Goal: Task Accomplishment & Management: Manage account settings

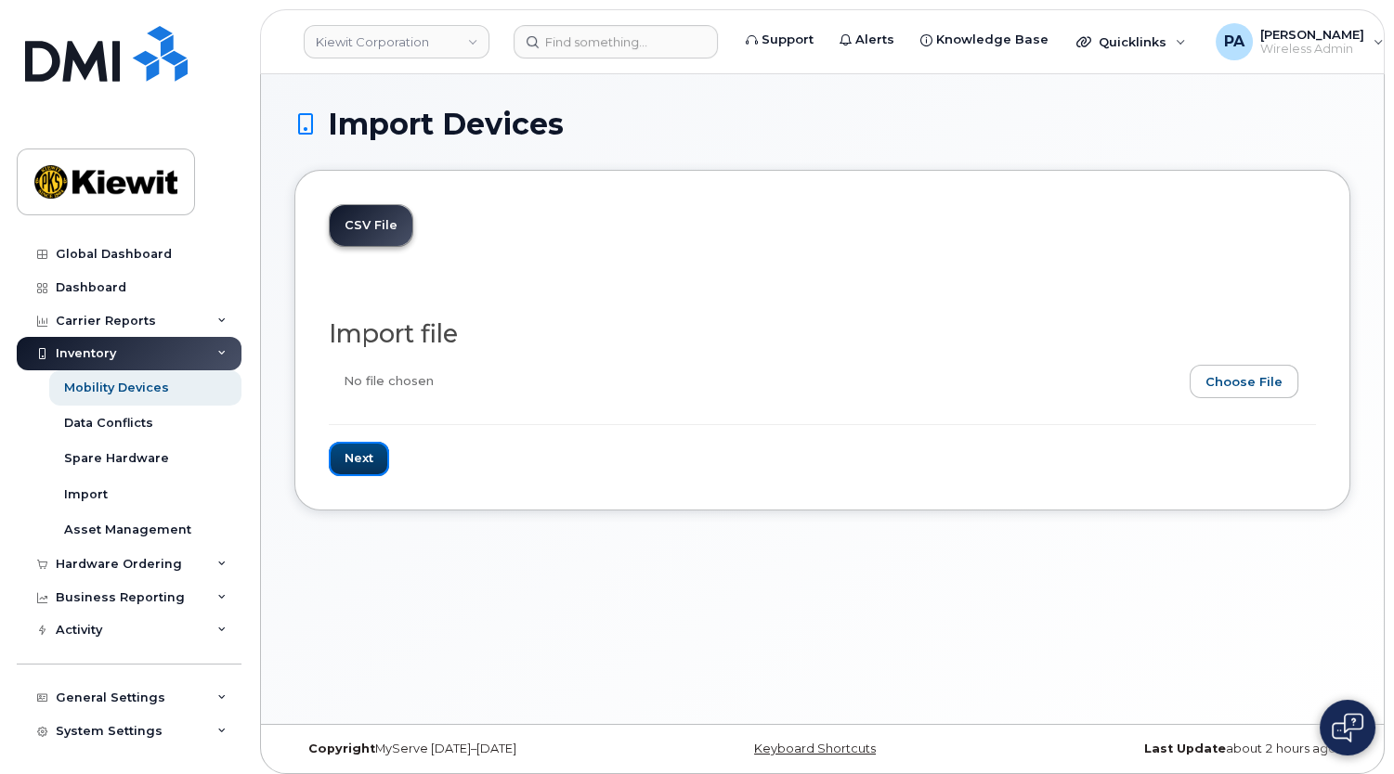
drag, startPoint x: 369, startPoint y: 449, endPoint x: 910, endPoint y: 341, distance: 552.1
click at [910, 341] on form "Import file Next" at bounding box center [822, 397] width 987 height 155
click at [1251, 374] on input "file" at bounding box center [815, 386] width 972 height 43
type input "C:\fakepath\tmobile.csv"
click at [353, 460] on input "Next" at bounding box center [359, 459] width 60 height 34
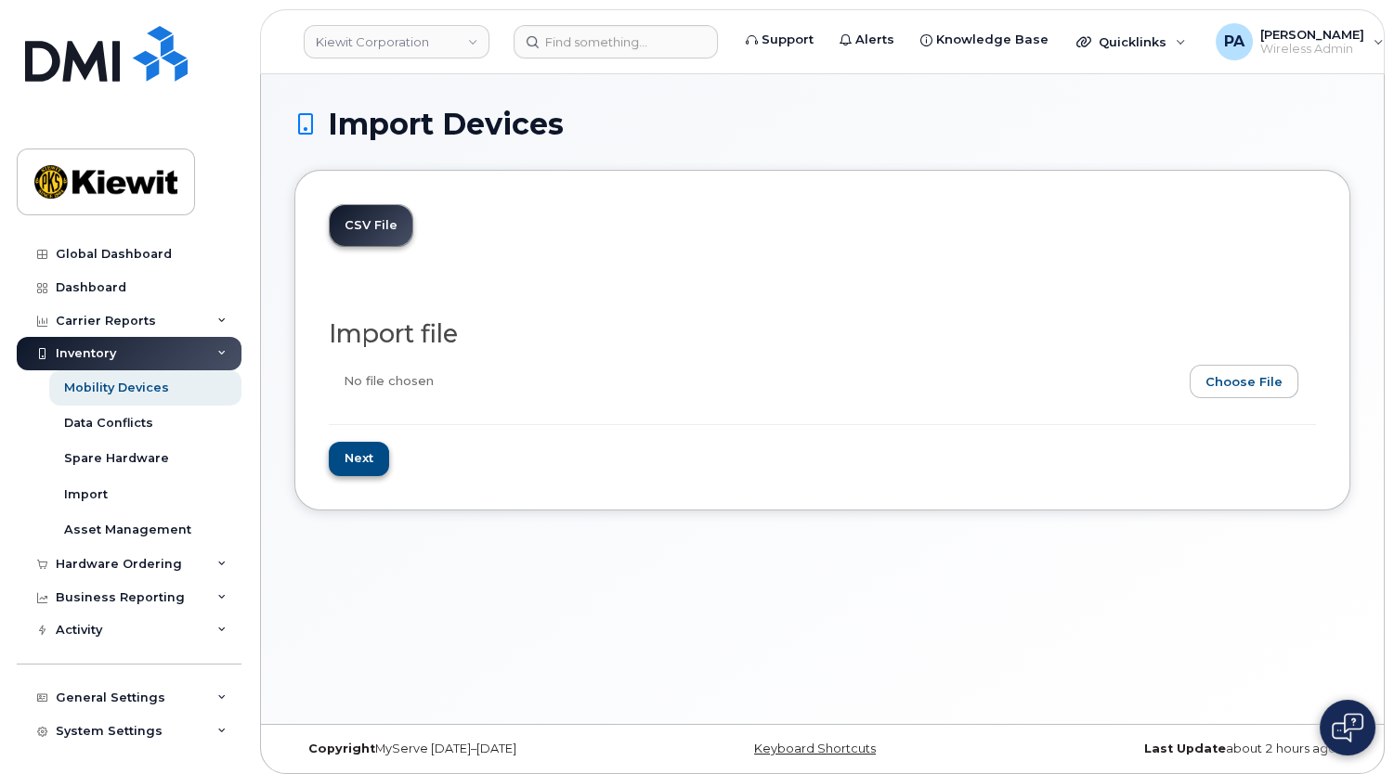
type input "Loading..."
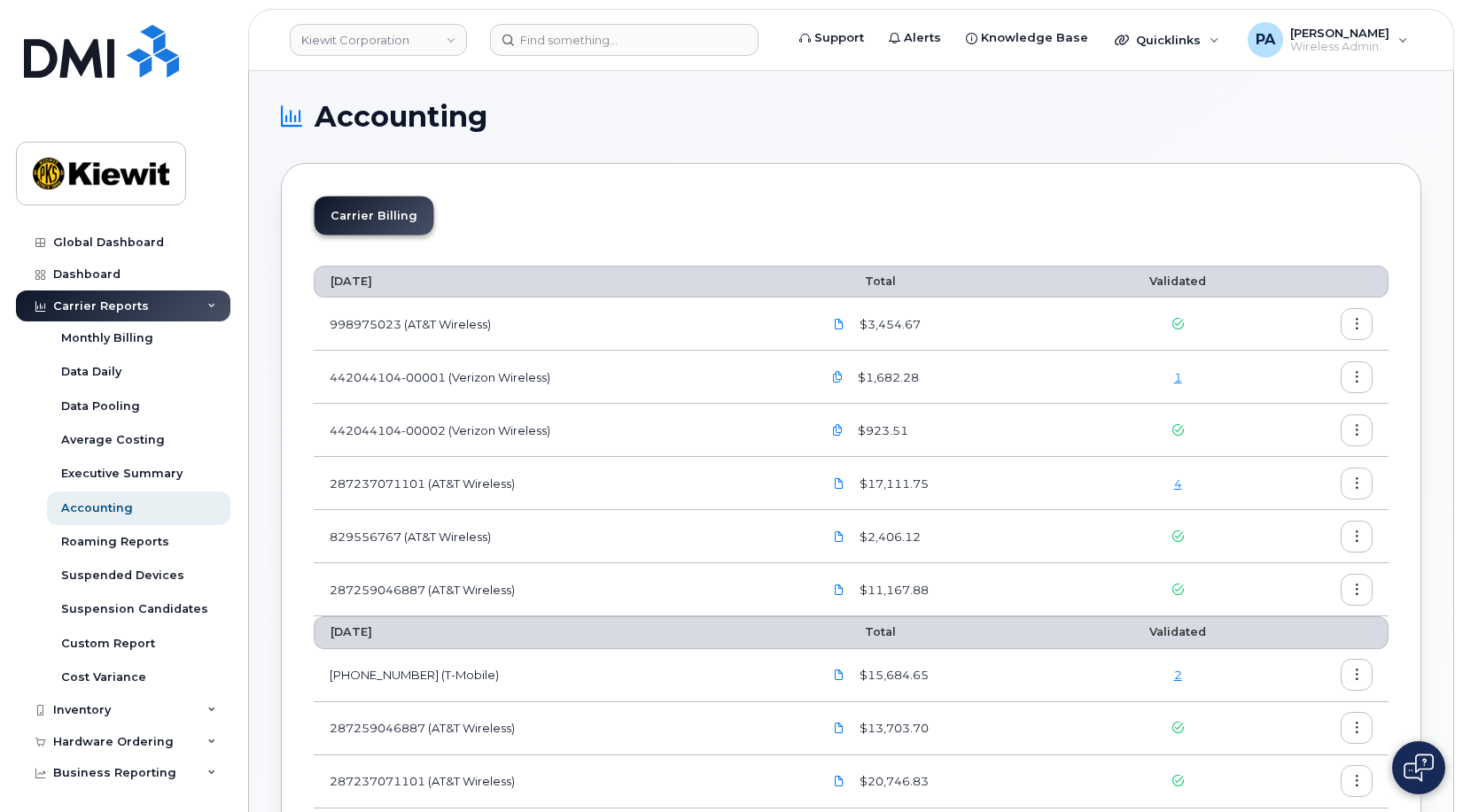
scroll to position [443, 0]
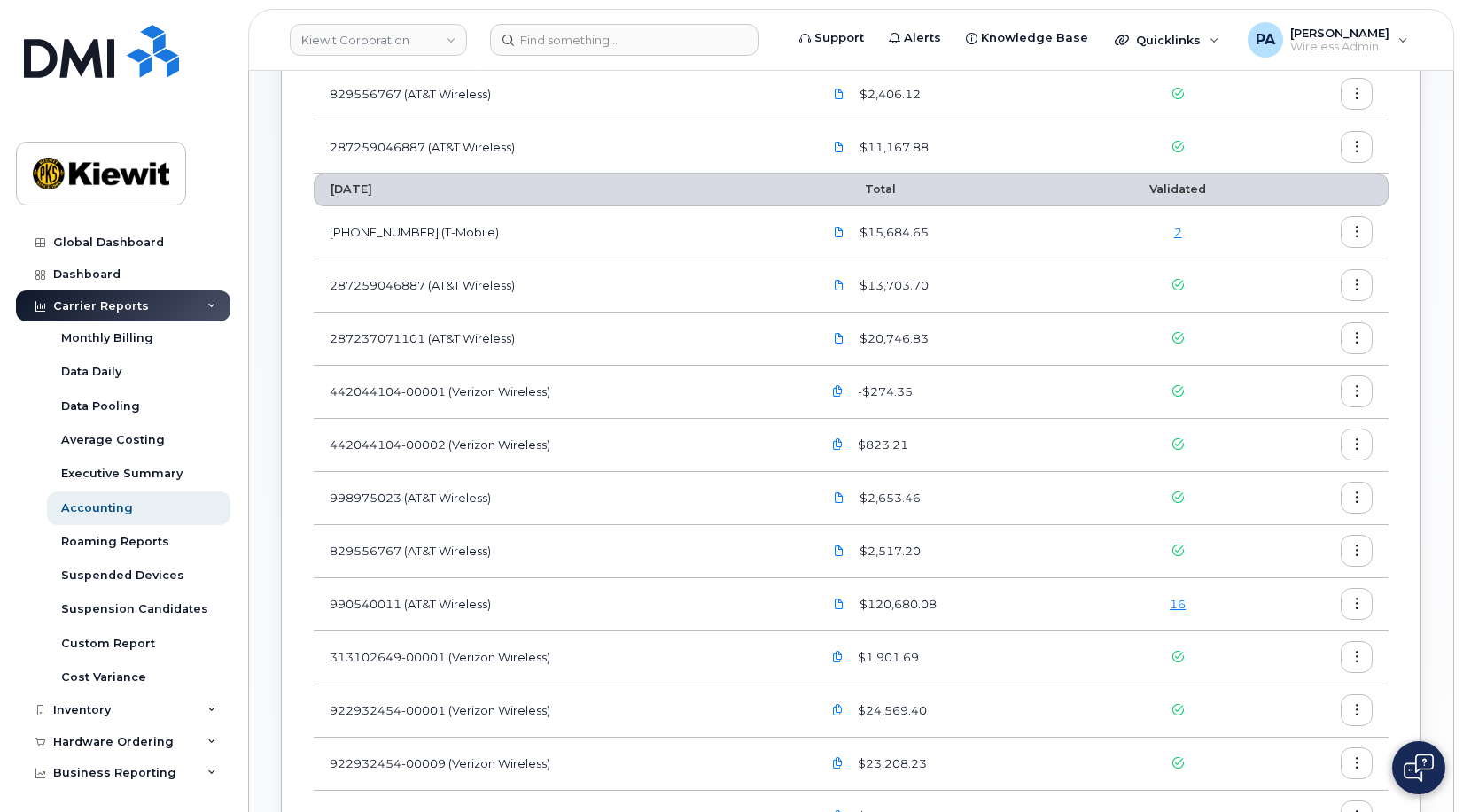
click at [1457, 14] on body "Kiewit Corporation Support Alerts Knowledge Base Quicklinks Suspend / Cancel De…" at bounding box center [731, 635] width 1463 height 2156
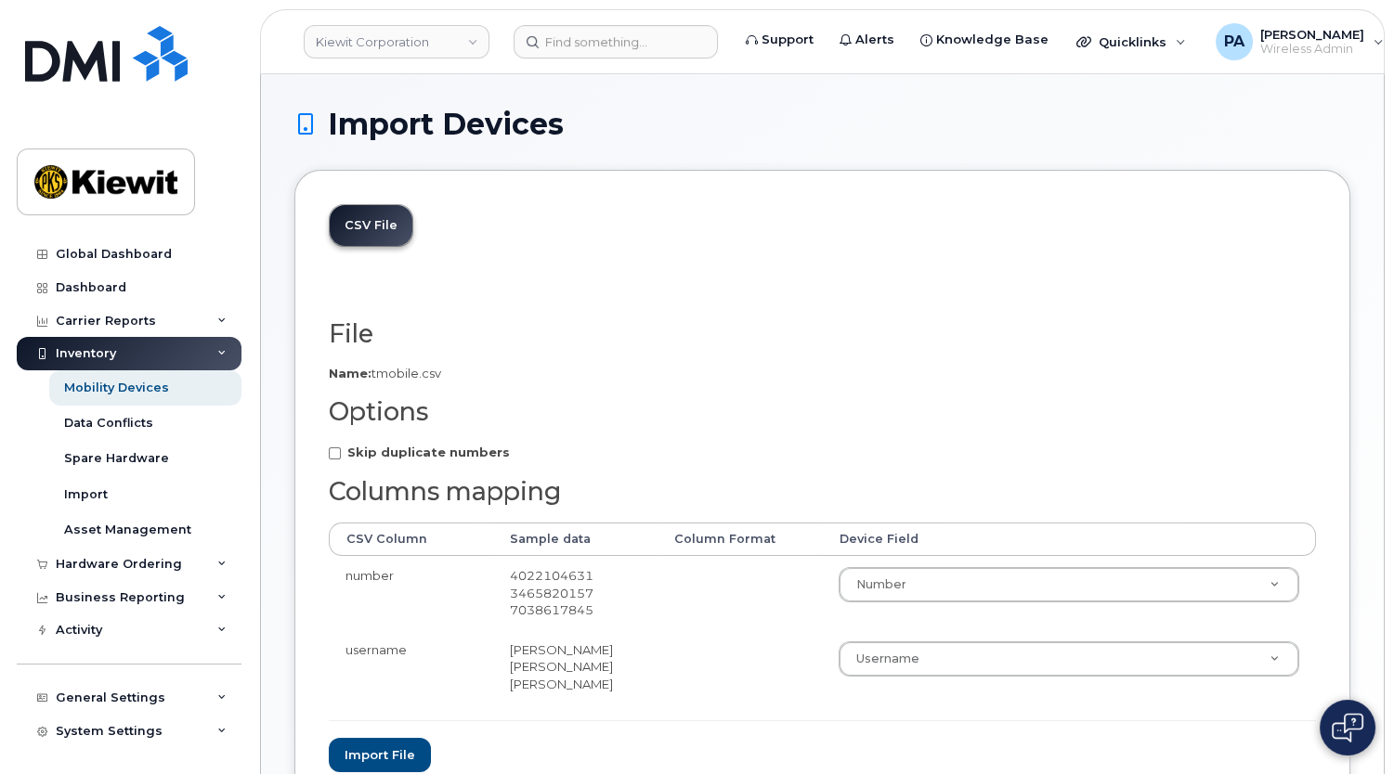
click at [826, 280] on div "File Filename cache Name: tmobile.csv Options Skip duplicate numbers Columns ma…" at bounding box center [822, 526] width 987 height 492
click at [377, 756] on button "Import file" at bounding box center [380, 755] width 102 height 34
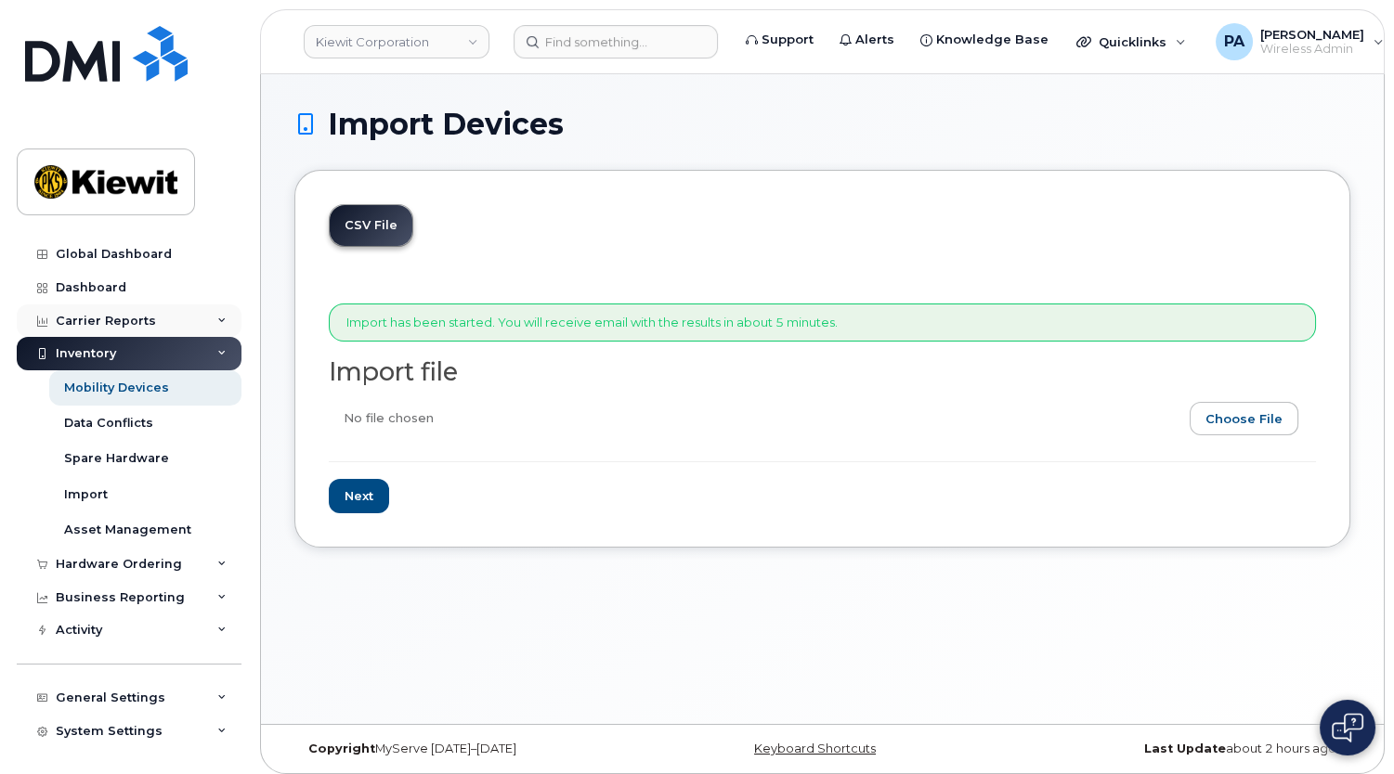
click at [103, 316] on div "Carrier Reports" at bounding box center [106, 321] width 100 height 15
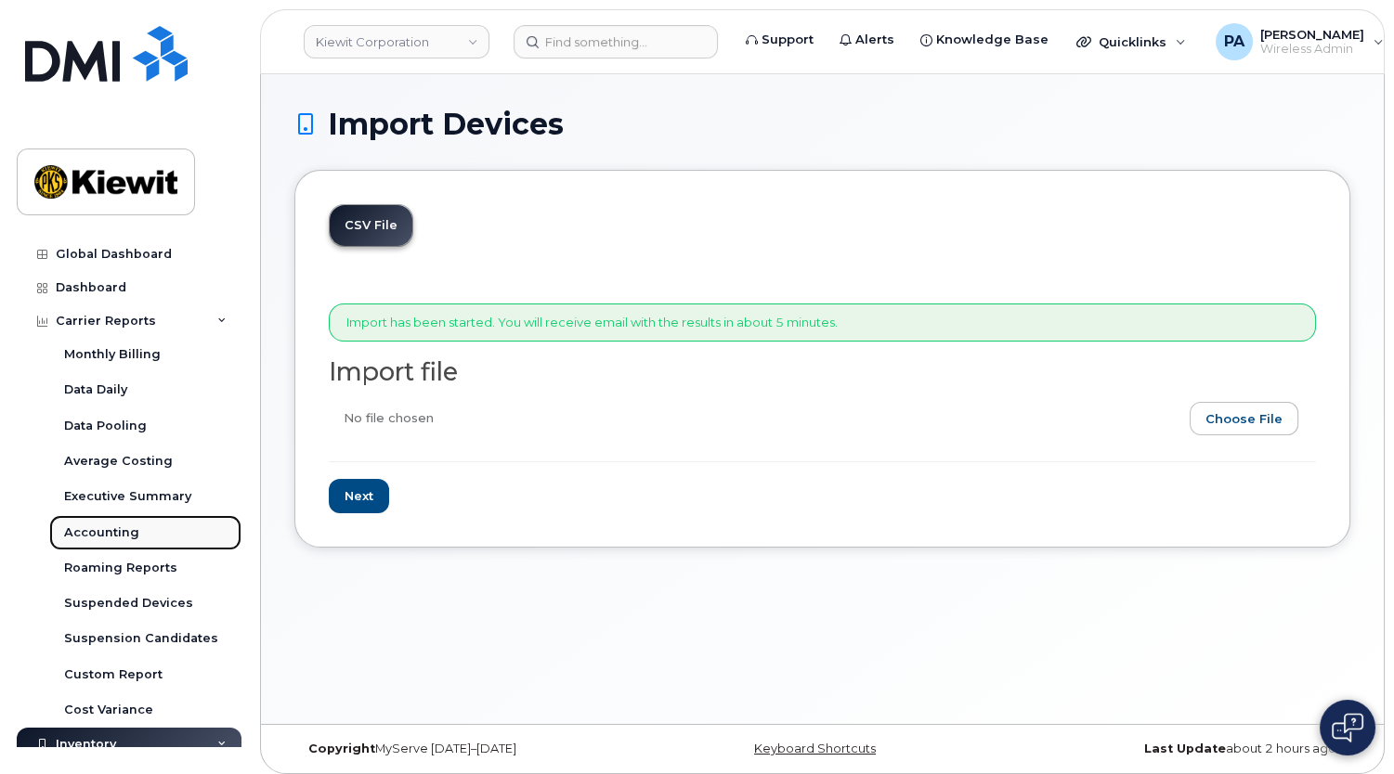
click at [106, 538] on div "Accounting" at bounding box center [101, 533] width 75 height 17
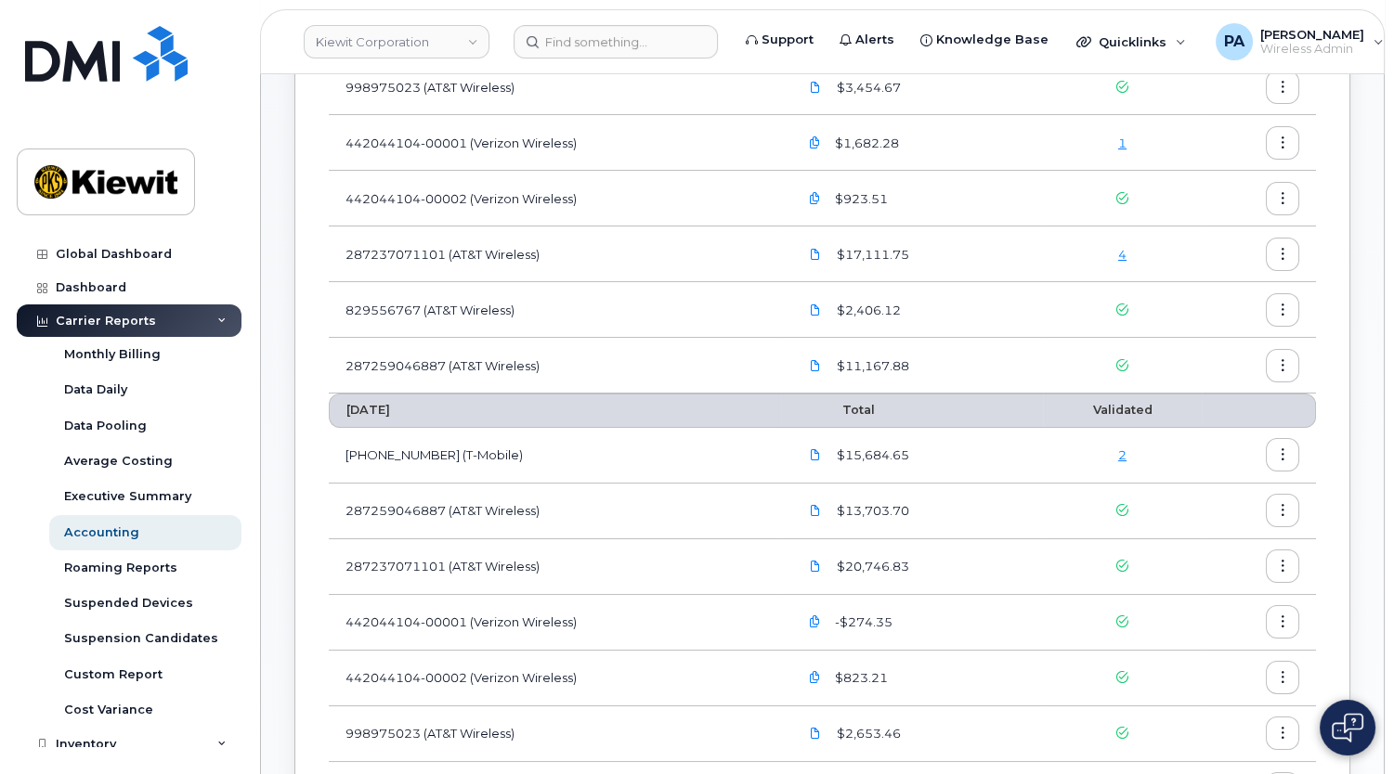
scroll to position [591, 0]
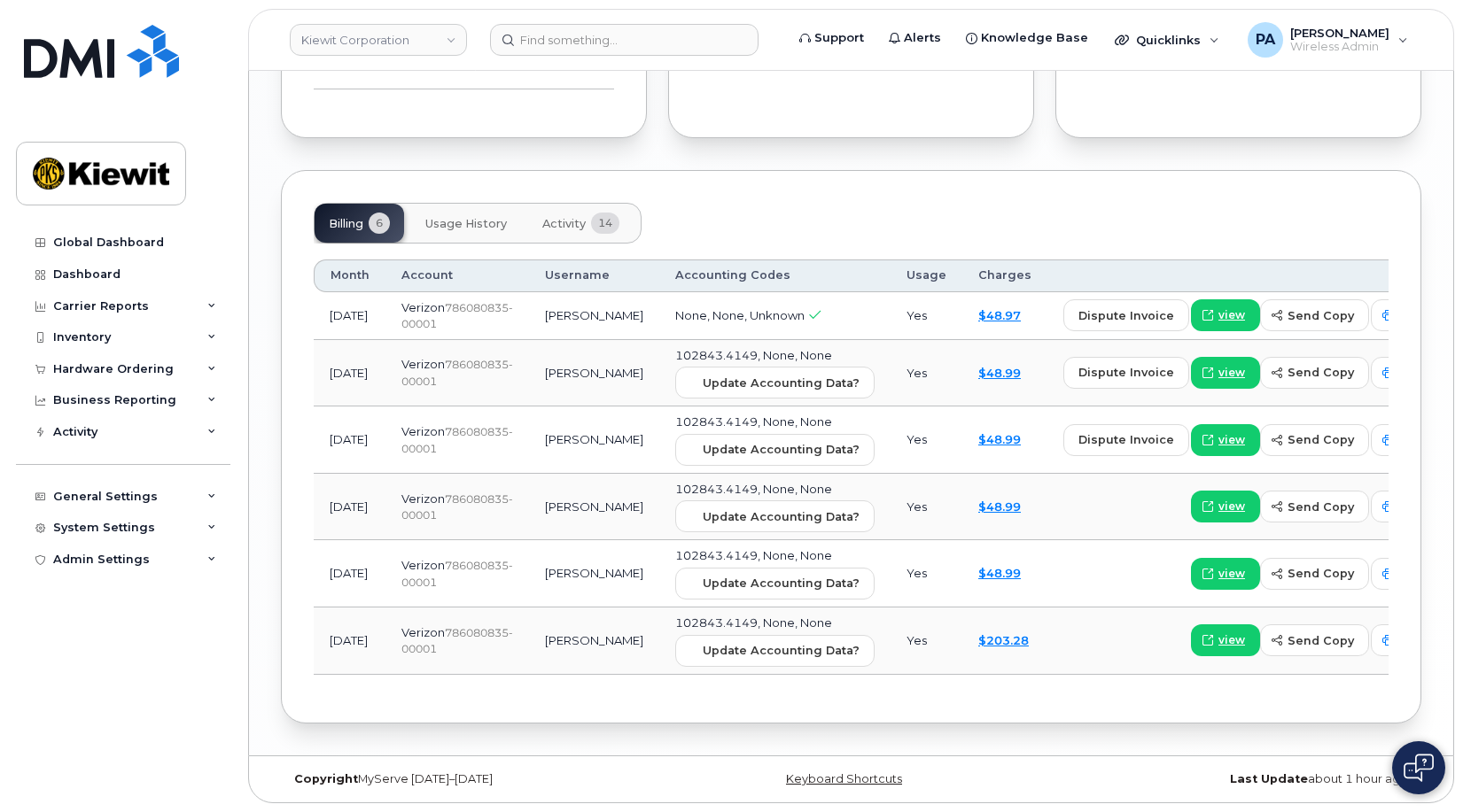
scroll to position [1443, 0]
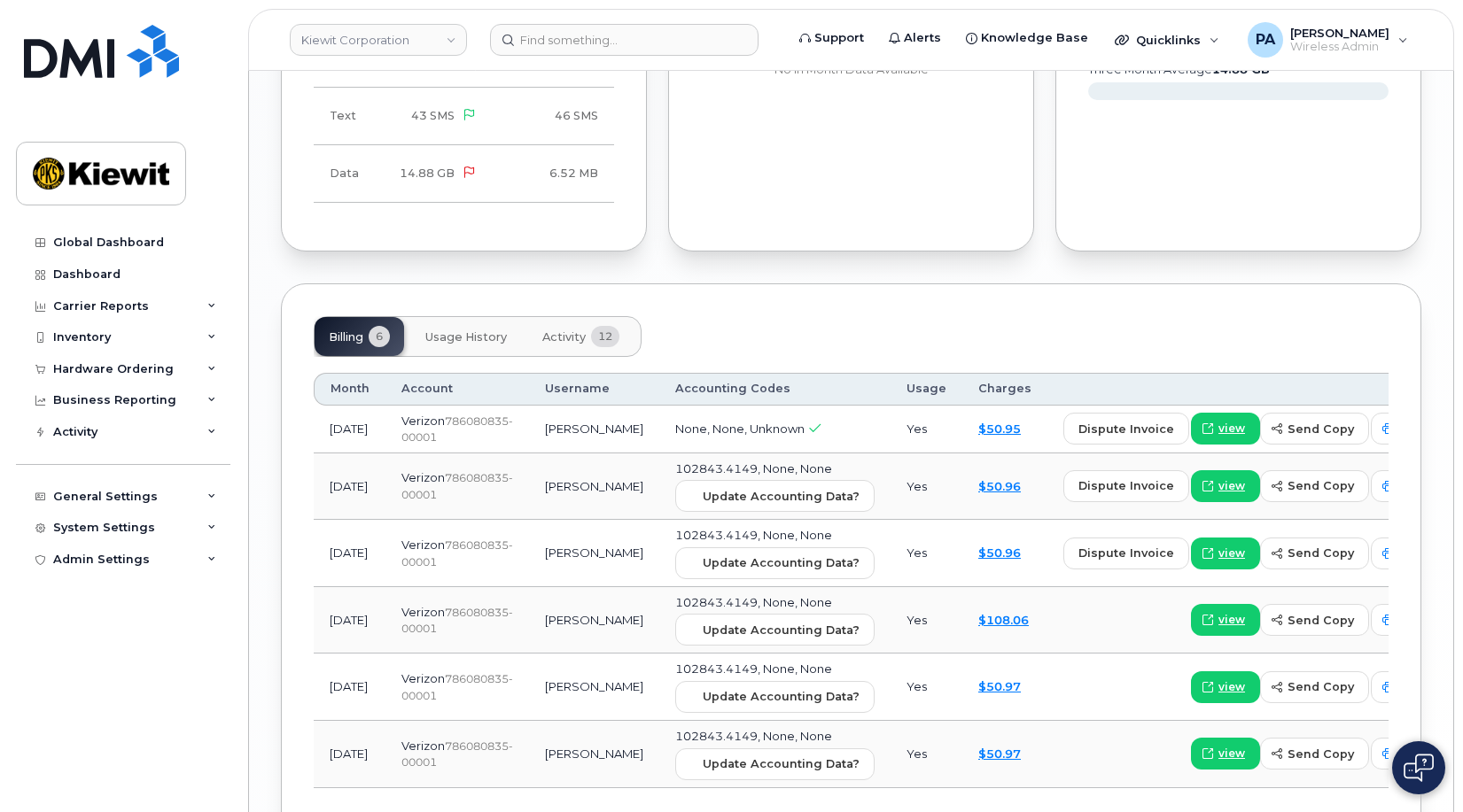
scroll to position [1772, 0]
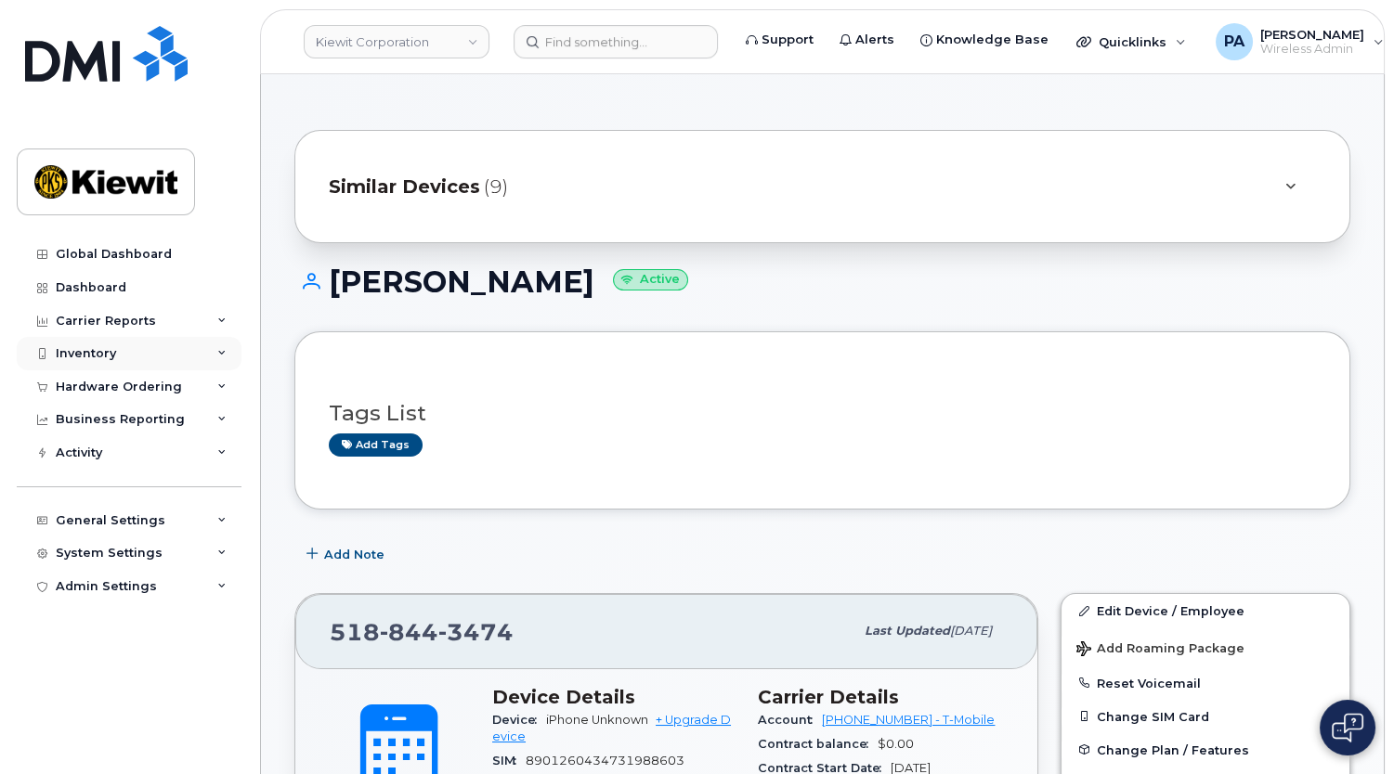
click at [123, 352] on div "Inventory" at bounding box center [129, 353] width 225 height 33
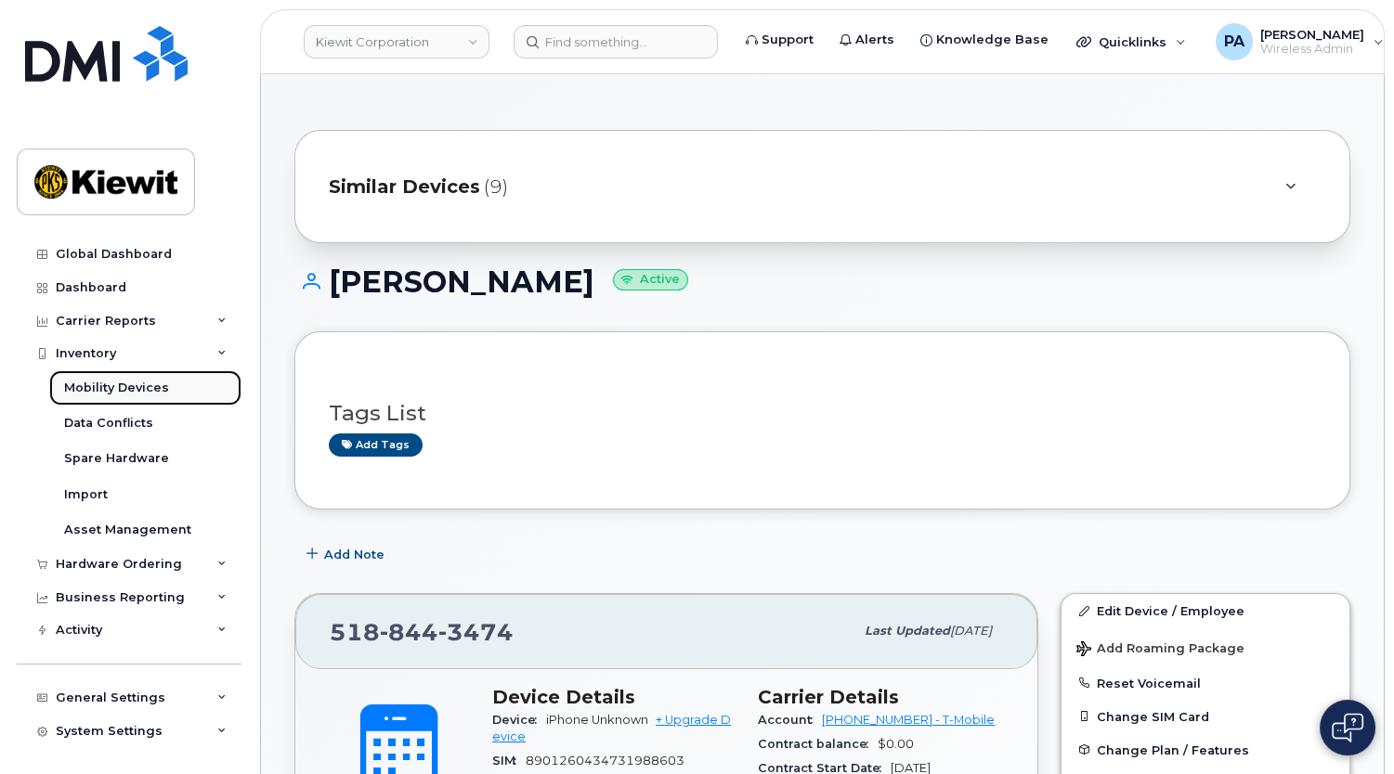
click at [130, 394] on div "Mobility Devices" at bounding box center [116, 388] width 105 height 17
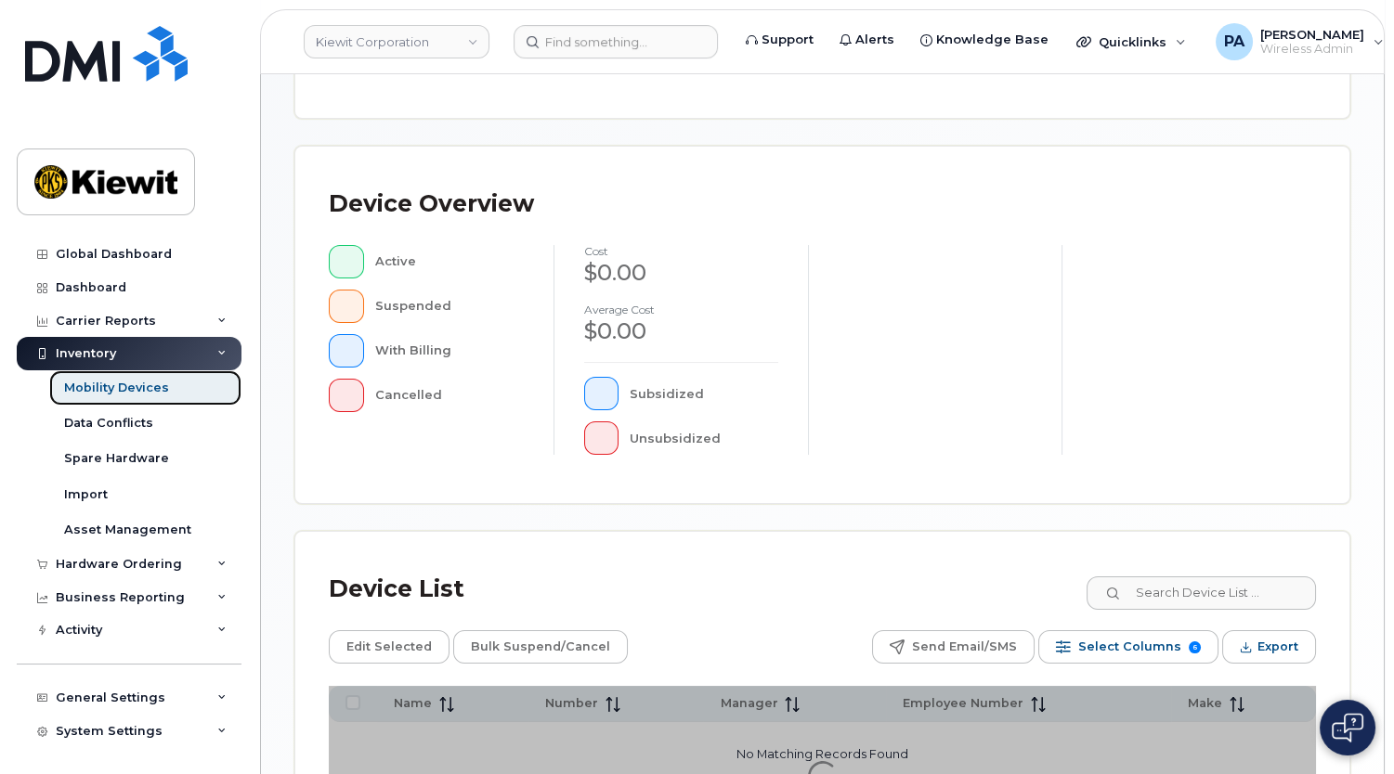
scroll to position [506, 0]
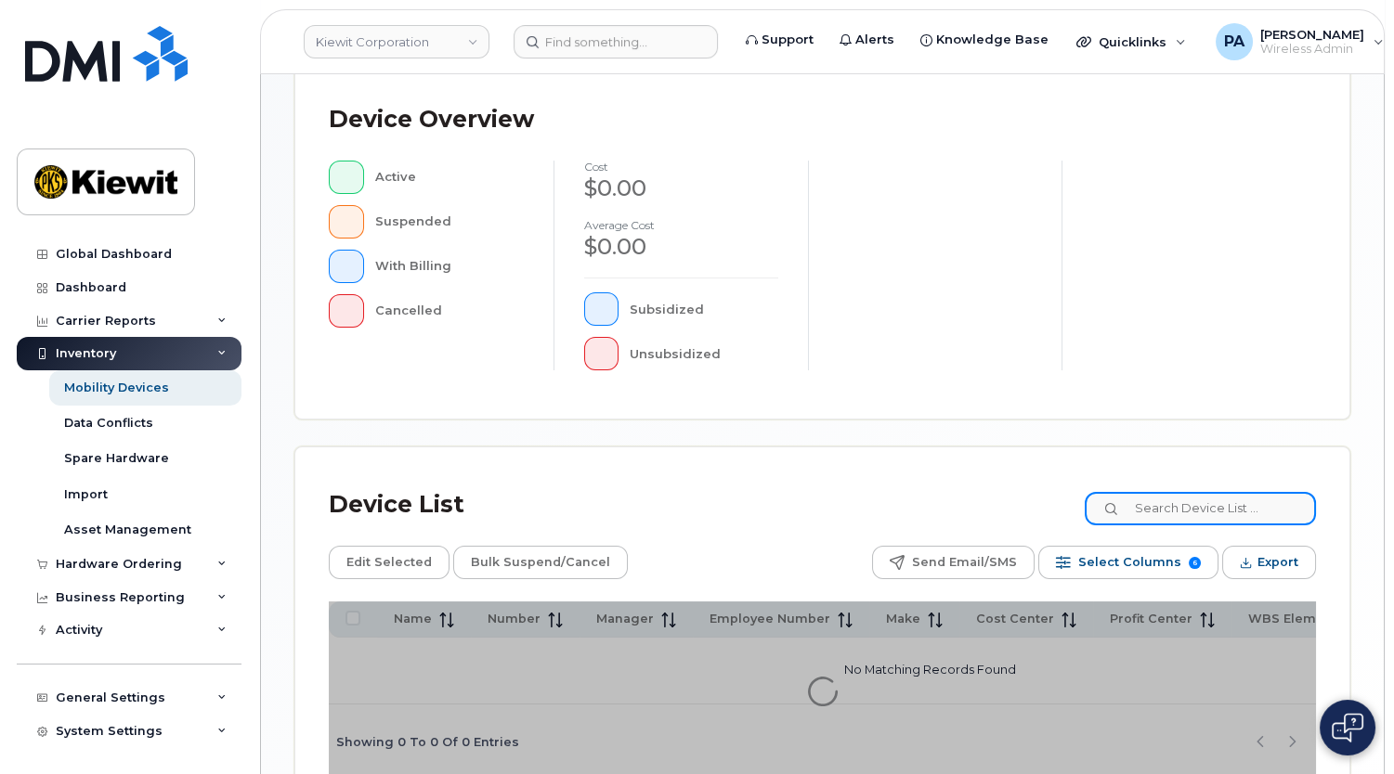
click at [1197, 505] on input at bounding box center [1200, 508] width 231 height 33
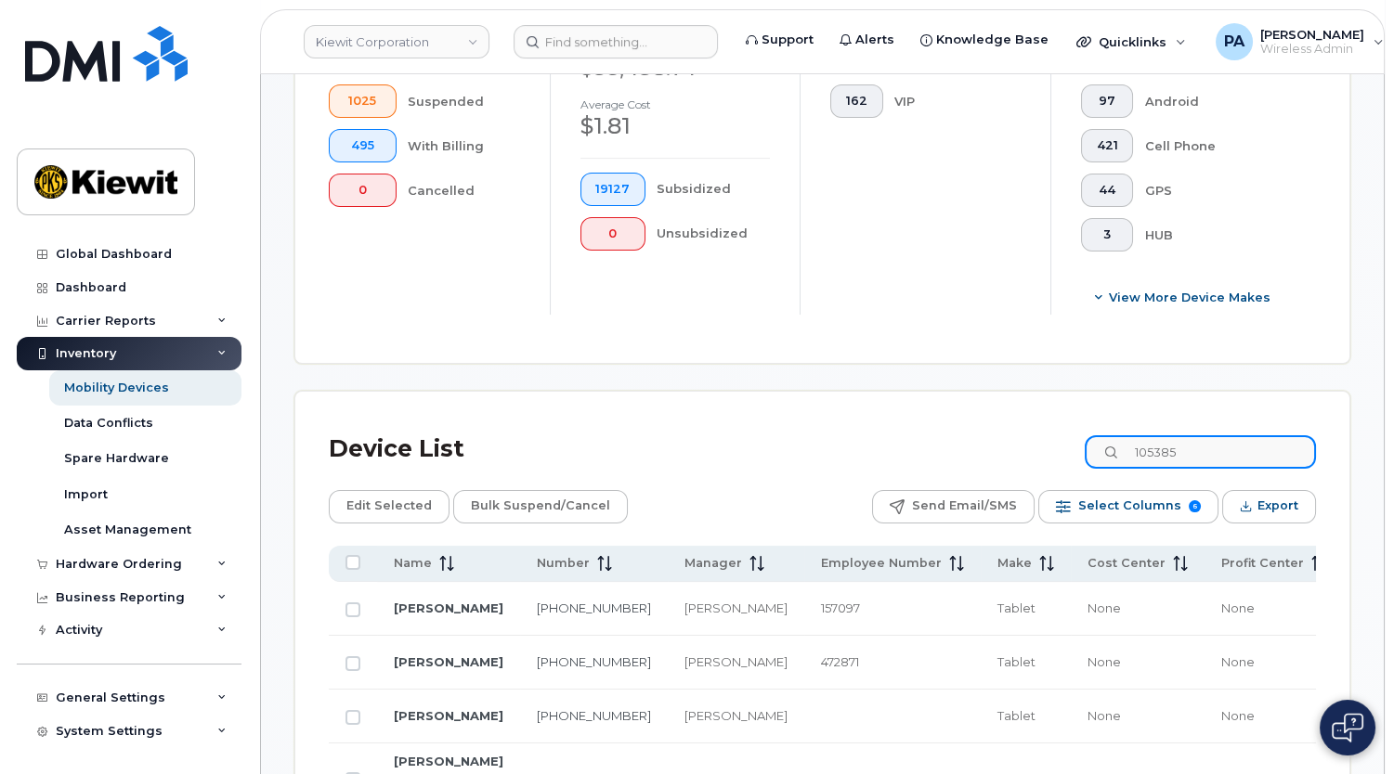
scroll to position [844, 0]
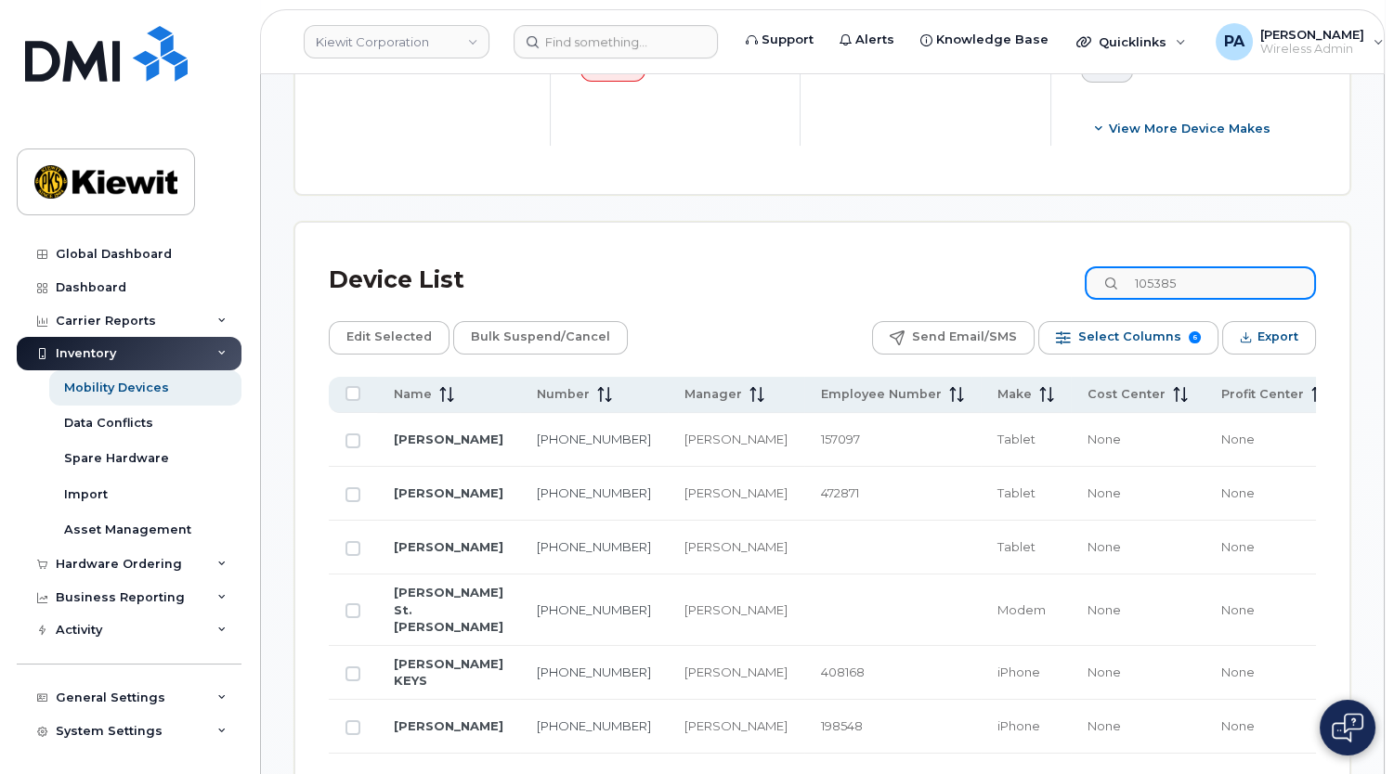
type input "105385"
drag, startPoint x: 1335, startPoint y: 514, endPoint x: 1356, endPoint y: 513, distance: 20.4
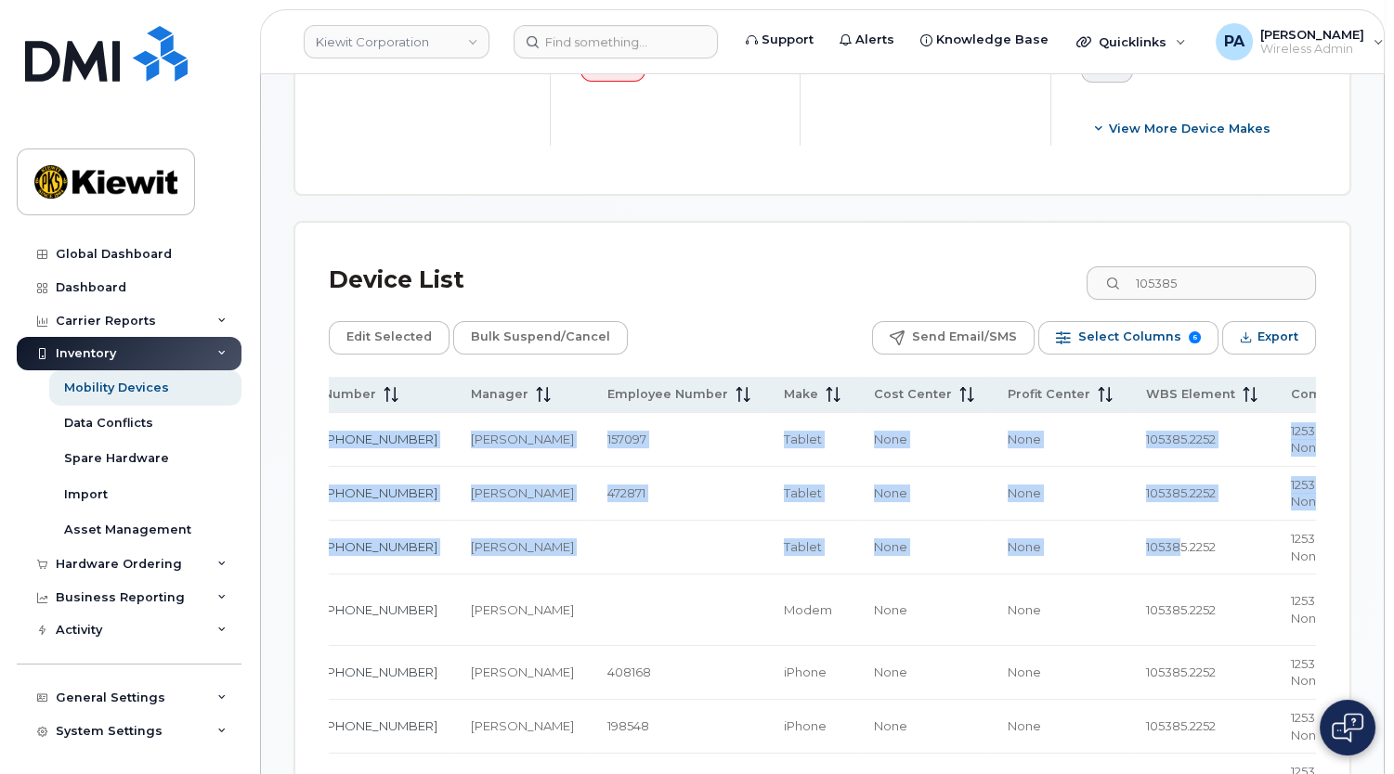
scroll to position [0, 226]
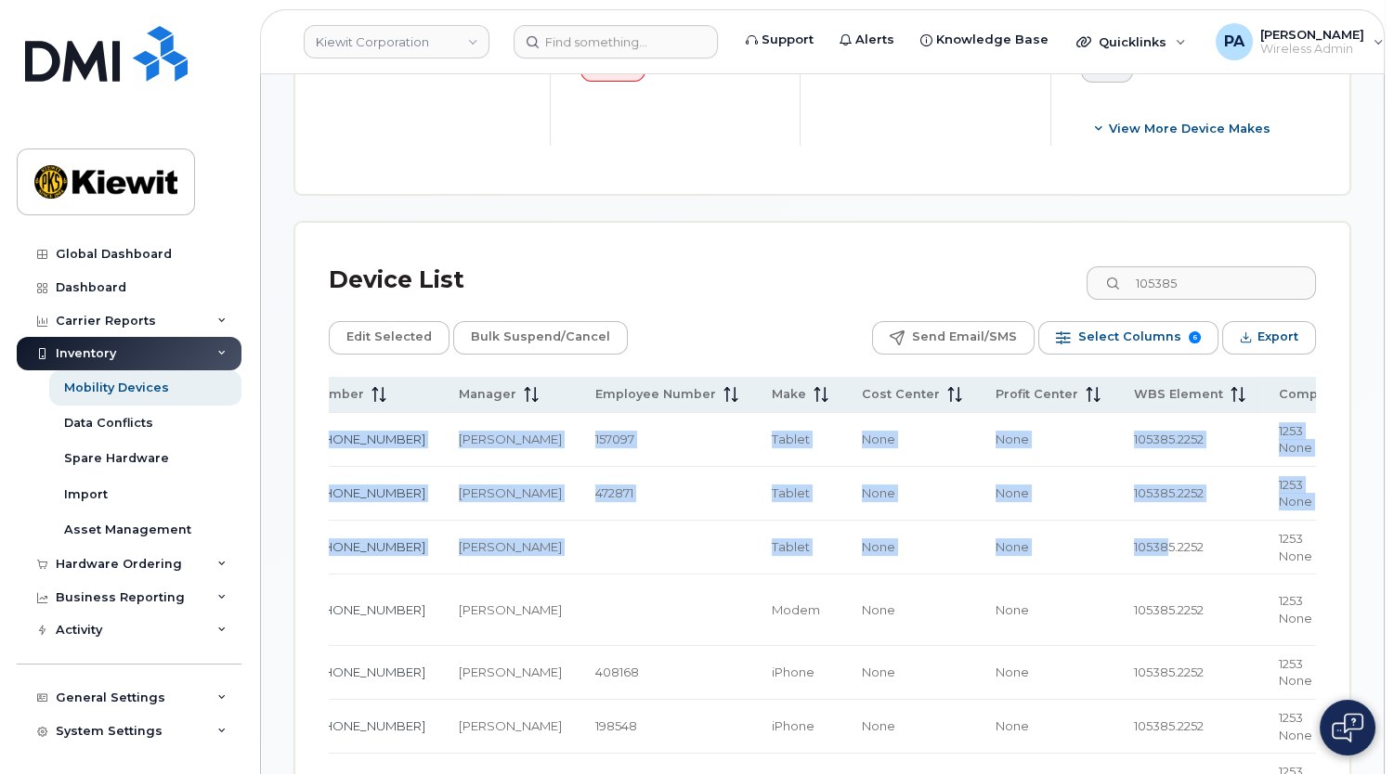
drag, startPoint x: 1356, startPoint y: 513, endPoint x: 1362, endPoint y: 524, distance: 12.1
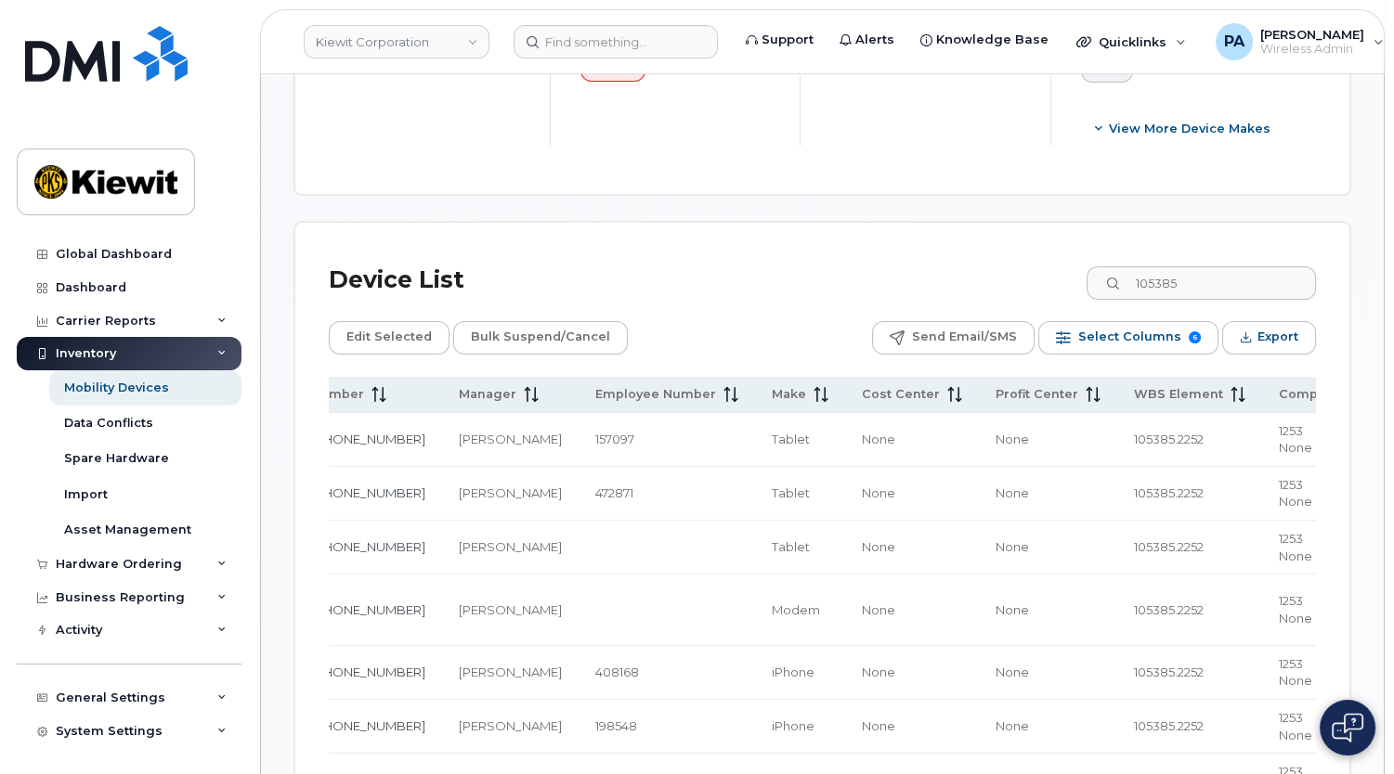
click at [1134, 432] on span "105385.2252" at bounding box center [1169, 439] width 70 height 15
copy span "105385.2252"
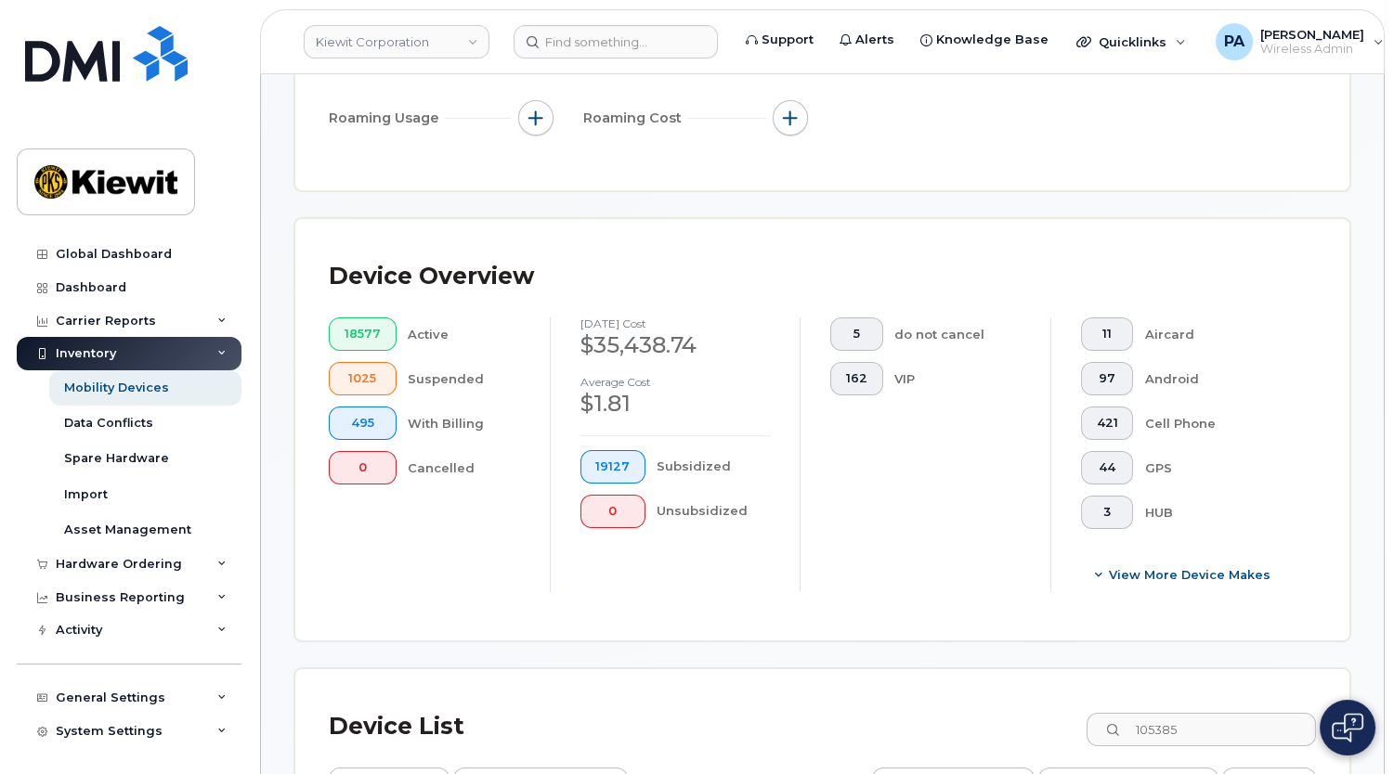
scroll to position [819, 0]
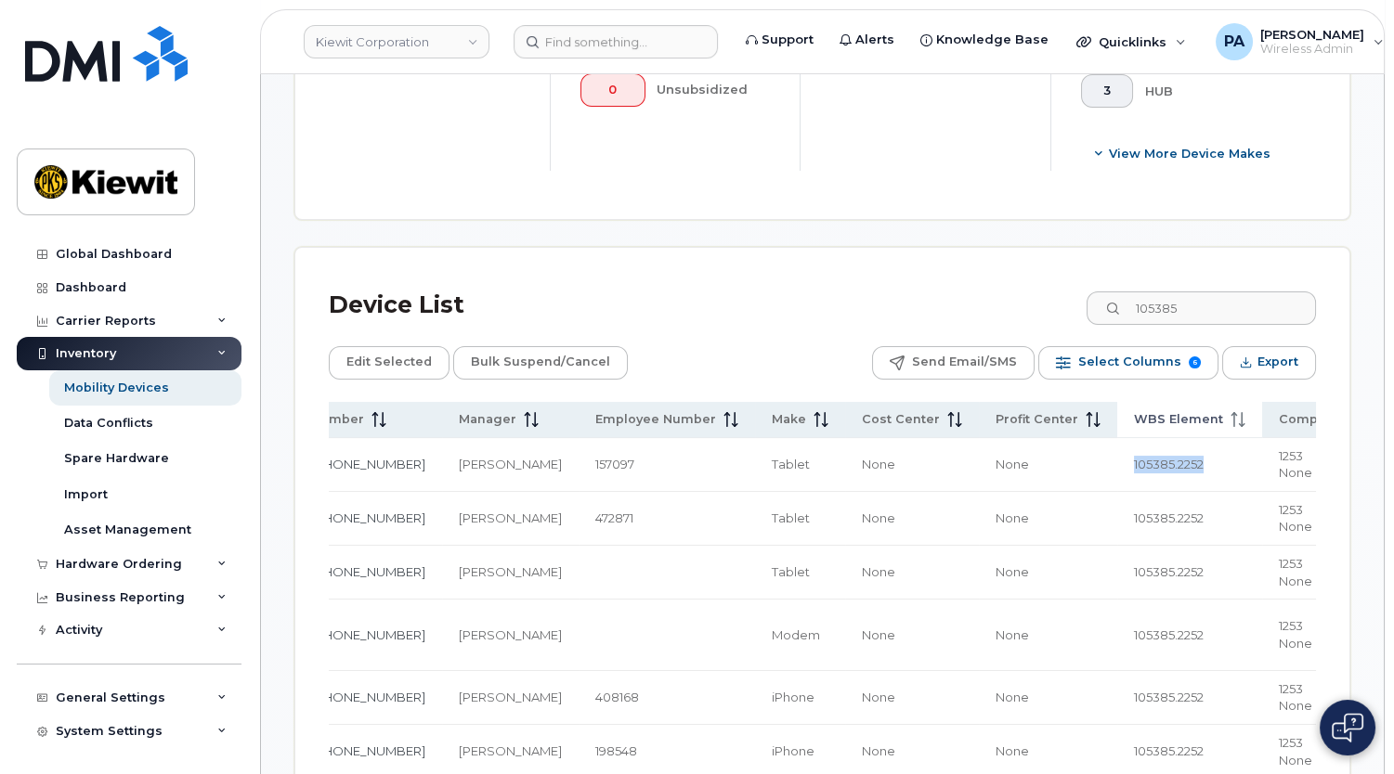
click at [1134, 415] on span "WBS Element" at bounding box center [1178, 419] width 89 height 17
click at [1134, 419] on span "WBS Element" at bounding box center [1178, 419] width 89 height 17
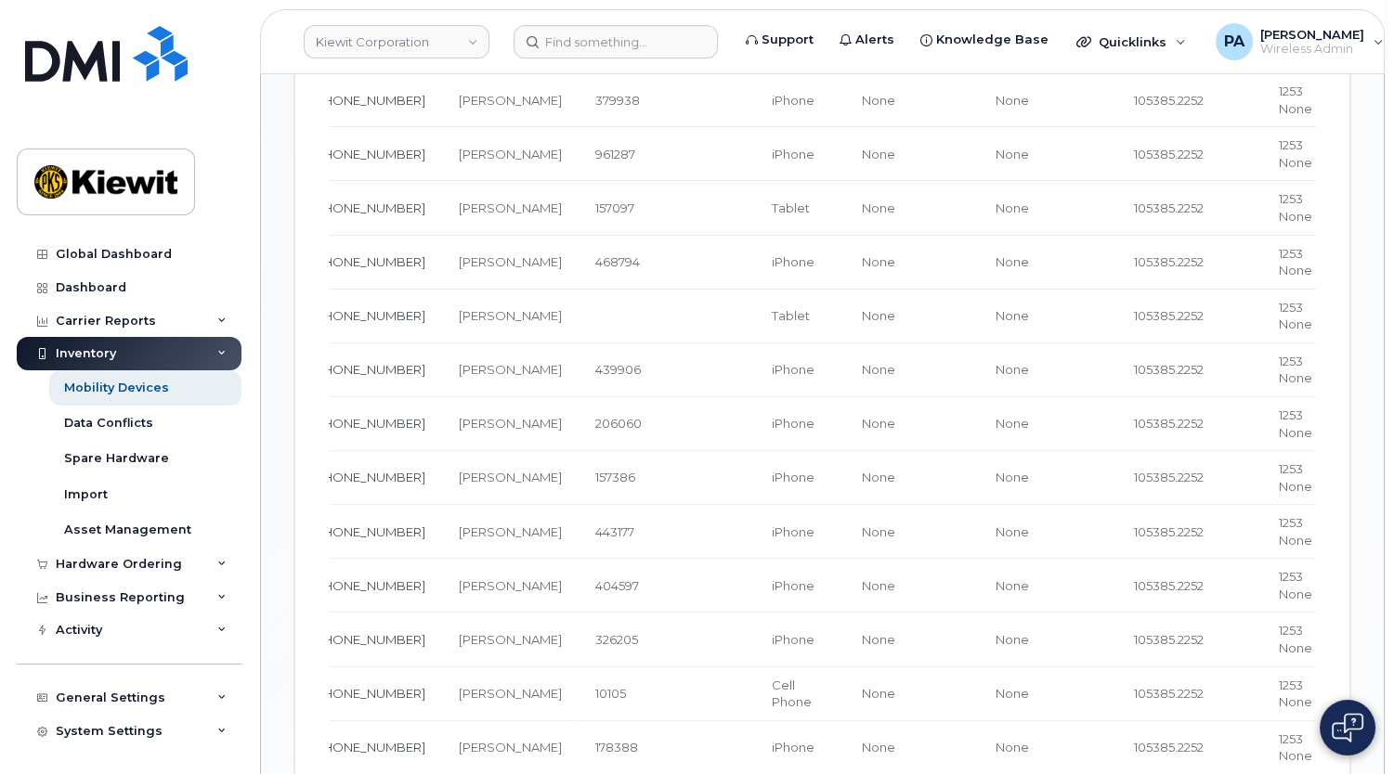
scroll to position [988, 0]
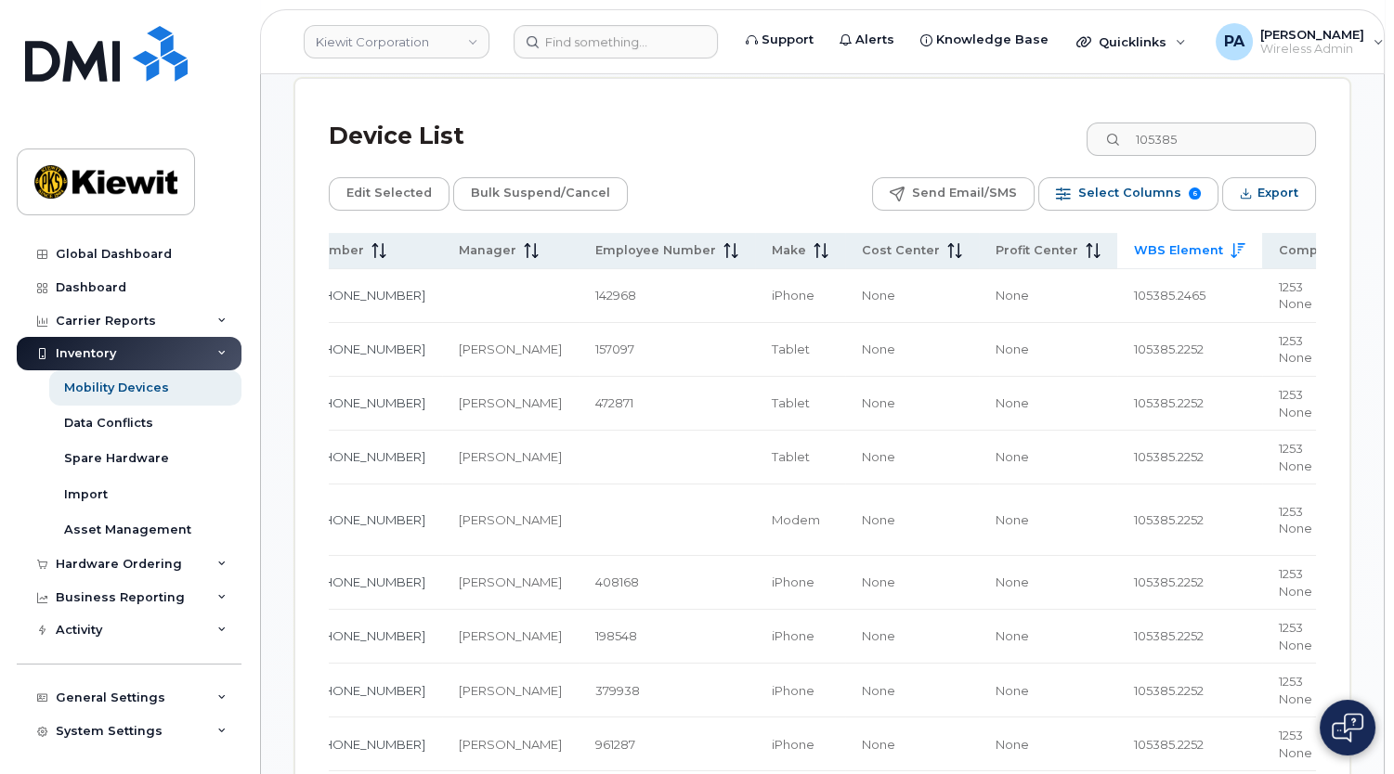
click at [1134, 250] on span "WBS Element" at bounding box center [1178, 250] width 89 height 17
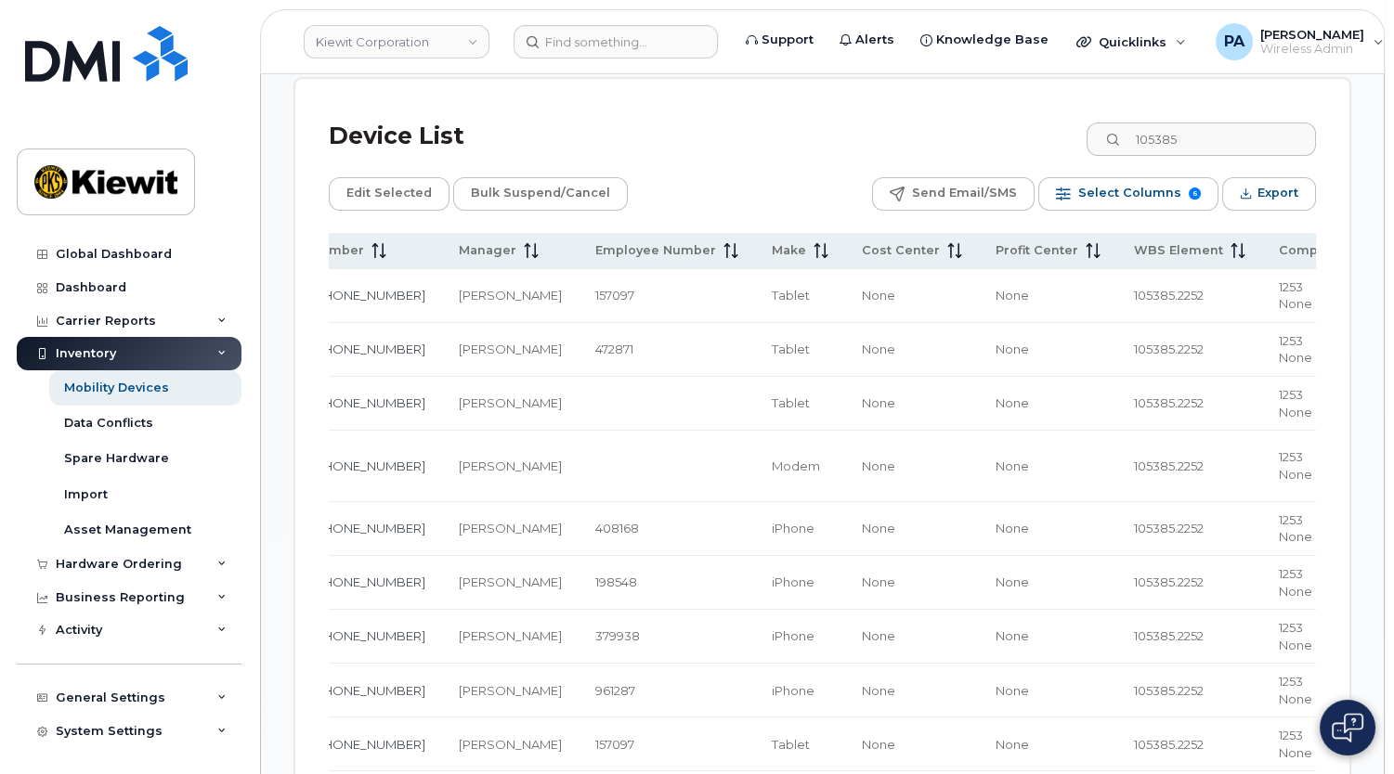
click at [1134, 251] on span "WBS Element" at bounding box center [1178, 250] width 89 height 17
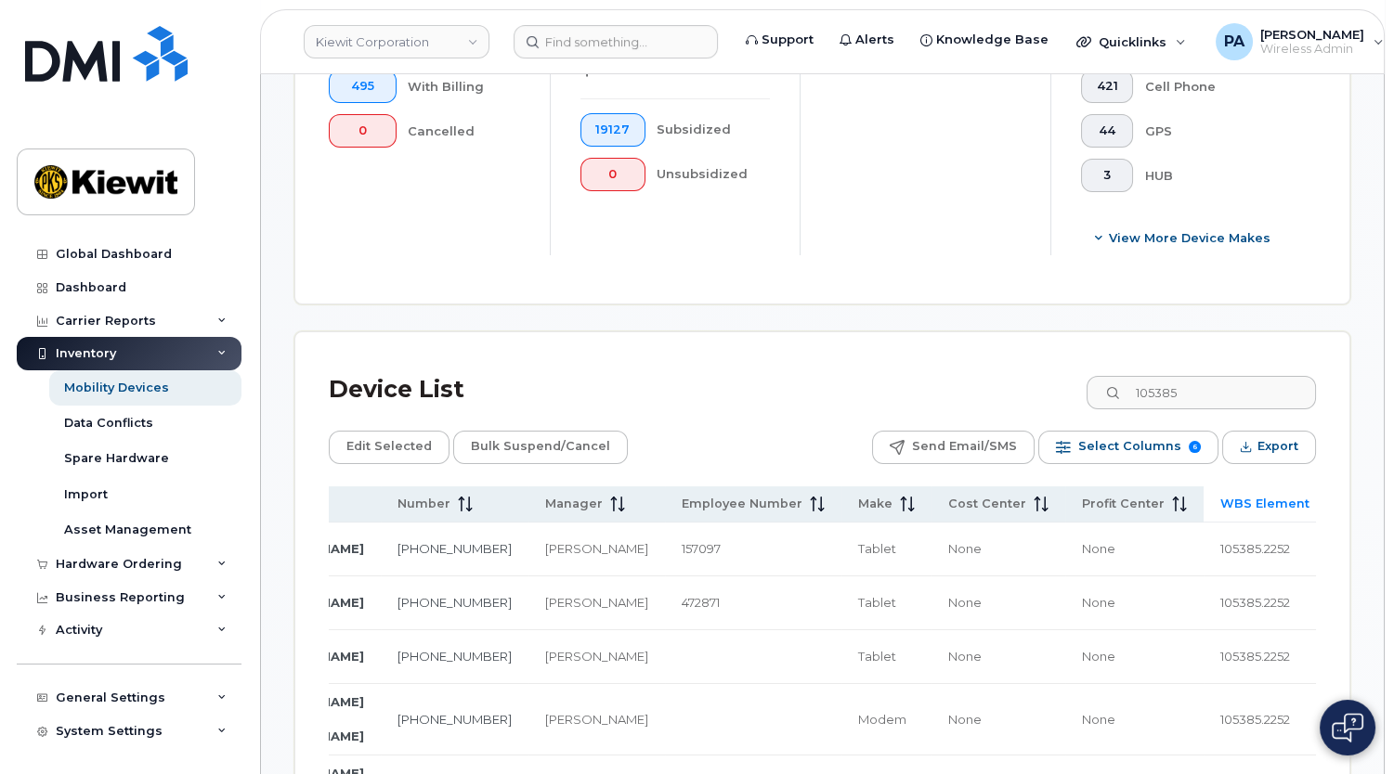
scroll to position [0, 226]
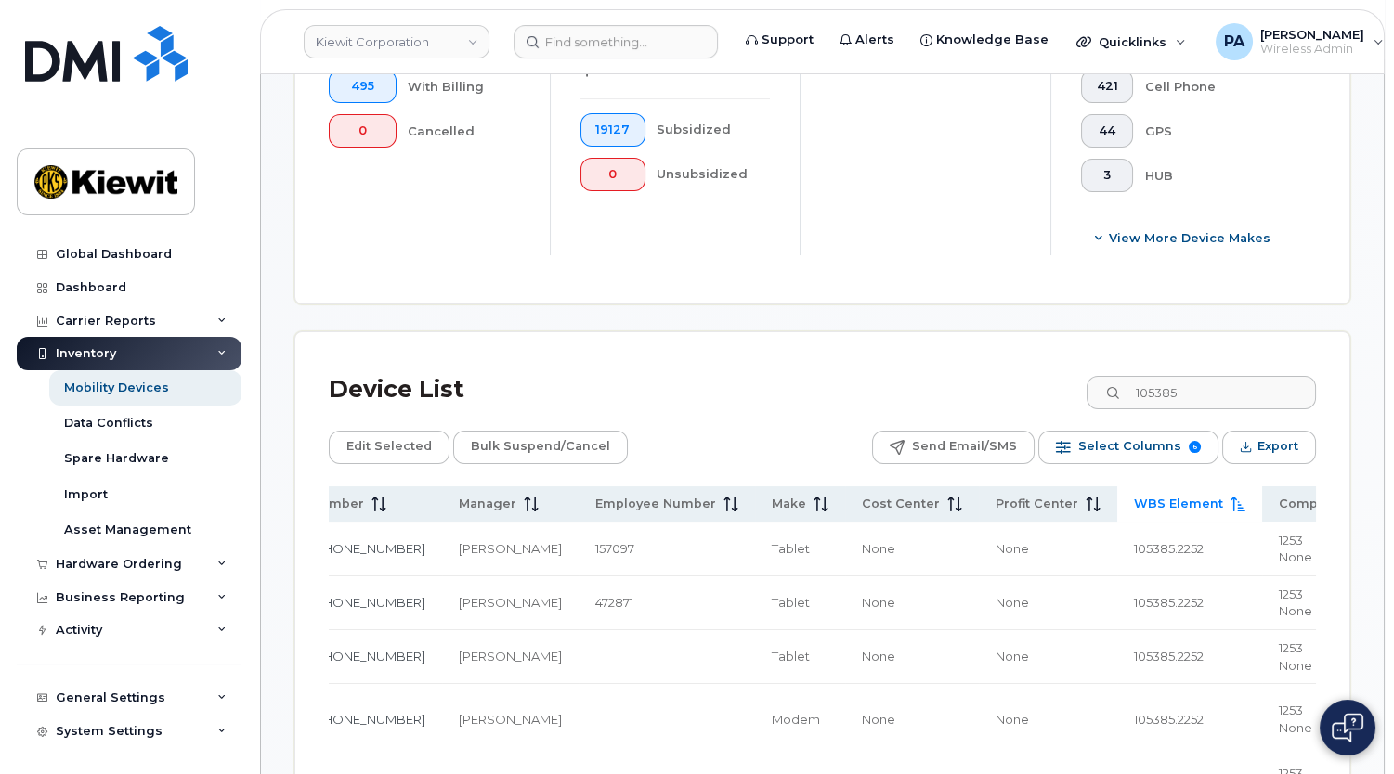
drag, startPoint x: 1265, startPoint y: 539, endPoint x: 1333, endPoint y: 548, distance: 69.3
click at [149, 323] on div "Carrier Reports" at bounding box center [129, 321] width 225 height 33
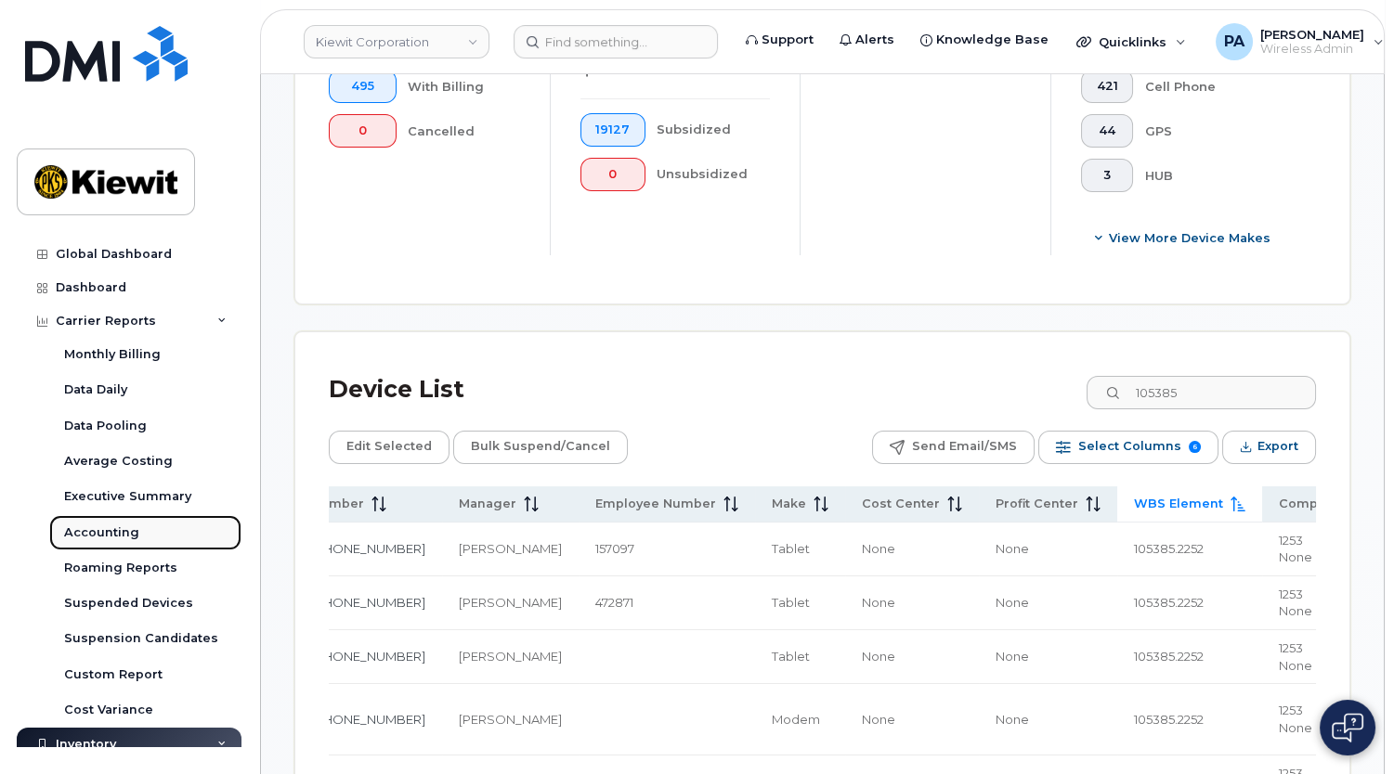
click at [116, 529] on div "Accounting" at bounding box center [101, 533] width 75 height 17
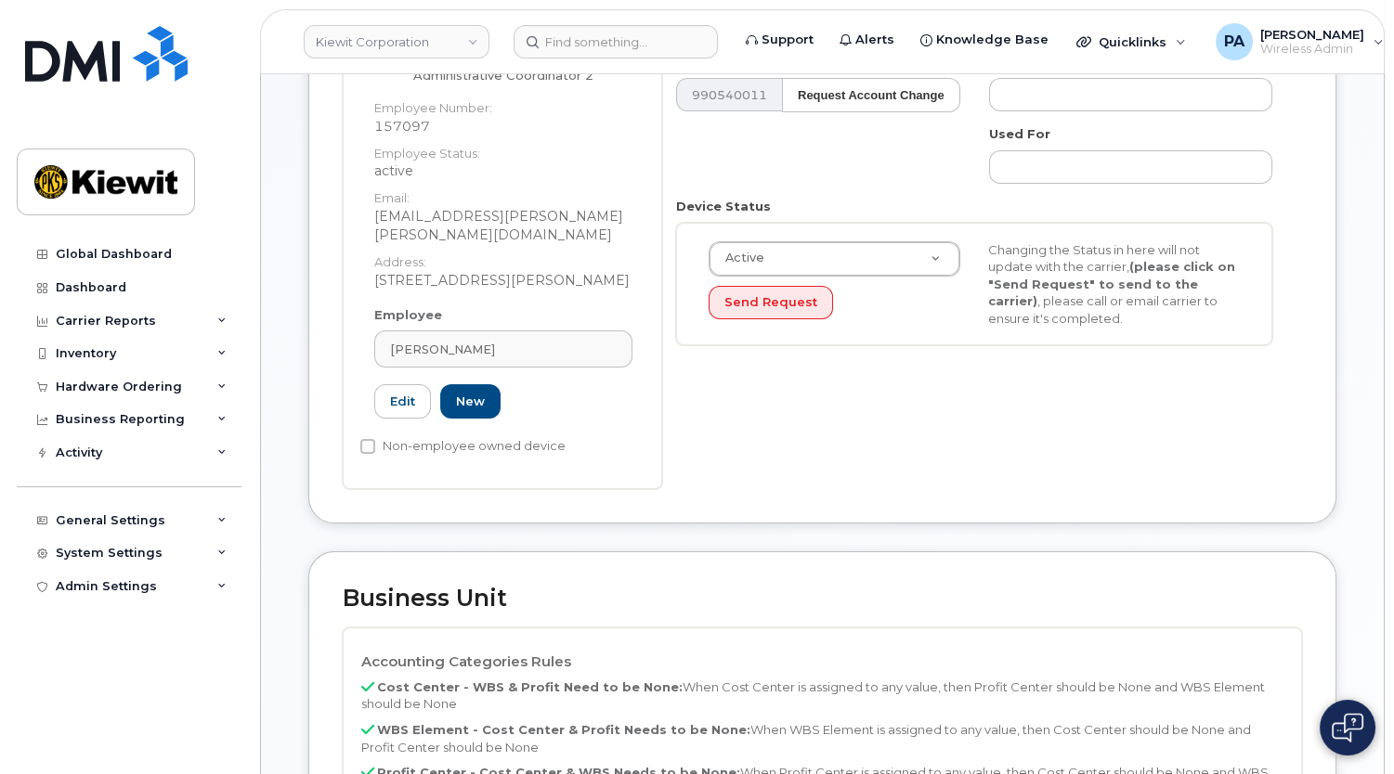
scroll to position [675, 0]
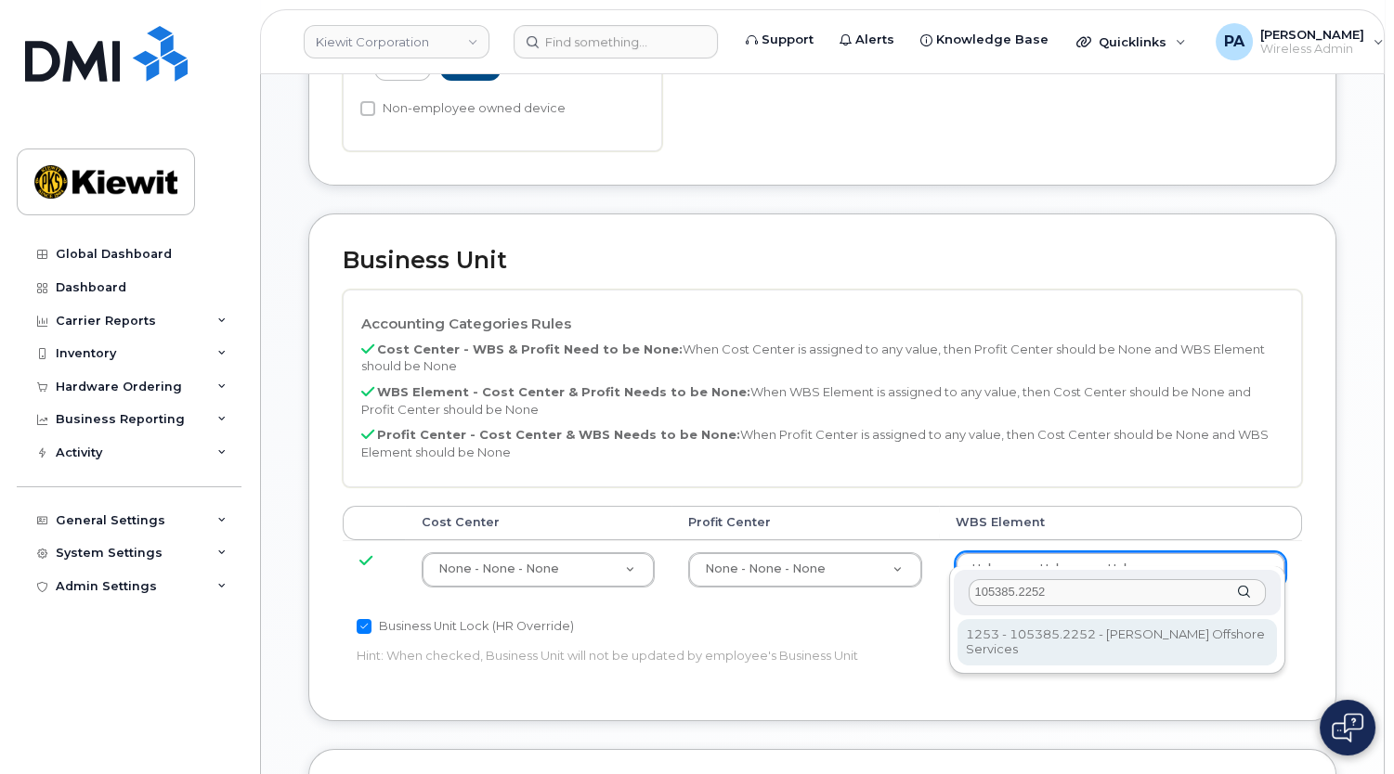
type input "105385.2252"
type input "33459010"
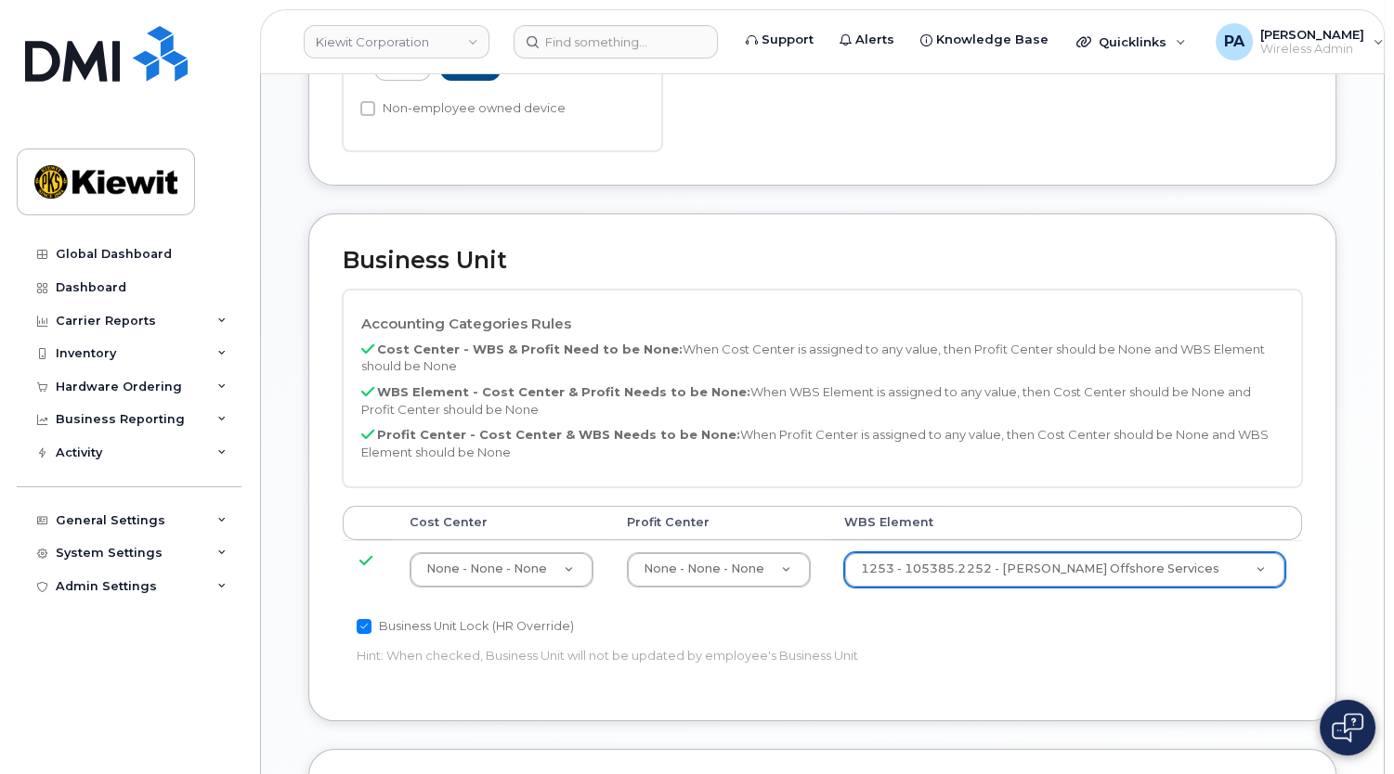
scroll to position [168, 0]
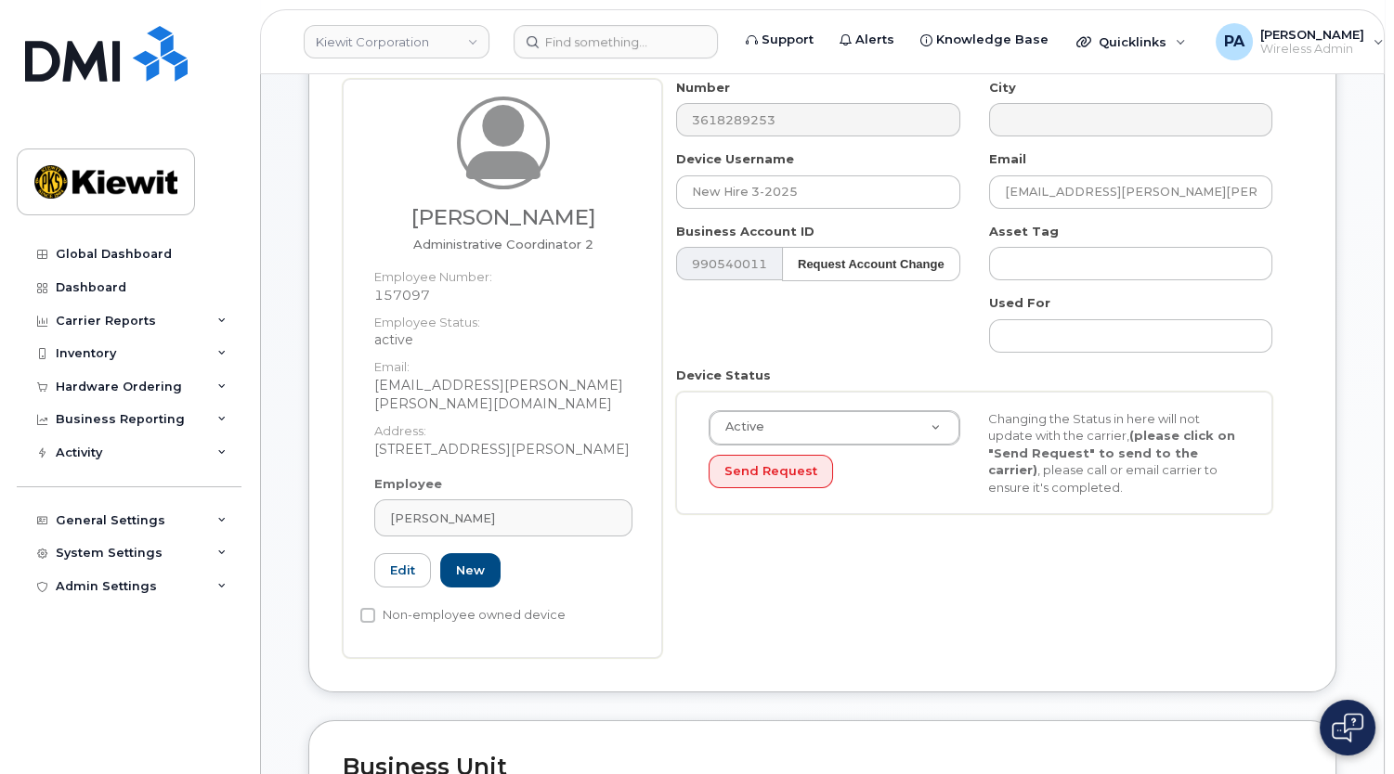
click at [1064, 285] on div "Number 3618289253 City Device Username New Hire 3-2025 Email BELEN.PENA@KIEWIT.…" at bounding box center [974, 304] width 625 height 450
click at [1046, 262] on input "text" at bounding box center [1130, 263] width 283 height 33
type input "Saving..."
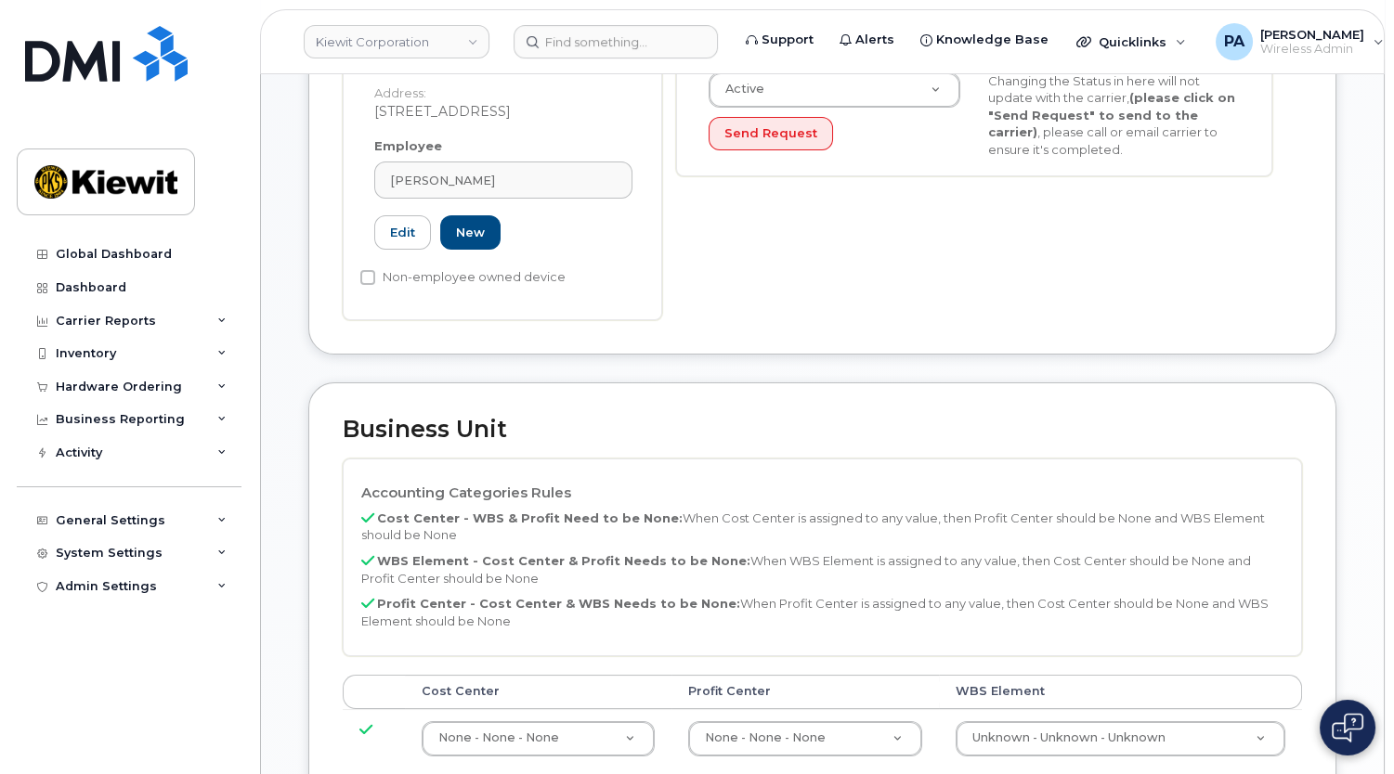
scroll to position [844, 0]
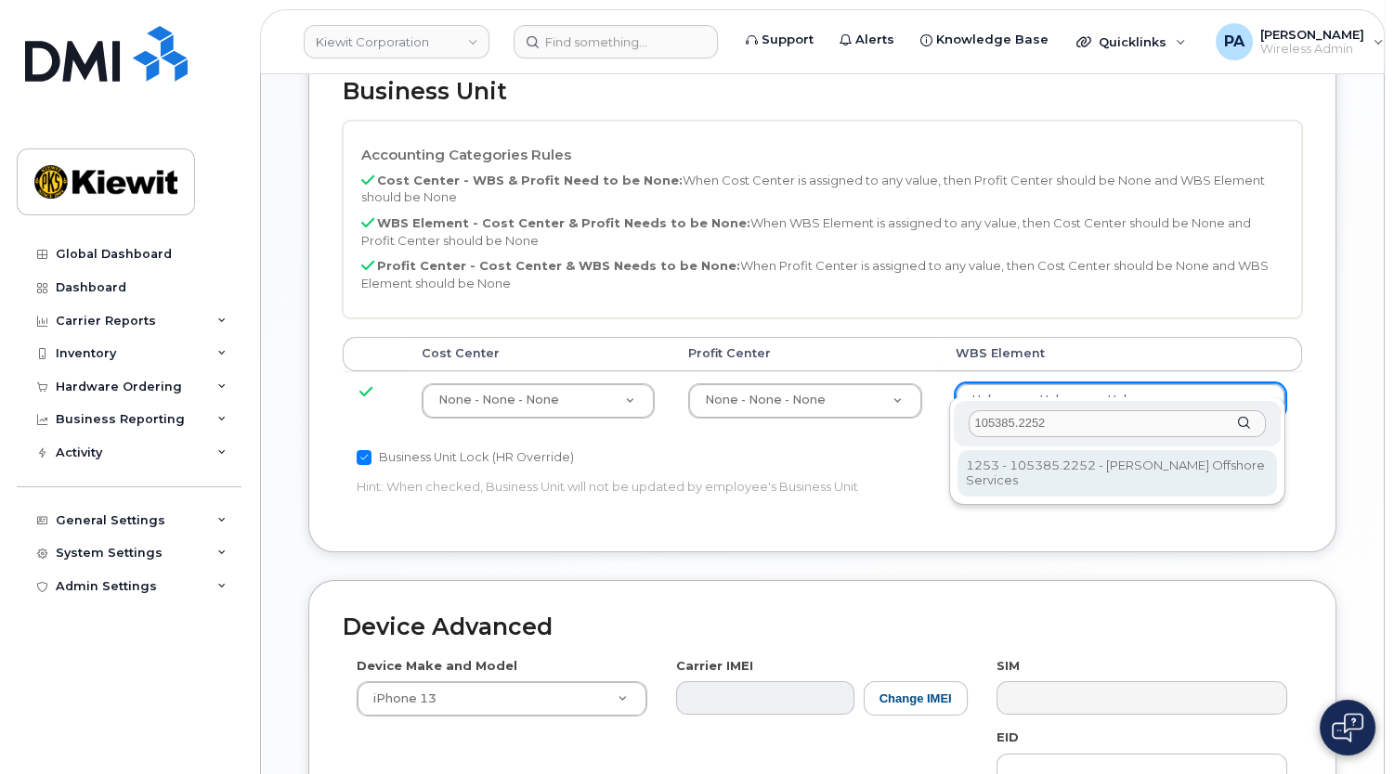
type input "105385.2252"
type input "33459010"
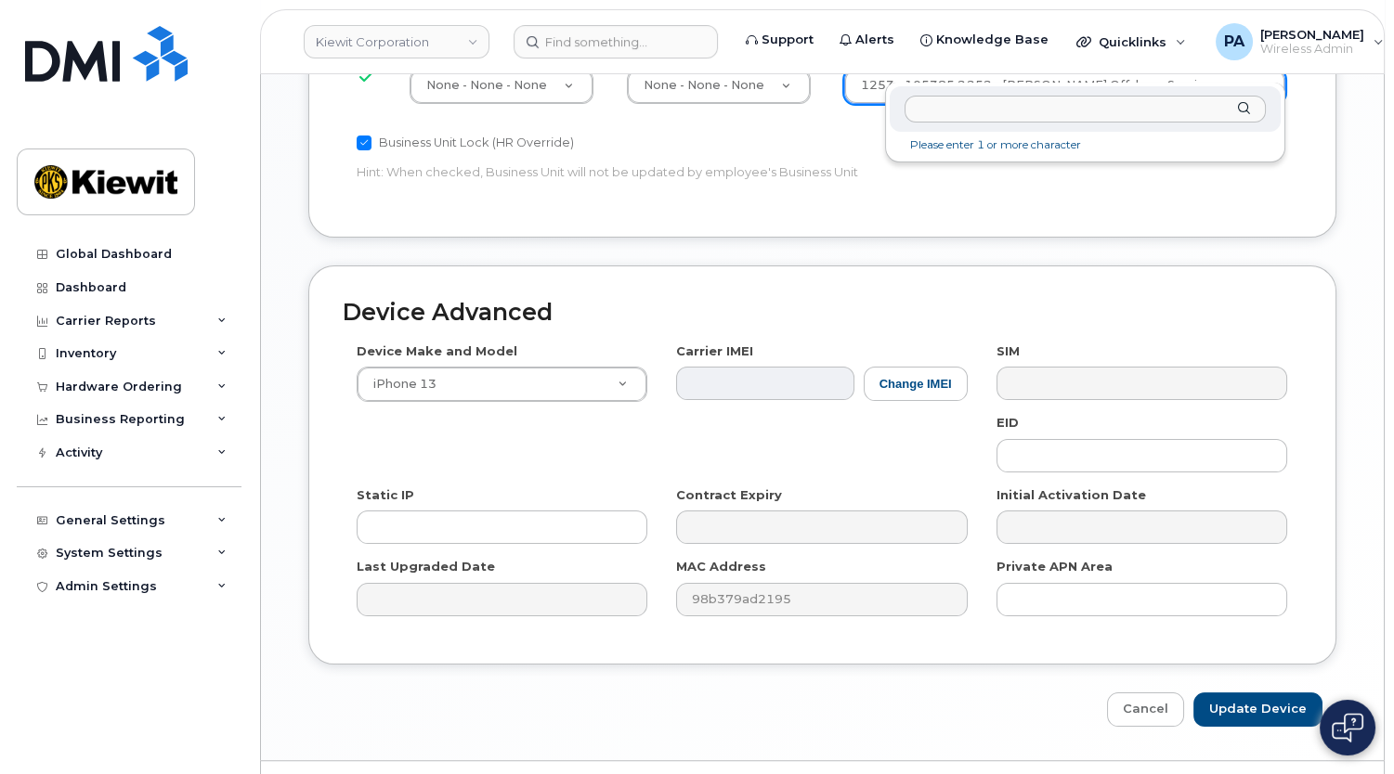
scroll to position [1183, 0]
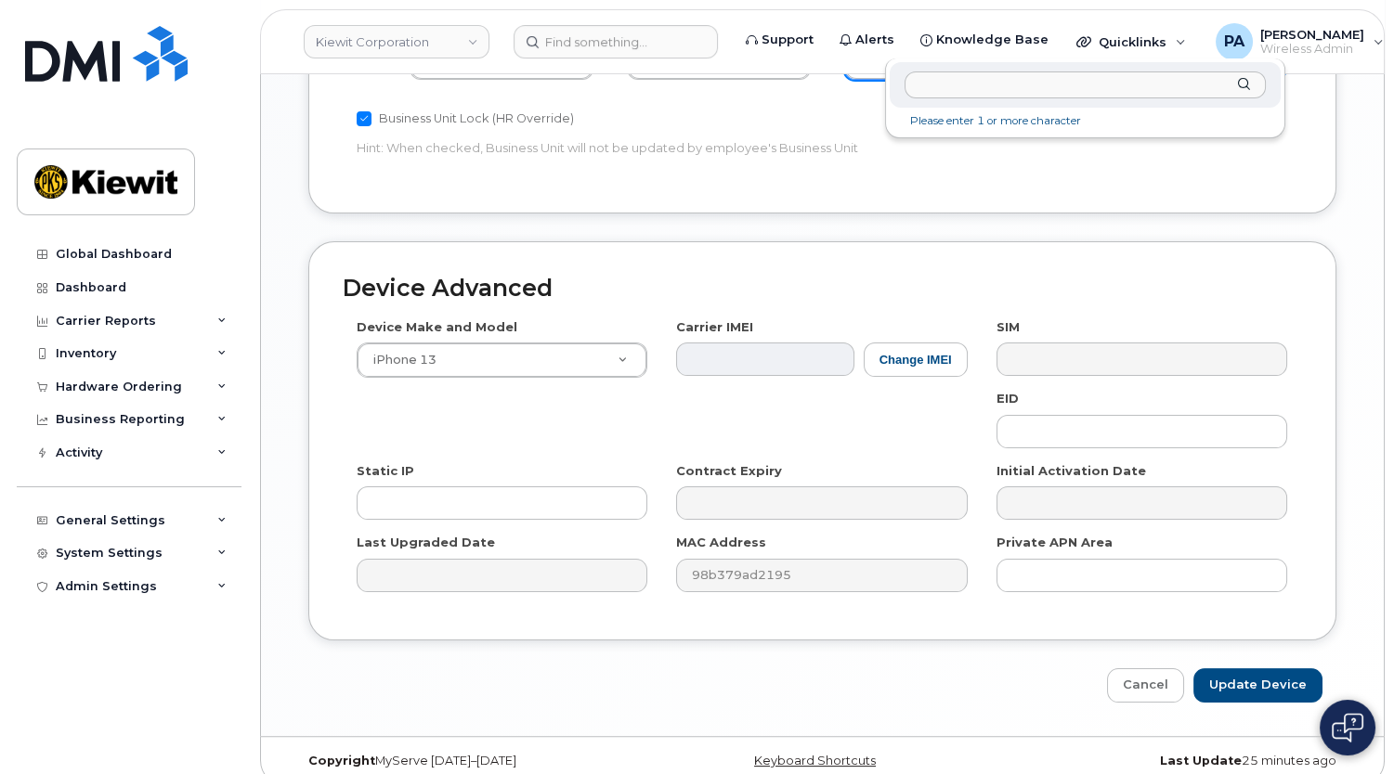
click at [1072, 85] on input "text" at bounding box center [1084, 84] width 361 height 27
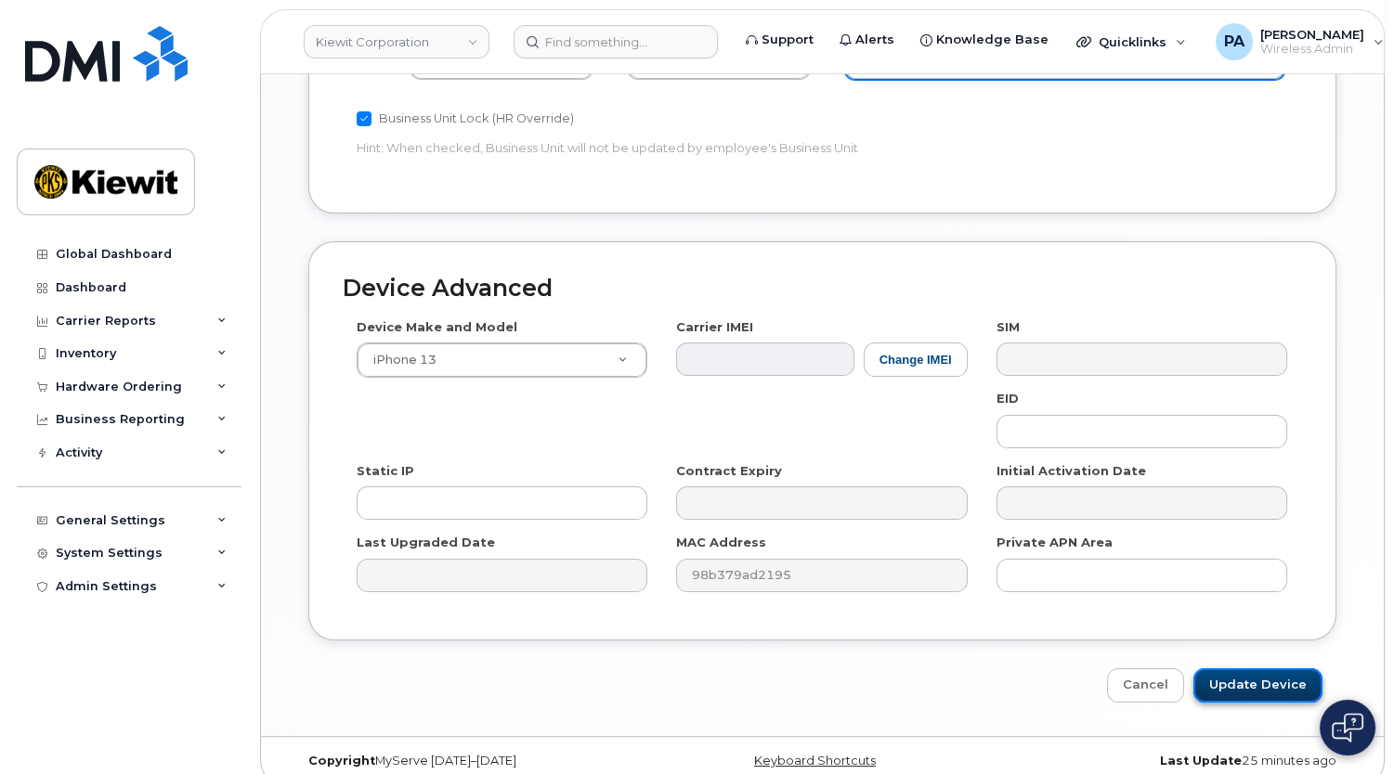
click at [1260, 669] on input "Update Device" at bounding box center [1257, 686] width 129 height 34
type input "Saving..."
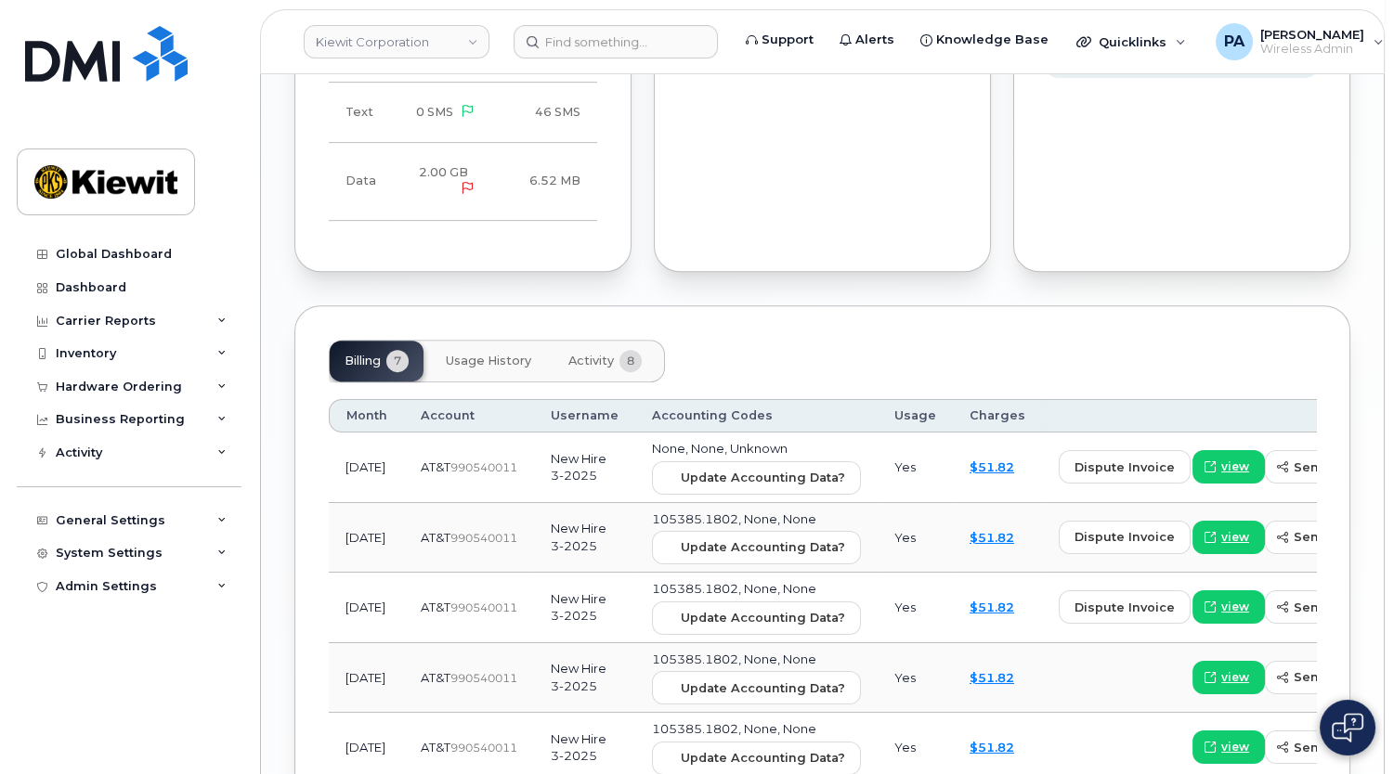
scroll to position [1857, 0]
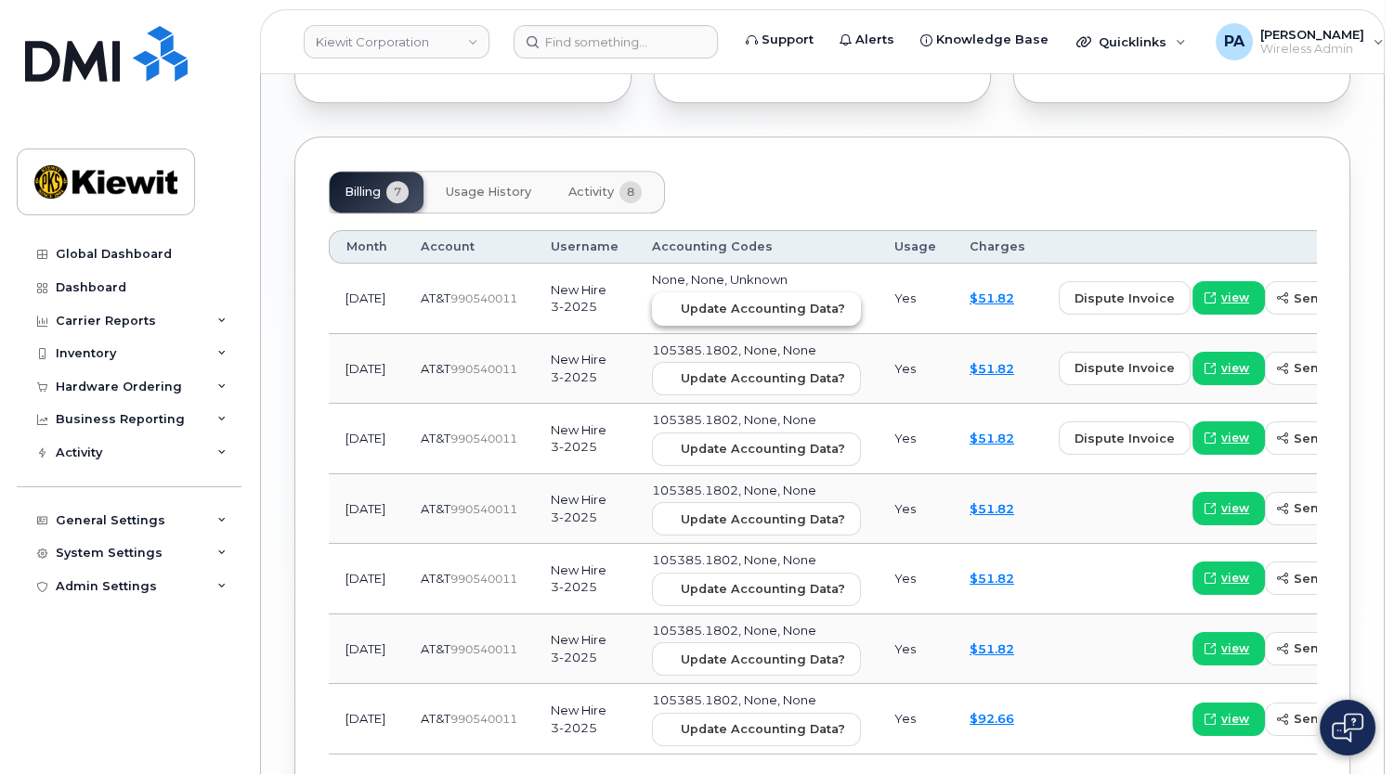
click at [705, 300] on span "Update Accounting Data?" at bounding box center [763, 309] width 164 height 18
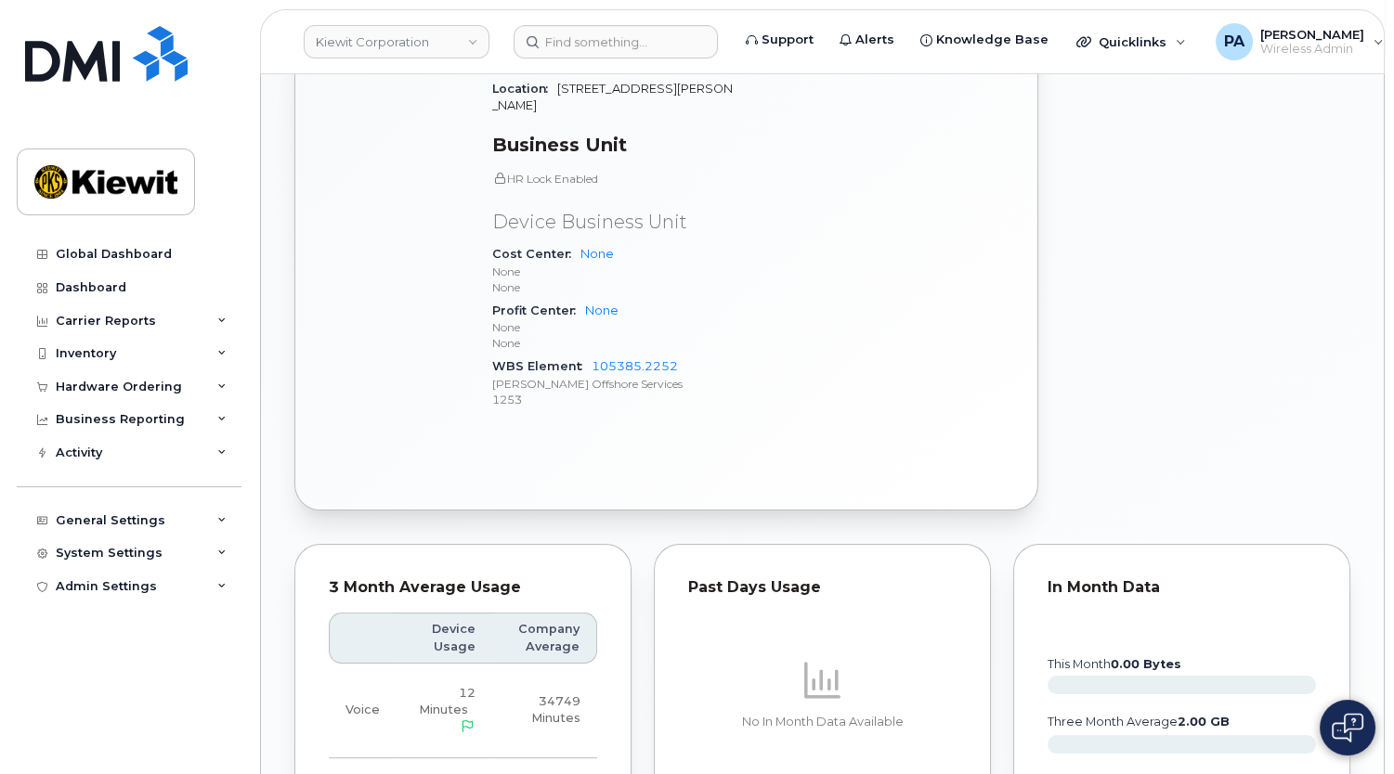
scroll to position [929, 0]
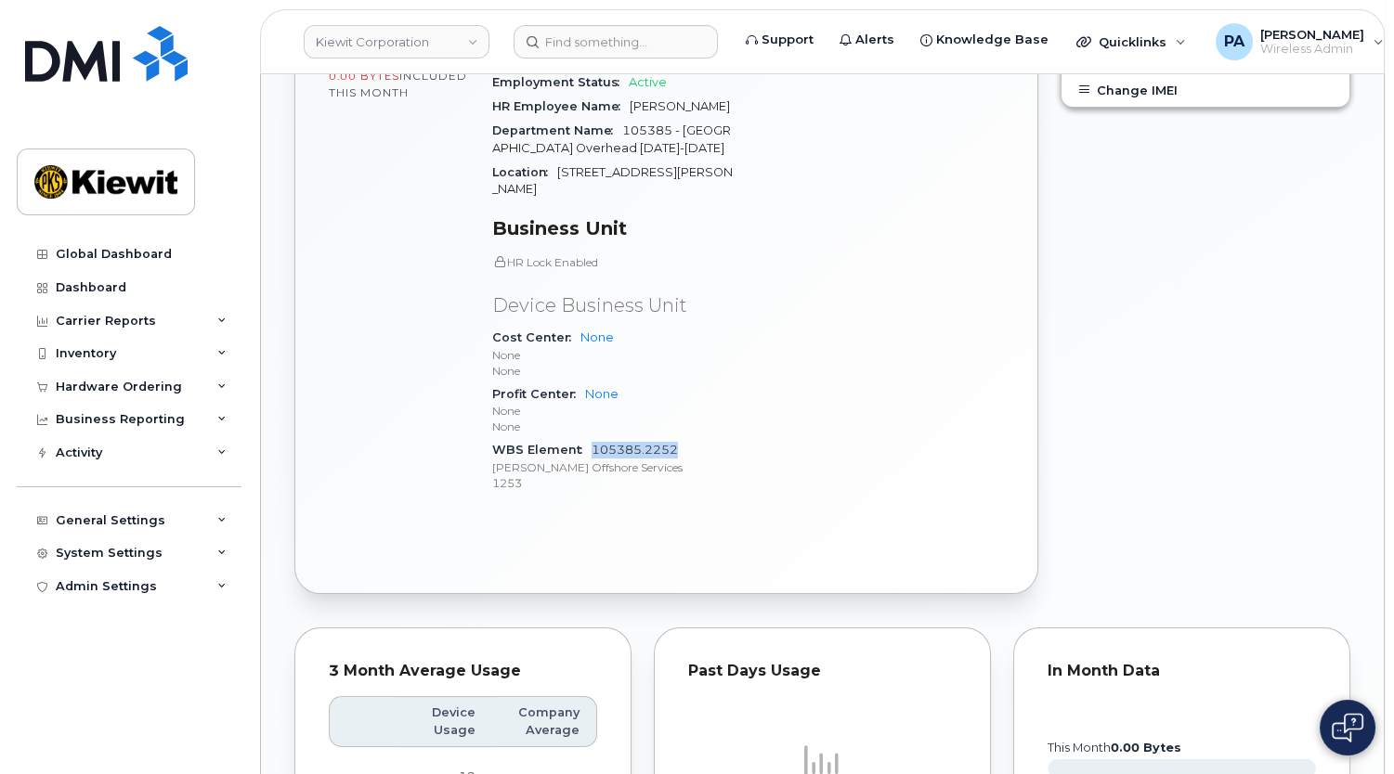
drag, startPoint x: 695, startPoint y: 409, endPoint x: 590, endPoint y: 412, distance: 105.9
click at [590, 438] on div "WBS Element 105385.2252 Kiewit Offshore Services 1253" at bounding box center [614, 466] width 245 height 57
copy link "105385.2252"
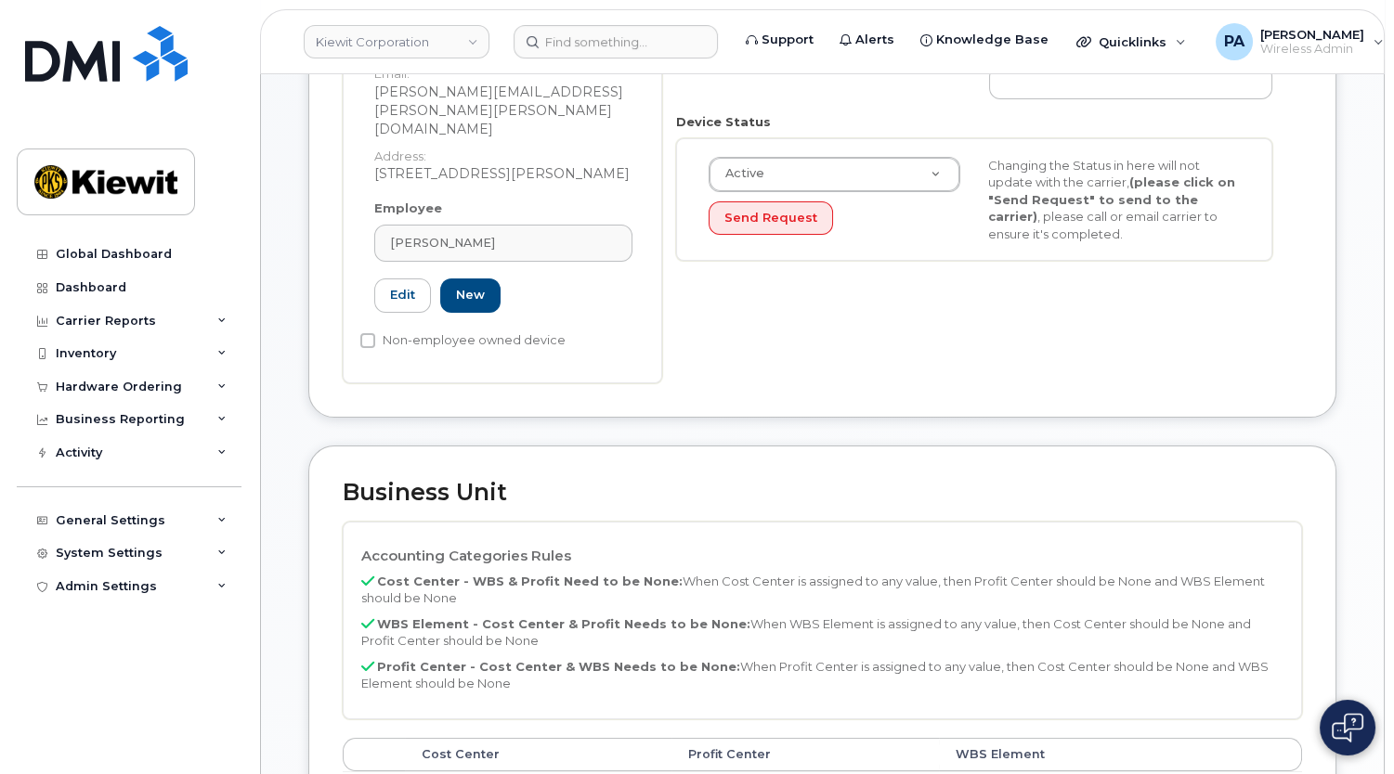
scroll to position [506, 0]
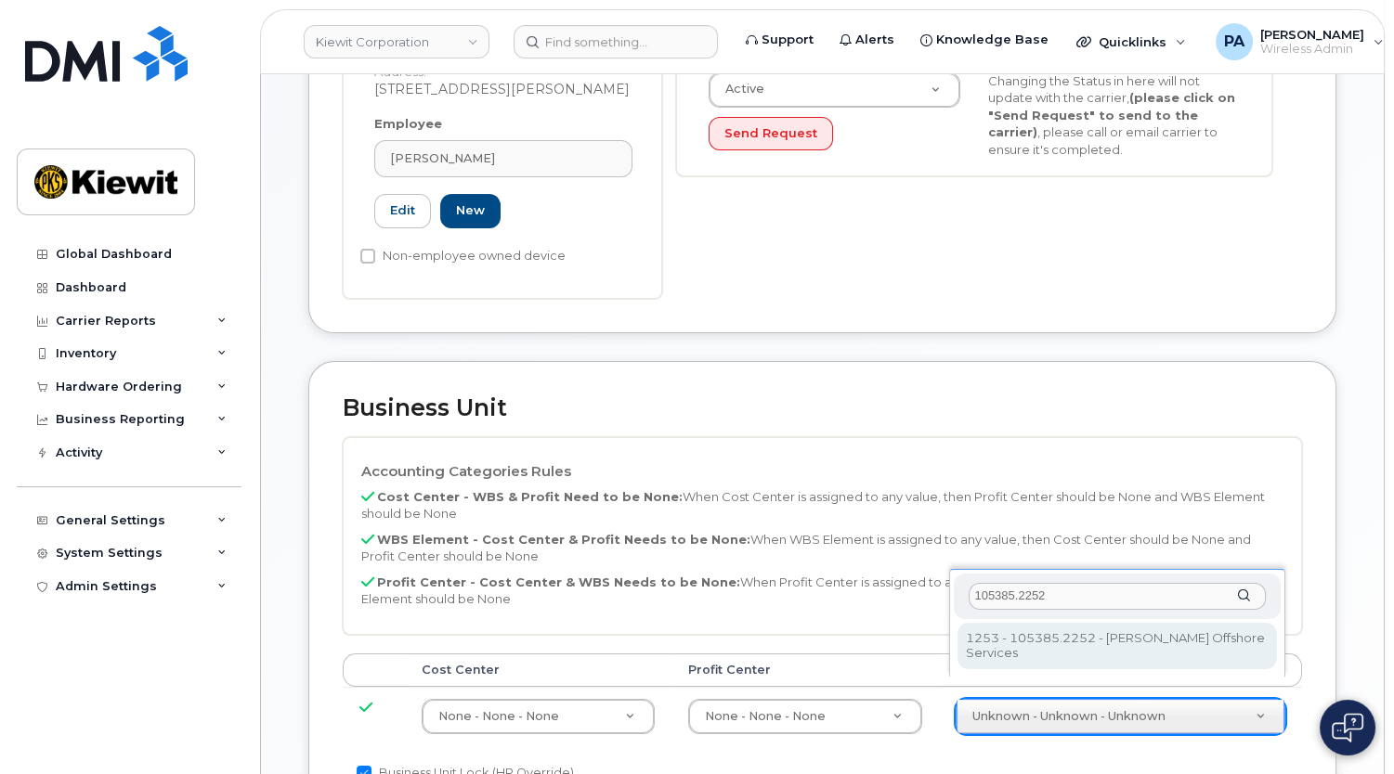
type input "105385.2252"
type input "33459010"
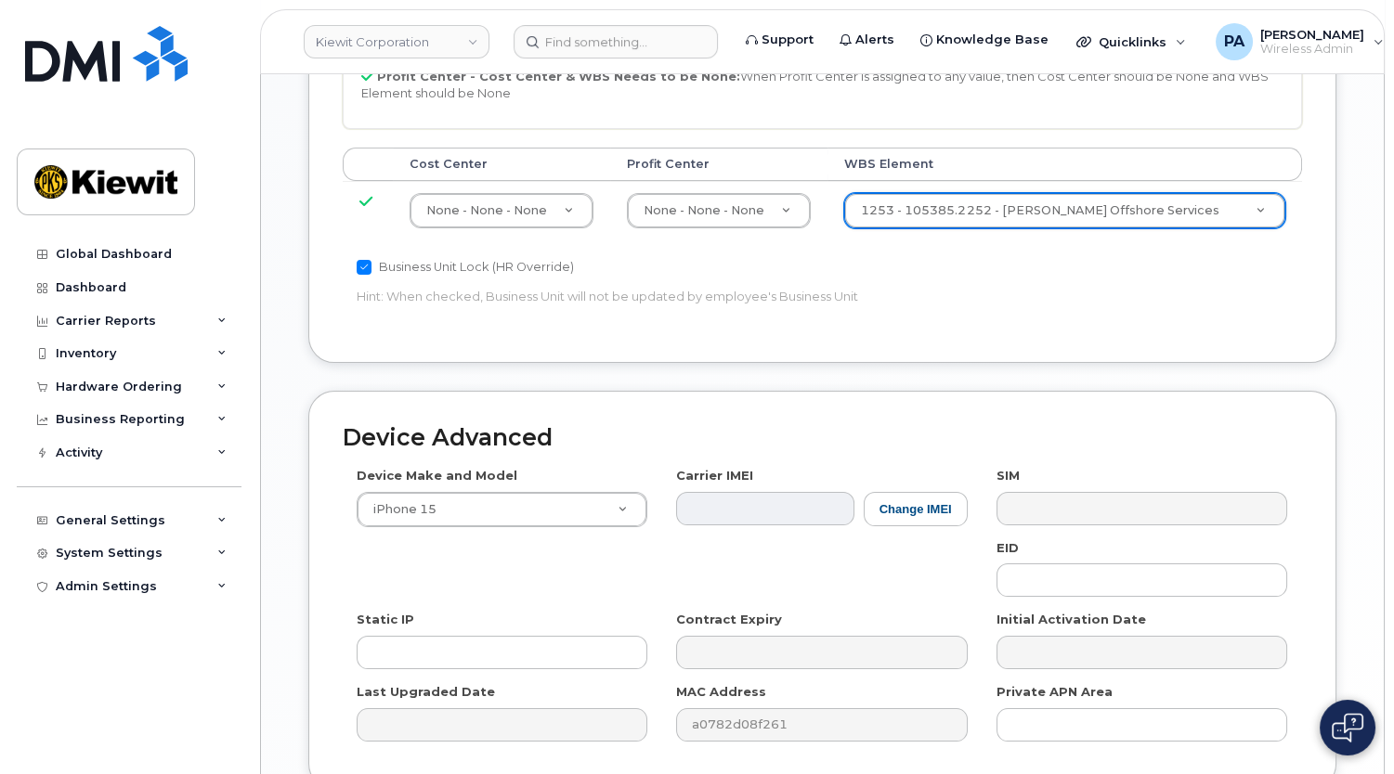
scroll to position [1097, 0]
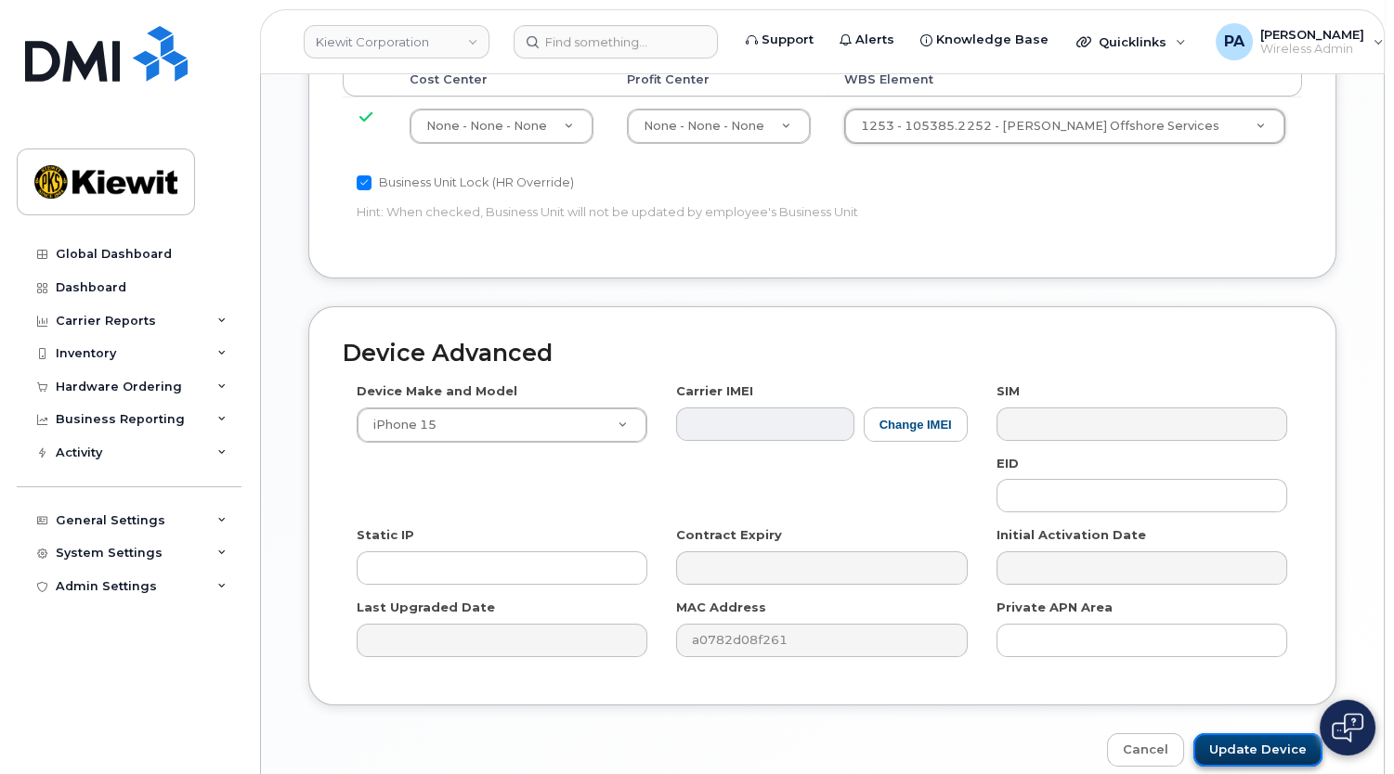
click at [1272, 734] on input "Update Device" at bounding box center [1257, 751] width 129 height 34
type input "Saving..."
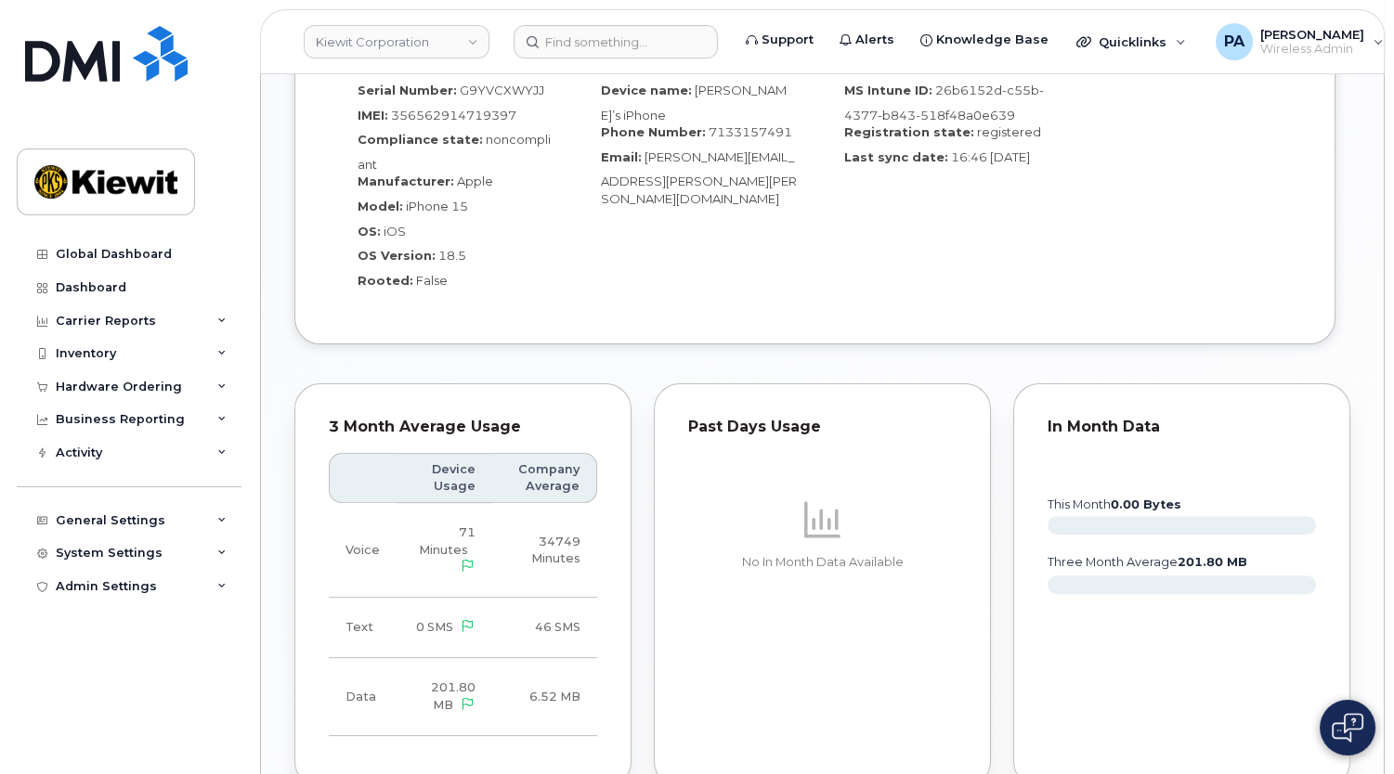
scroll to position [2110, 0]
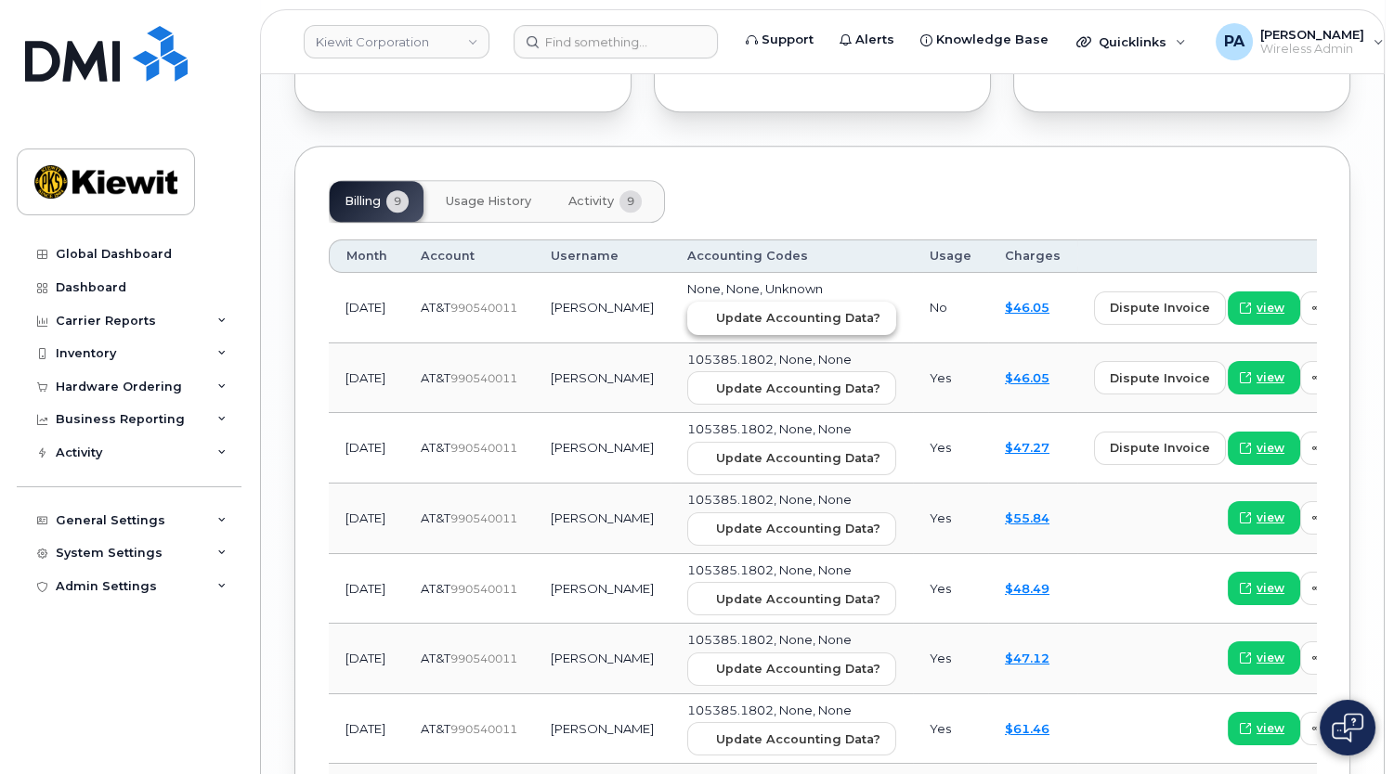
click at [716, 309] on span "Update Accounting Data?" at bounding box center [798, 318] width 164 height 18
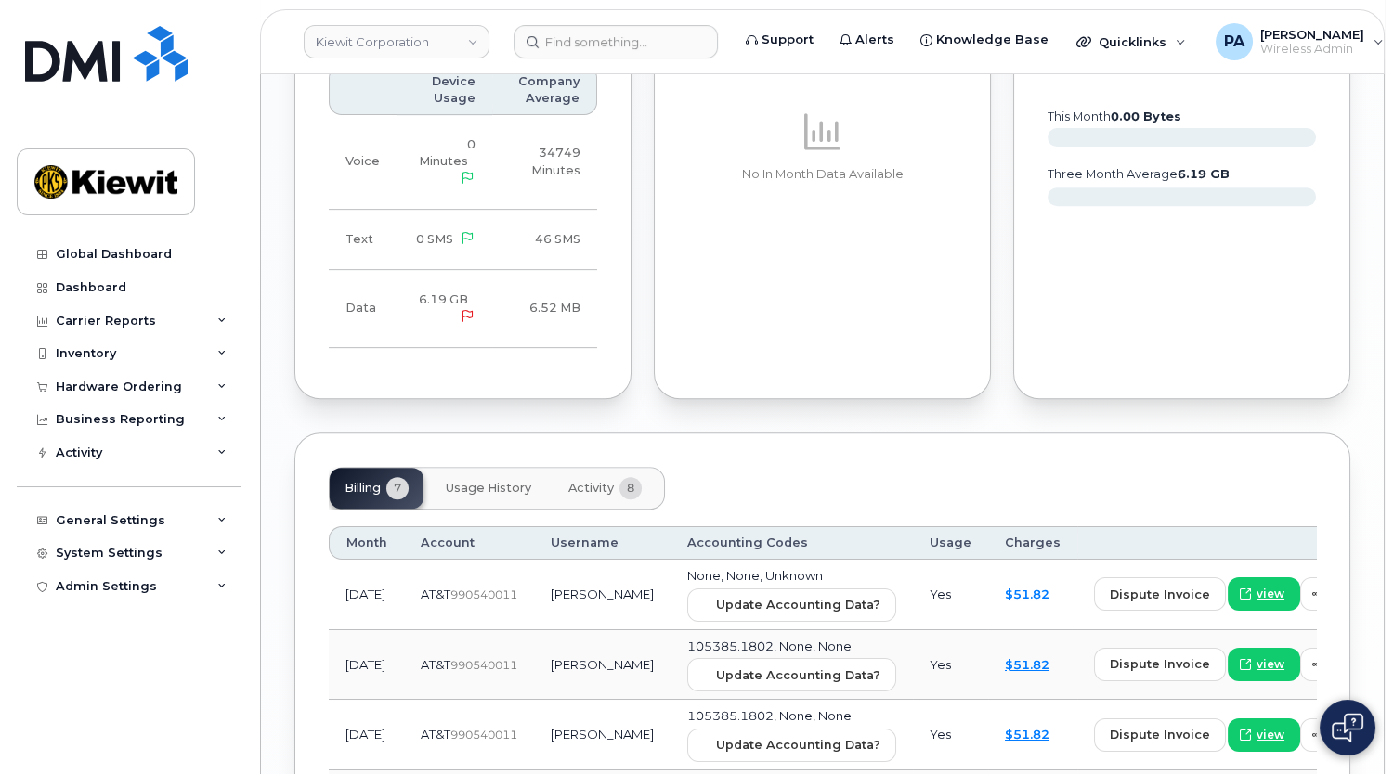
scroll to position [1840, 0]
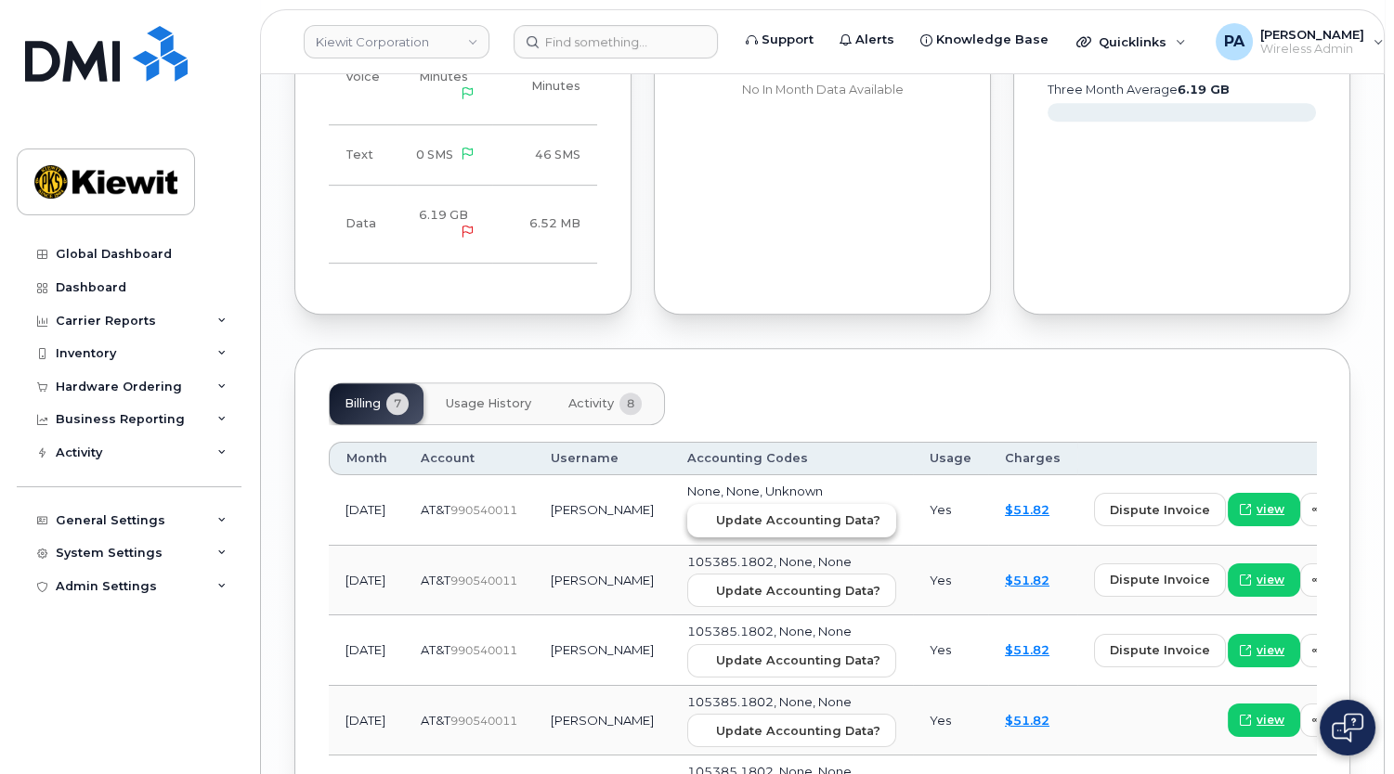
click at [753, 530] on button "Update Accounting Data?" at bounding box center [791, 520] width 209 height 33
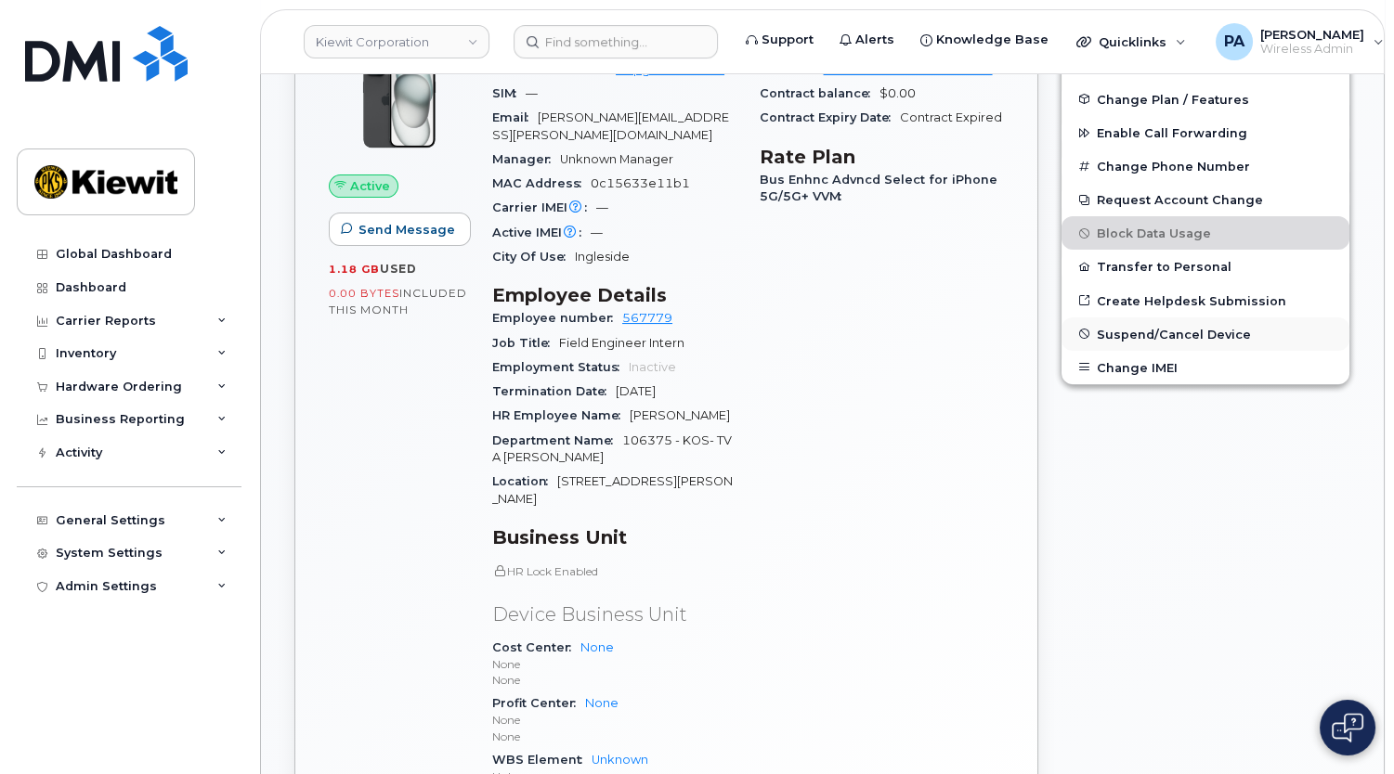
scroll to position [398, 0]
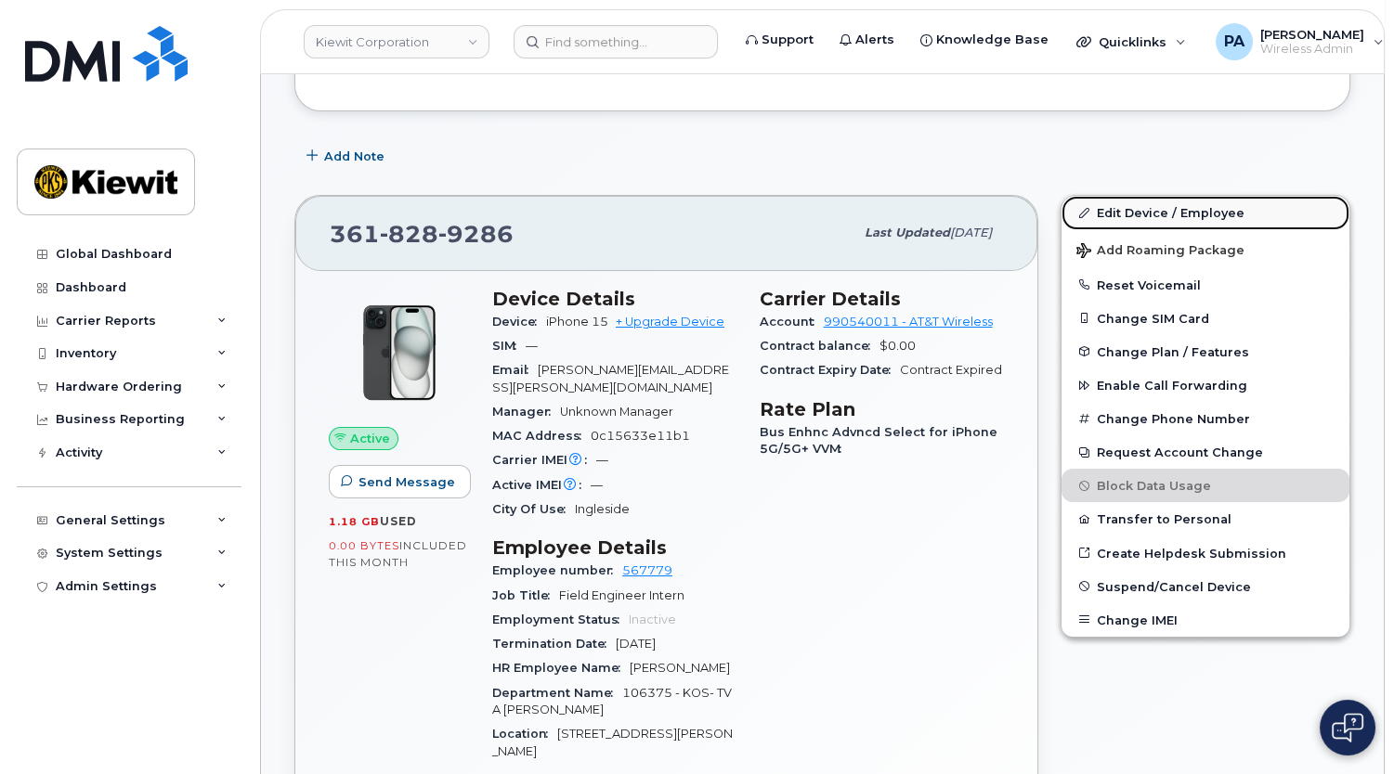
click at [1218, 216] on link "Edit Device / Employee" at bounding box center [1205, 212] width 288 height 33
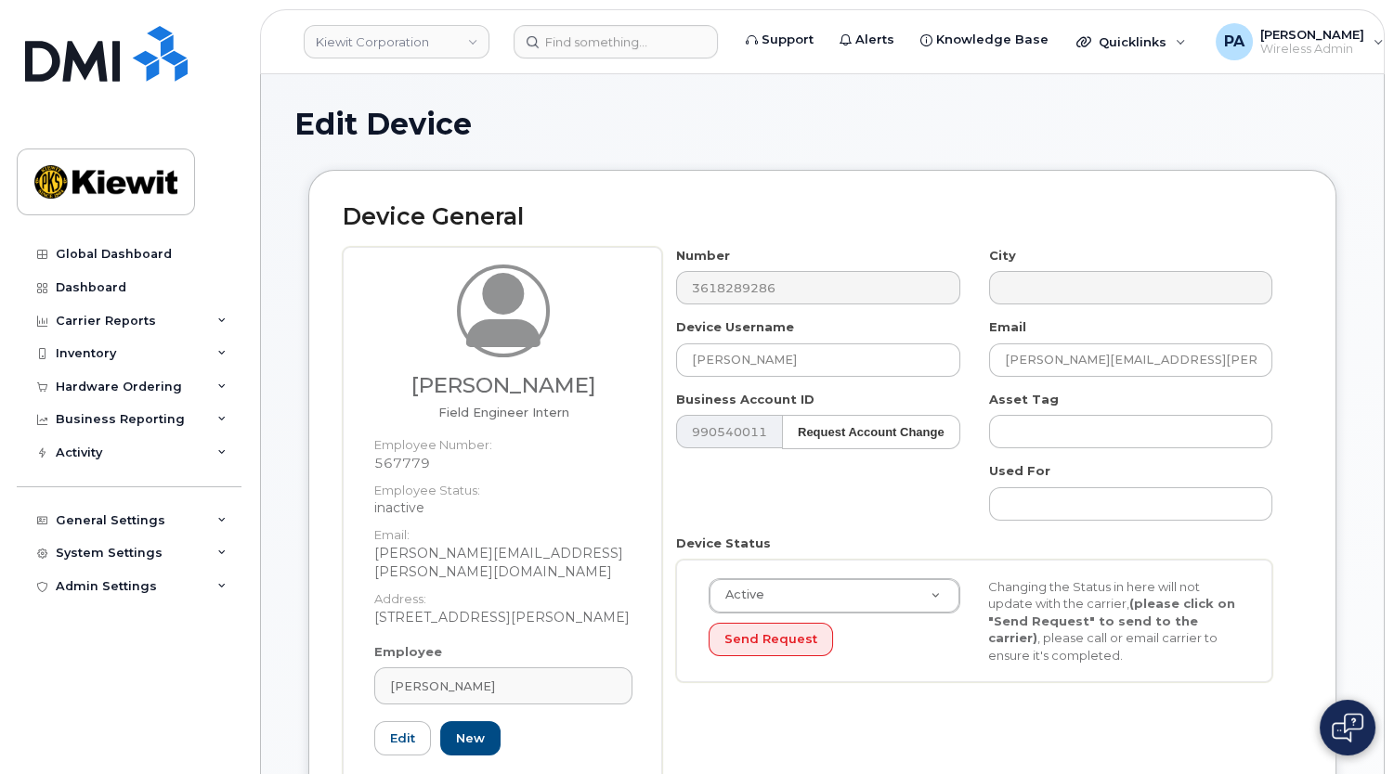
scroll to position [506, 0]
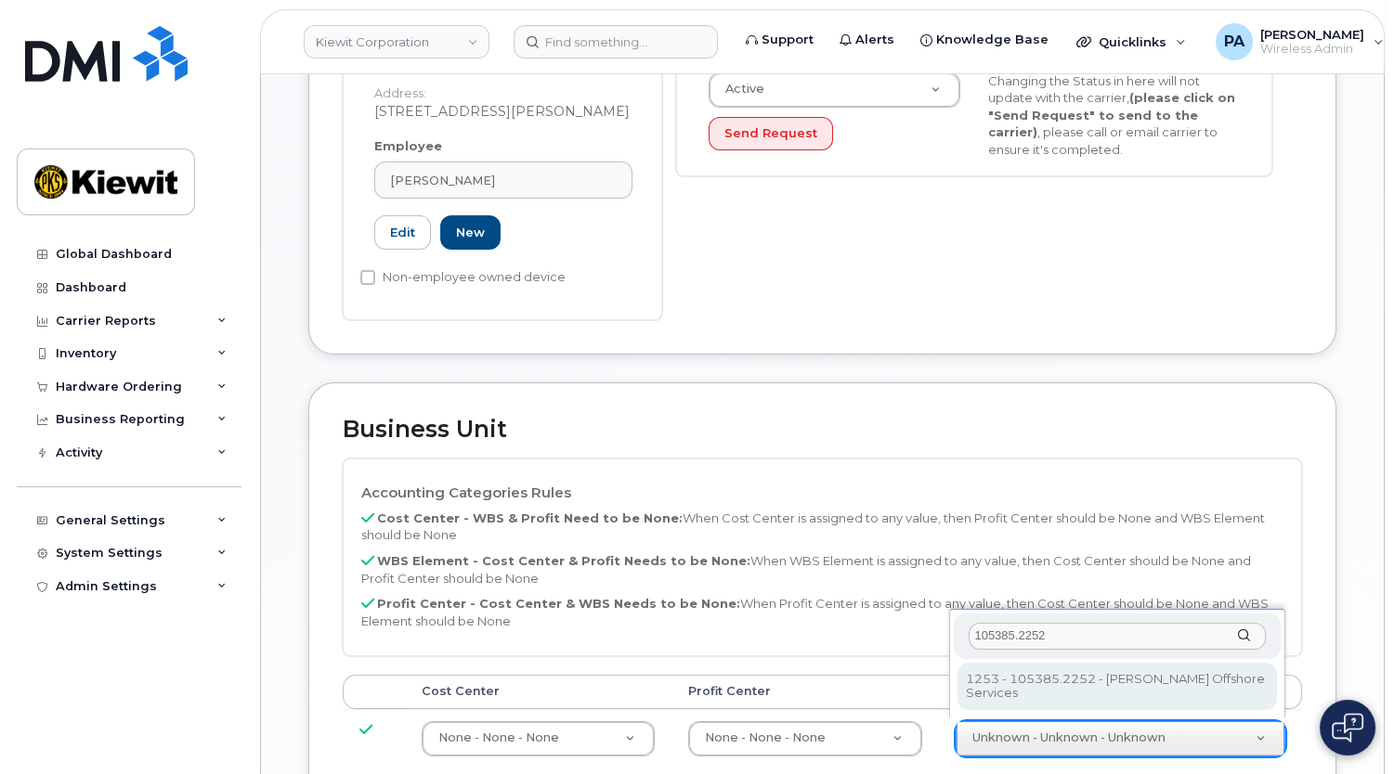
type input "105385.2252"
type input "33459010"
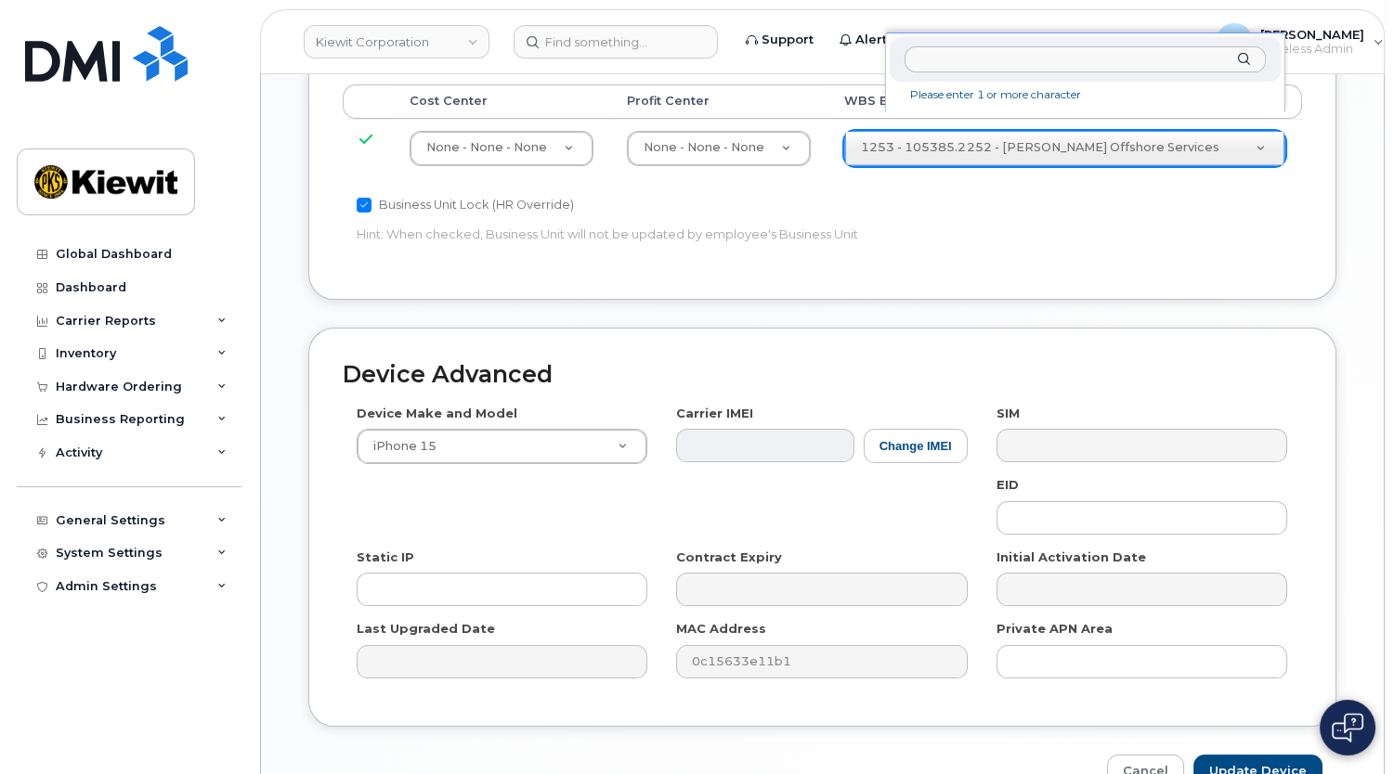
scroll to position [1183, 0]
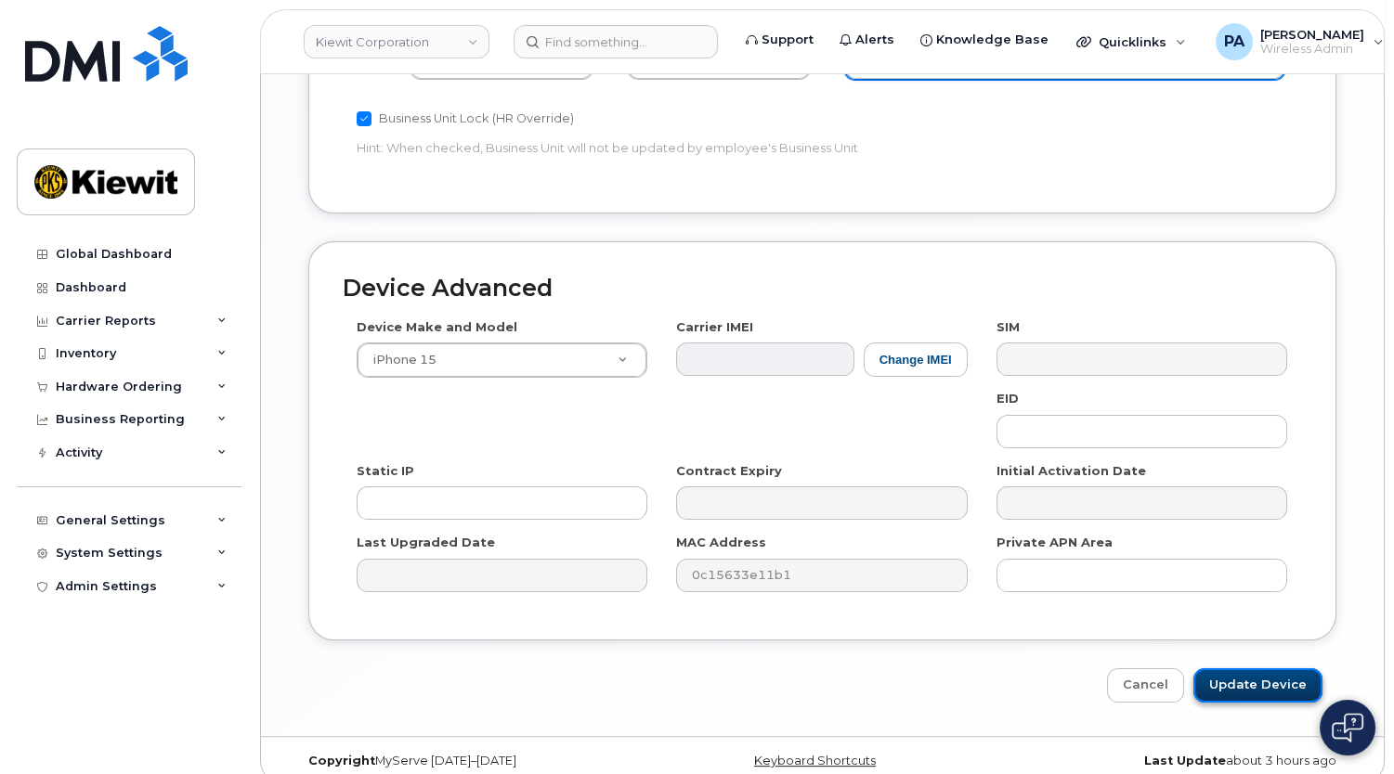
click at [1256, 669] on input "Update Device" at bounding box center [1257, 686] width 129 height 34
type input "Saving..."
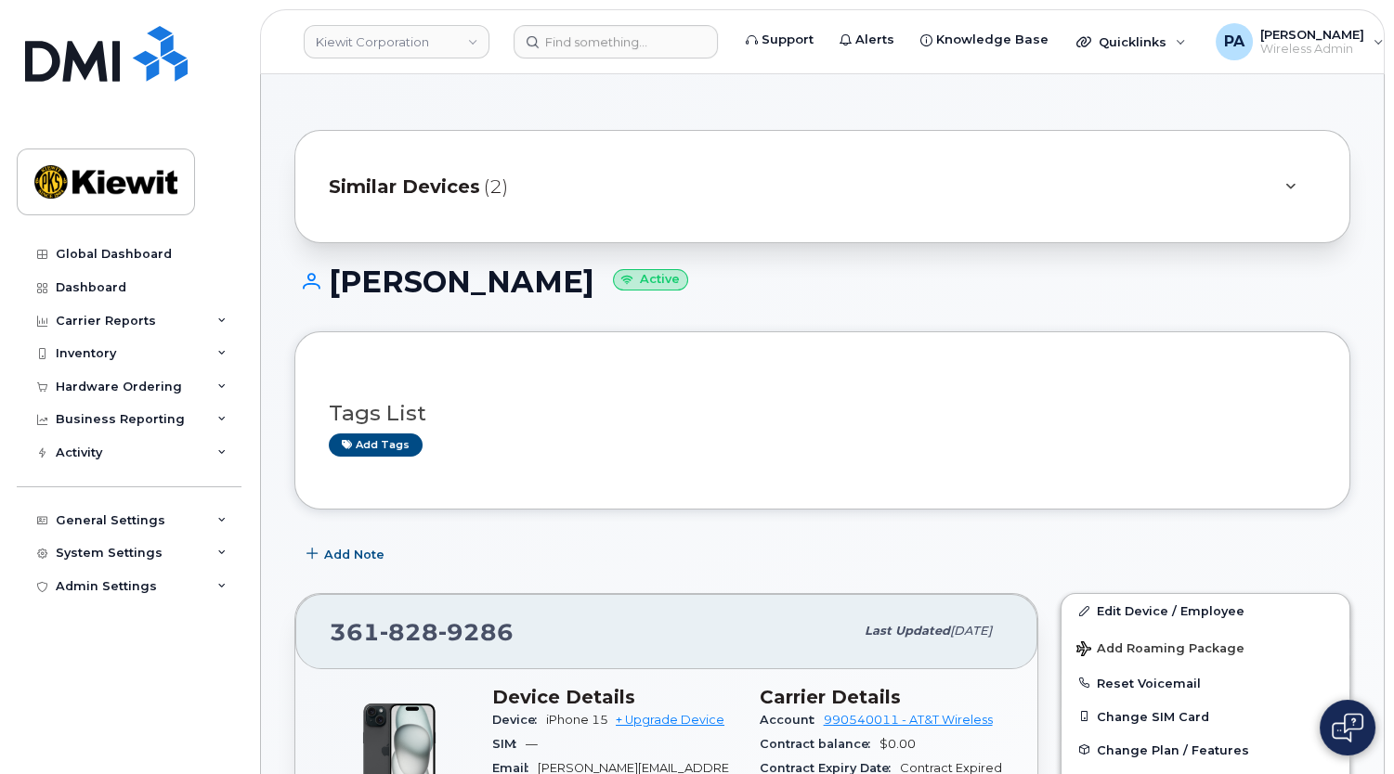
click at [555, 186] on div "Similar Devices (2)" at bounding box center [796, 186] width 935 height 45
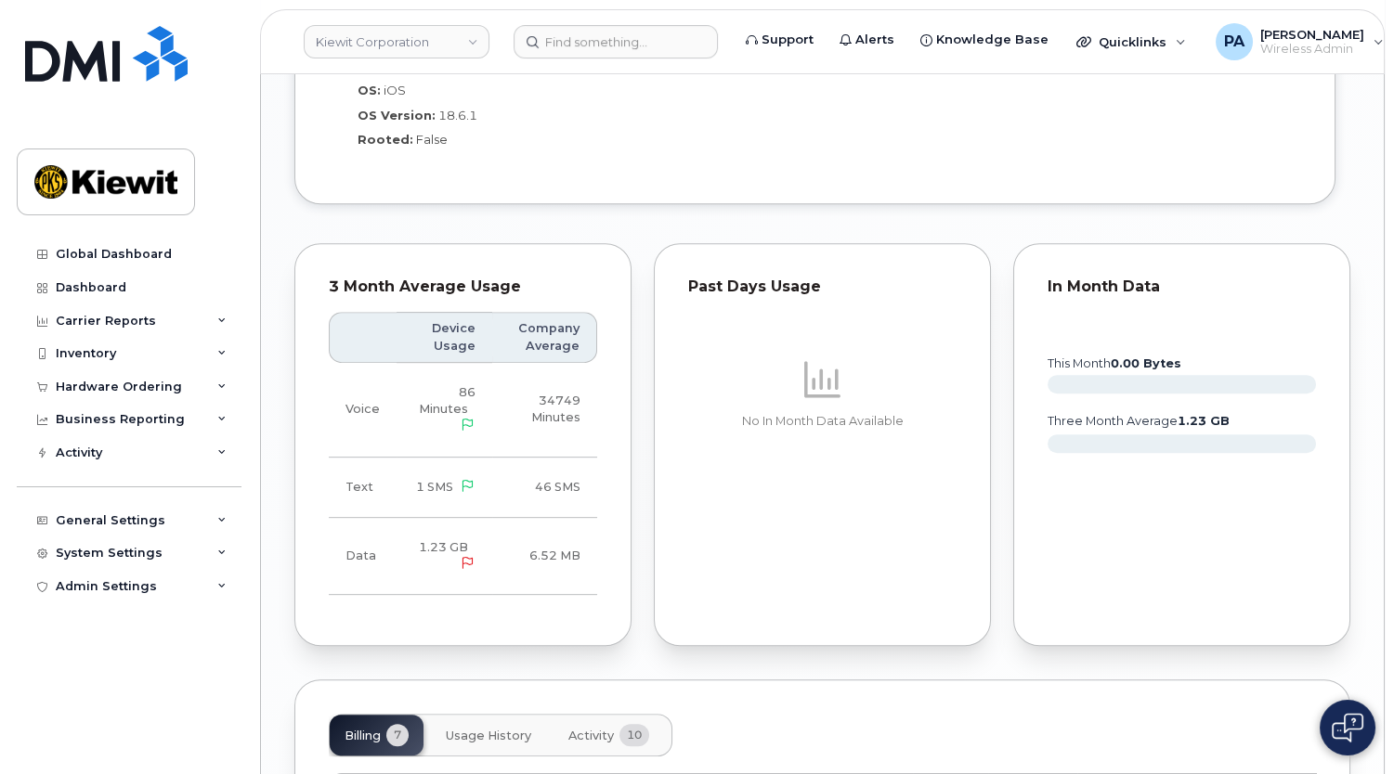
scroll to position [2110, 0]
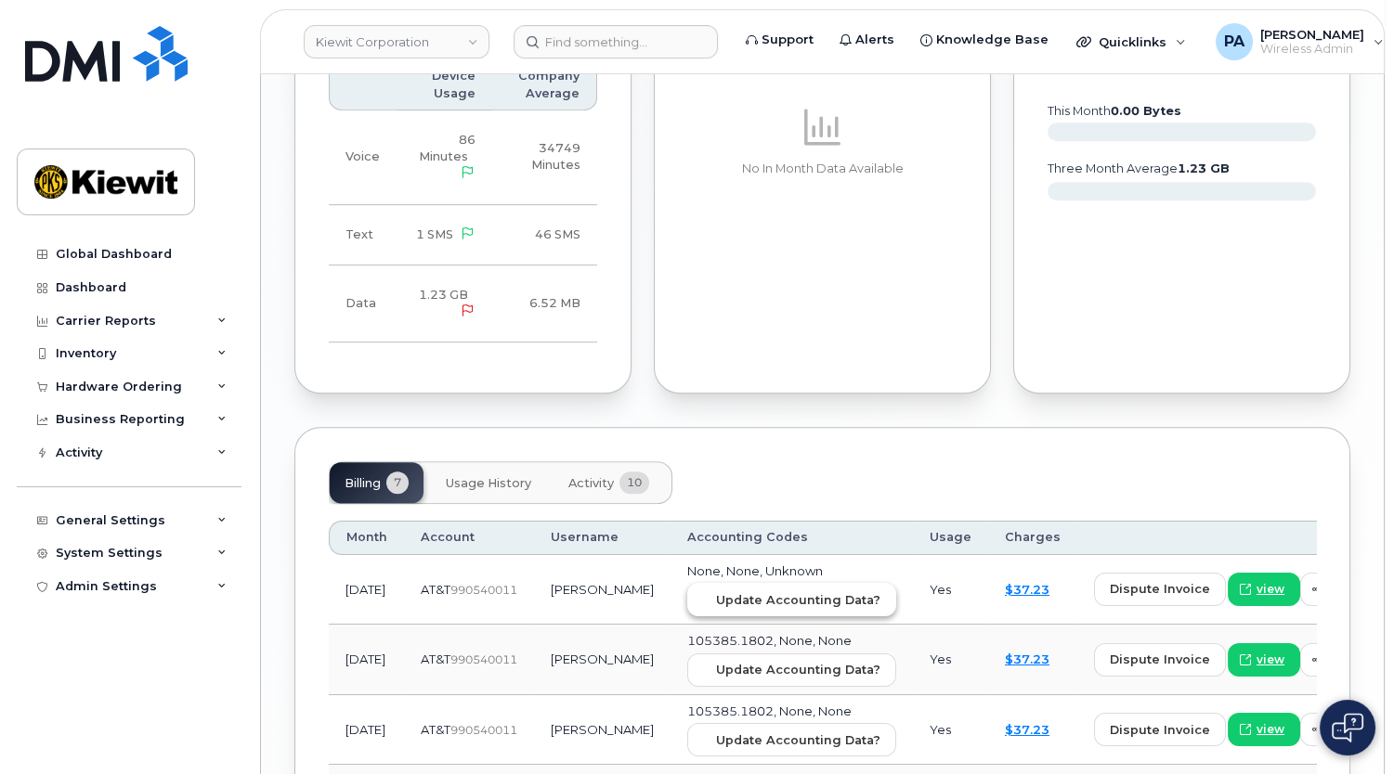
click at [718, 591] on span "Update Accounting Data?" at bounding box center [798, 600] width 164 height 18
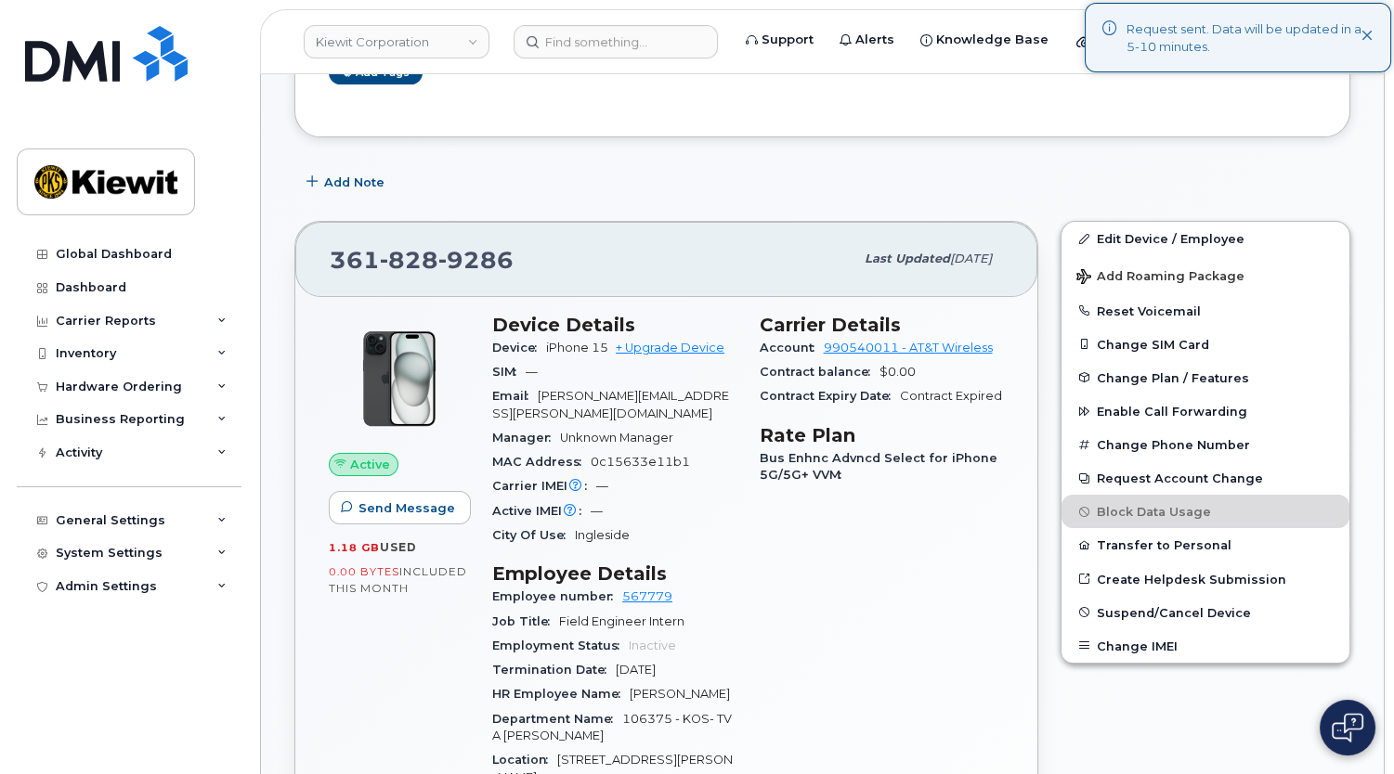
scroll to position [168, 0]
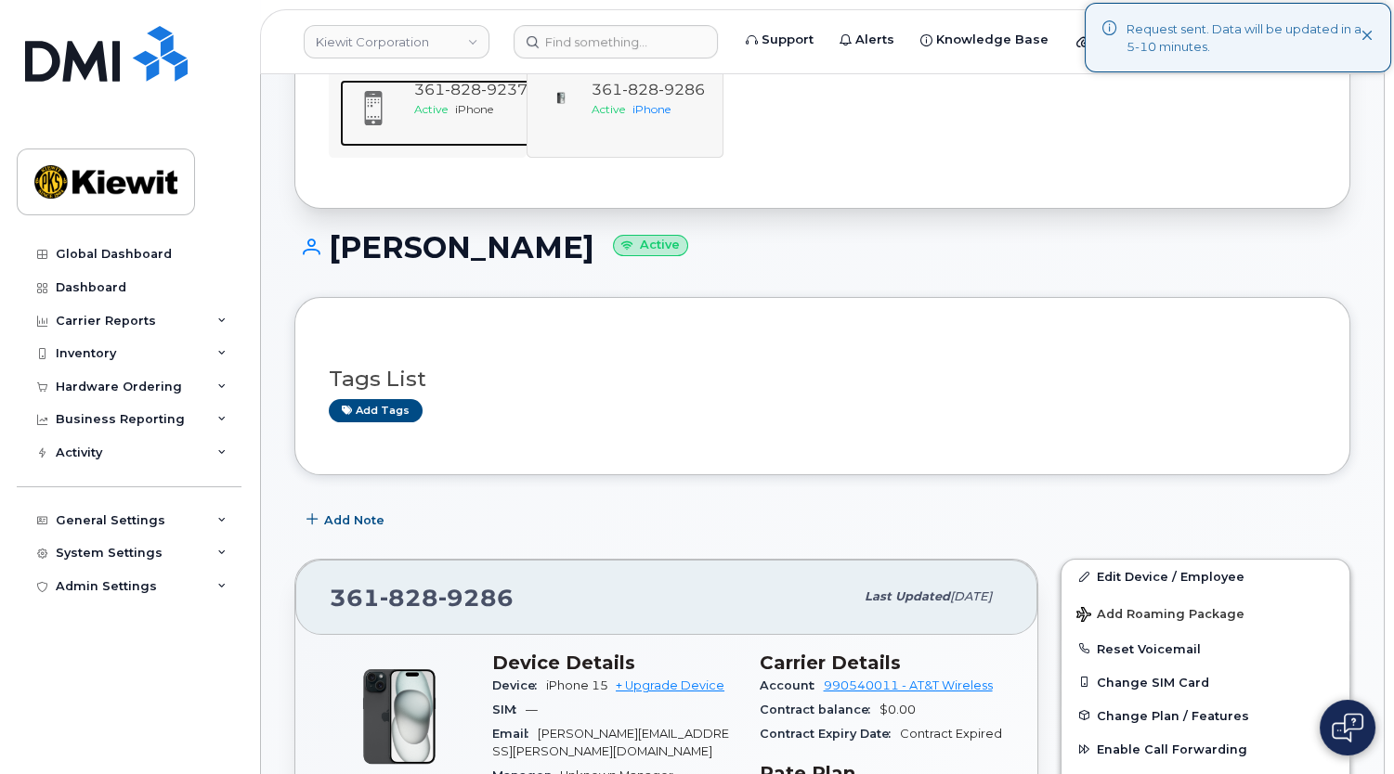
click at [435, 104] on span "Active" at bounding box center [430, 109] width 33 height 14
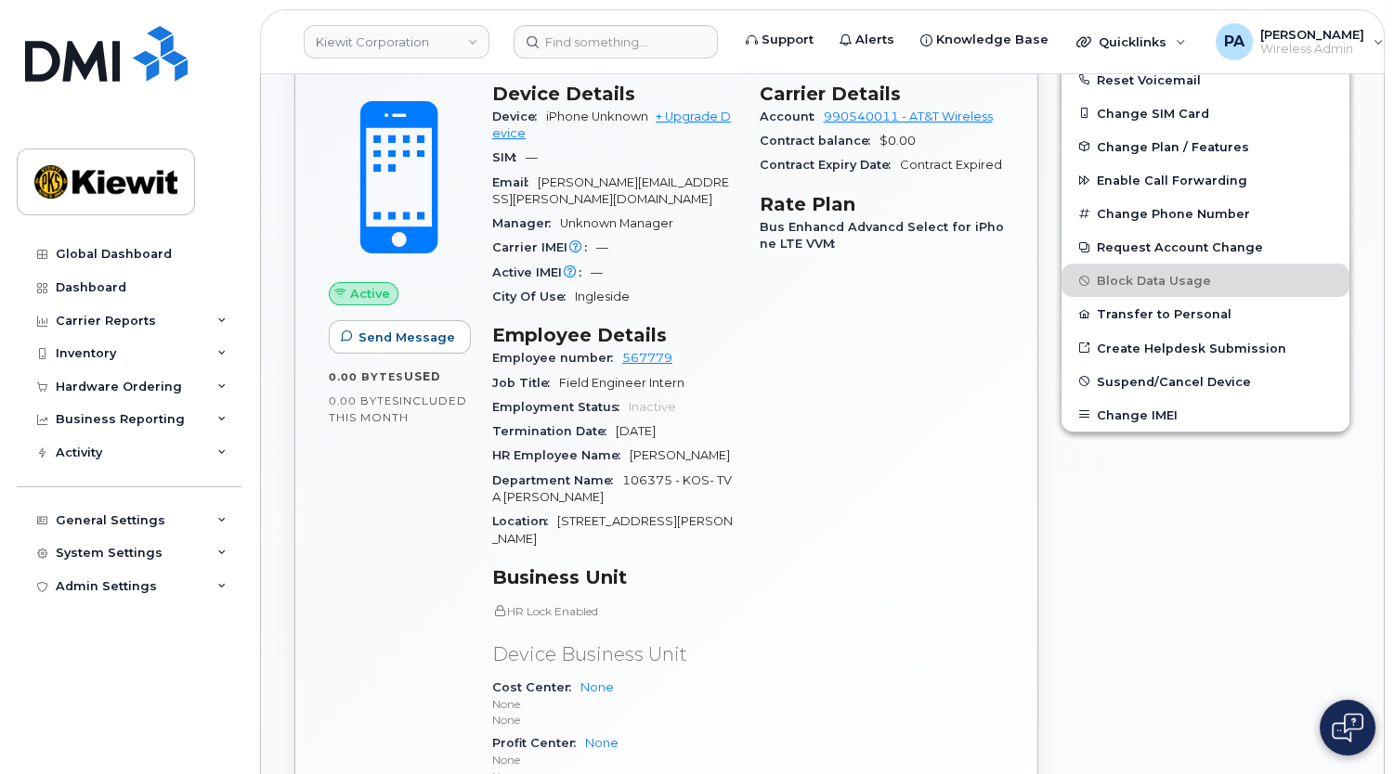
scroll to position [97, 0]
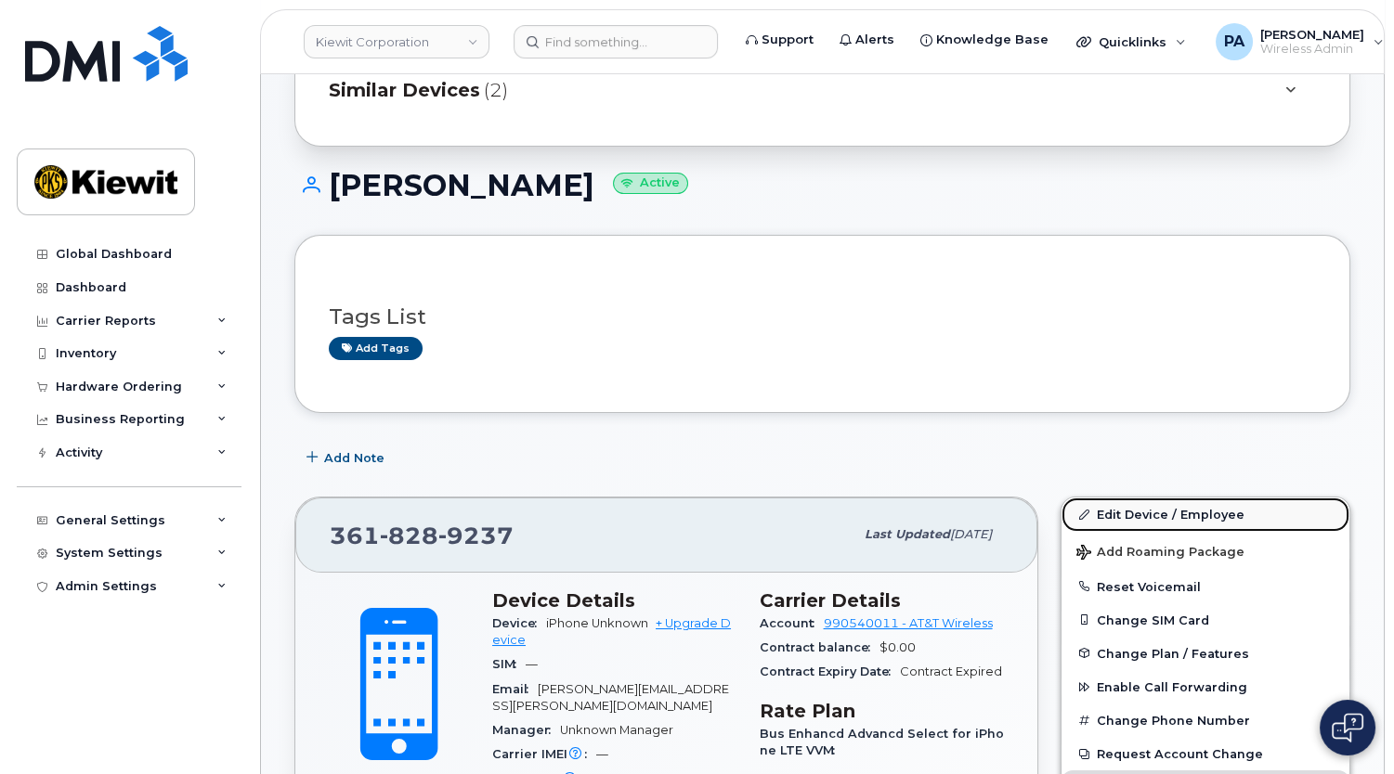
click at [1126, 513] on link "Edit Device / Employee" at bounding box center [1205, 514] width 288 height 33
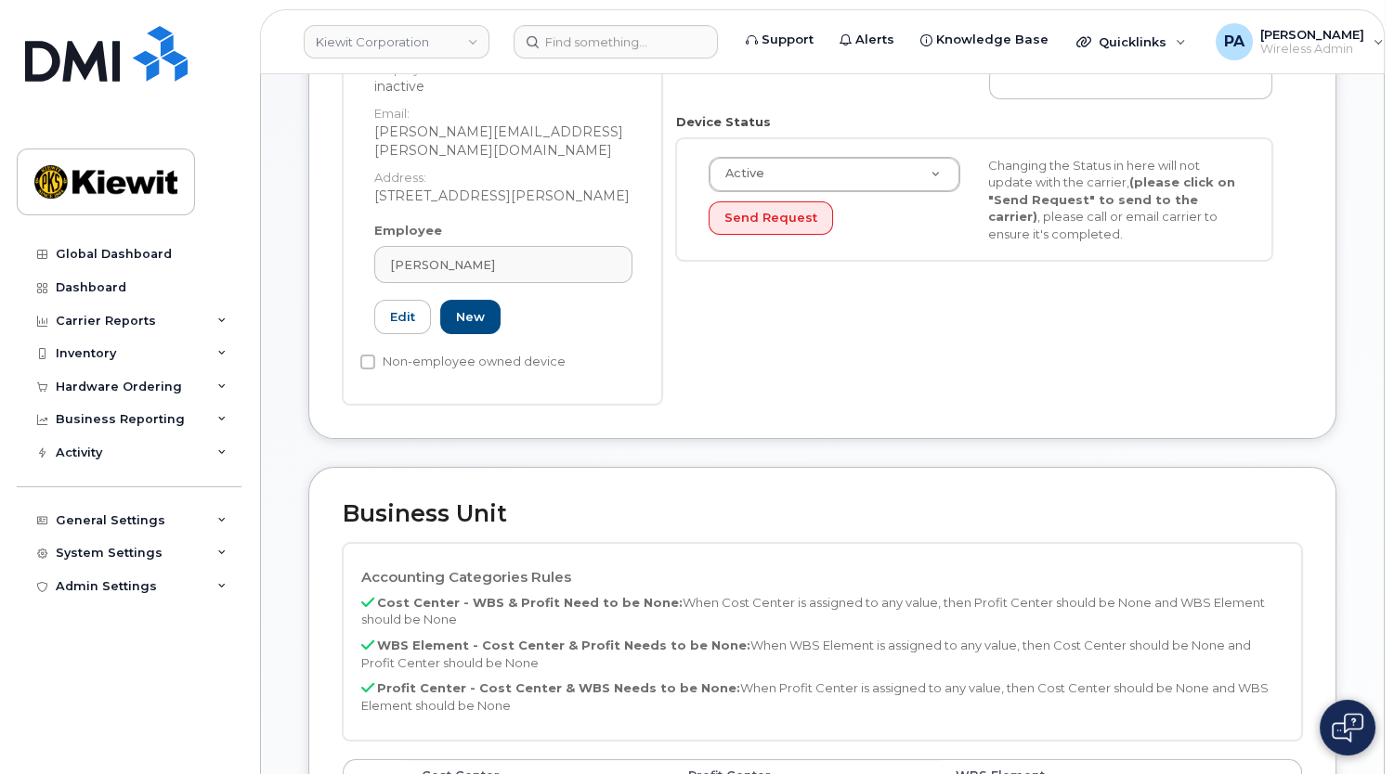
scroll to position [506, 0]
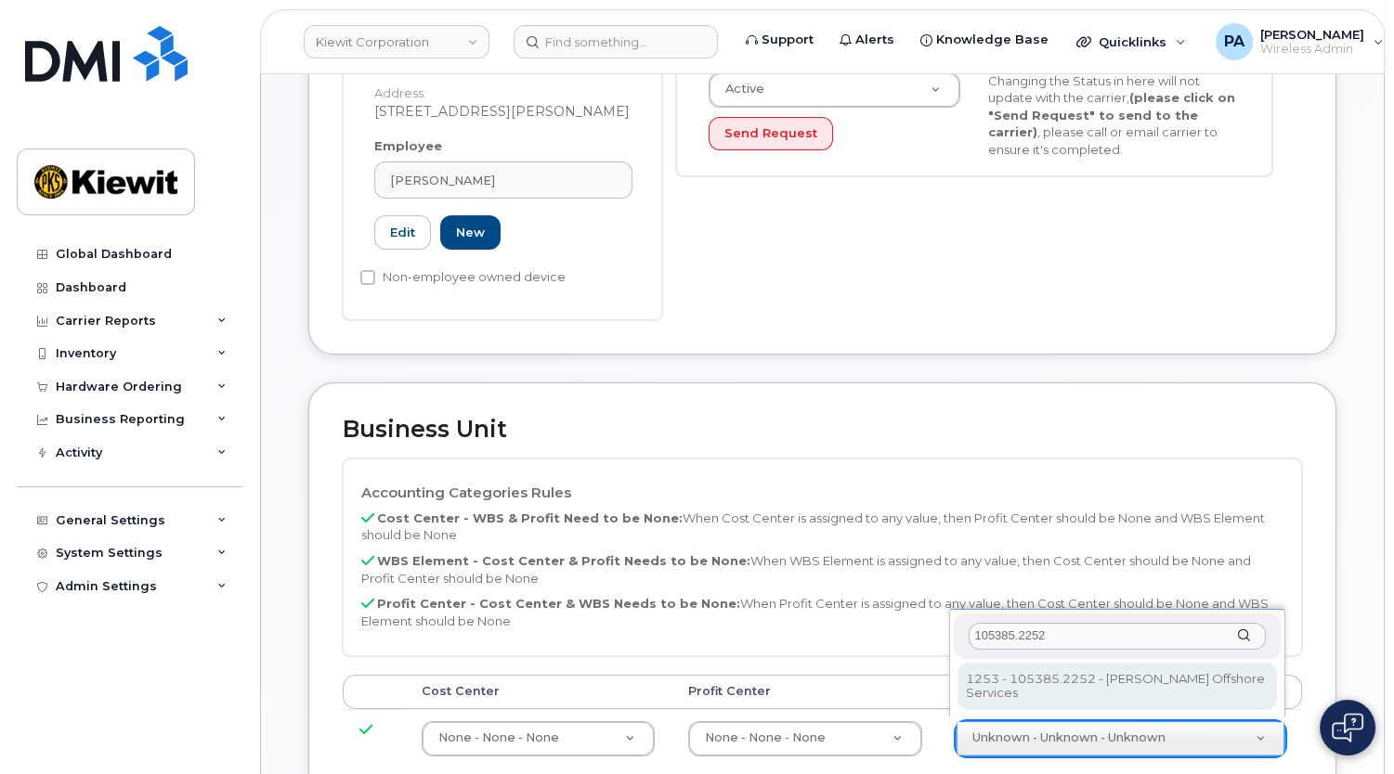
type input "105385.2252"
type input "33459010"
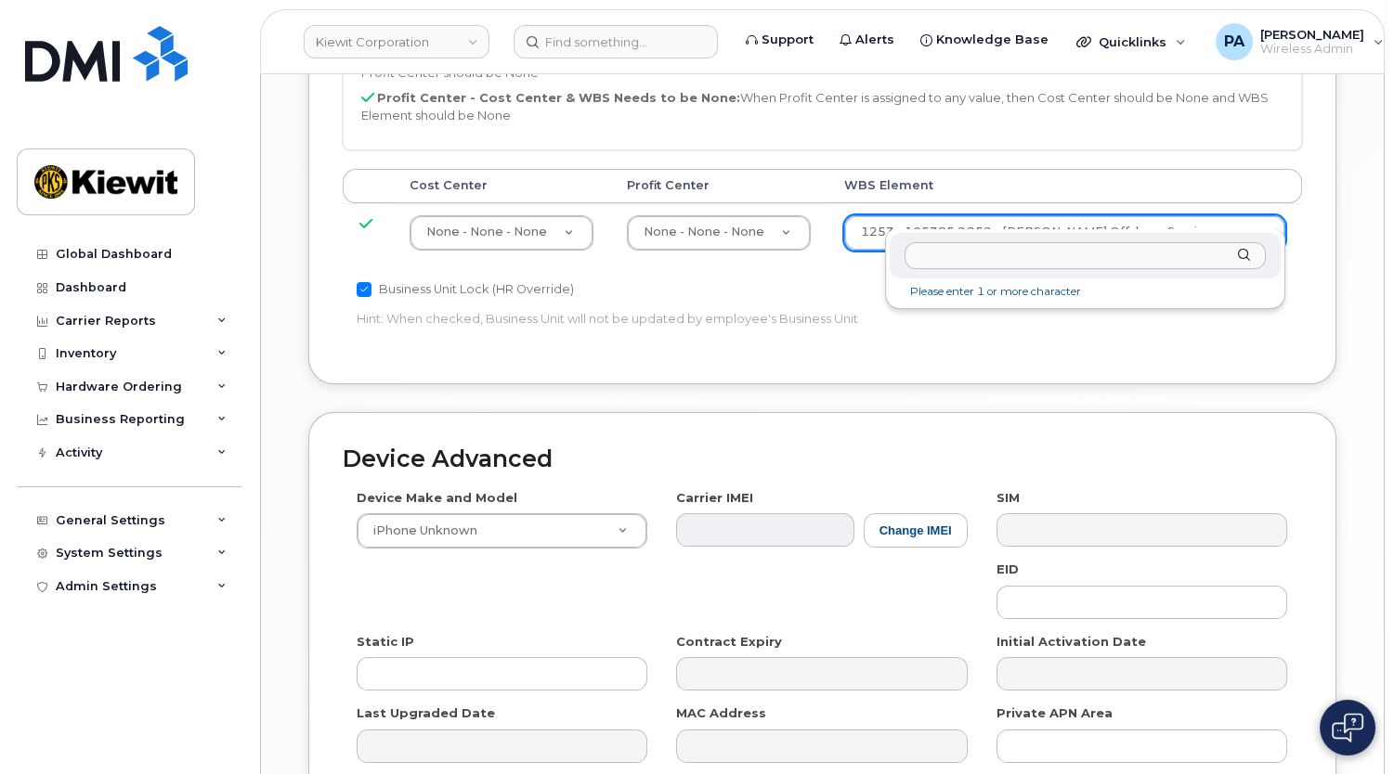
scroll to position [1183, 0]
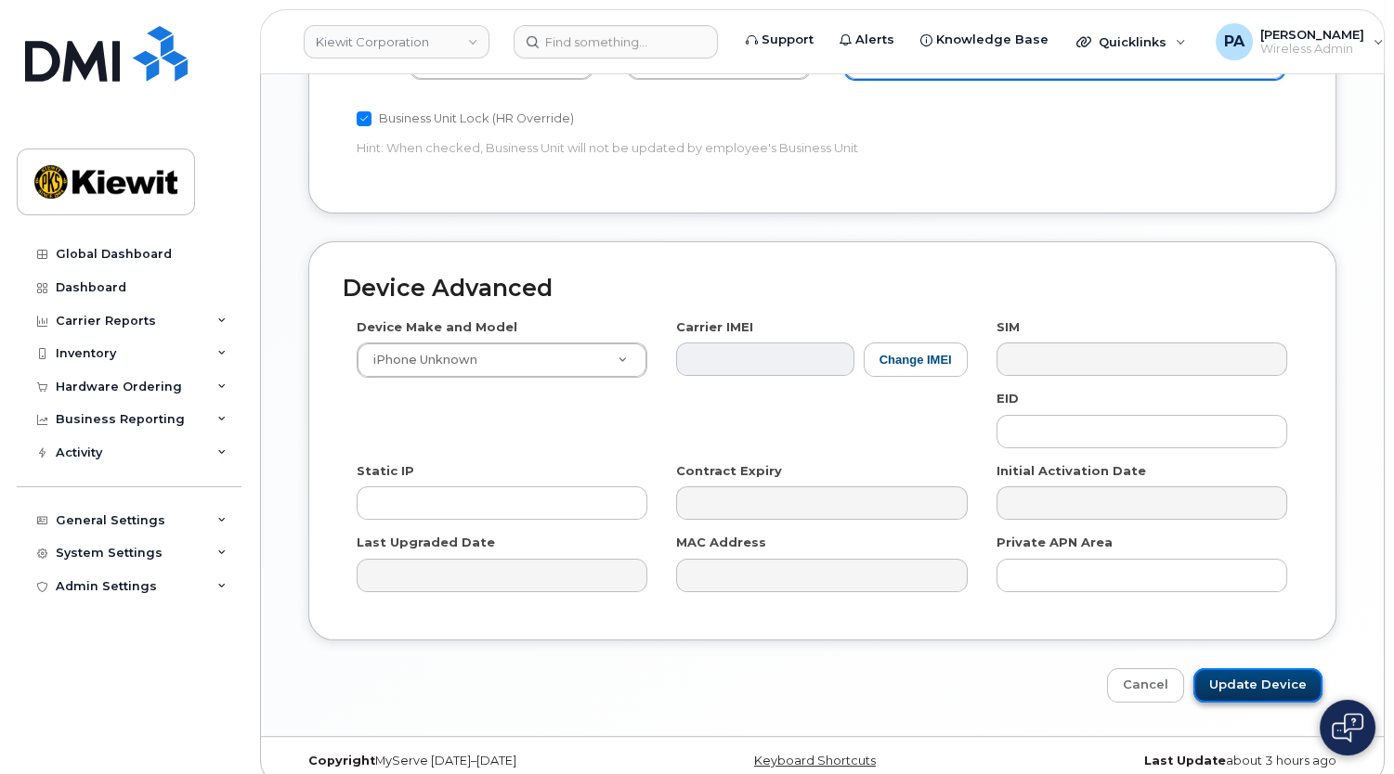
click at [1255, 669] on input "Update Device" at bounding box center [1257, 686] width 129 height 34
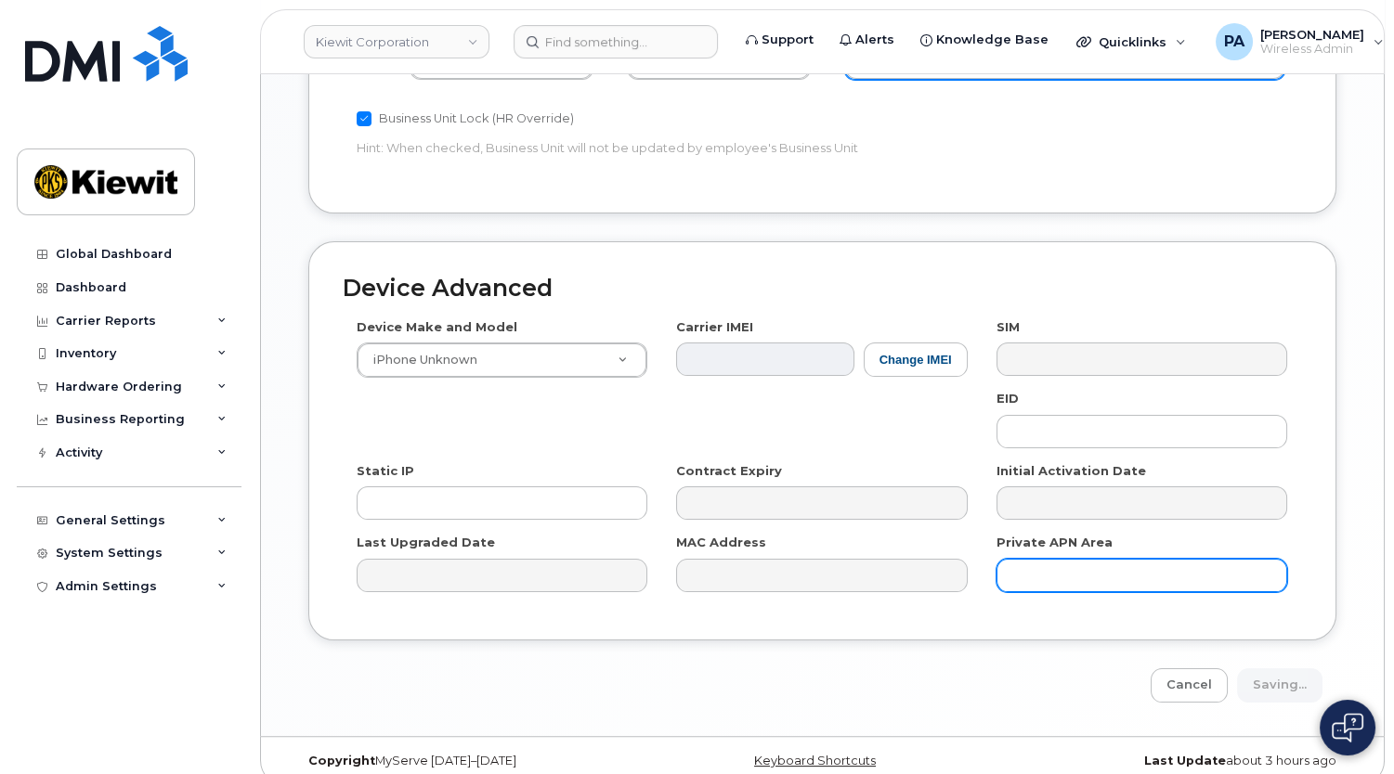
type input "Saving..."
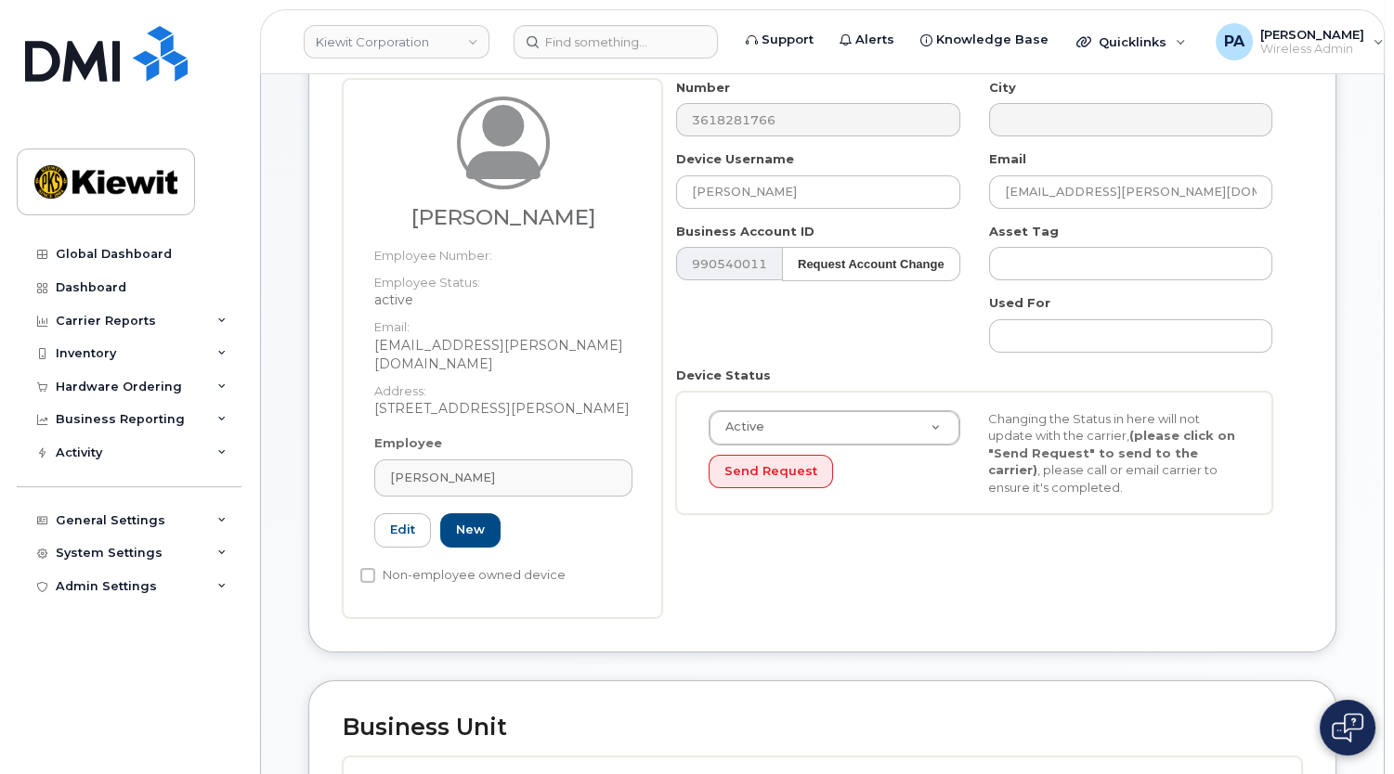
scroll to position [591, 0]
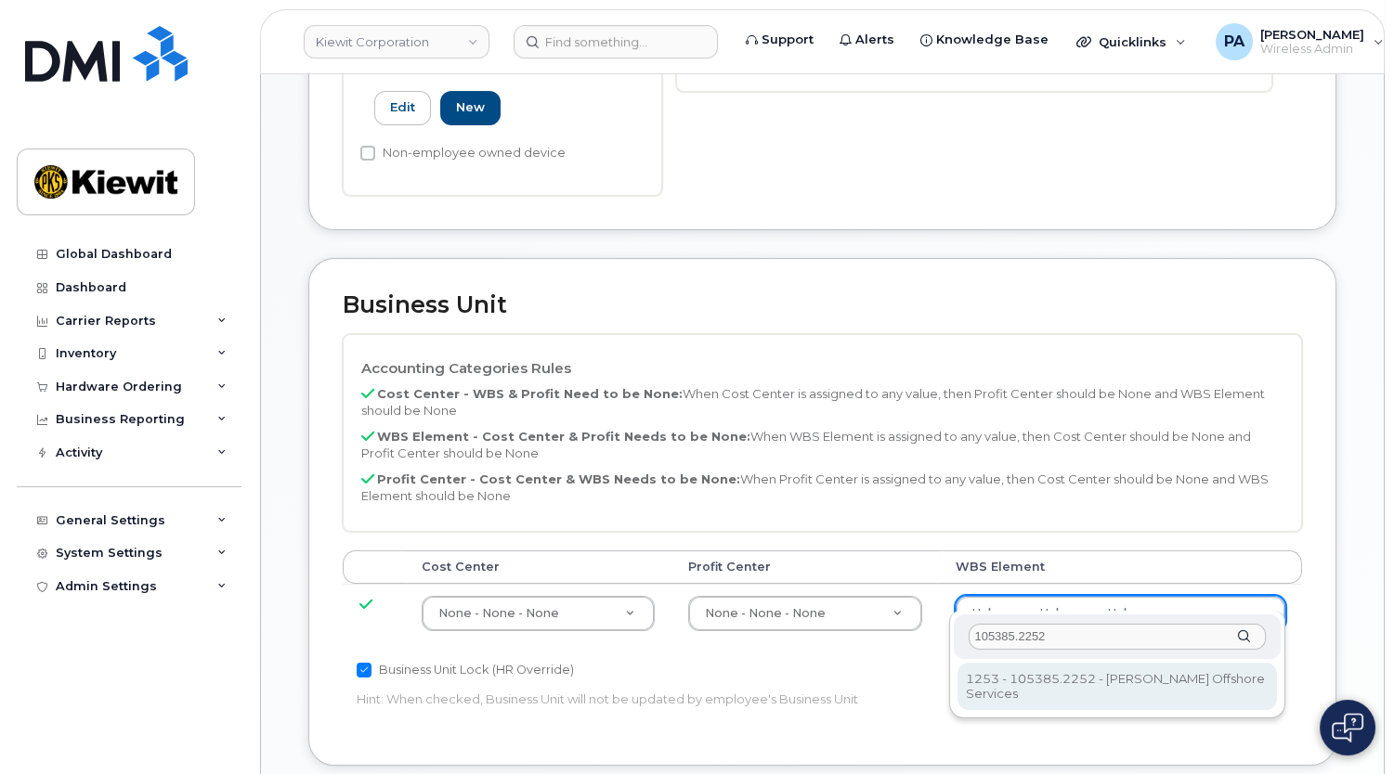
type input "105385.2252"
type input "33459010"
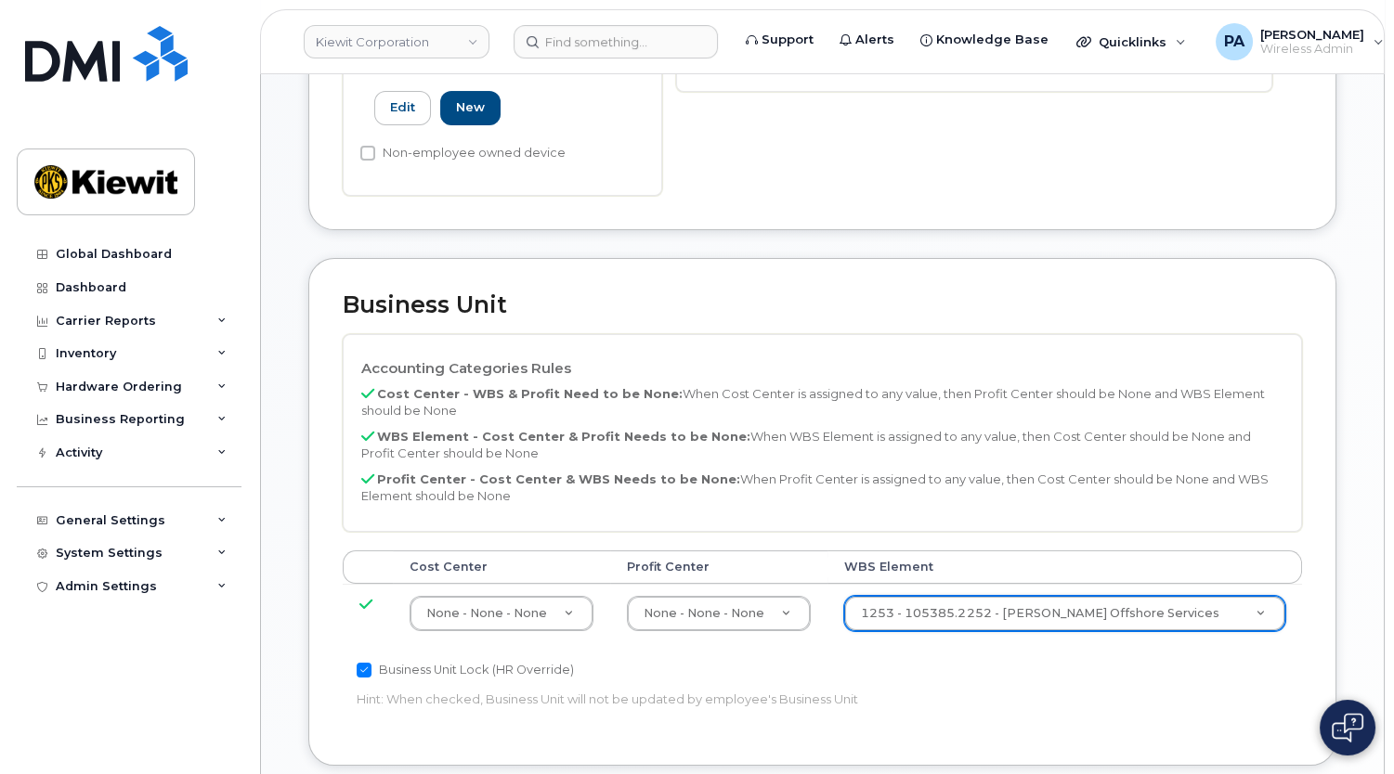
scroll to position [1143, 0]
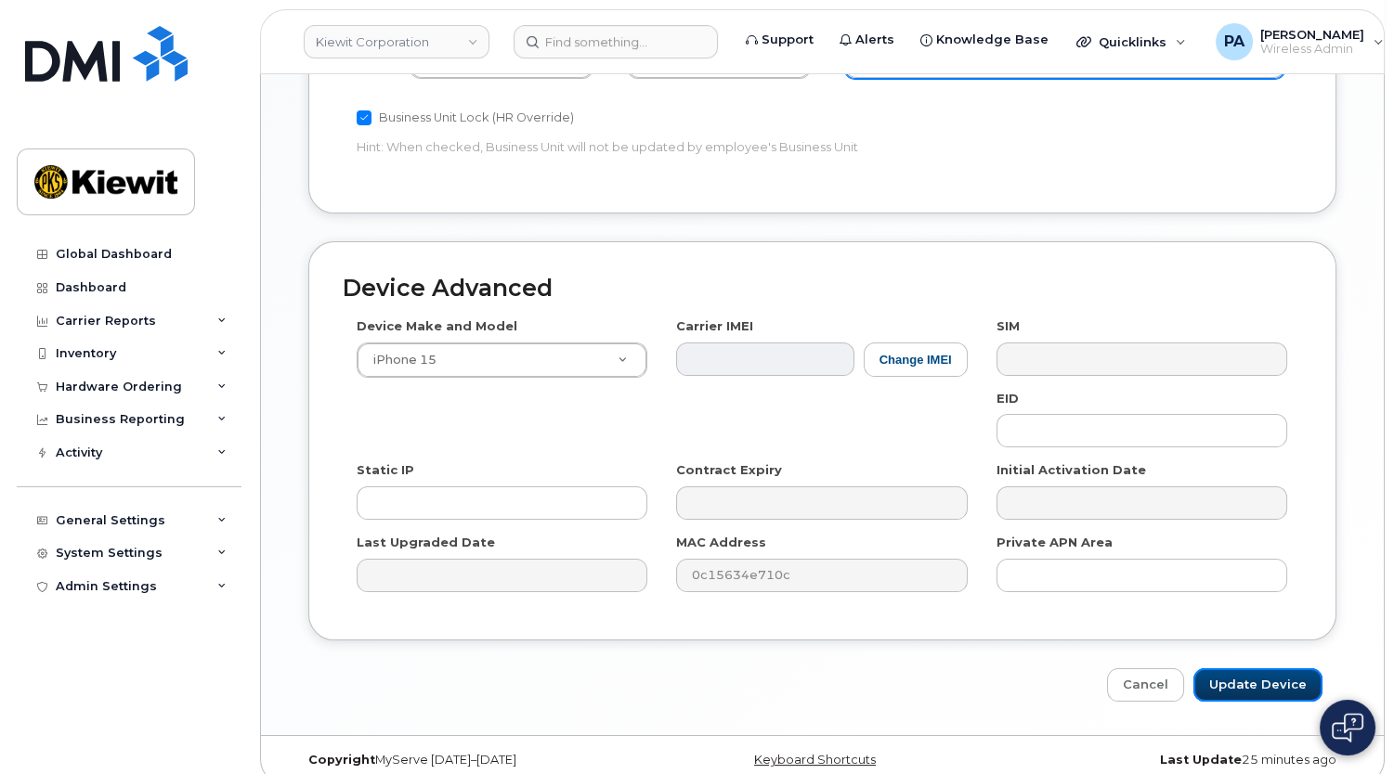
drag, startPoint x: 1234, startPoint y: 648, endPoint x: 1192, endPoint y: 662, distance: 44.0
click at [1228, 669] on input "Update Device" at bounding box center [1257, 686] width 129 height 34
type input "Saving..."
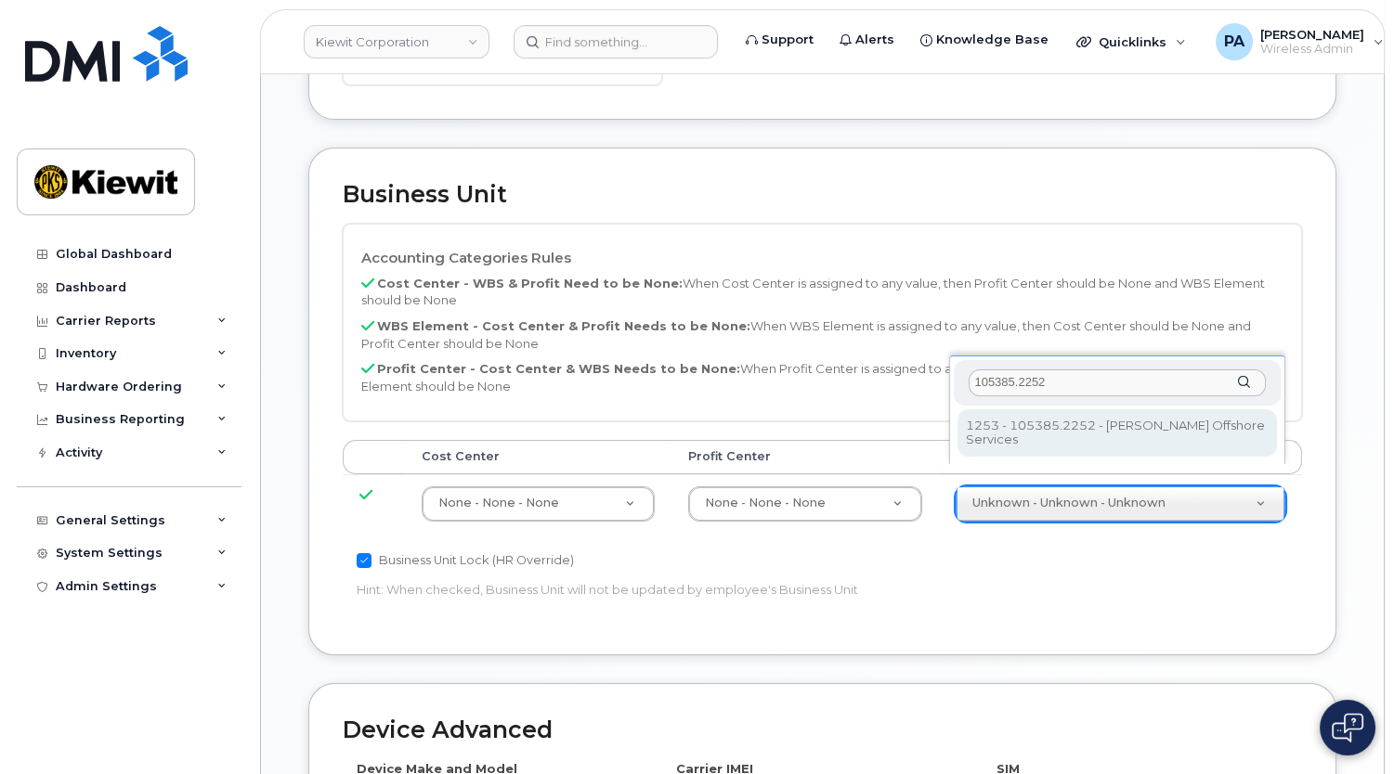
scroll to position [1012, 0]
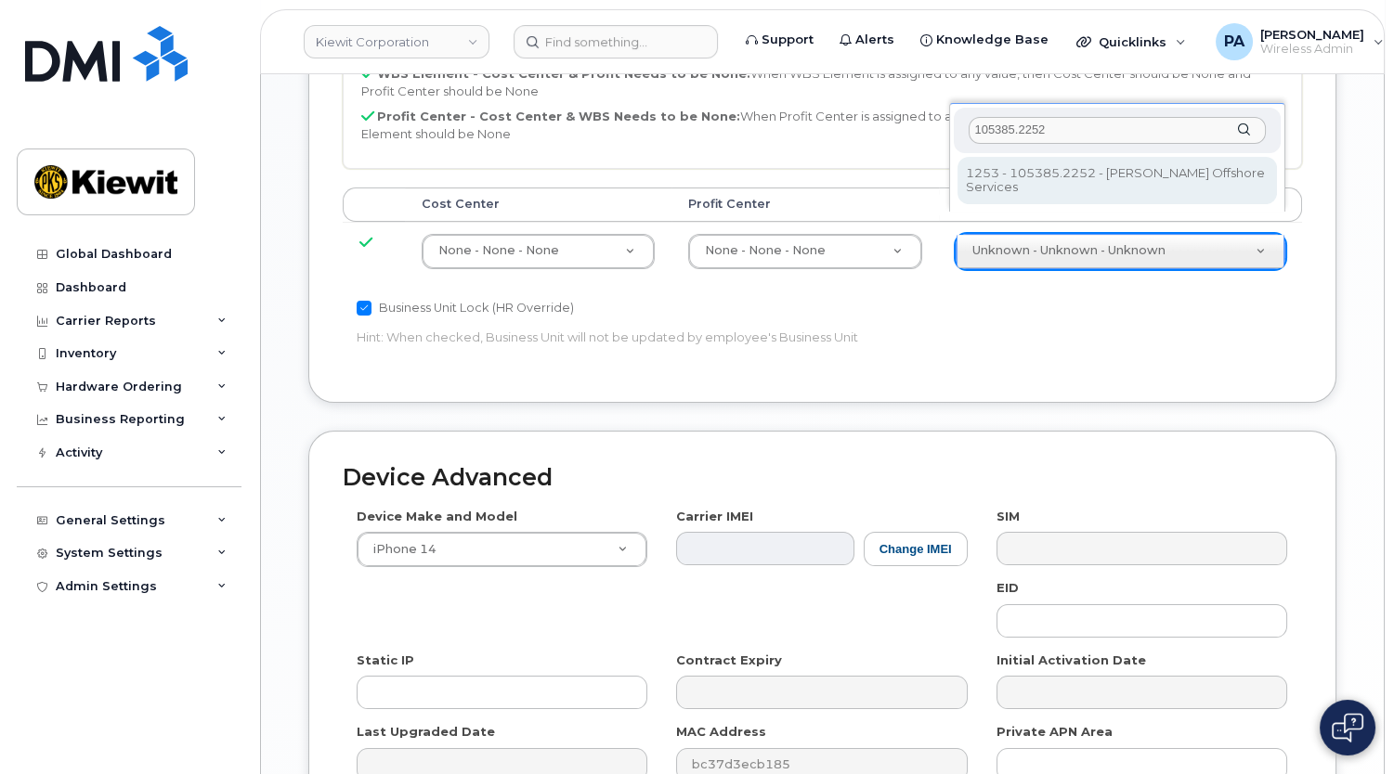
type input "105385.2252"
type input "33459010"
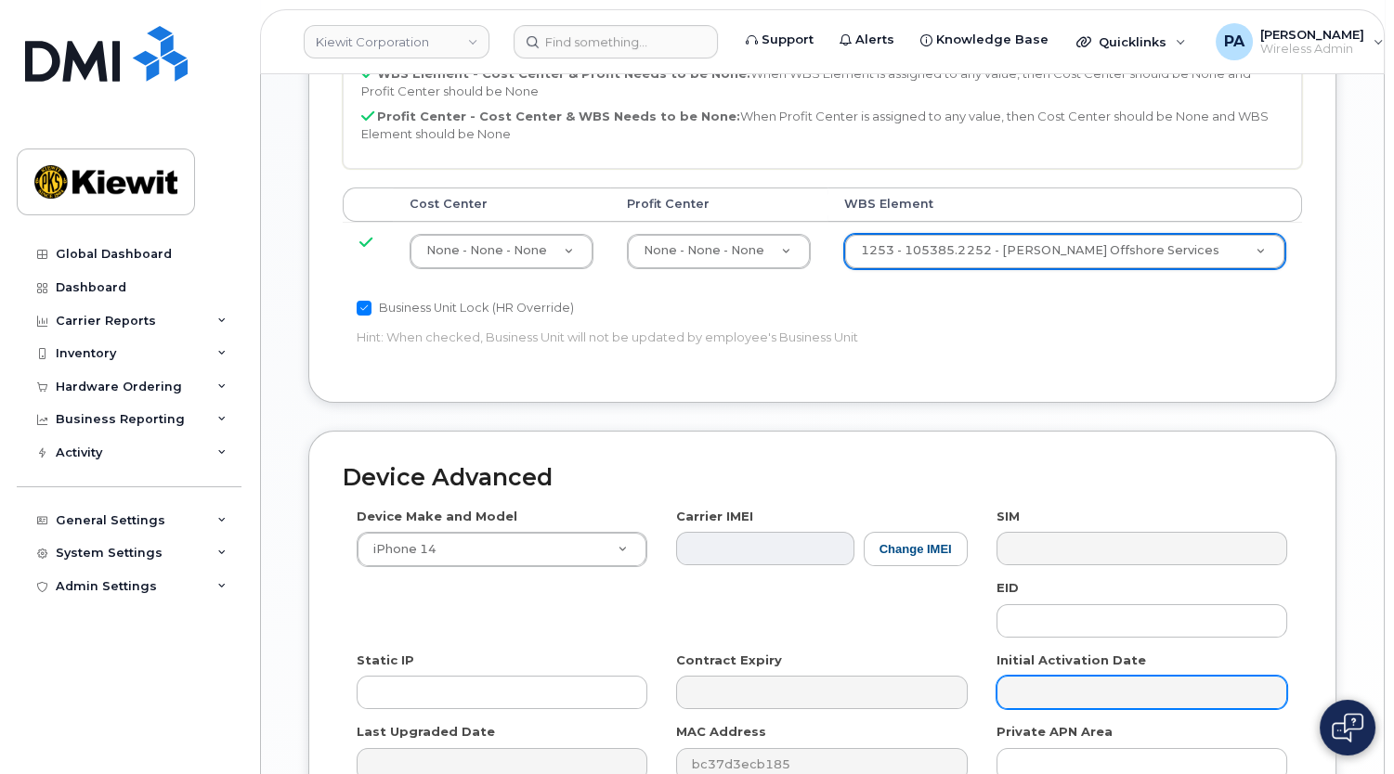
scroll to position [1183, 0]
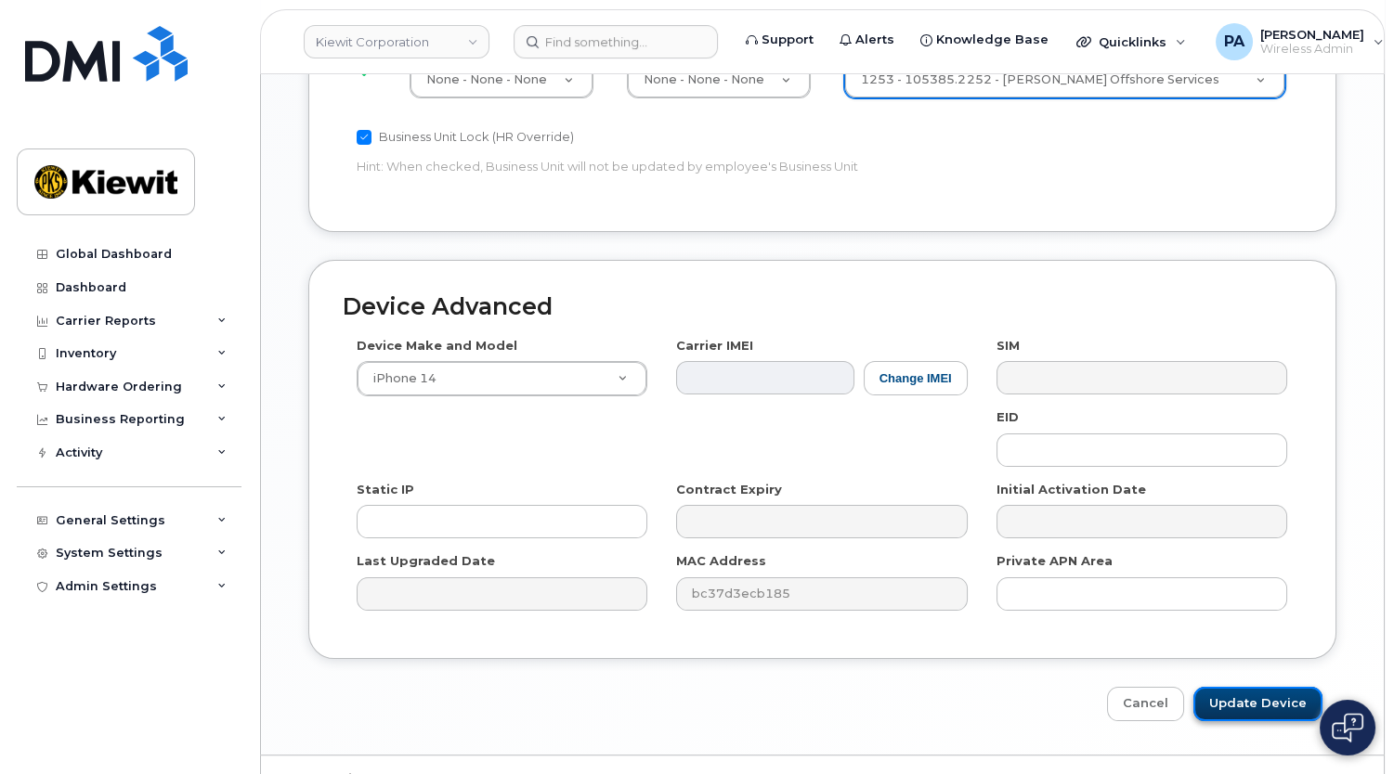
click at [1263, 687] on input "Update Device" at bounding box center [1257, 704] width 129 height 34
type input "Saving..."
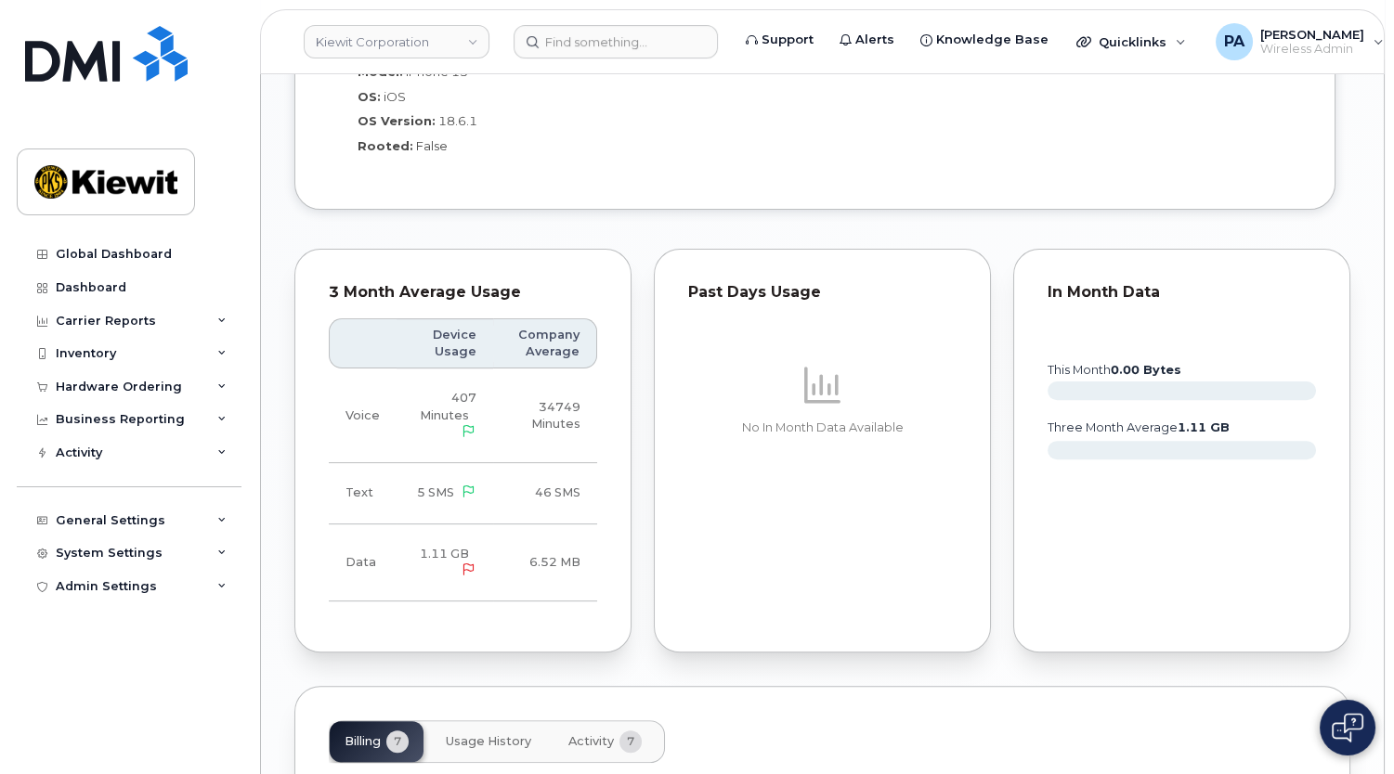
scroll to position [1604, 0]
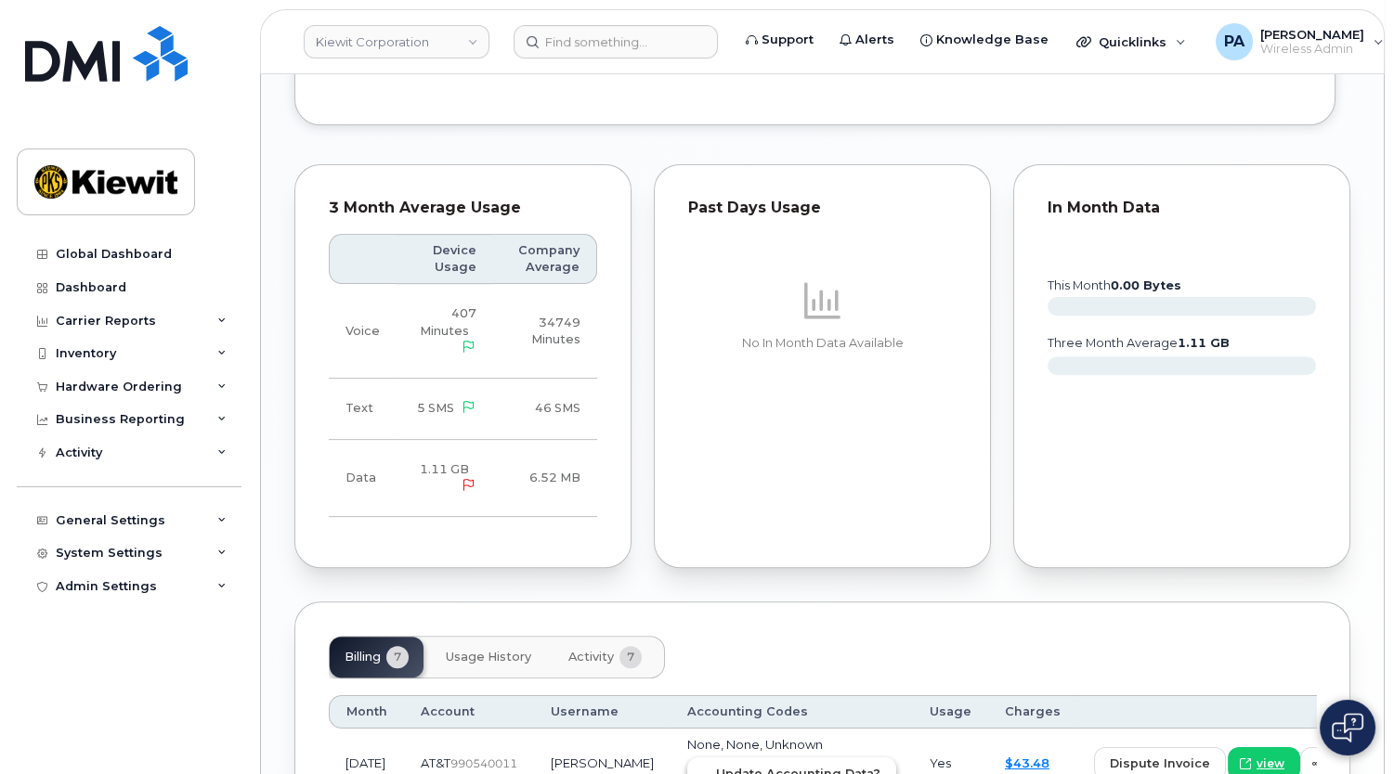
click at [753, 765] on span "Update Accounting Data?" at bounding box center [798, 774] width 164 height 18
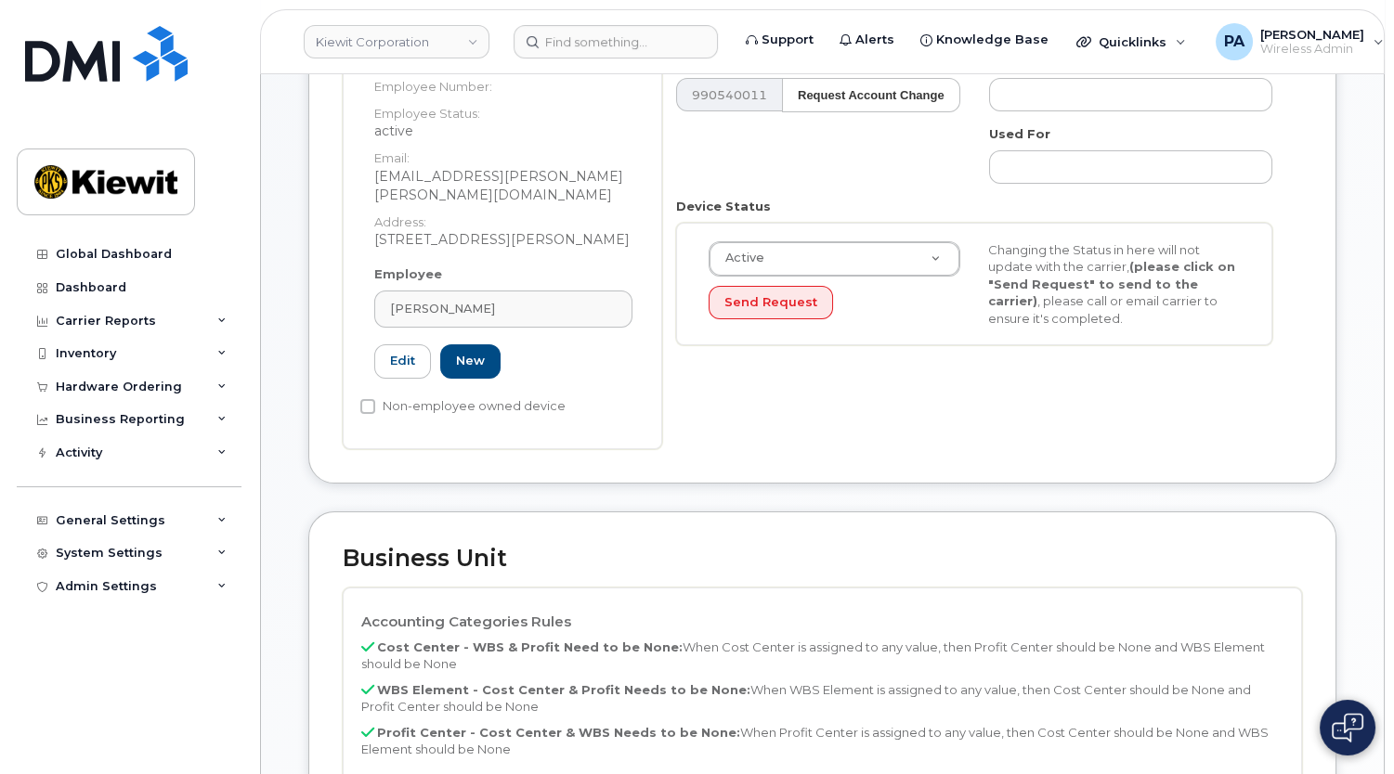
scroll to position [675, 0]
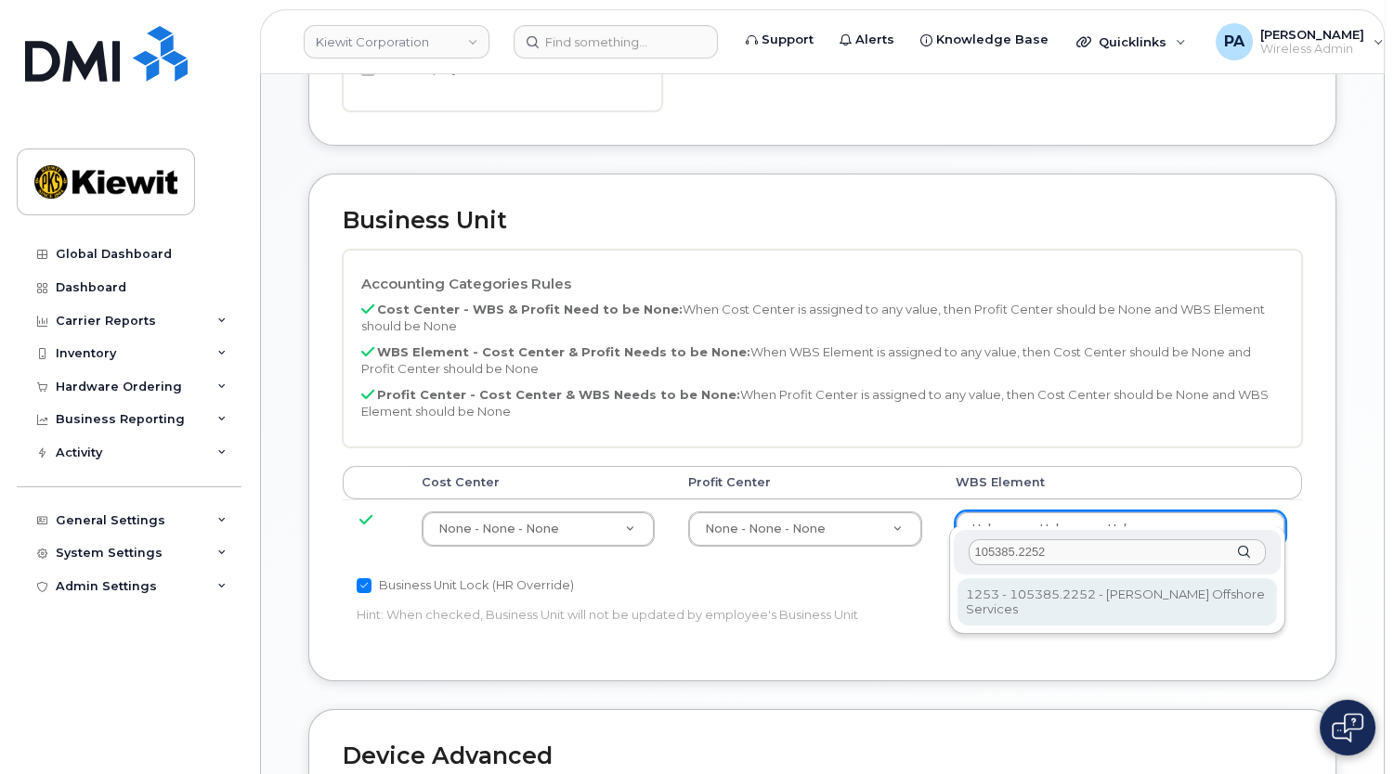
type input "105385.2252"
type input "33459010"
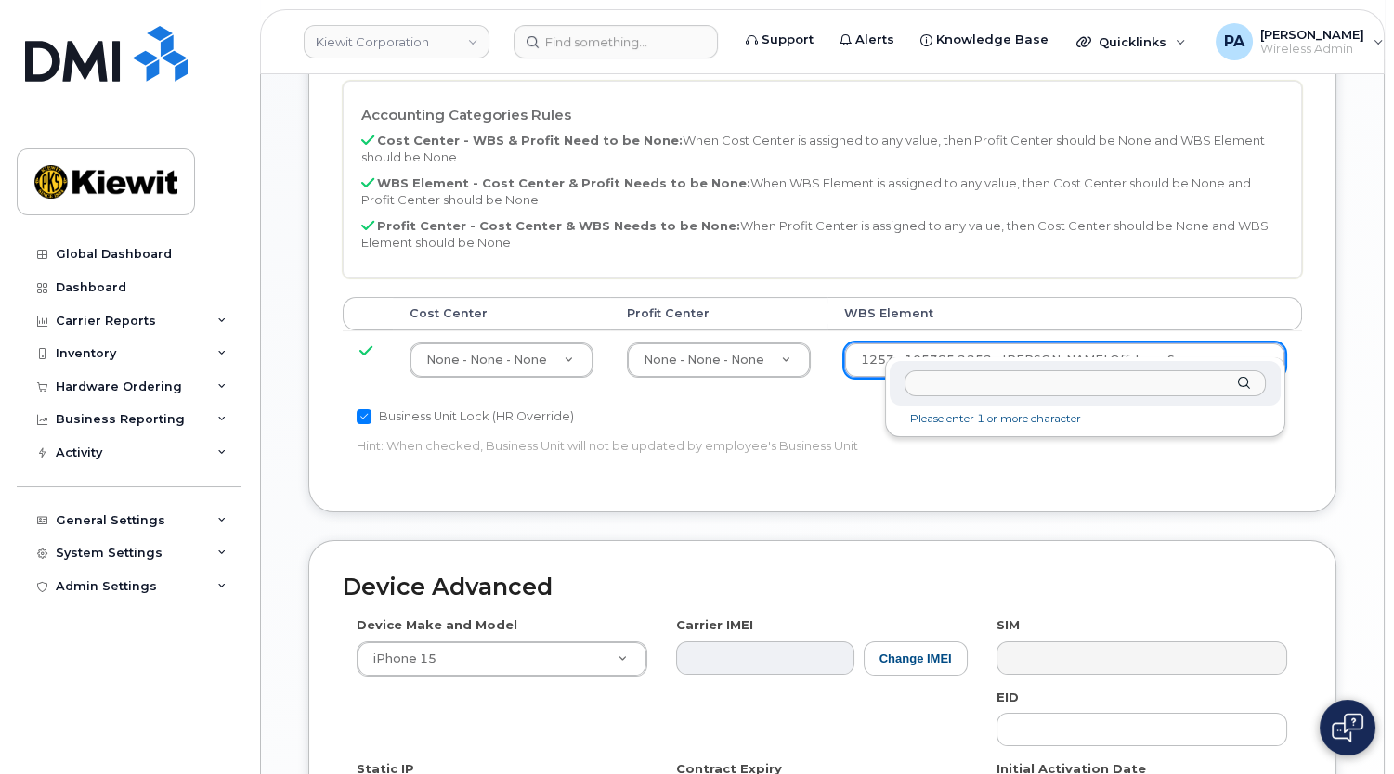
scroll to position [1143, 0]
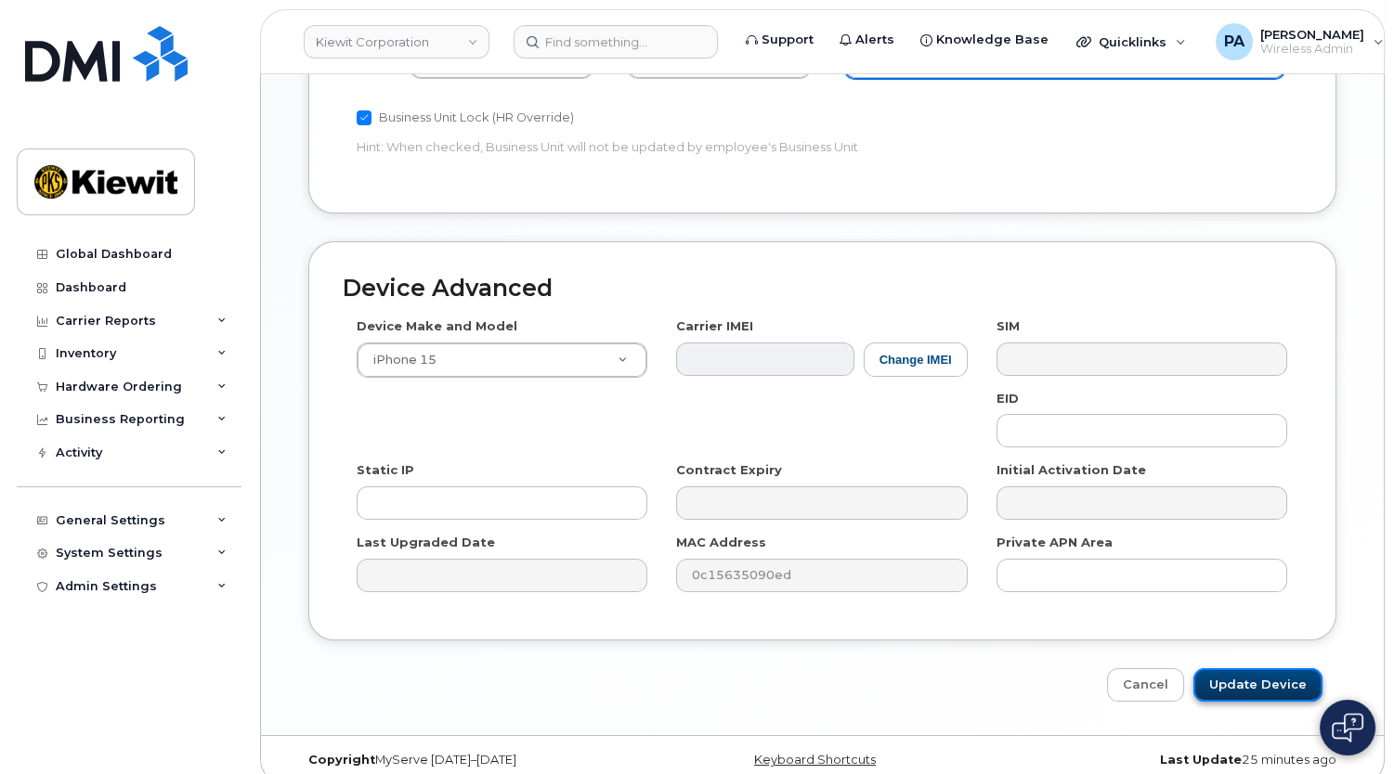
click at [1263, 669] on input "Update Device" at bounding box center [1257, 686] width 129 height 34
type input "Saving..."
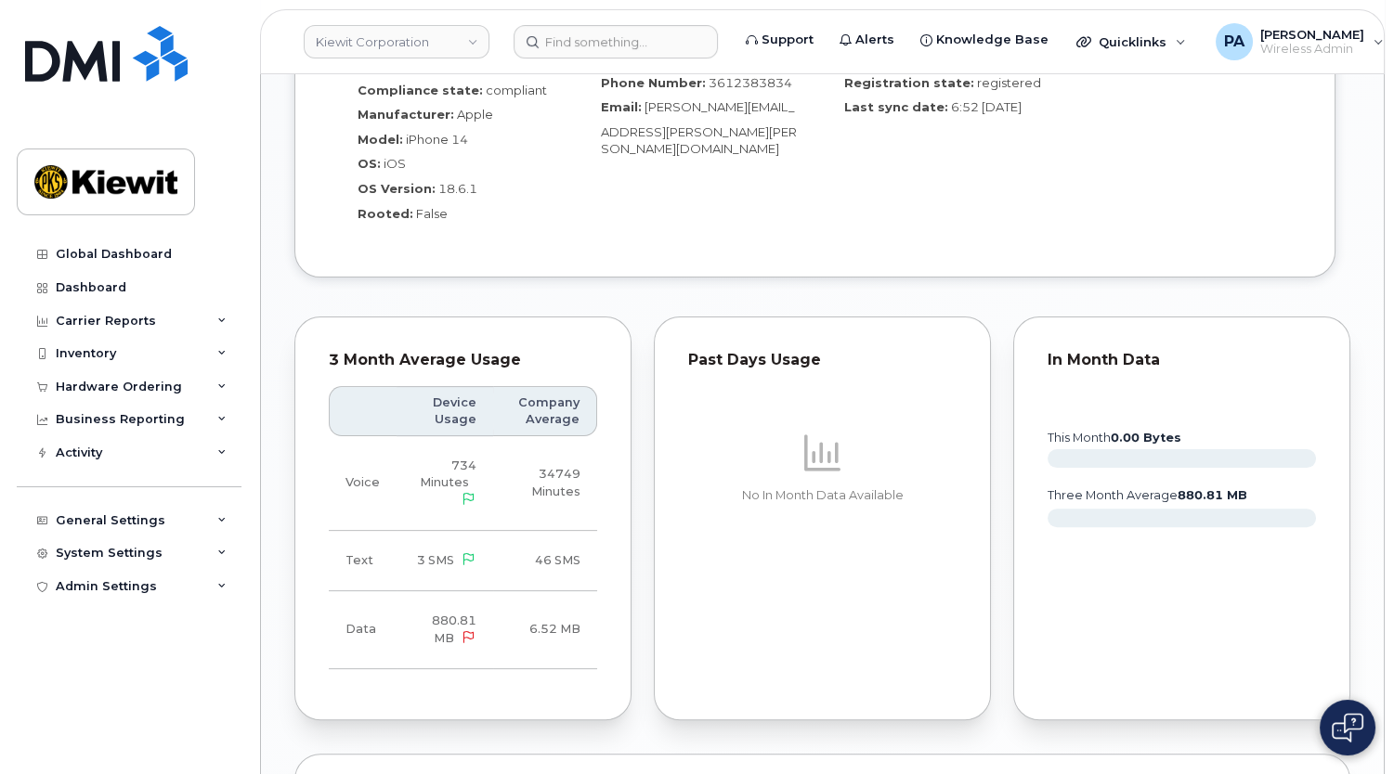
scroll to position [1941, 0]
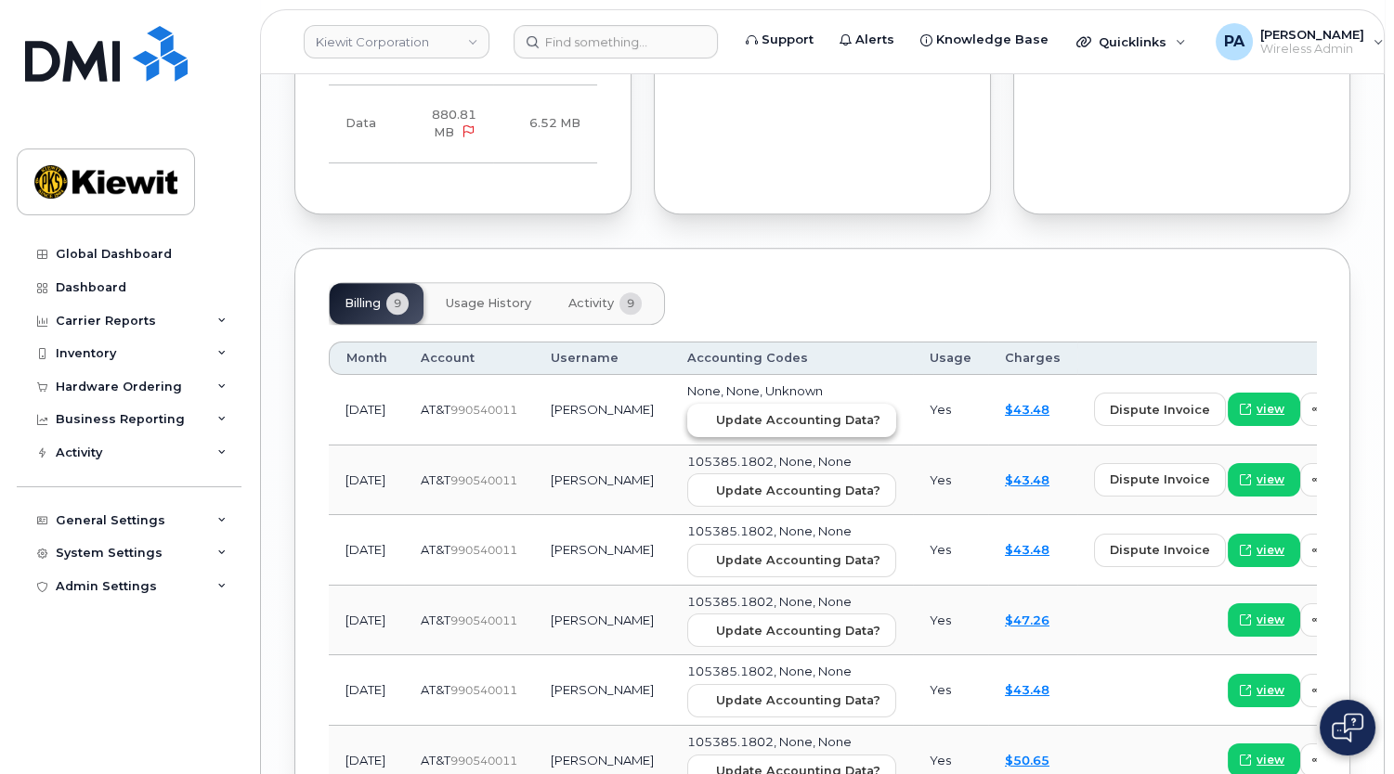
click at [716, 411] on span "Update Accounting Data?" at bounding box center [798, 420] width 164 height 18
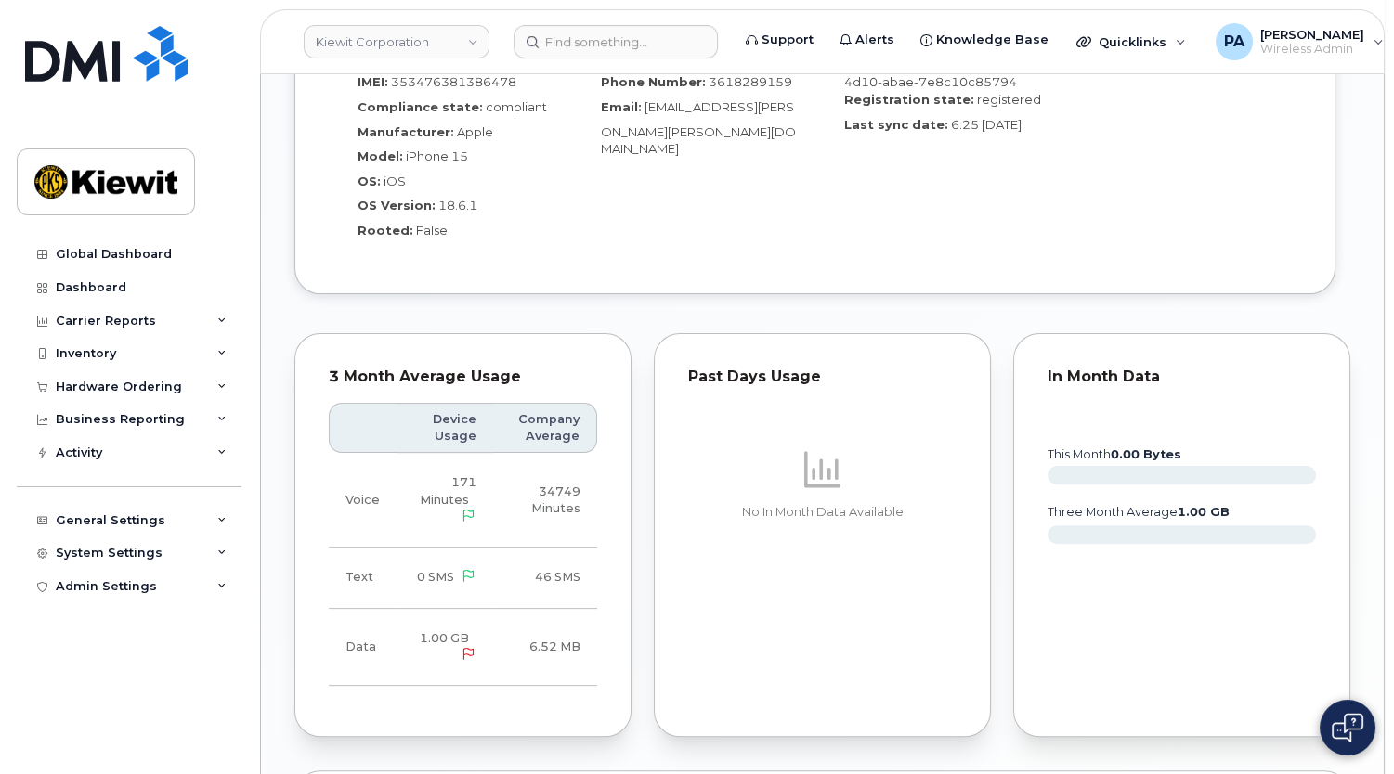
scroll to position [1941, 0]
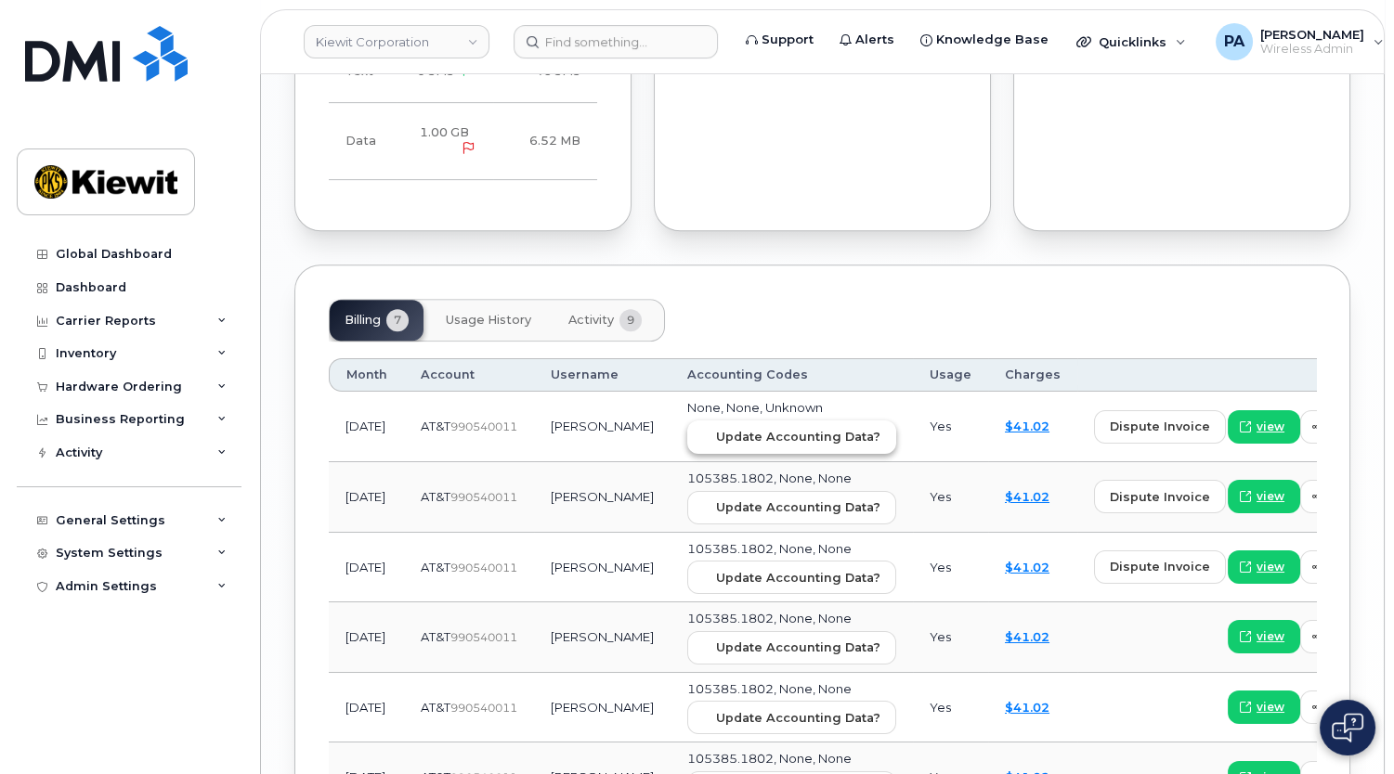
click at [716, 428] on span "Update Accounting Data?" at bounding box center [798, 437] width 164 height 18
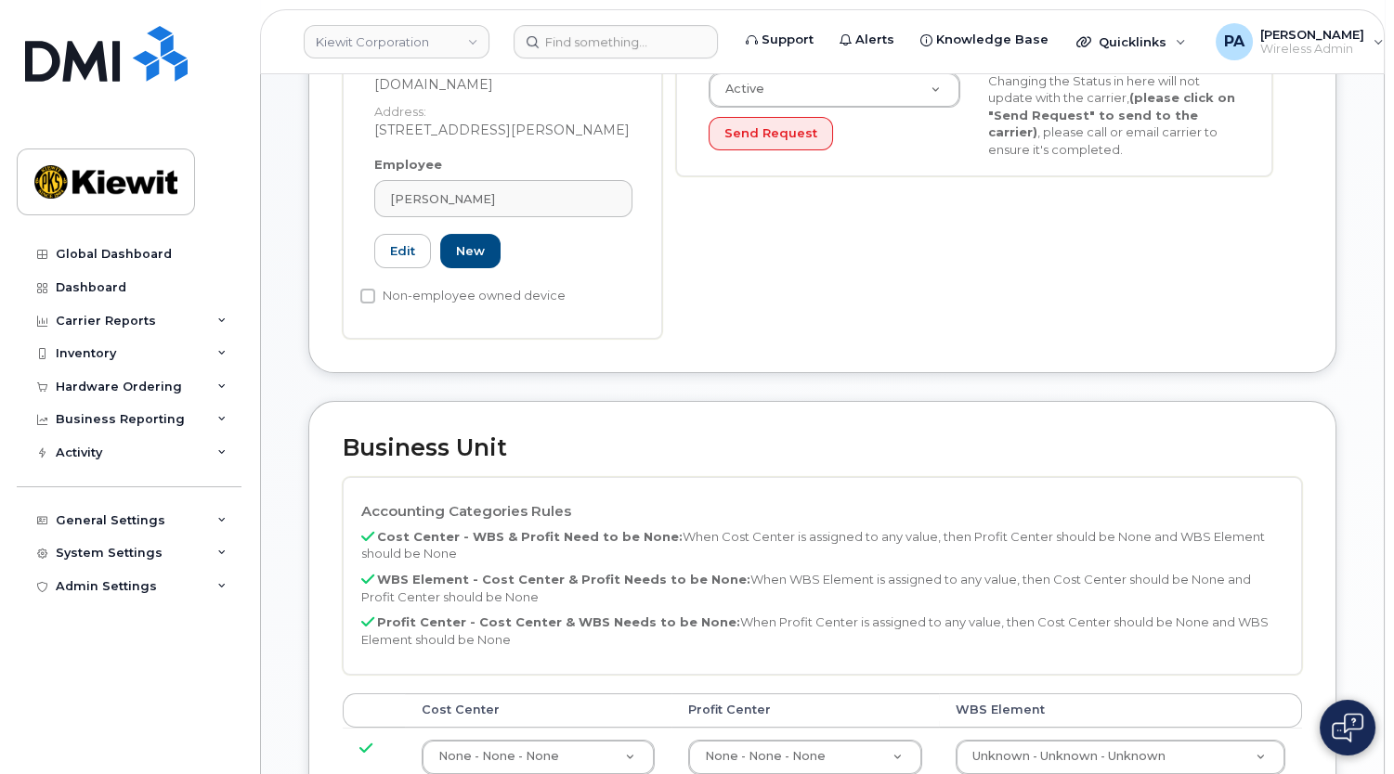
scroll to position [591, 0]
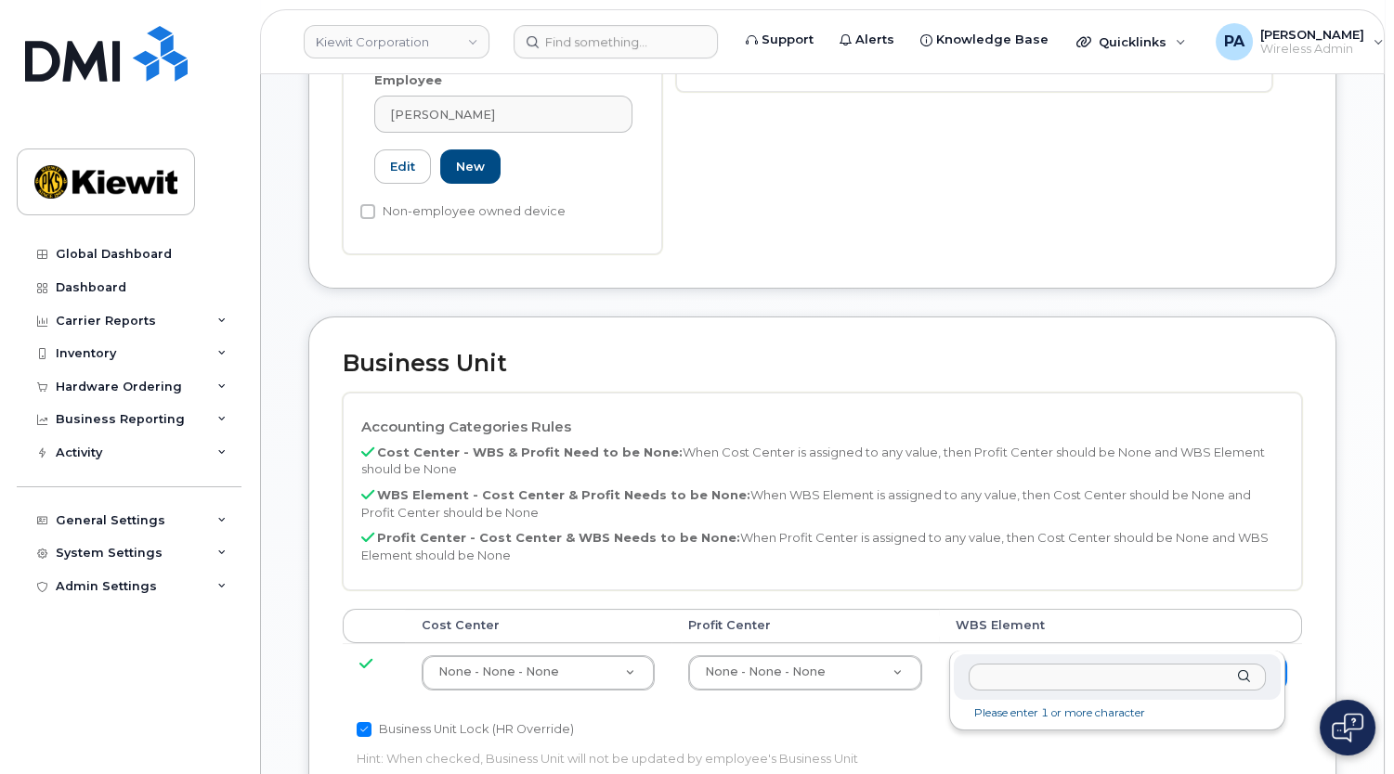
type input "105385.2252"
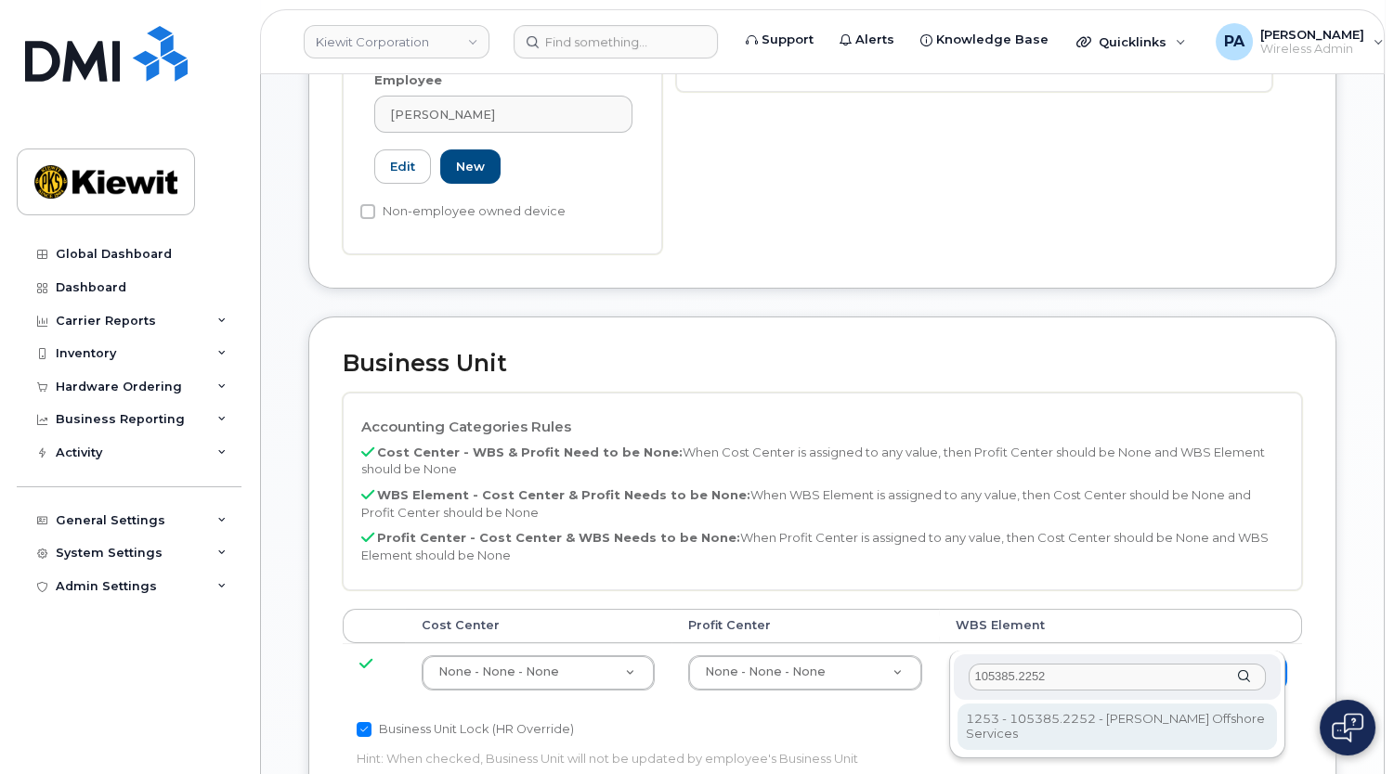
type input "33459010"
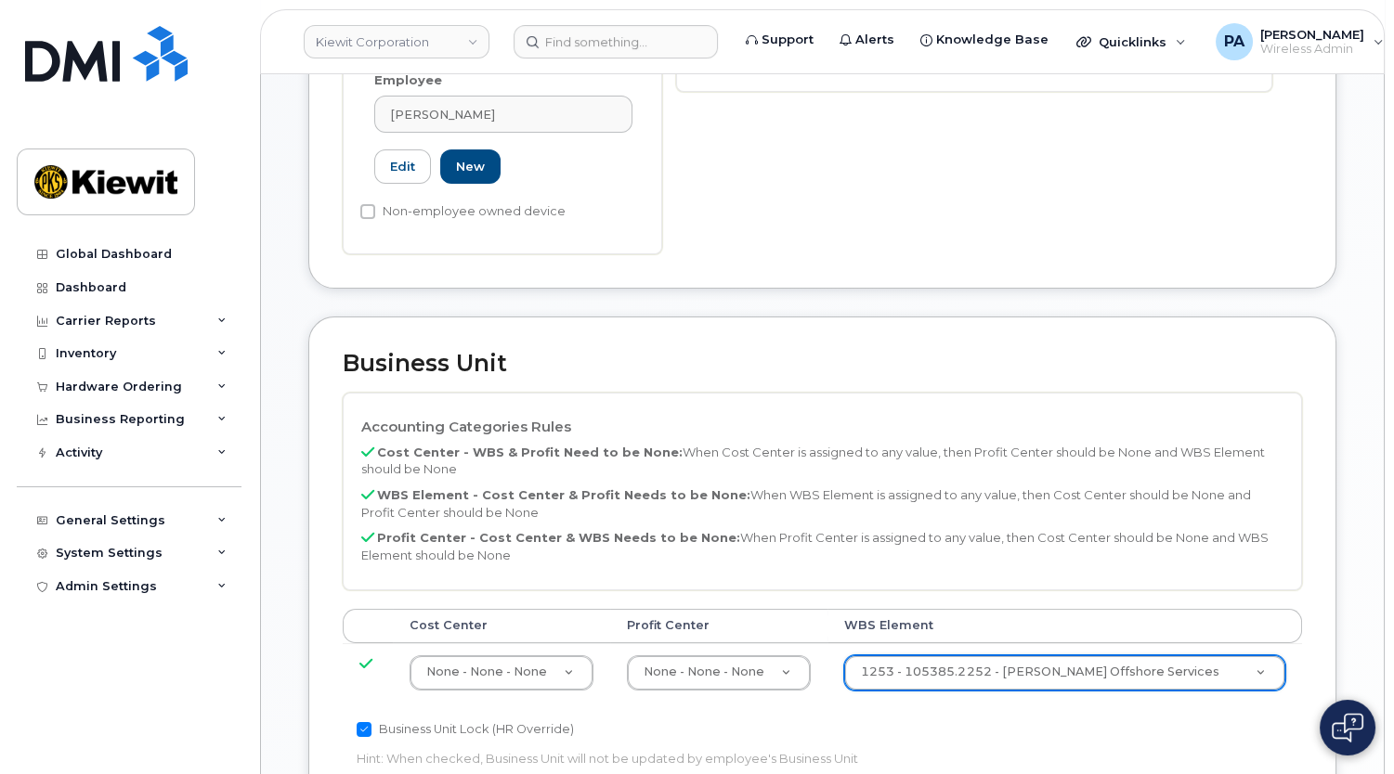
scroll to position [1181, 0]
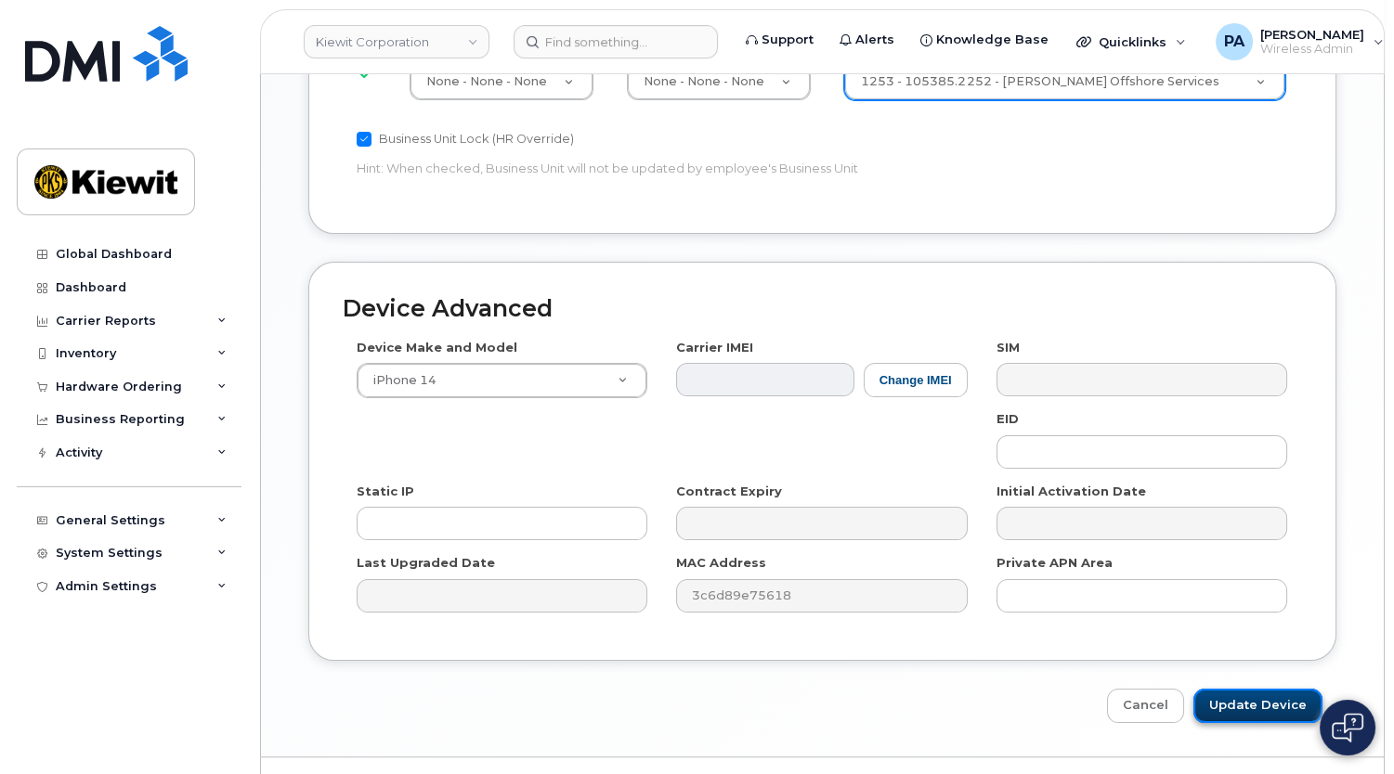
click at [1295, 689] on input "Update Device" at bounding box center [1257, 706] width 129 height 34
type input "Saving..."
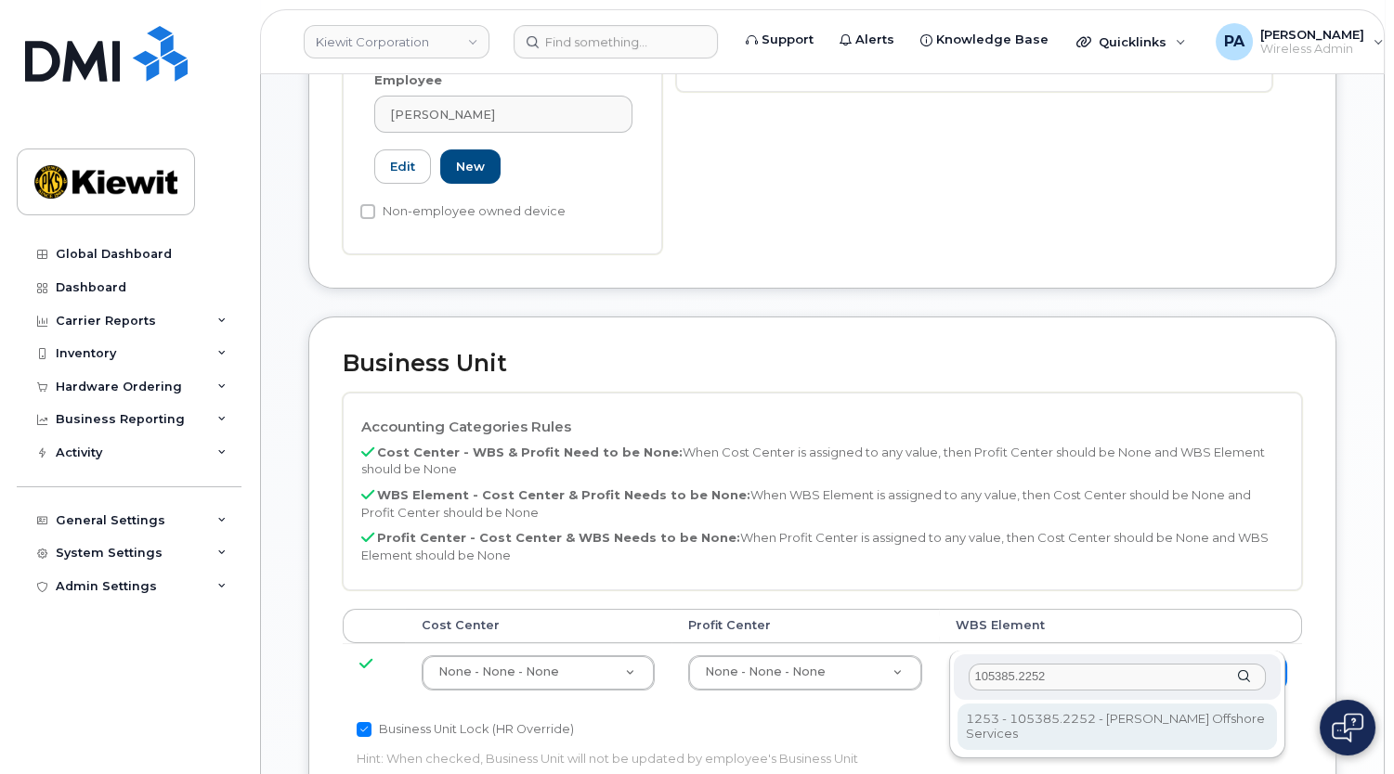
scroll to position [844, 0]
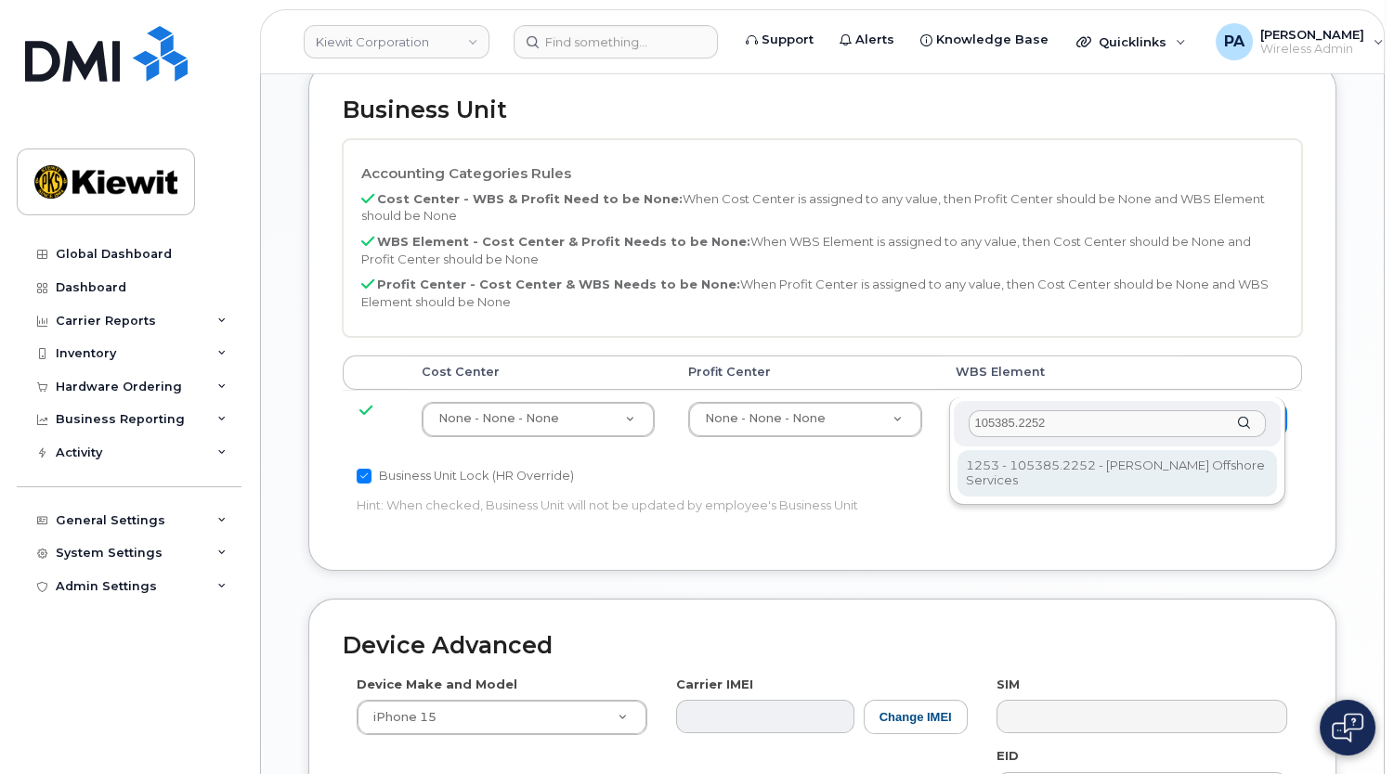
type input "105385.2252"
type input "33459010"
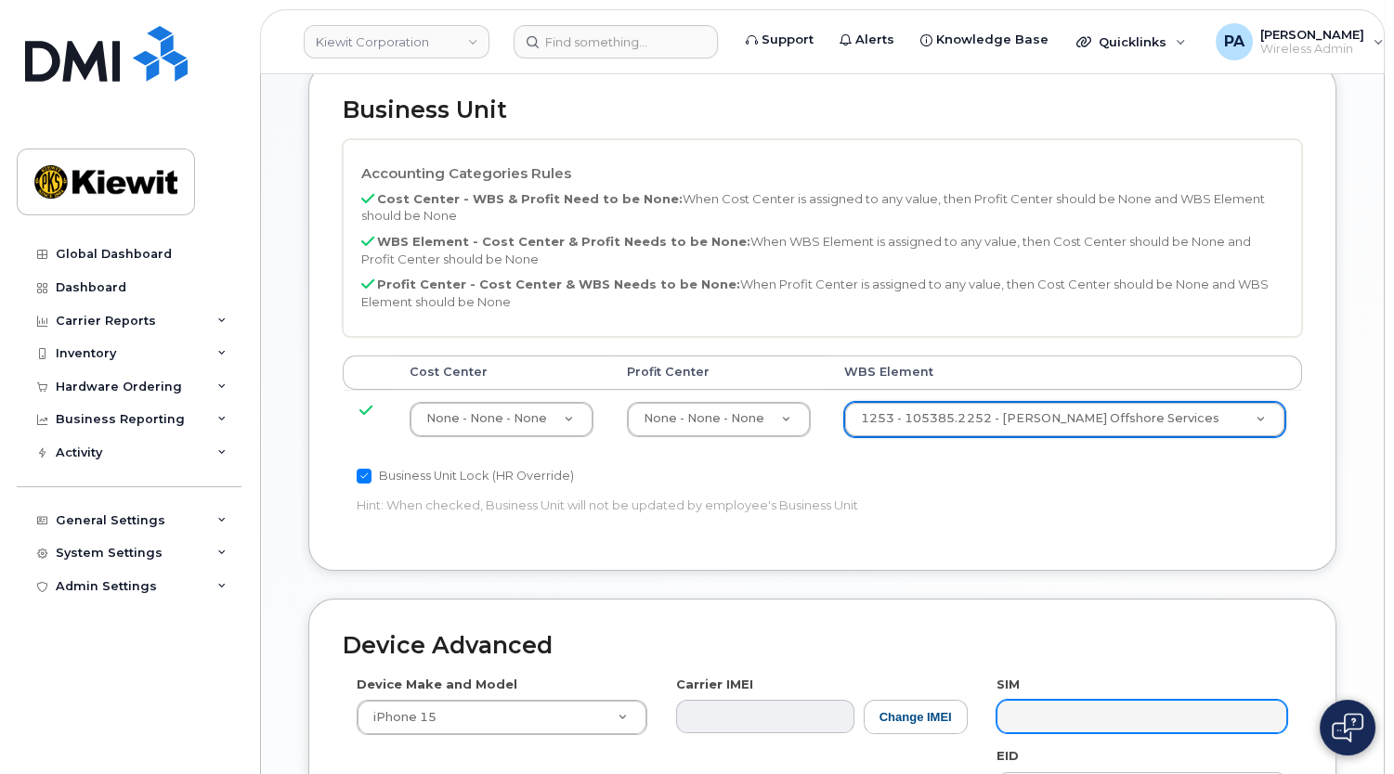
scroll to position [1183, 0]
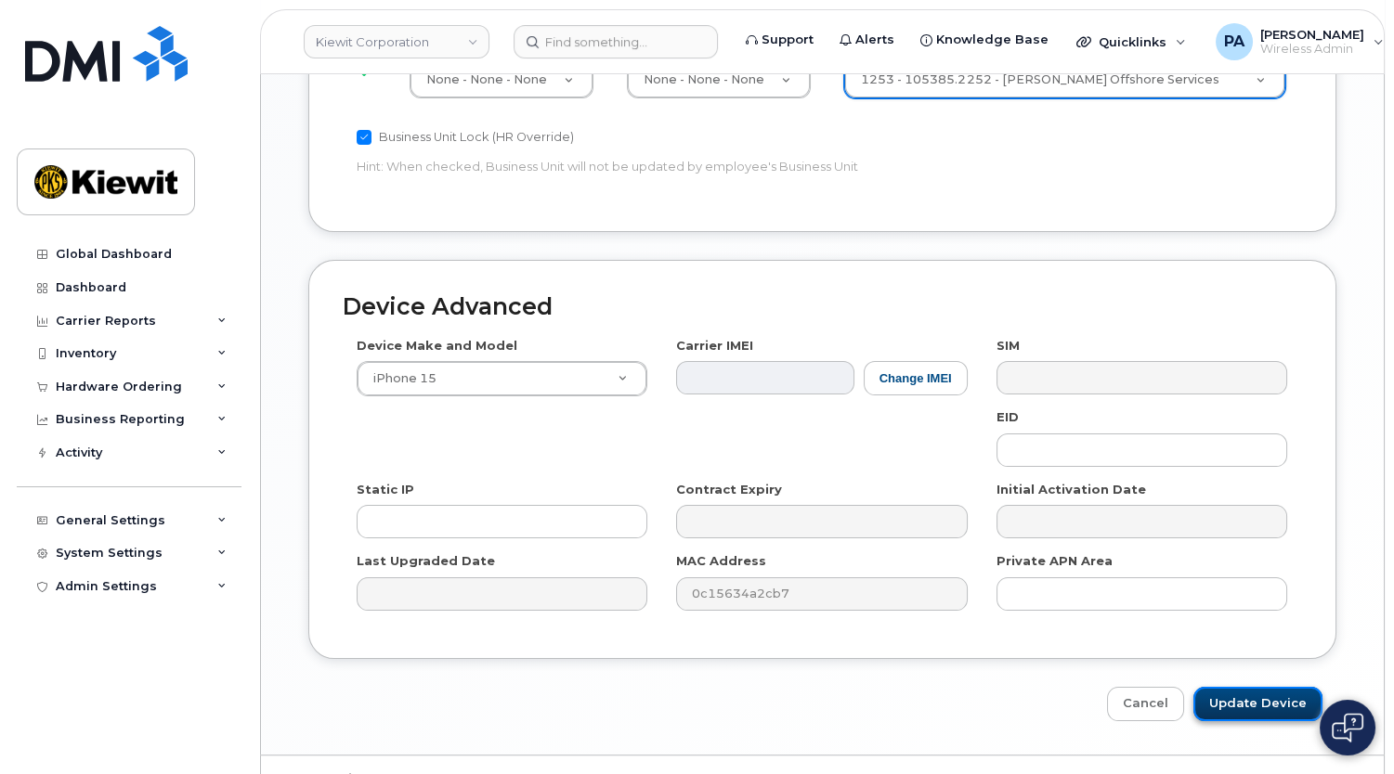
click at [1276, 687] on input "Update Device" at bounding box center [1257, 704] width 129 height 34
type input "Saving..."
click at [1264, 687] on div "Cancel Saving..." at bounding box center [822, 704] width 1028 height 34
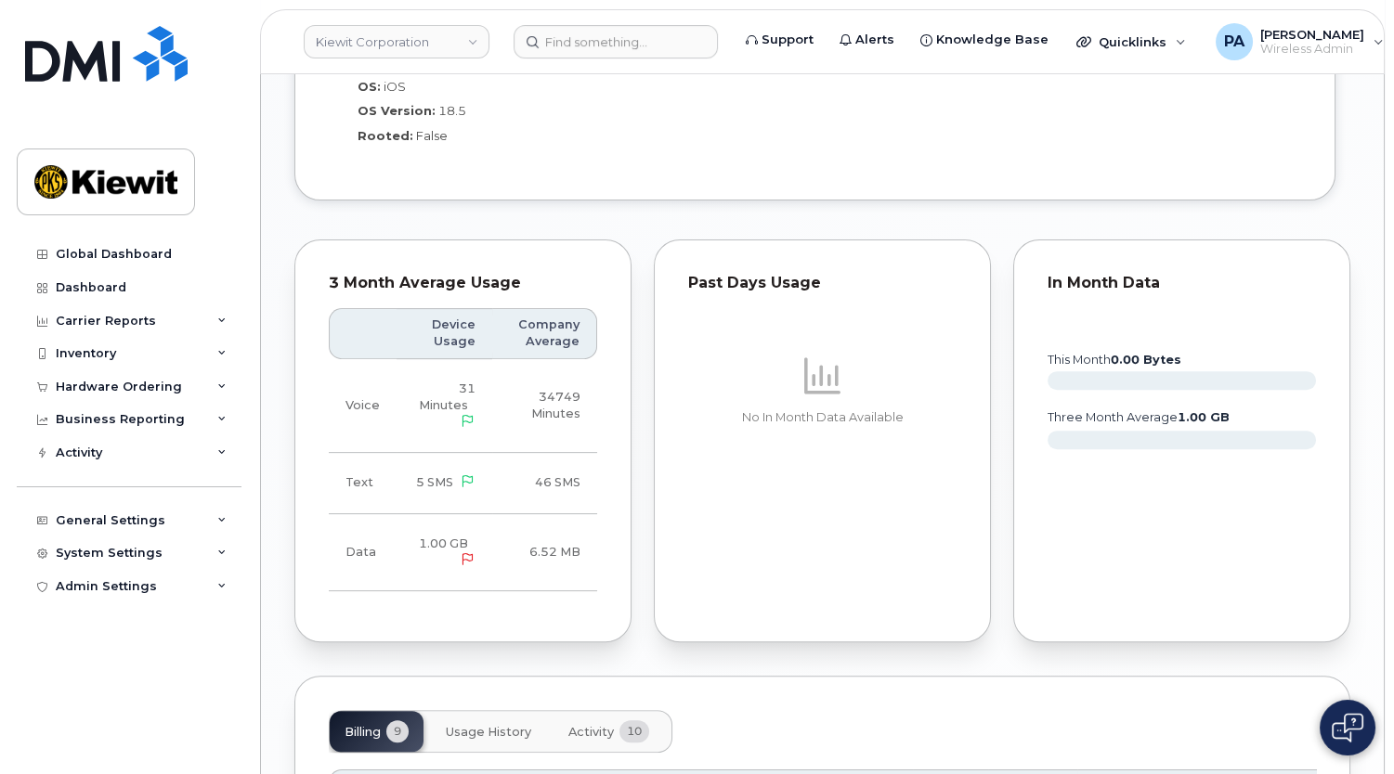
scroll to position [2025, 0]
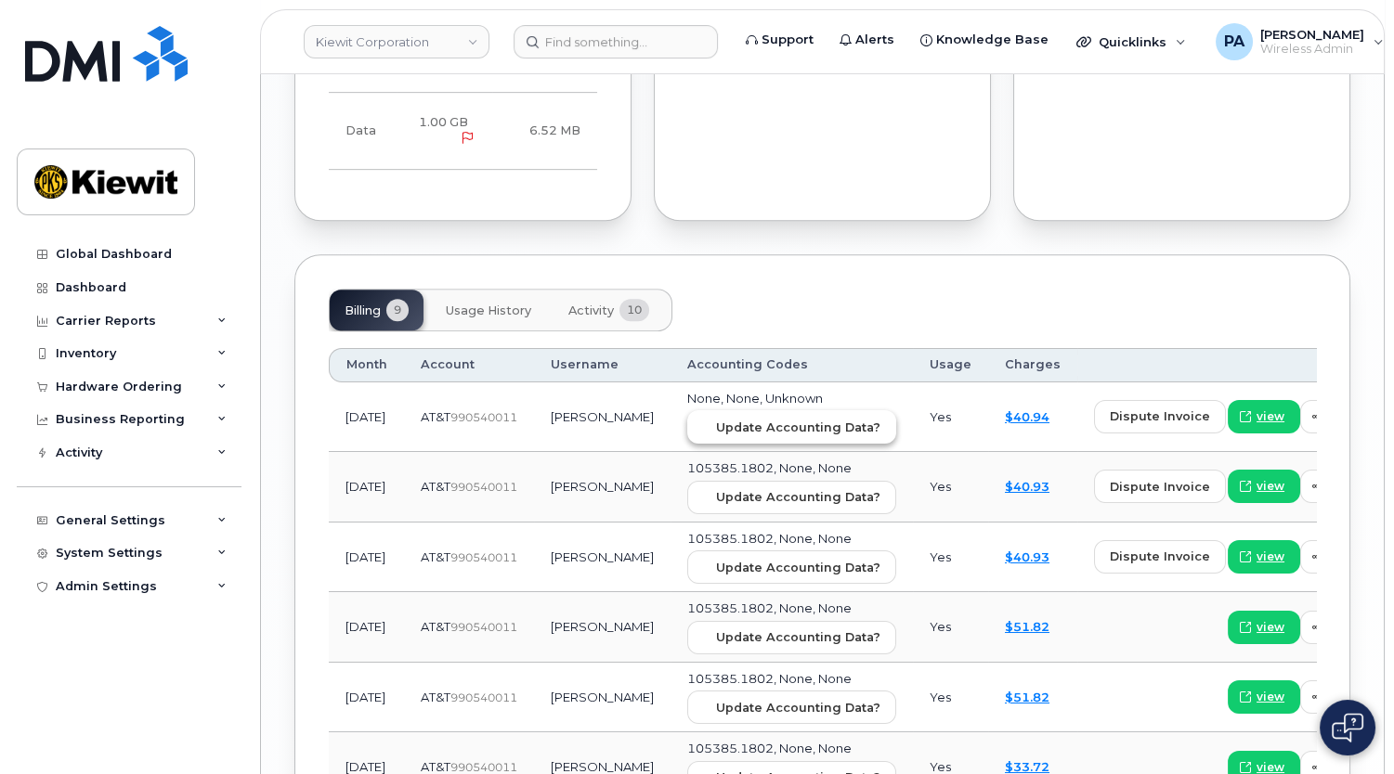
click at [716, 419] on span "Update Accounting Data?" at bounding box center [798, 428] width 164 height 18
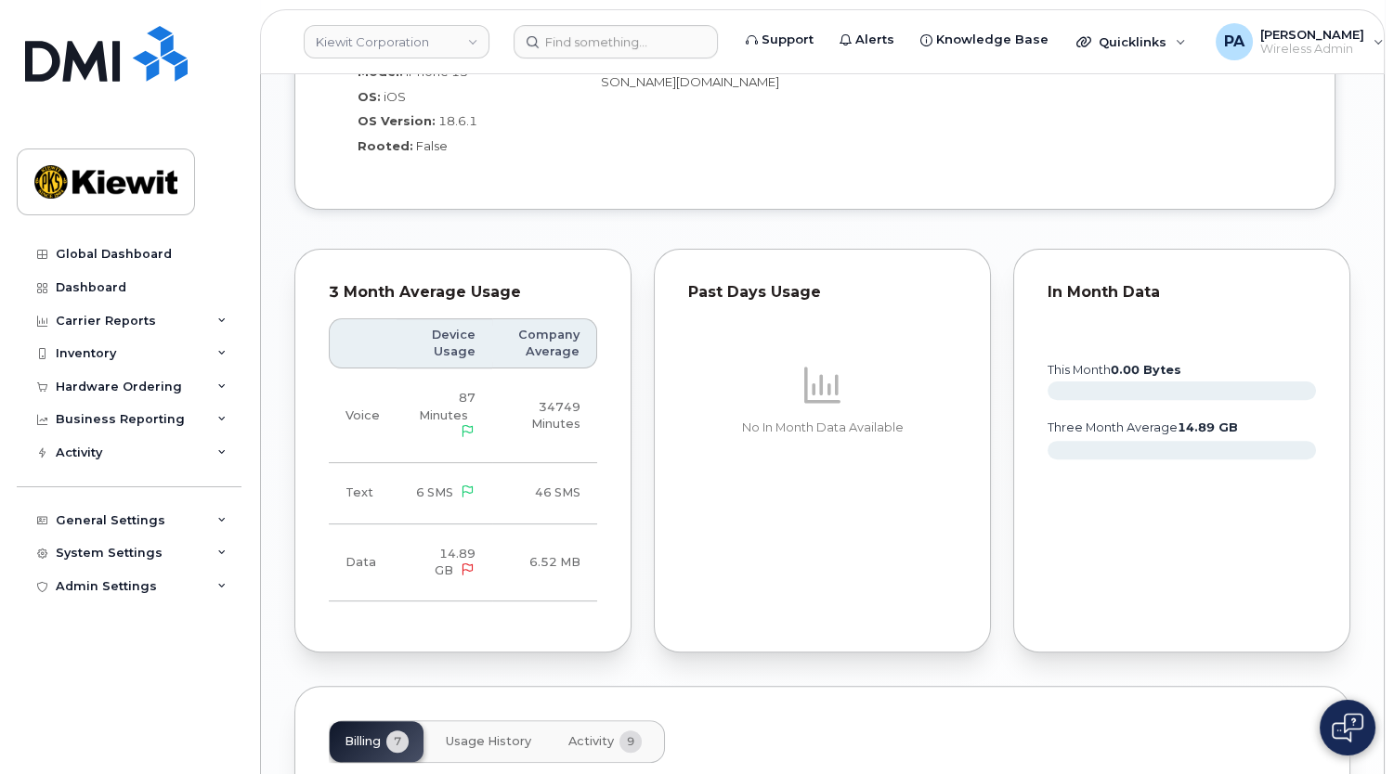
scroll to position [2025, 0]
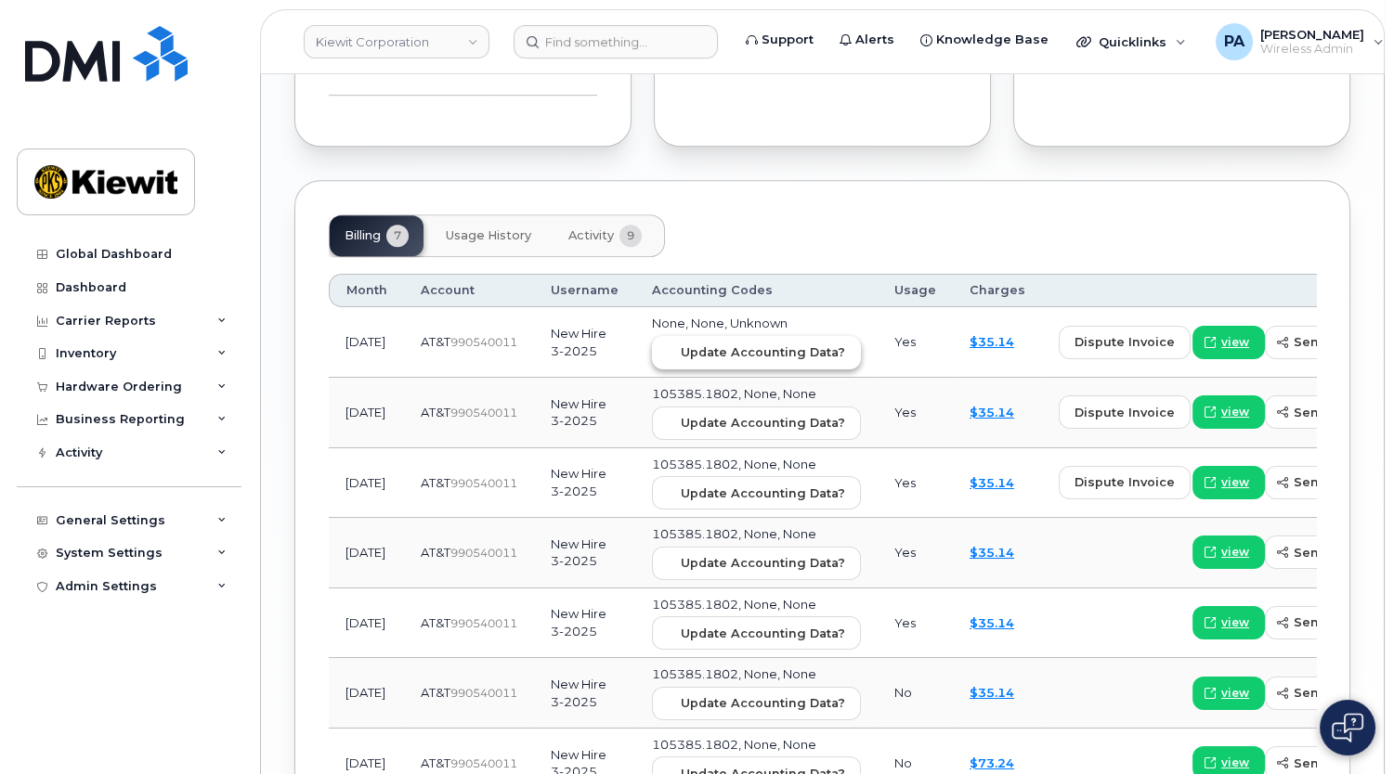
click at [721, 336] on button "Update Accounting Data?" at bounding box center [756, 352] width 209 height 33
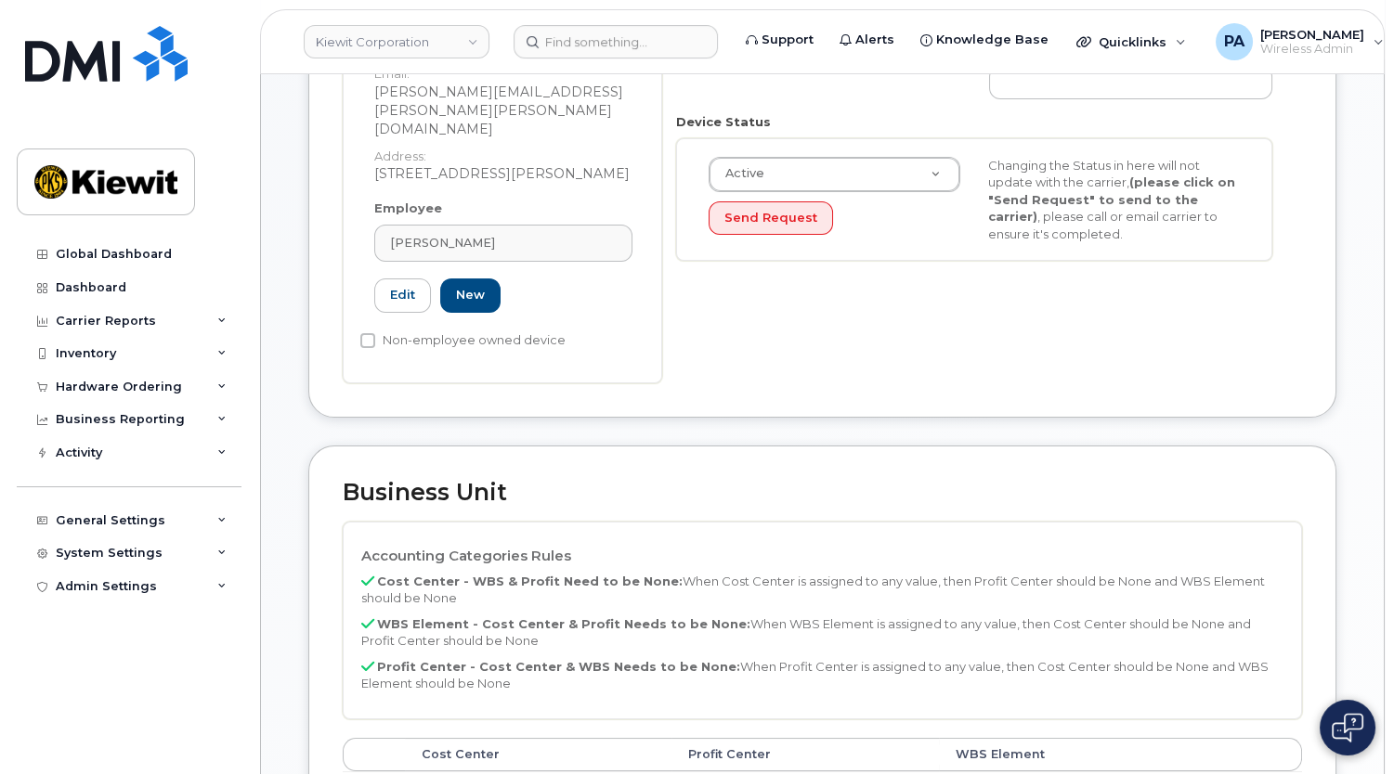
scroll to position [844, 0]
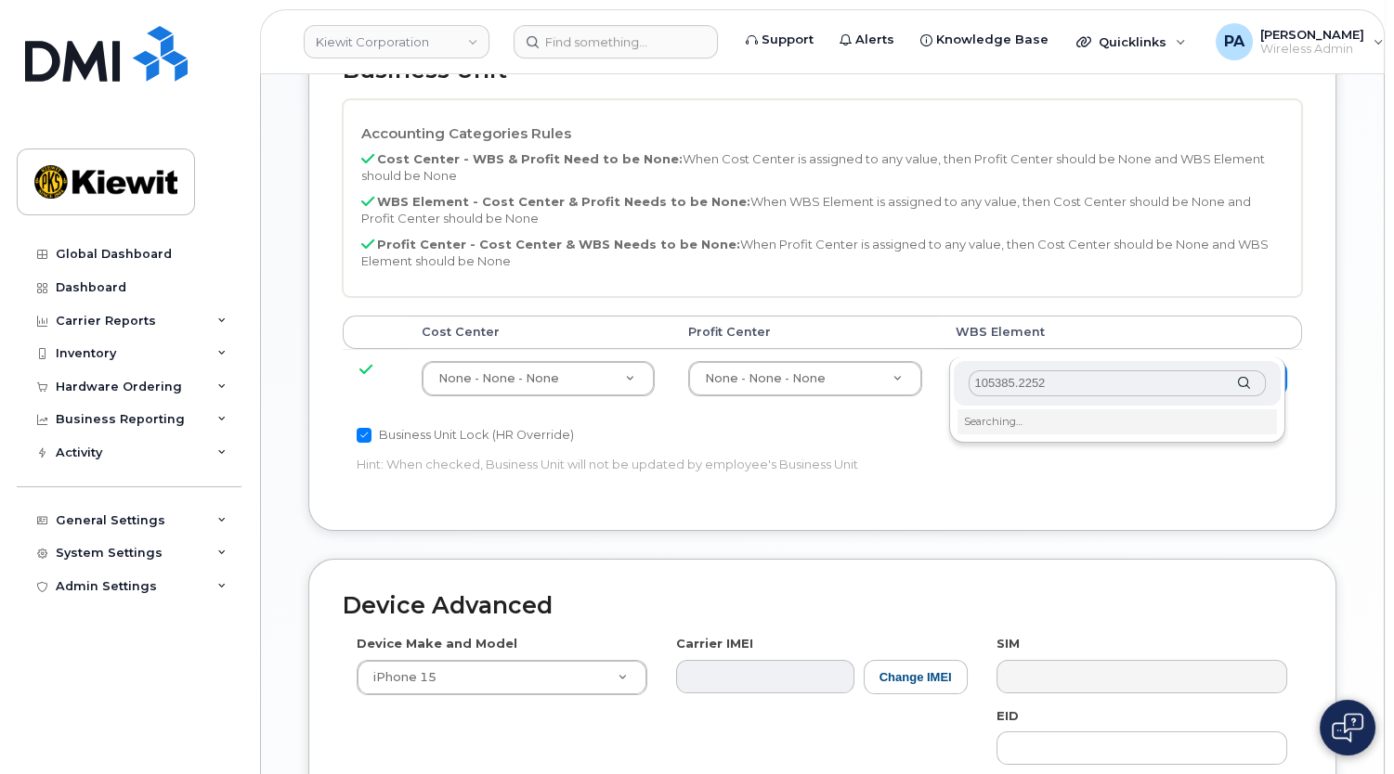
type input "105385.2252"
type input "33459010"
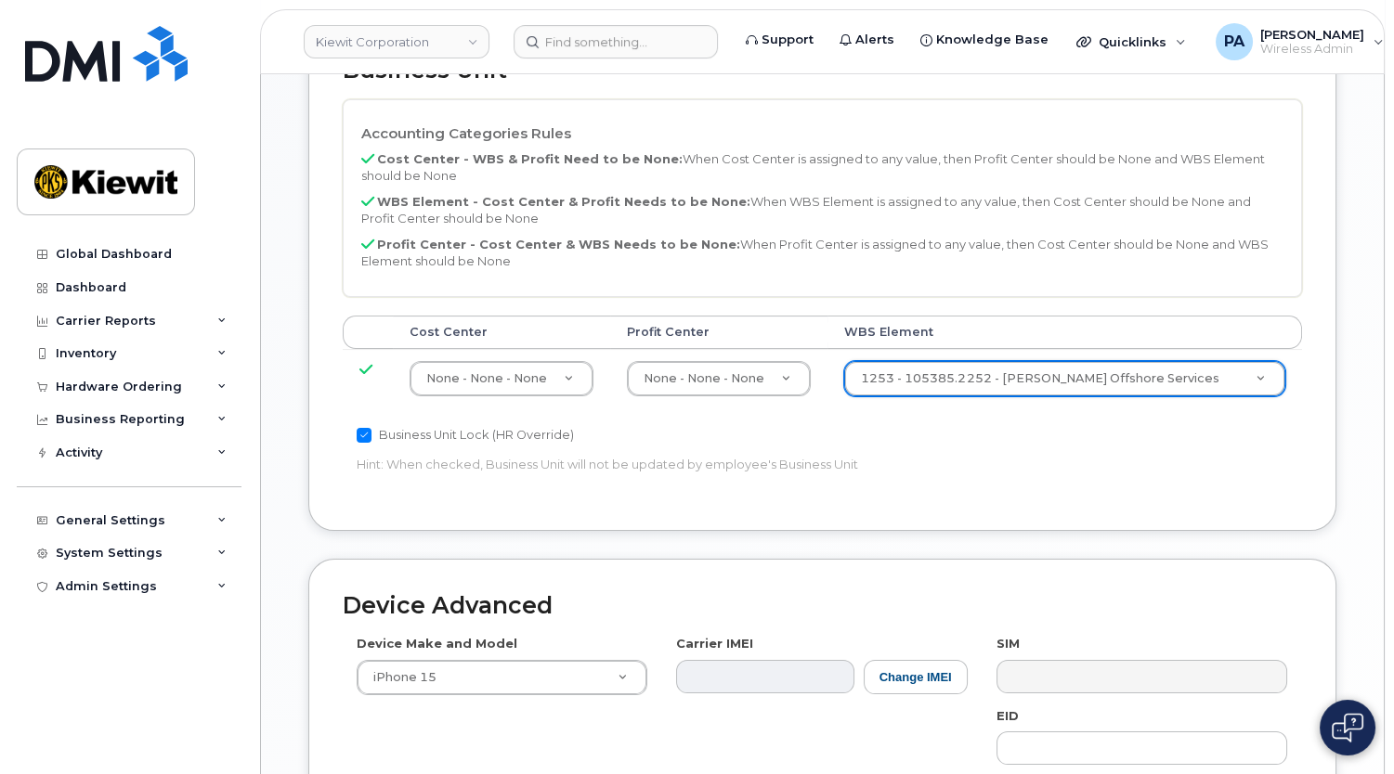
scroll to position [1143, 0]
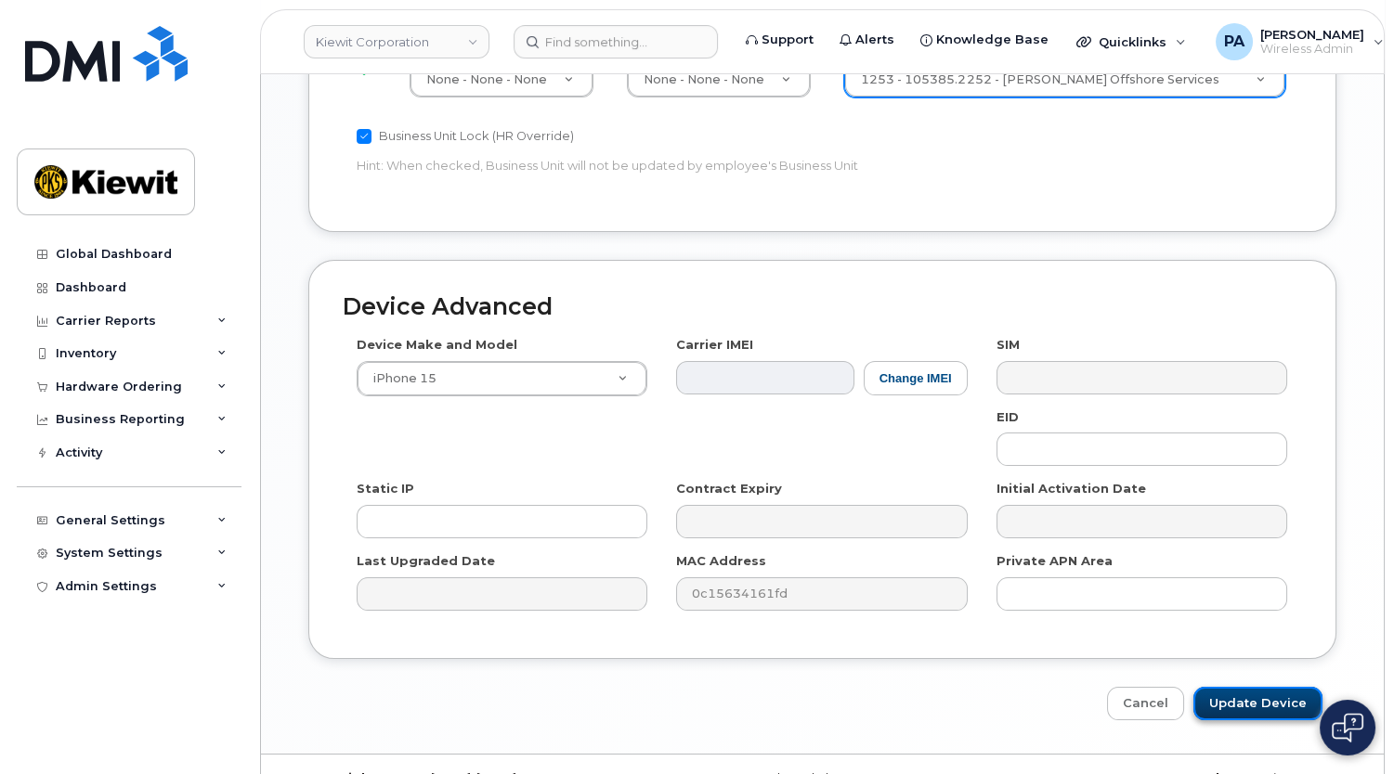
click at [1226, 687] on input "Update Device" at bounding box center [1257, 704] width 129 height 34
type input "Saving..."
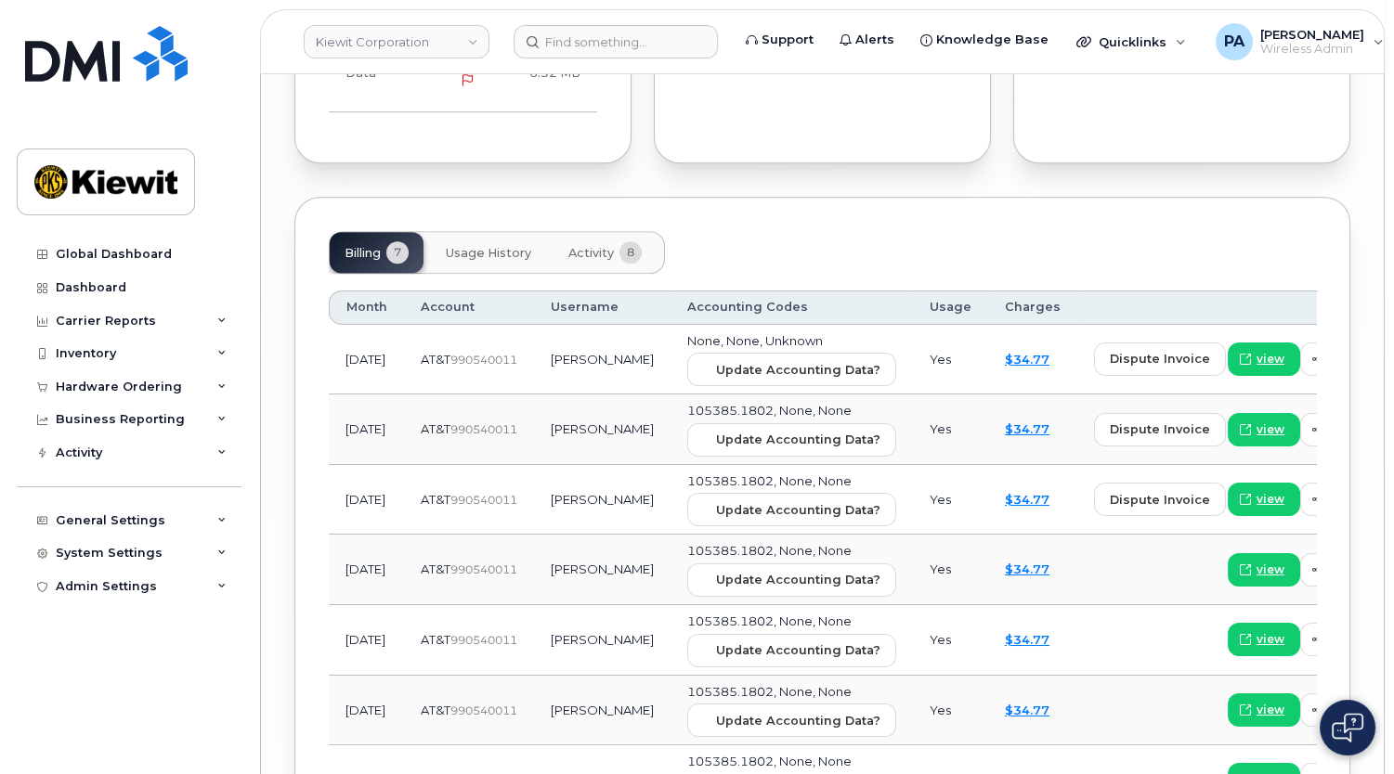
scroll to position [2162, 0]
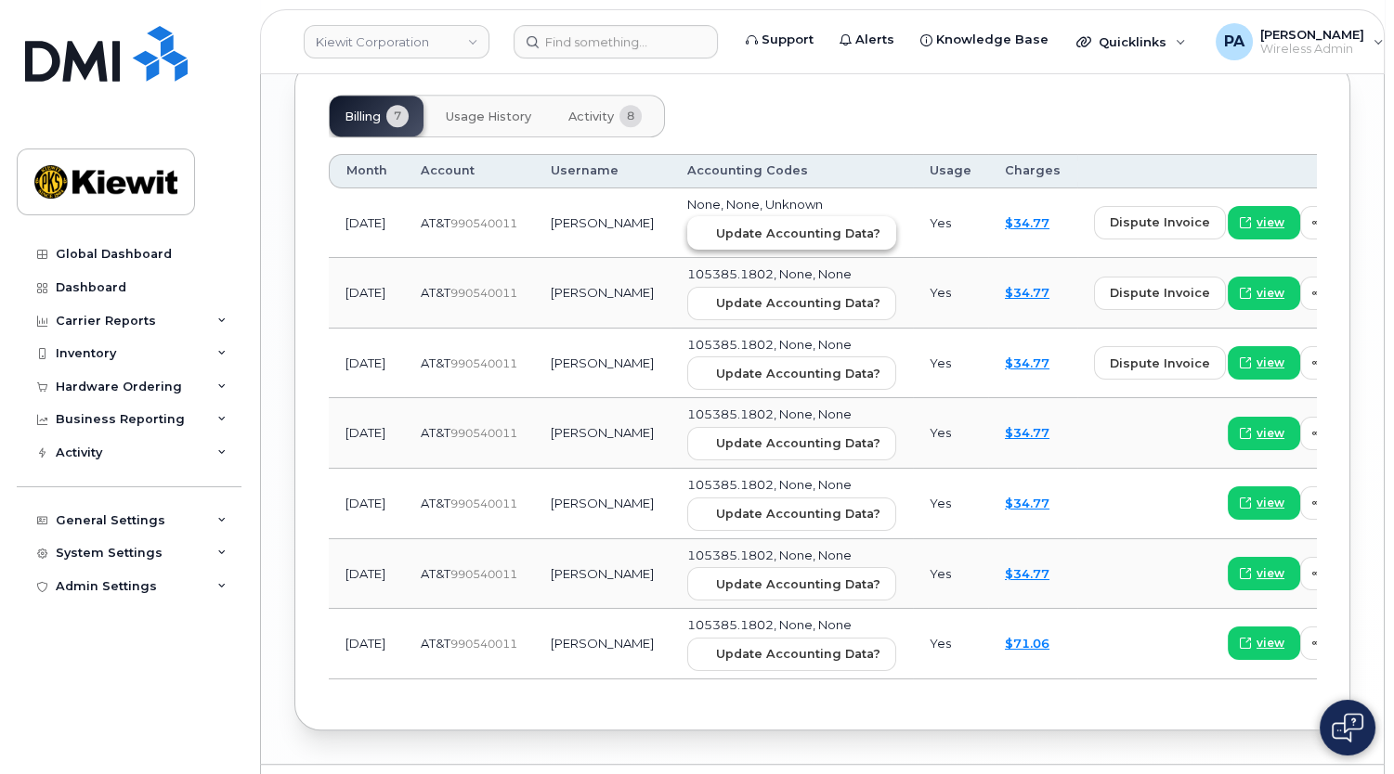
click at [716, 225] on span "Update Accounting Data?" at bounding box center [798, 234] width 164 height 18
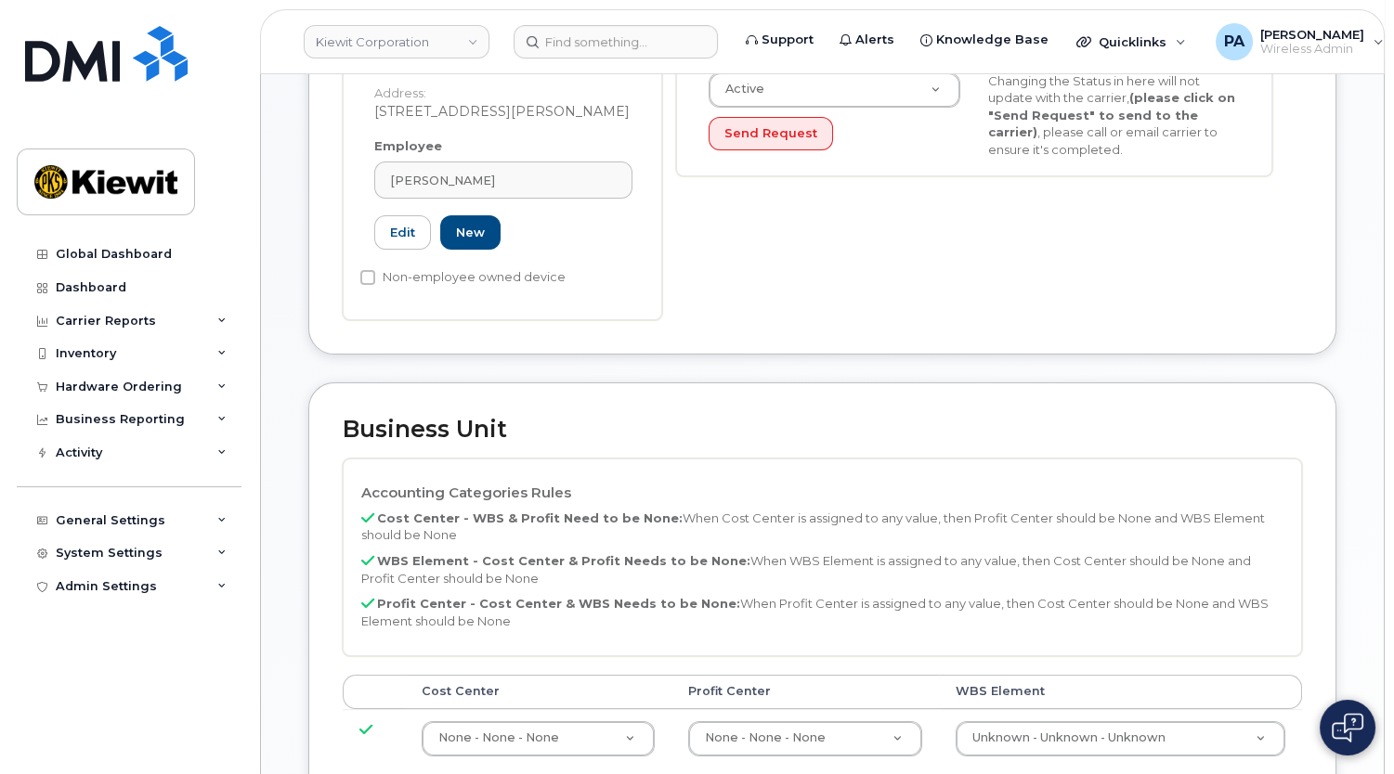
scroll to position [1012, 0]
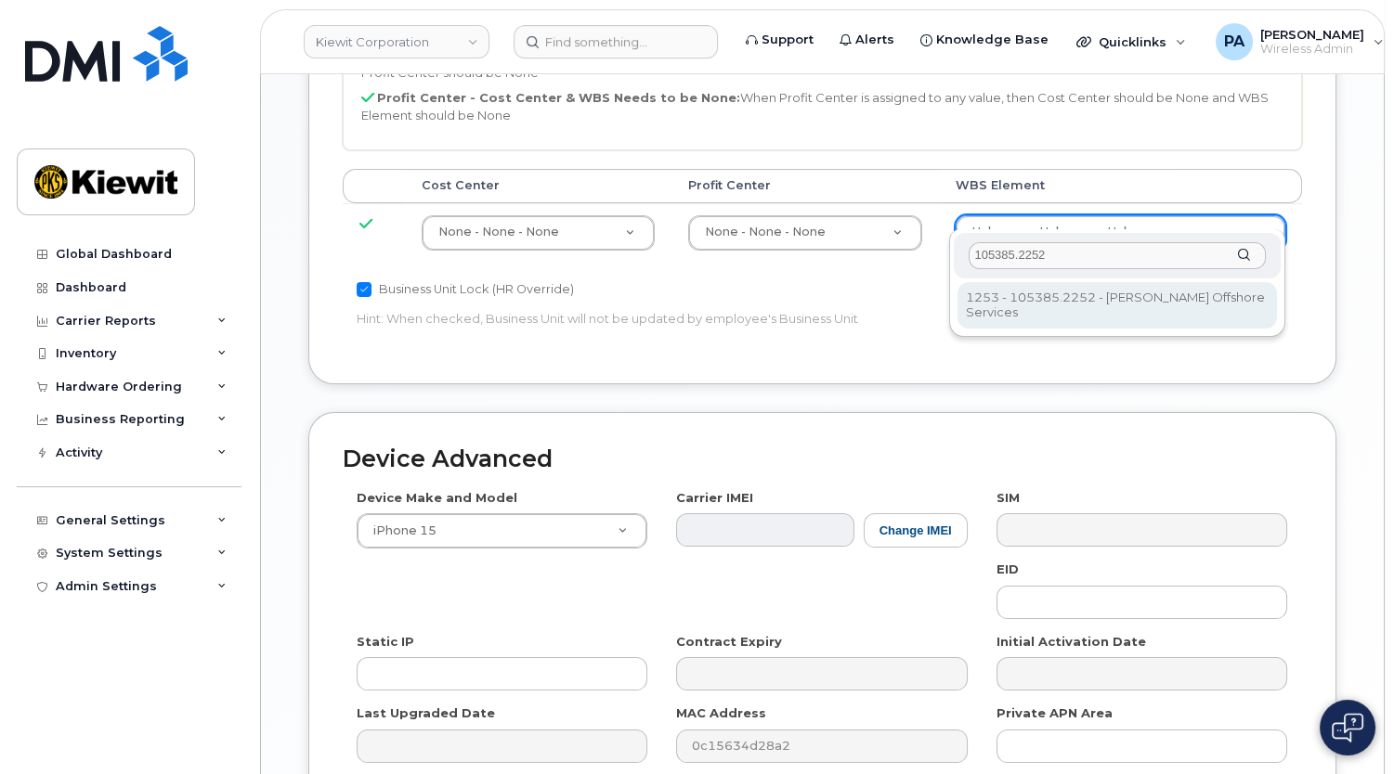
type input "105385.2252"
type input "33459010"
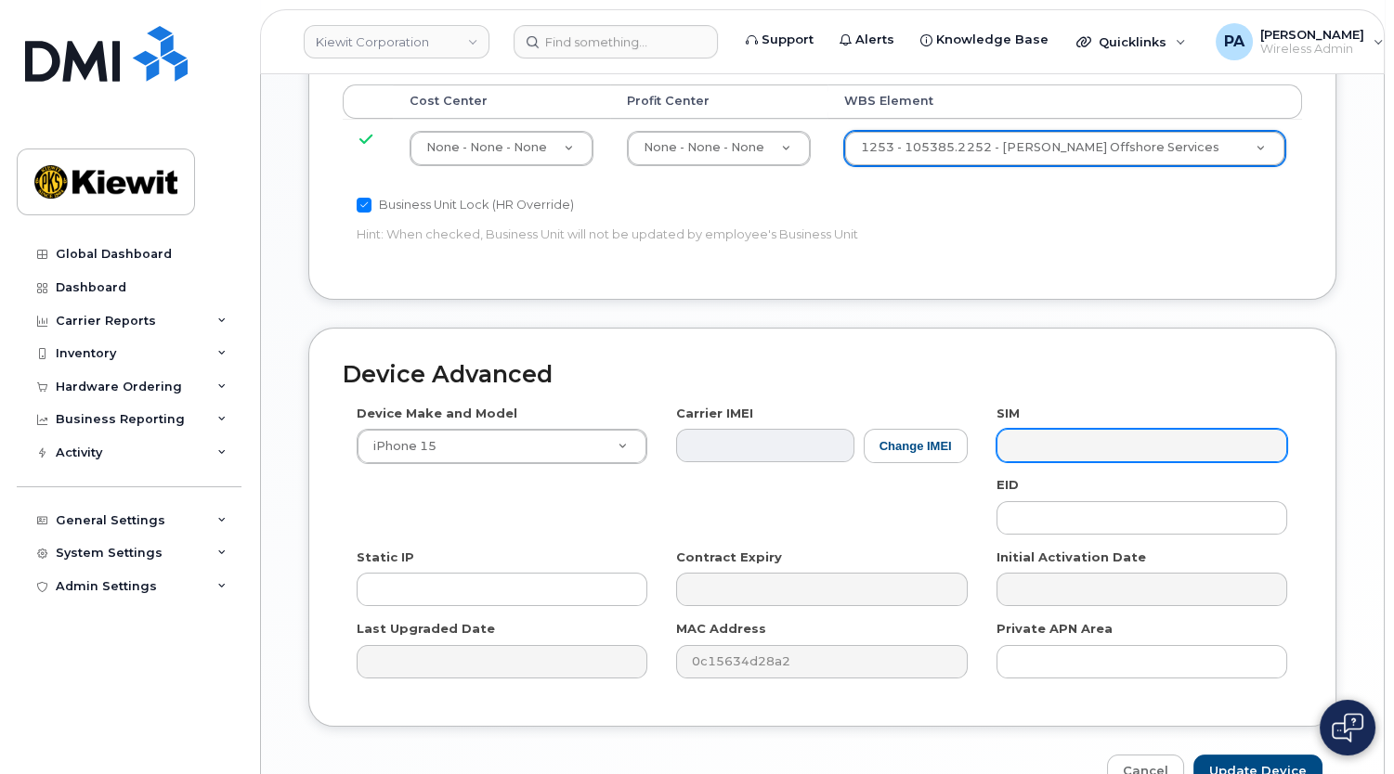
scroll to position [1183, 0]
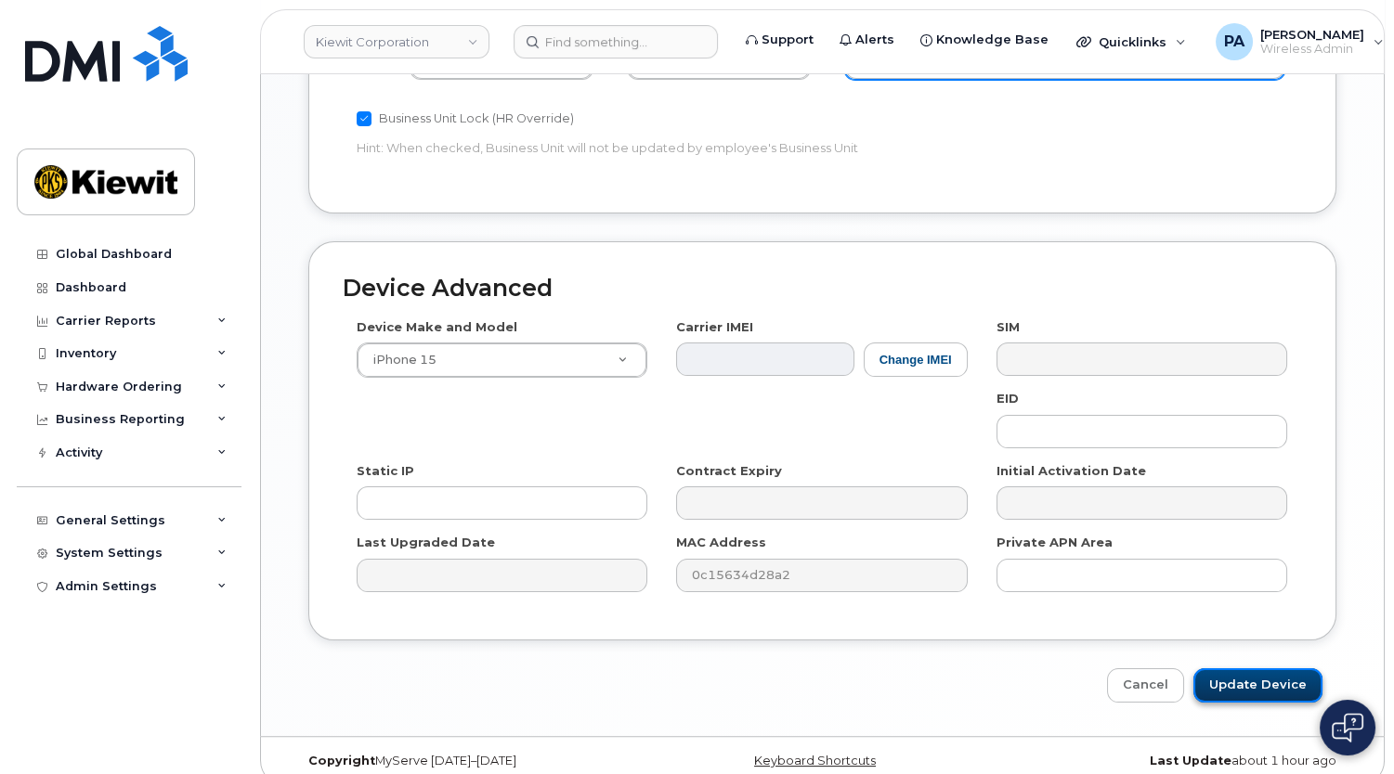
click at [1264, 669] on input "Update Device" at bounding box center [1257, 686] width 129 height 34
type input "Saving..."
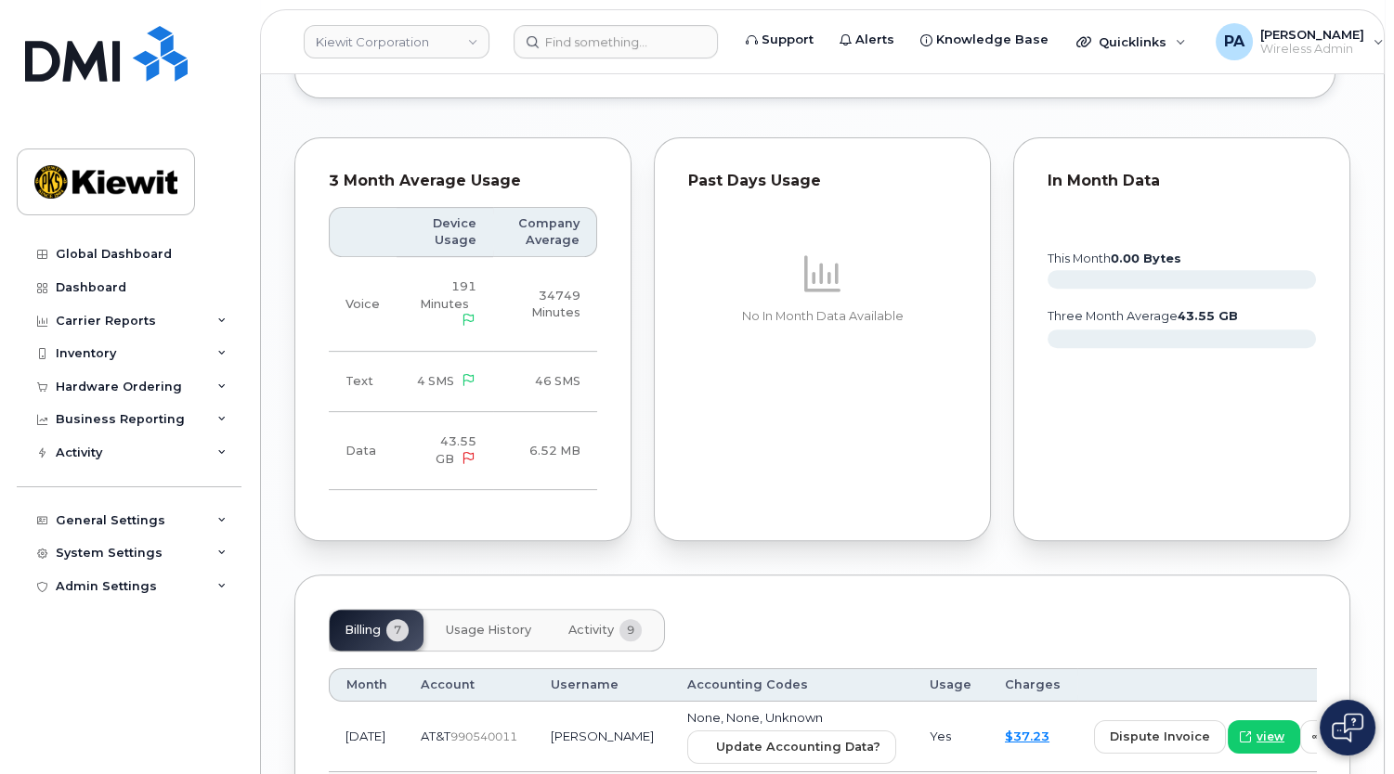
scroll to position [2110, 0]
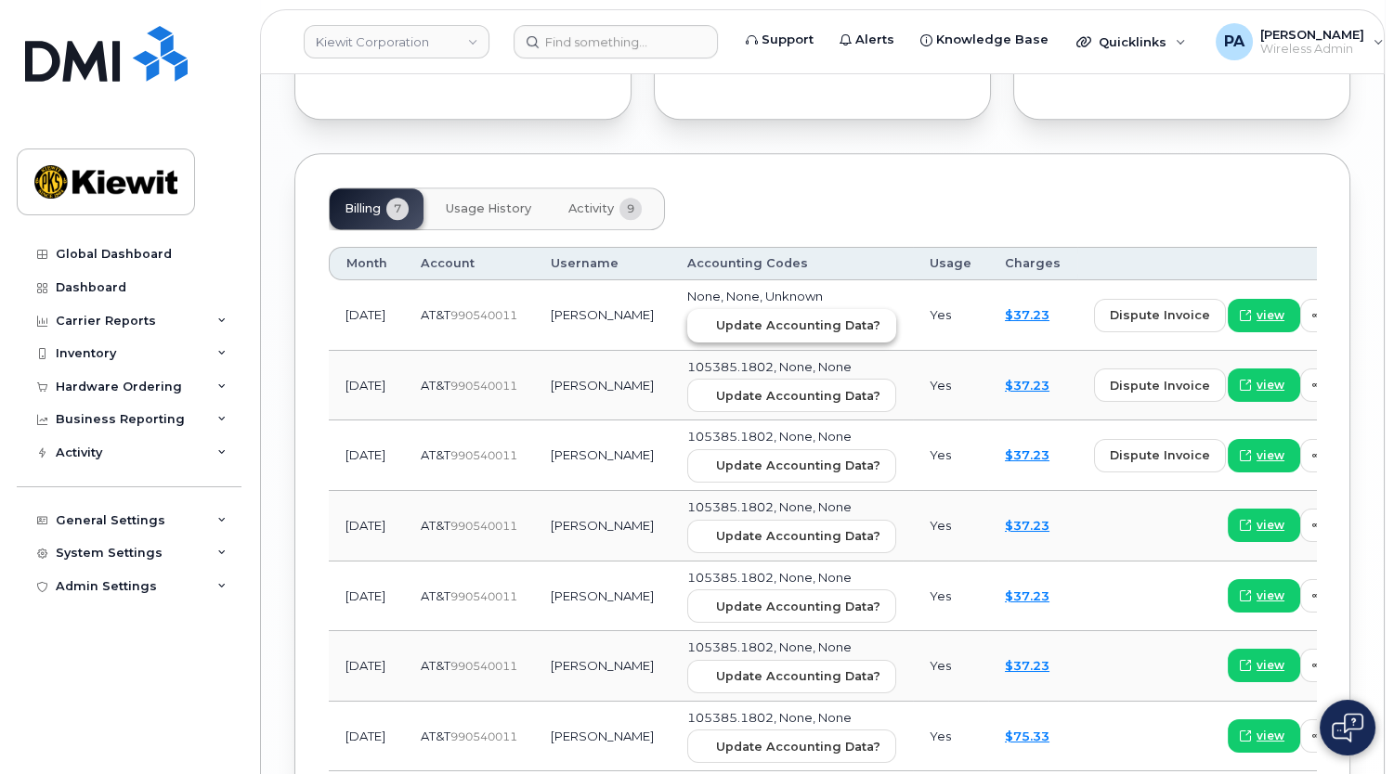
click at [723, 317] on span "Update Accounting Data?" at bounding box center [798, 326] width 164 height 18
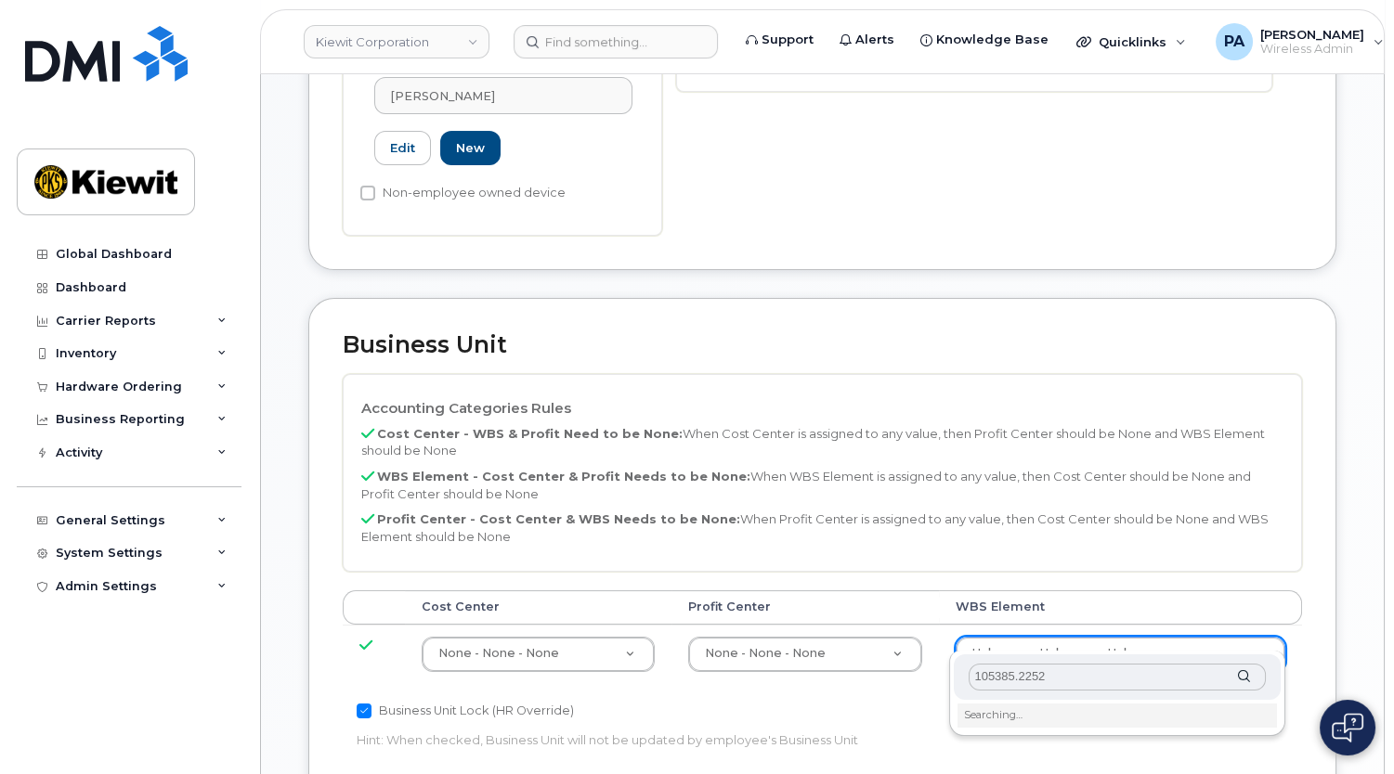
scroll to position [844, 0]
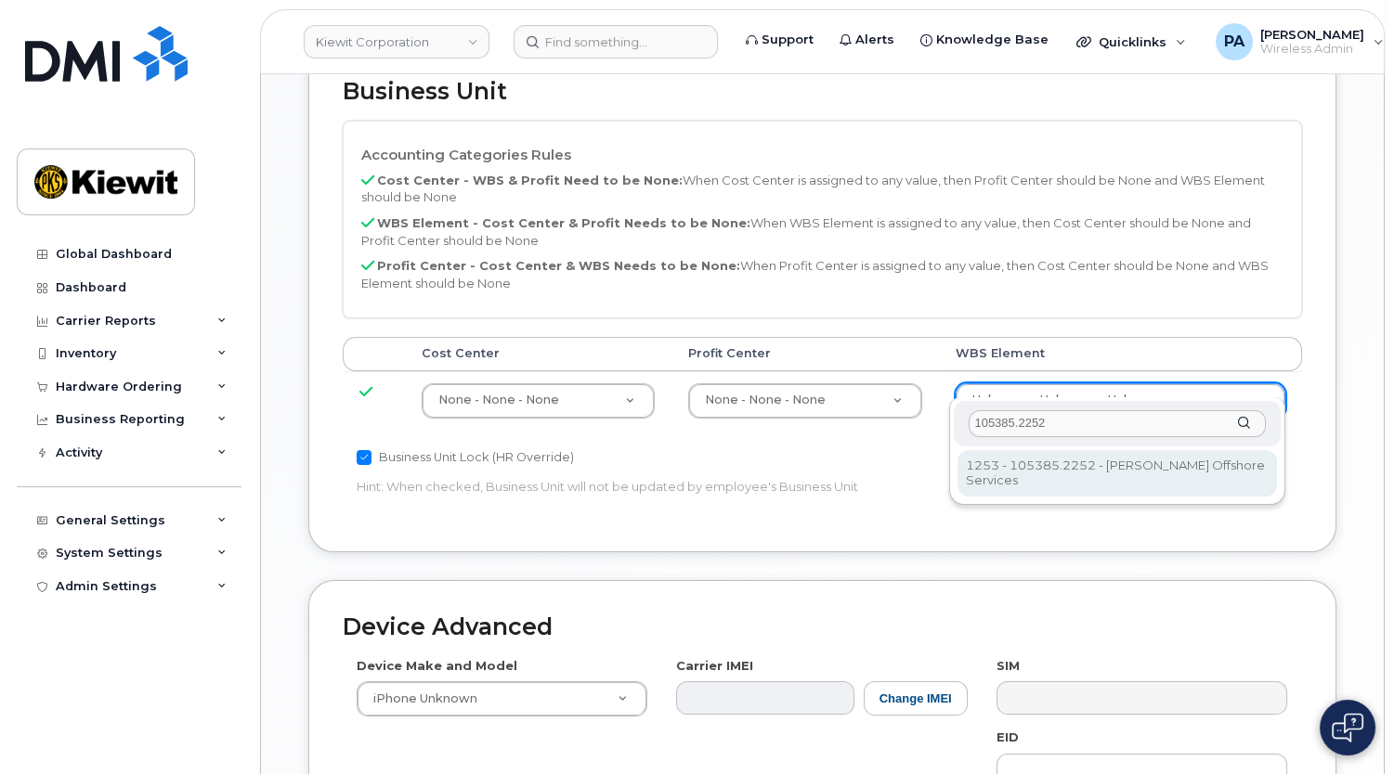
type input "105385.2252"
type input "33459010"
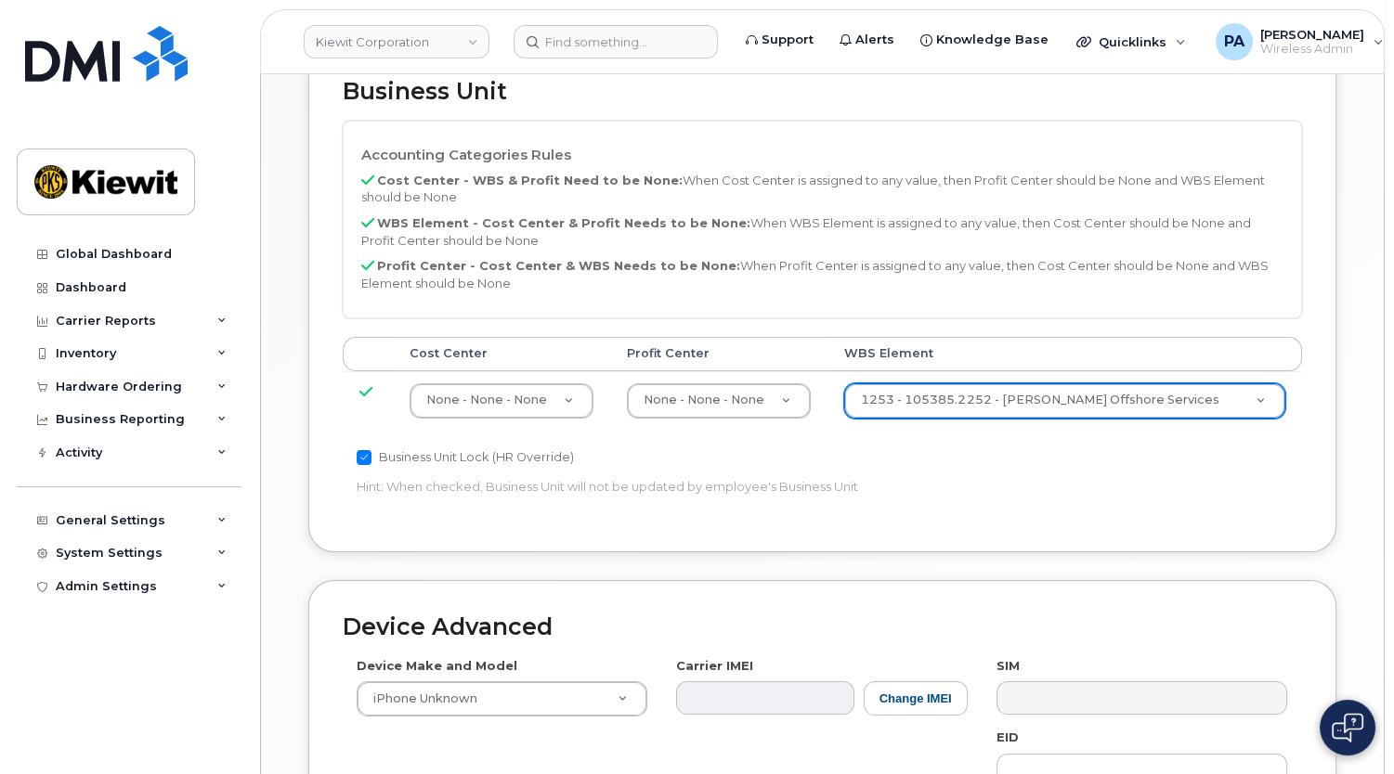
scroll to position [1183, 0]
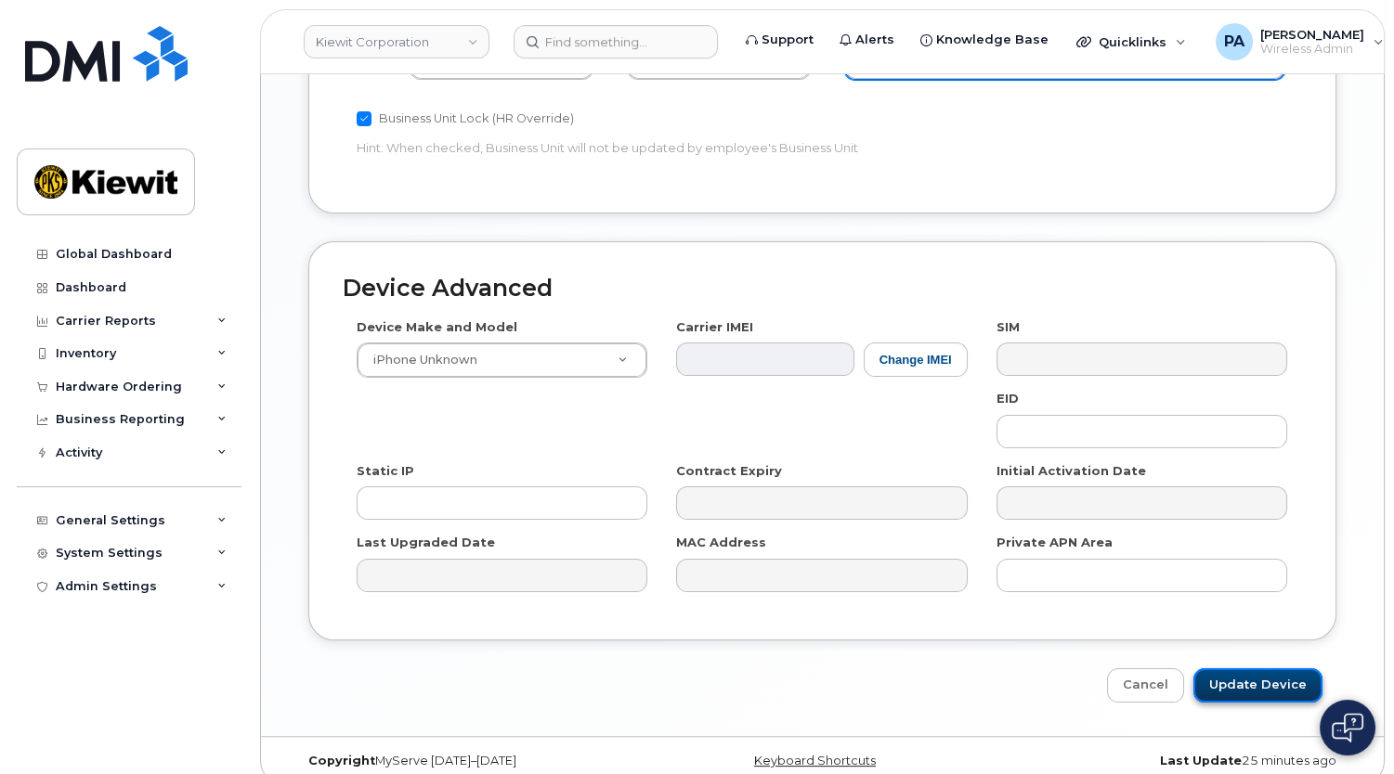
click at [1242, 669] on input "Update Device" at bounding box center [1257, 686] width 129 height 34
type input "Saving..."
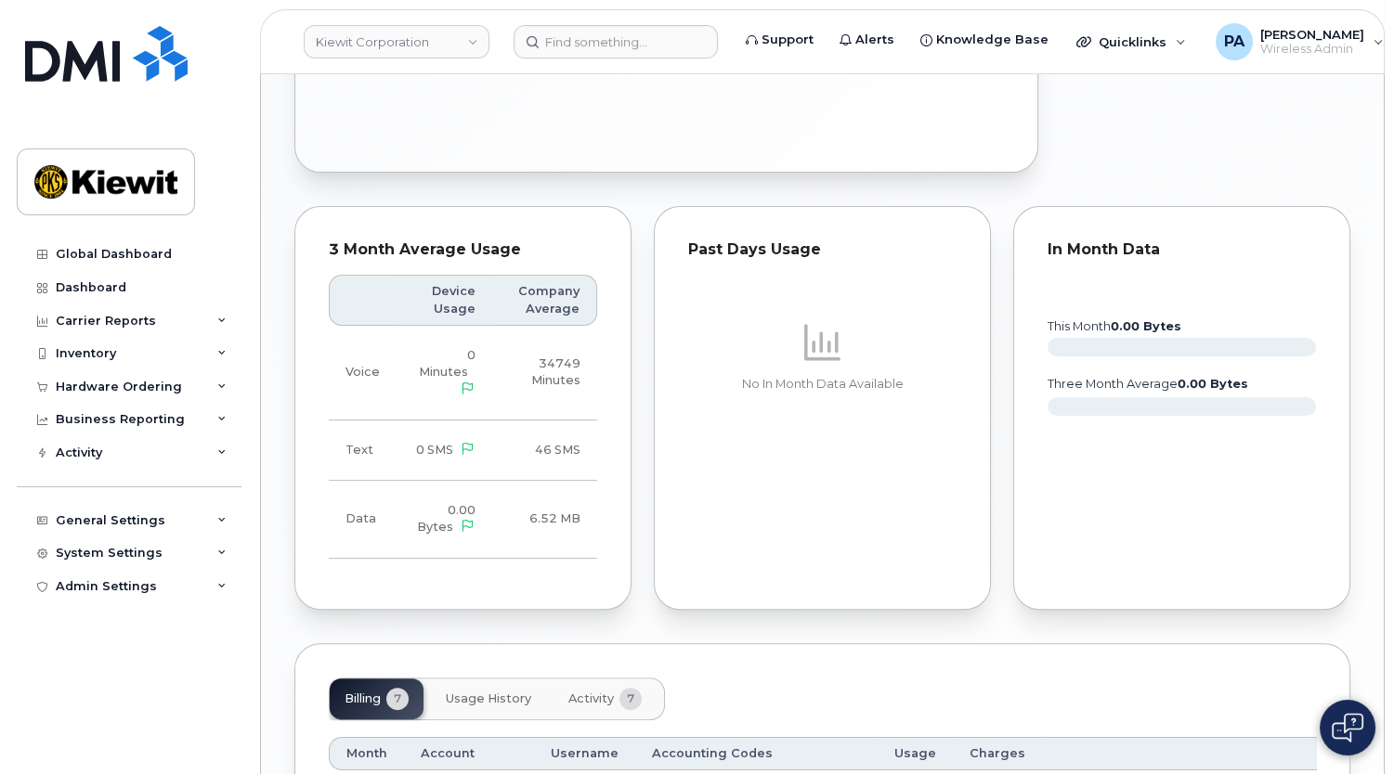
scroll to position [1857, 0]
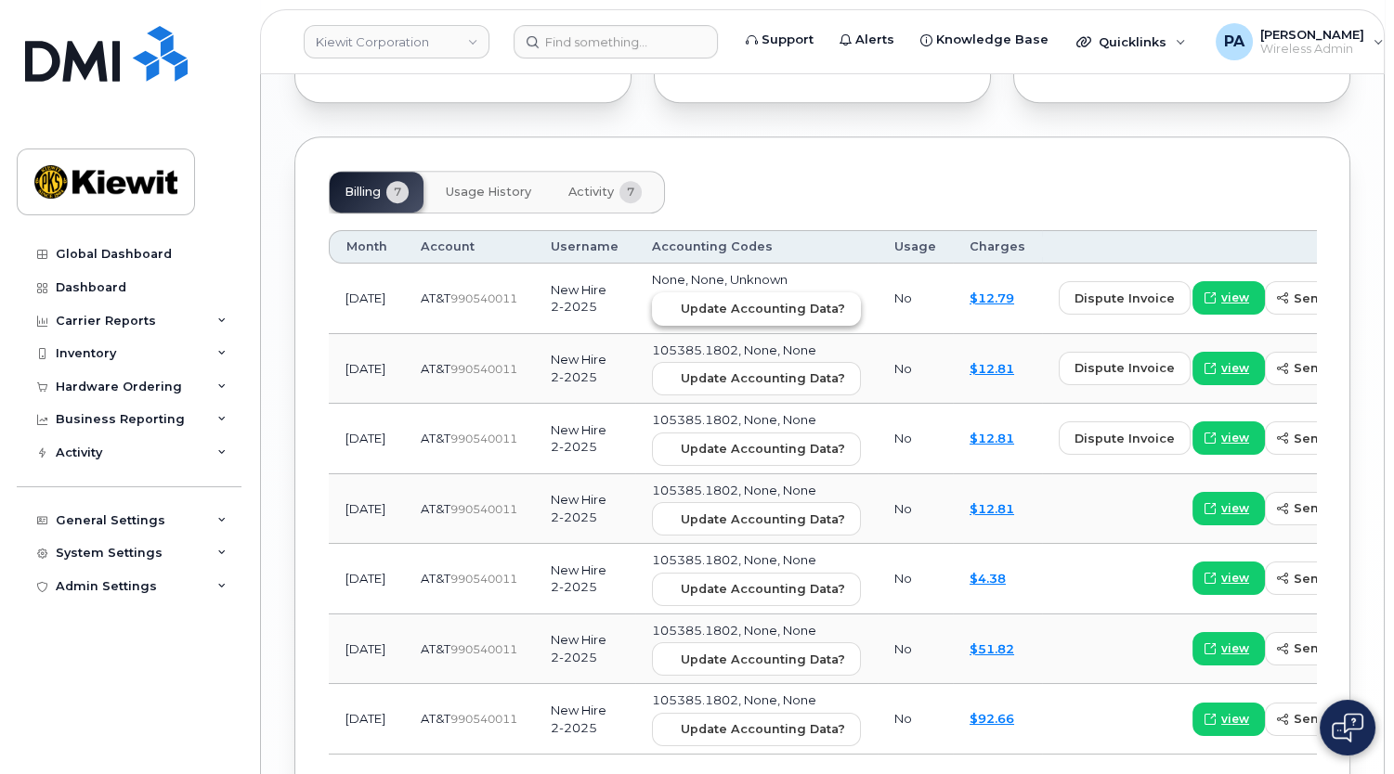
click at [695, 292] on button "Update Accounting Data?" at bounding box center [756, 308] width 209 height 33
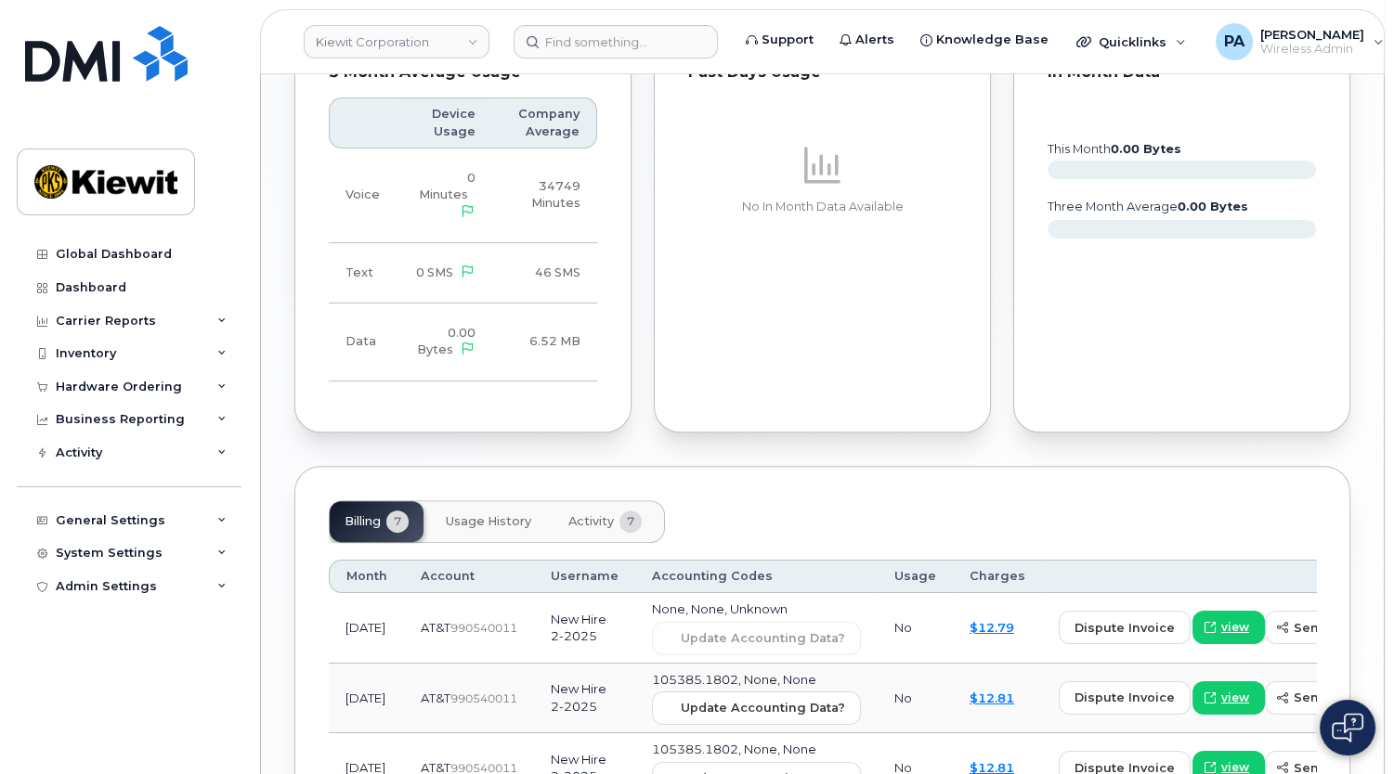
scroll to position [1443, 0]
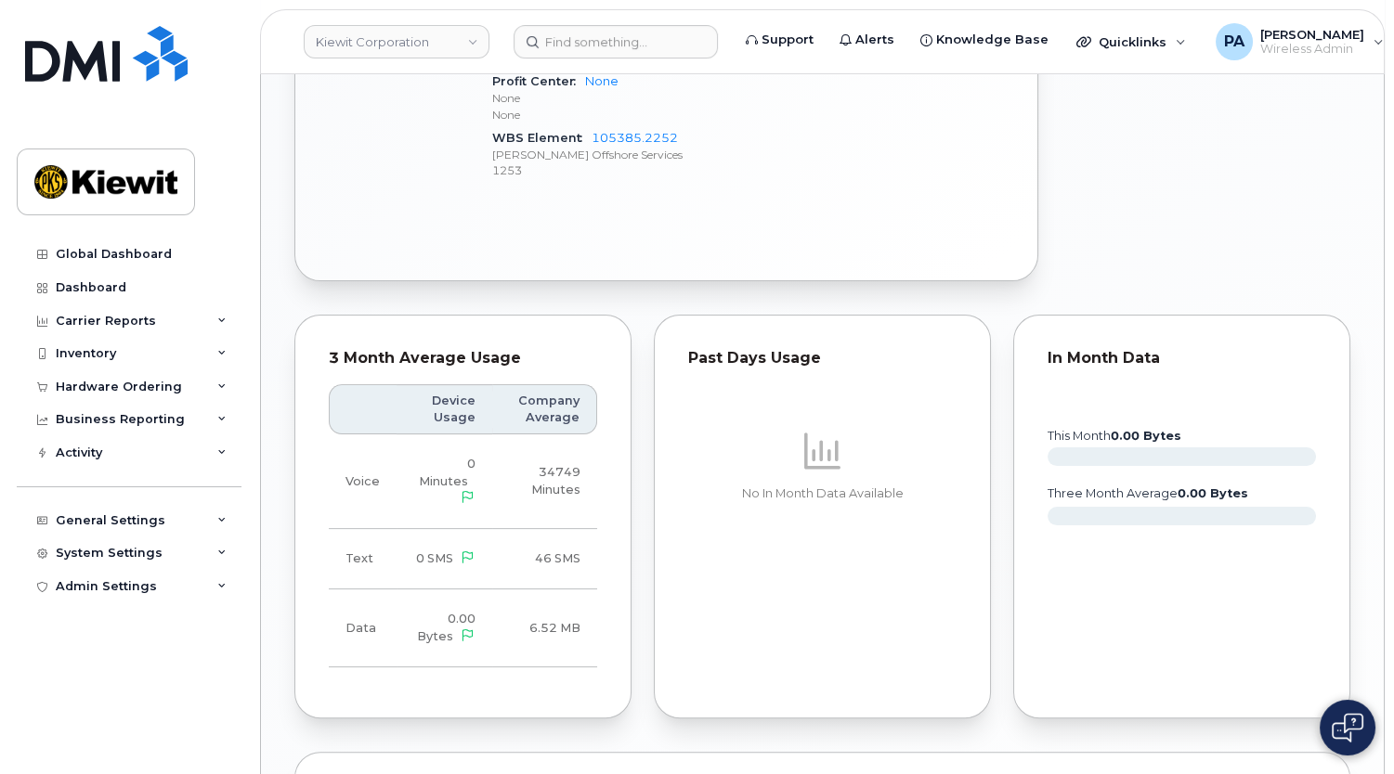
scroll to position [1604, 0]
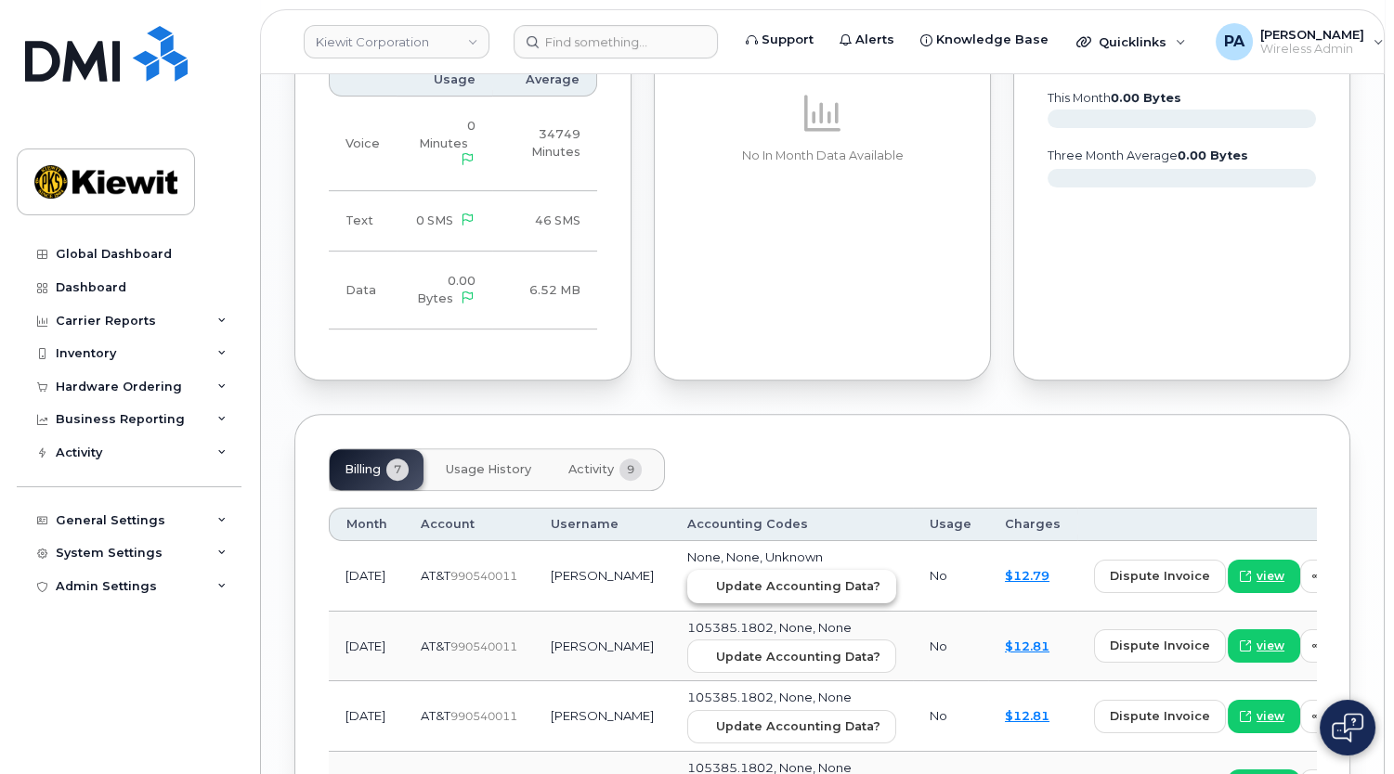
click at [757, 570] on button "Update Accounting Data?" at bounding box center [791, 586] width 209 height 33
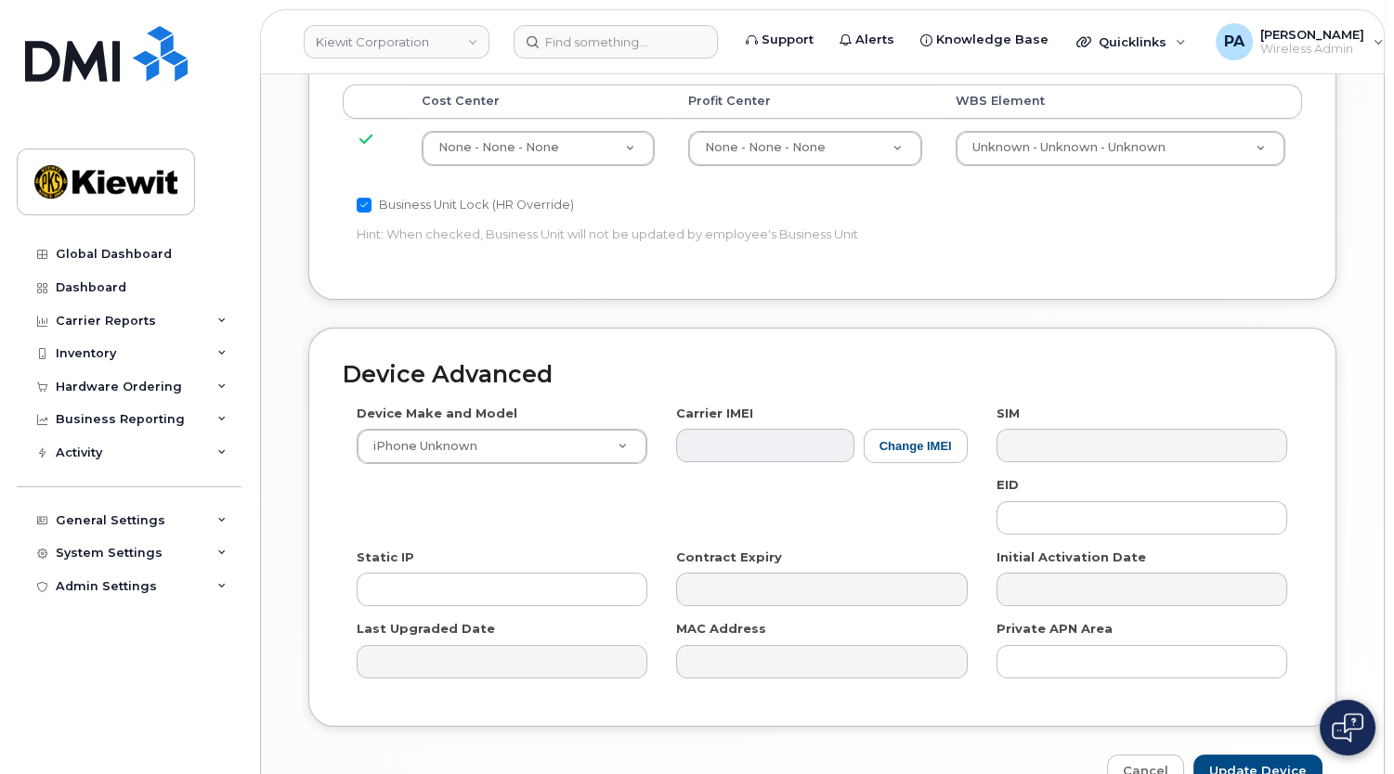
scroll to position [1012, 0]
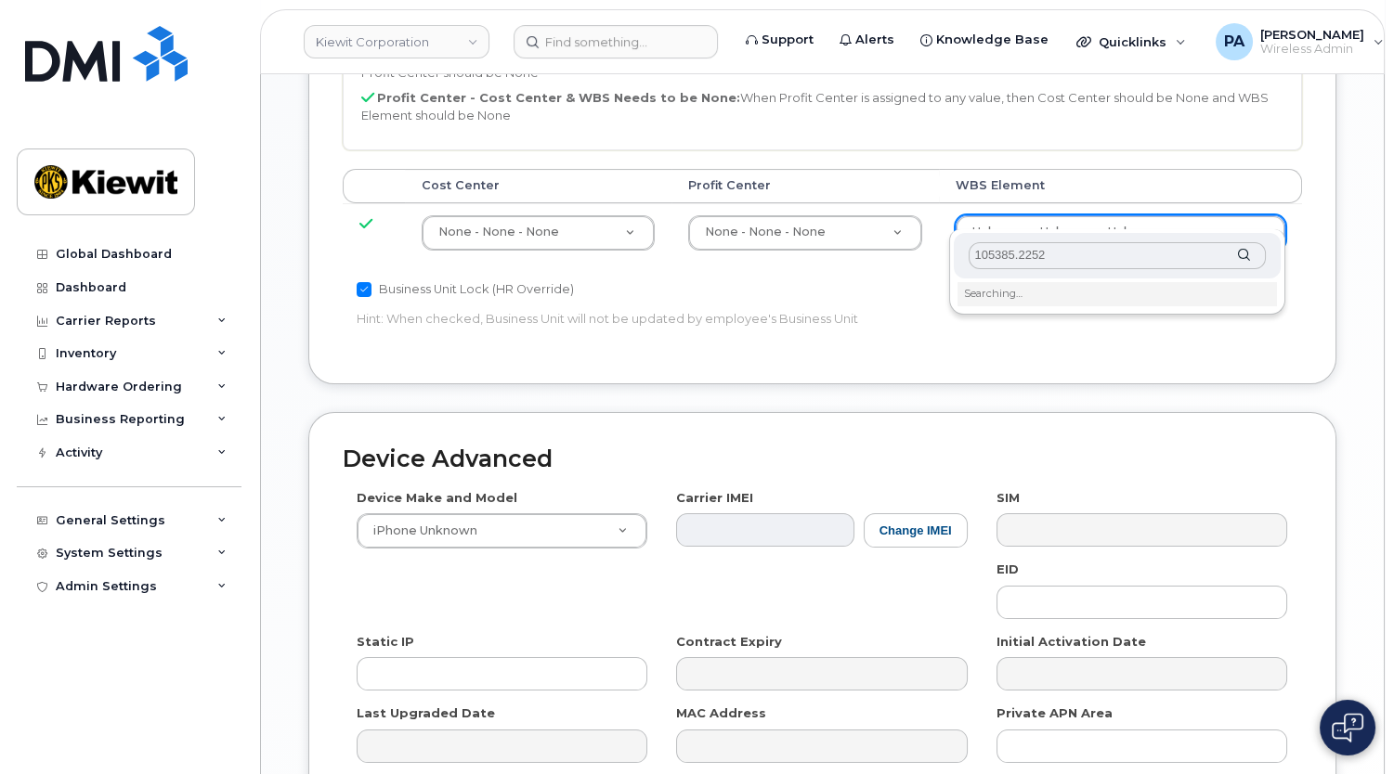
type input "105385.2252"
type input "33459010"
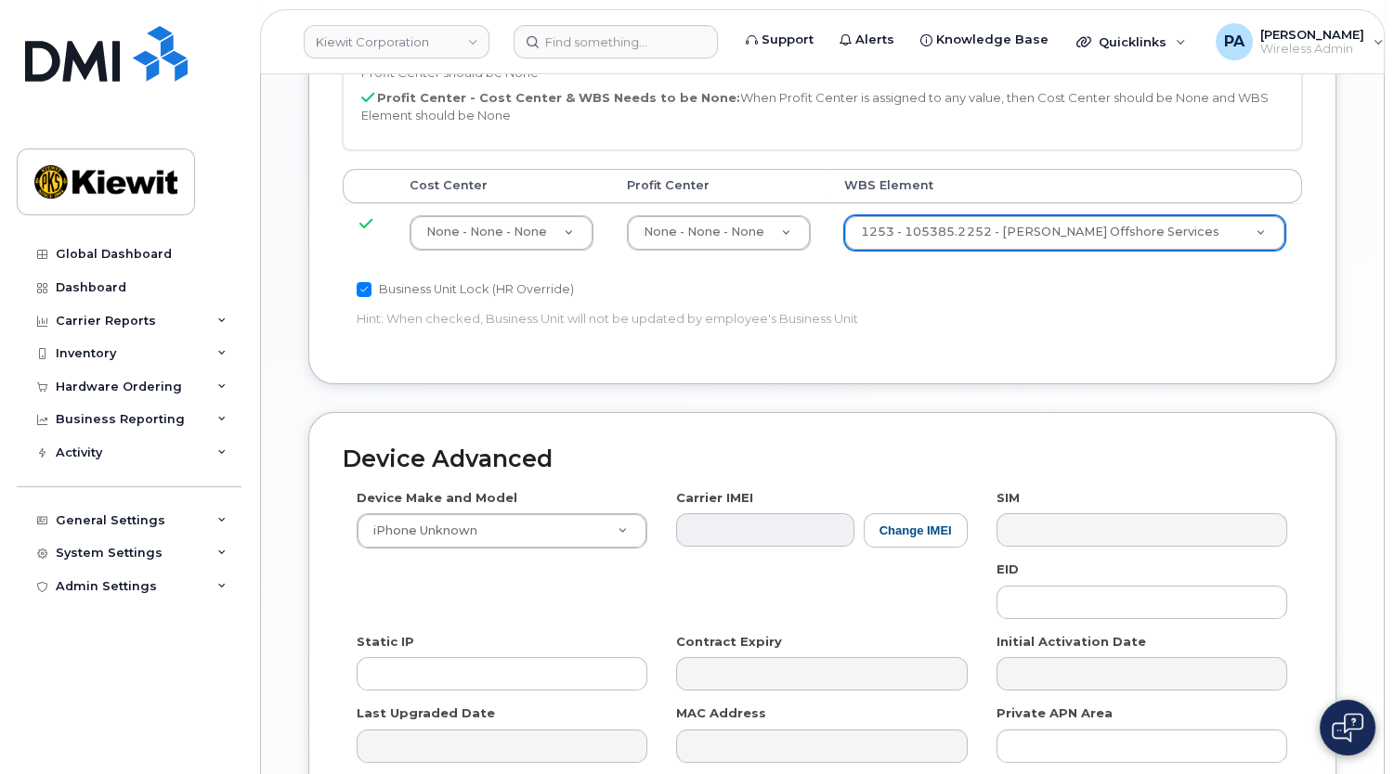
scroll to position [1183, 0]
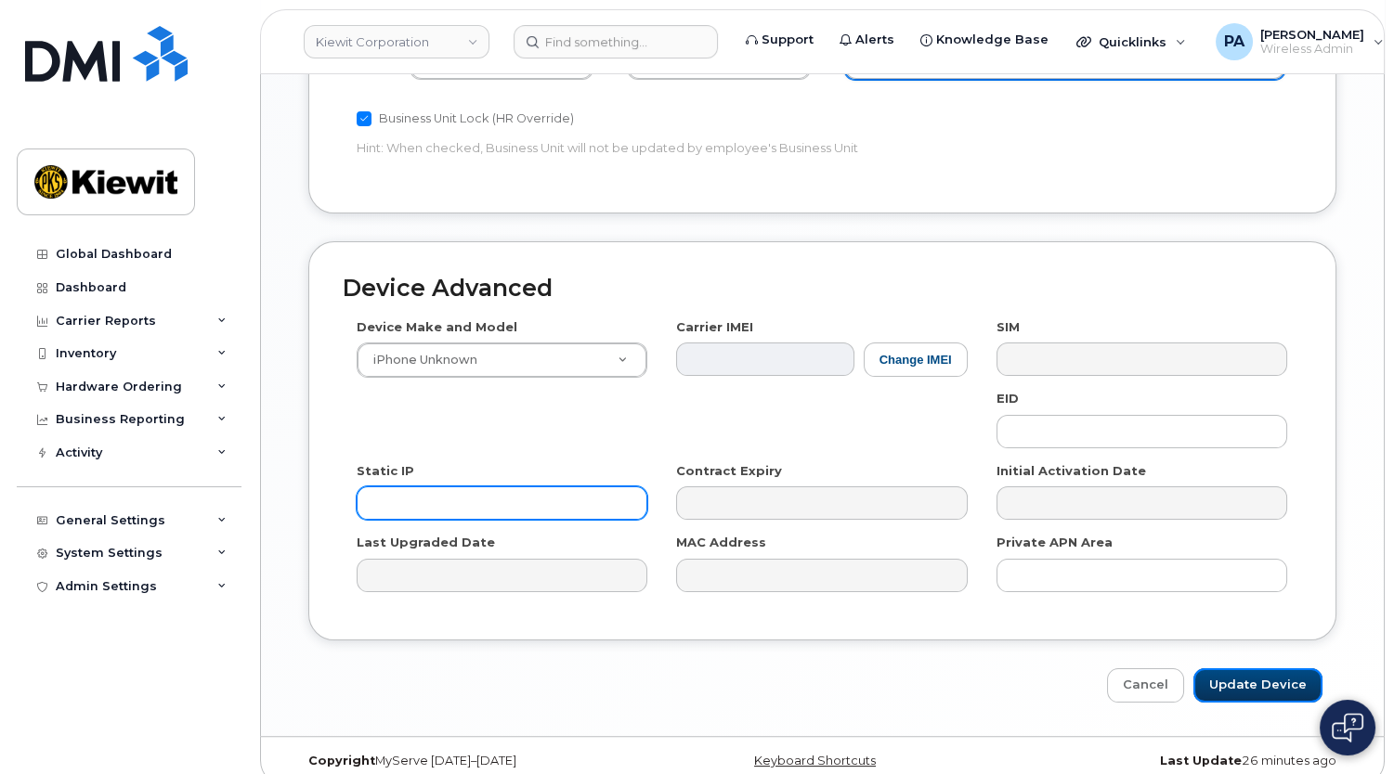
drag, startPoint x: 1268, startPoint y: 660, endPoint x: 613, endPoint y: 472, distance: 682.1
click at [1268, 669] on input "Update Device" at bounding box center [1257, 686] width 129 height 34
type input "Saving..."
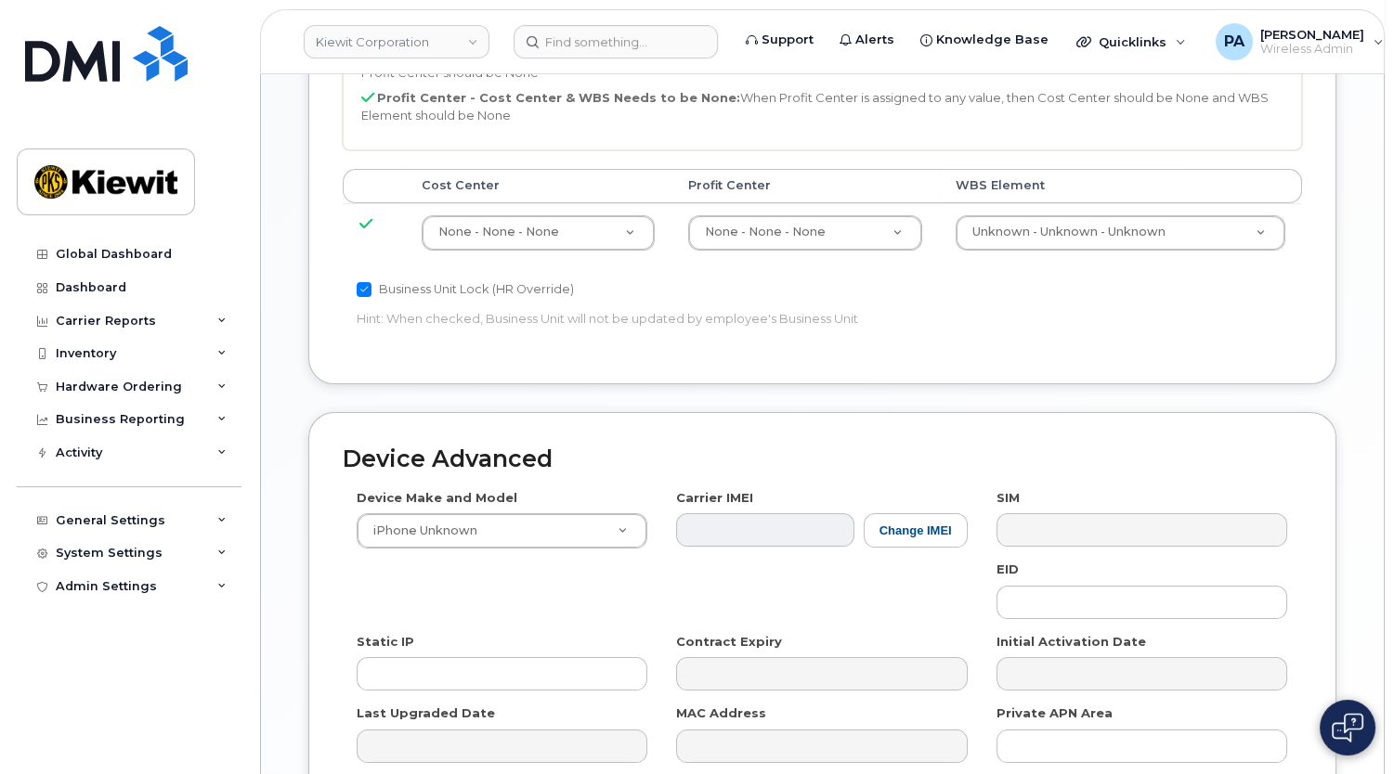
scroll to position [1097, 0]
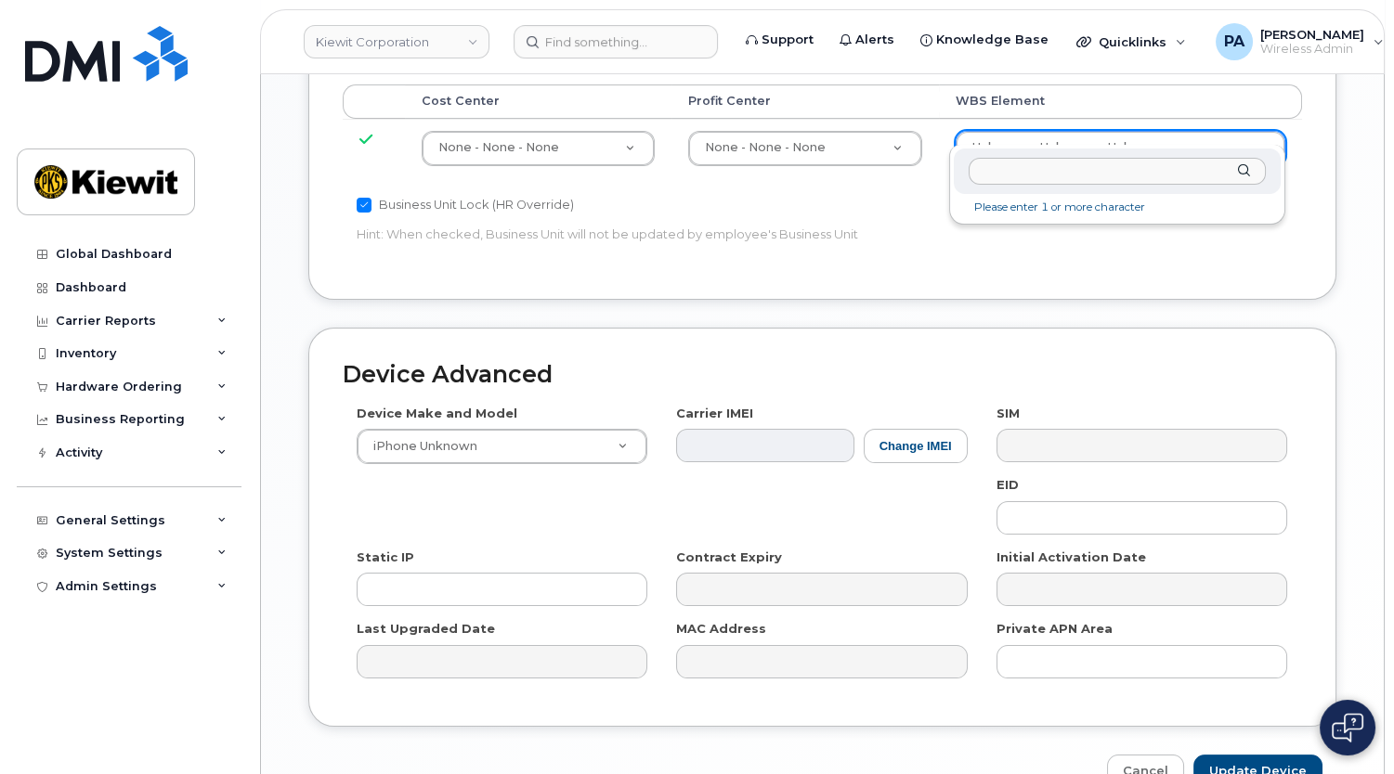
type input "105385.2252"
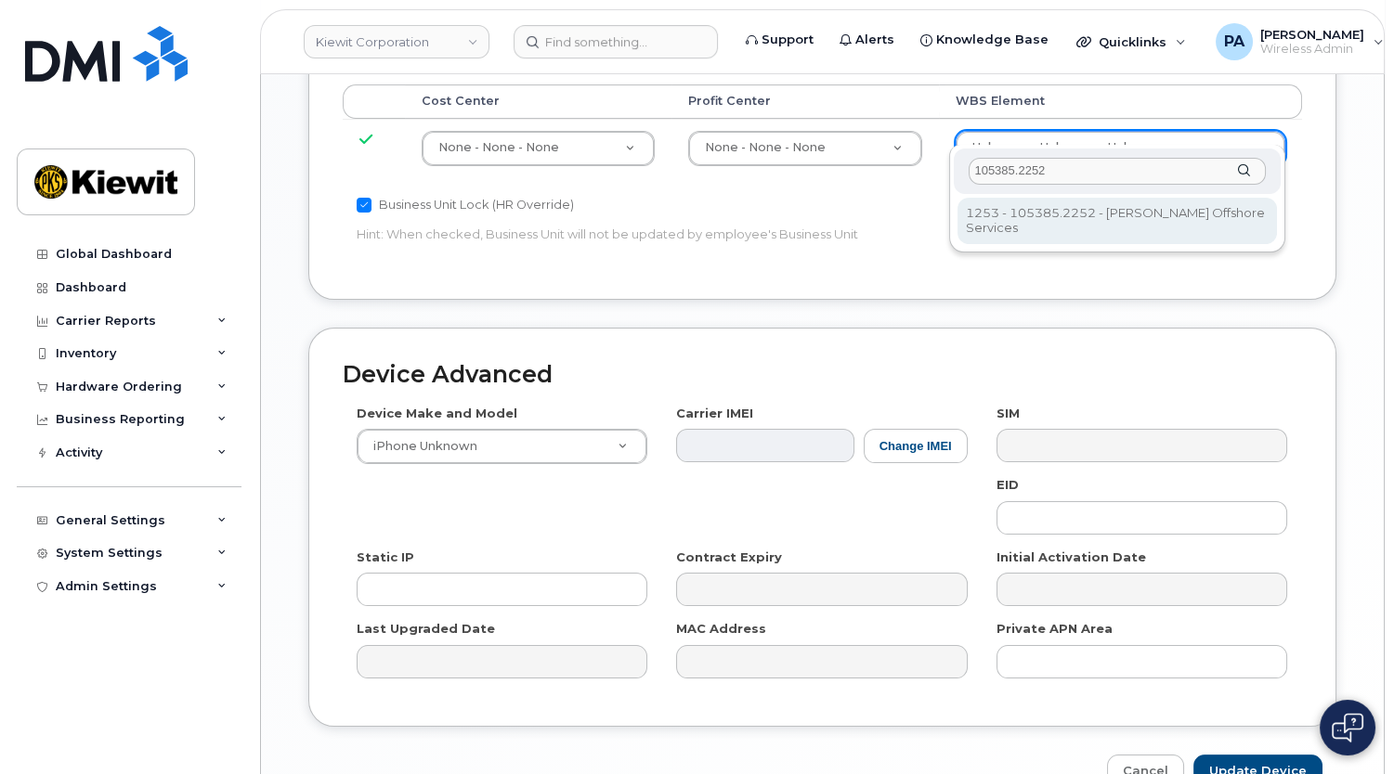
type input "33459010"
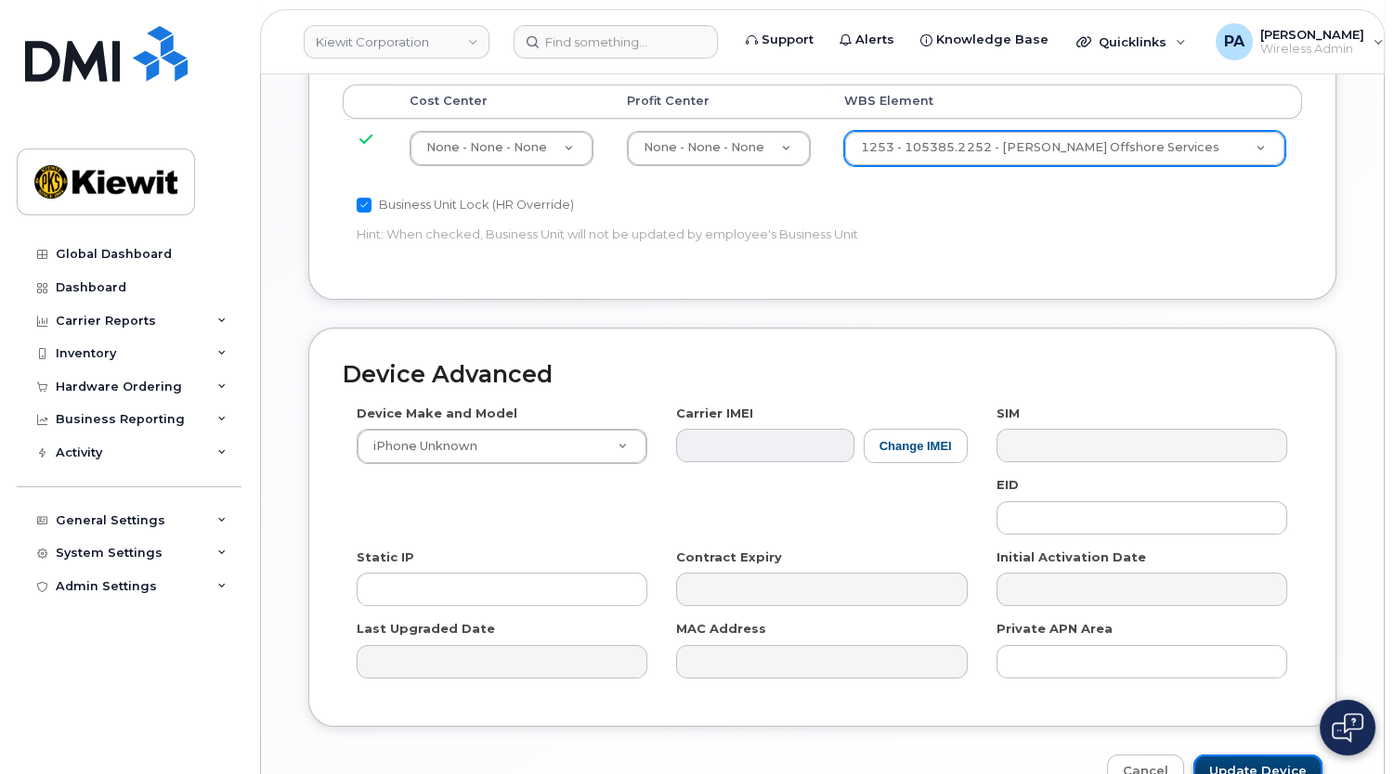
click at [1243, 756] on input "Update Device" at bounding box center [1257, 772] width 129 height 34
type input "Saving..."
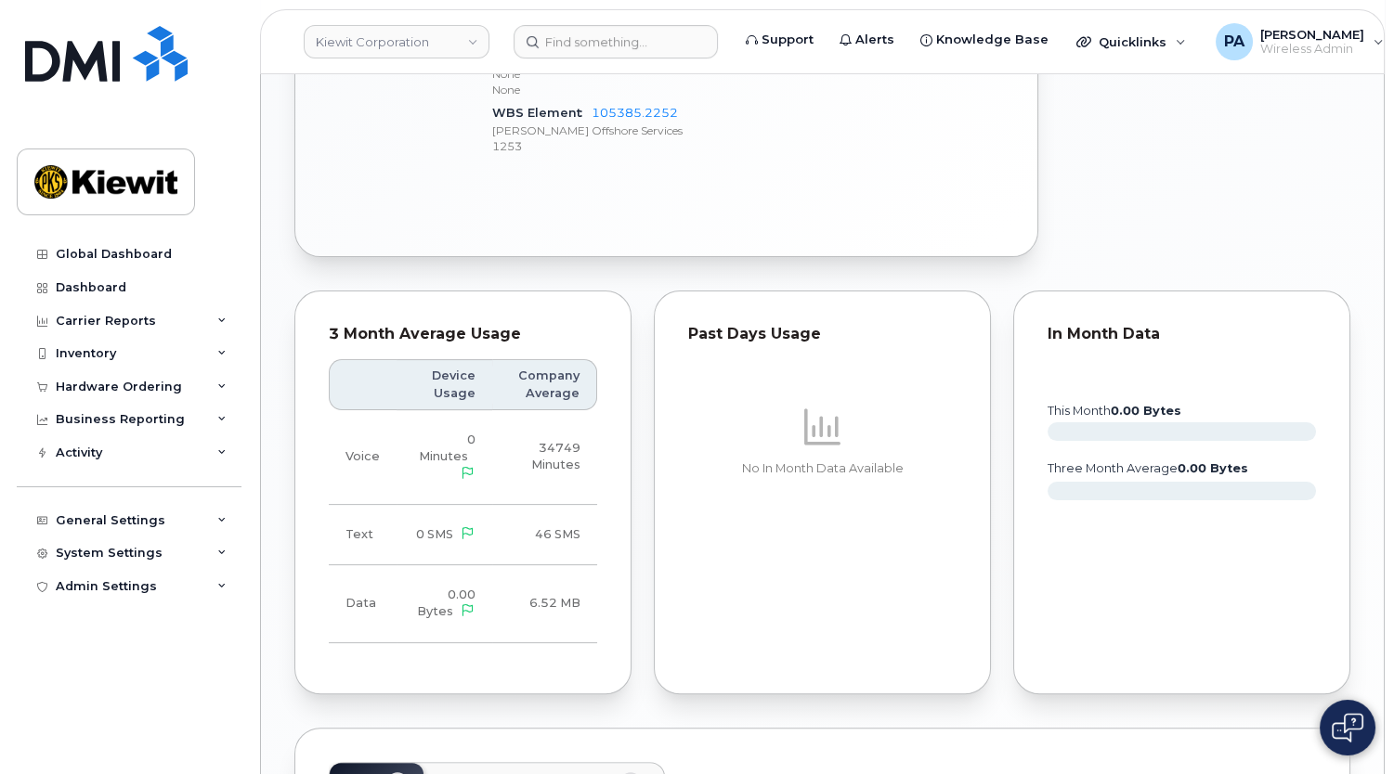
scroll to position [1688, 0]
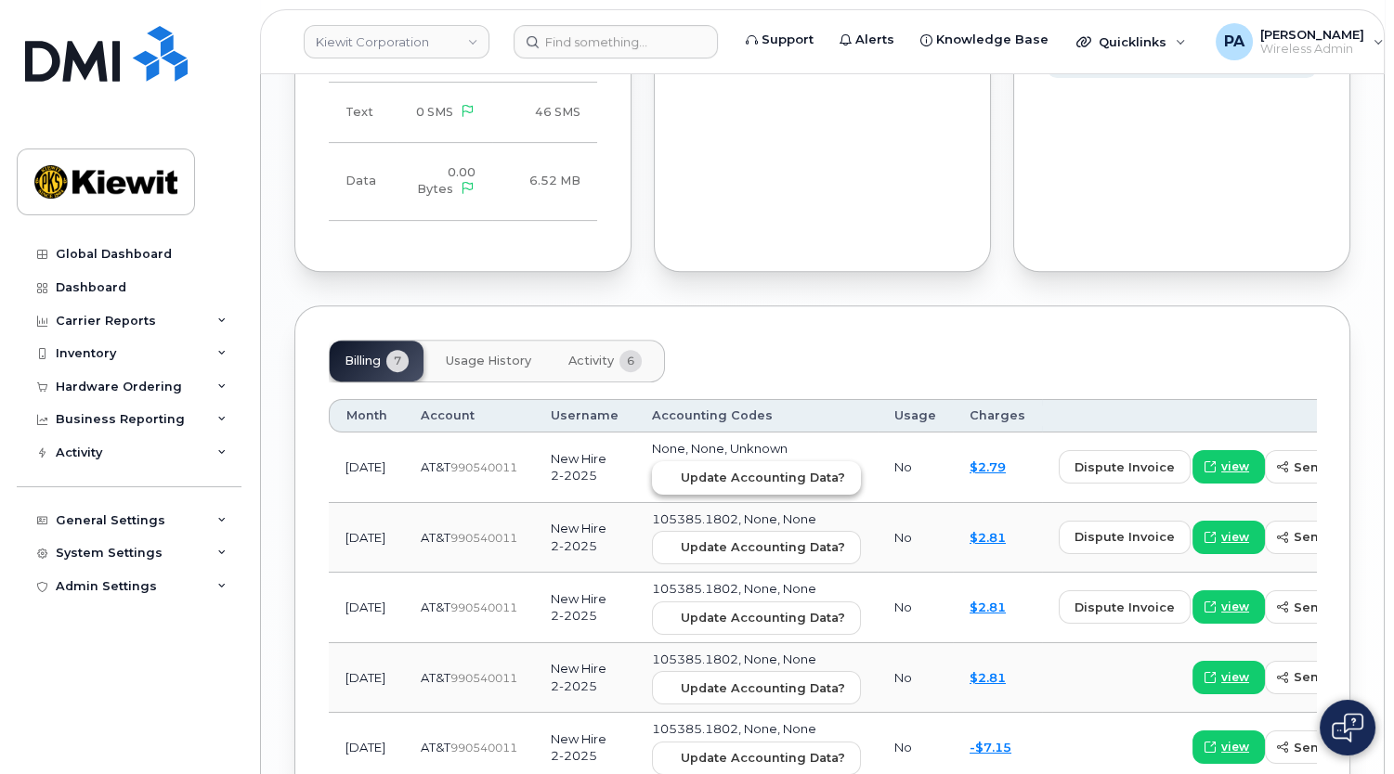
click at [723, 469] on span "Update Accounting Data?" at bounding box center [763, 478] width 164 height 18
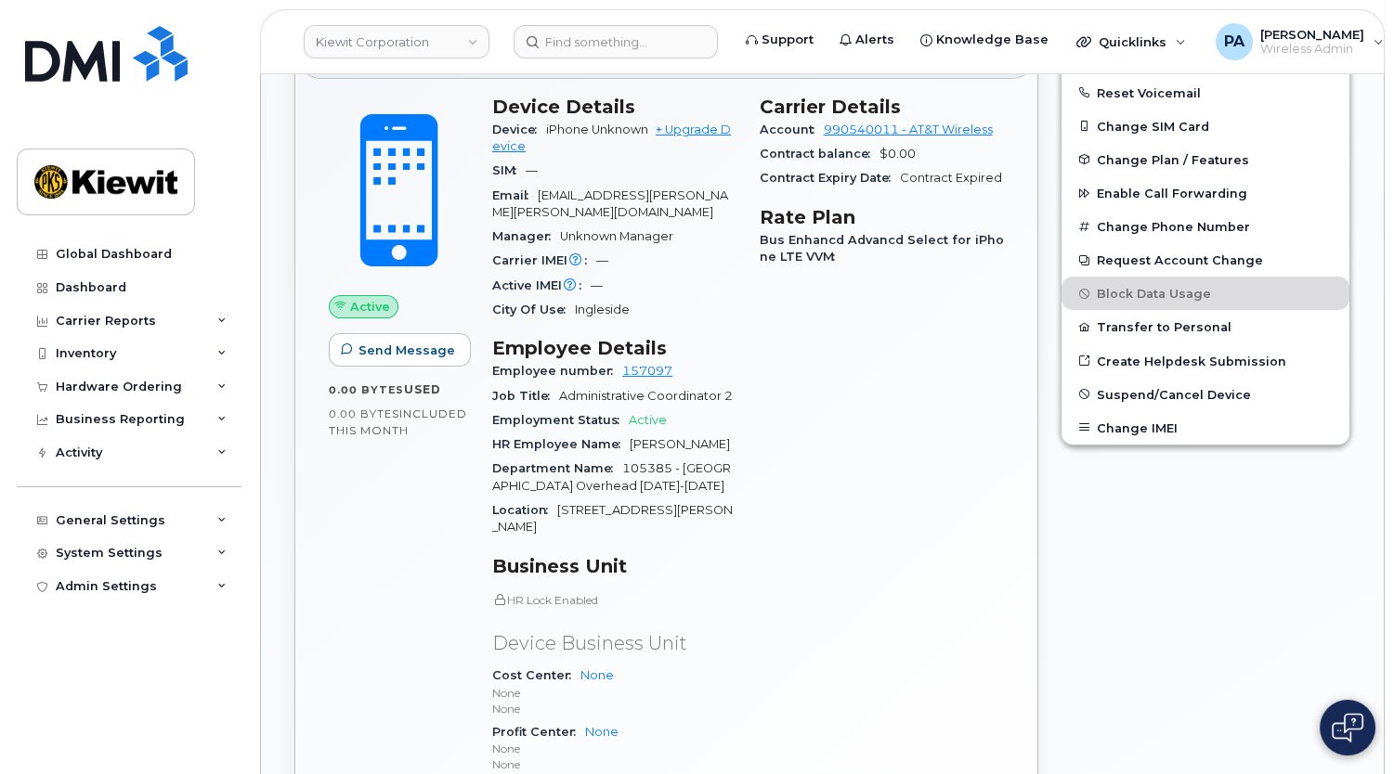
scroll to position [506, 0]
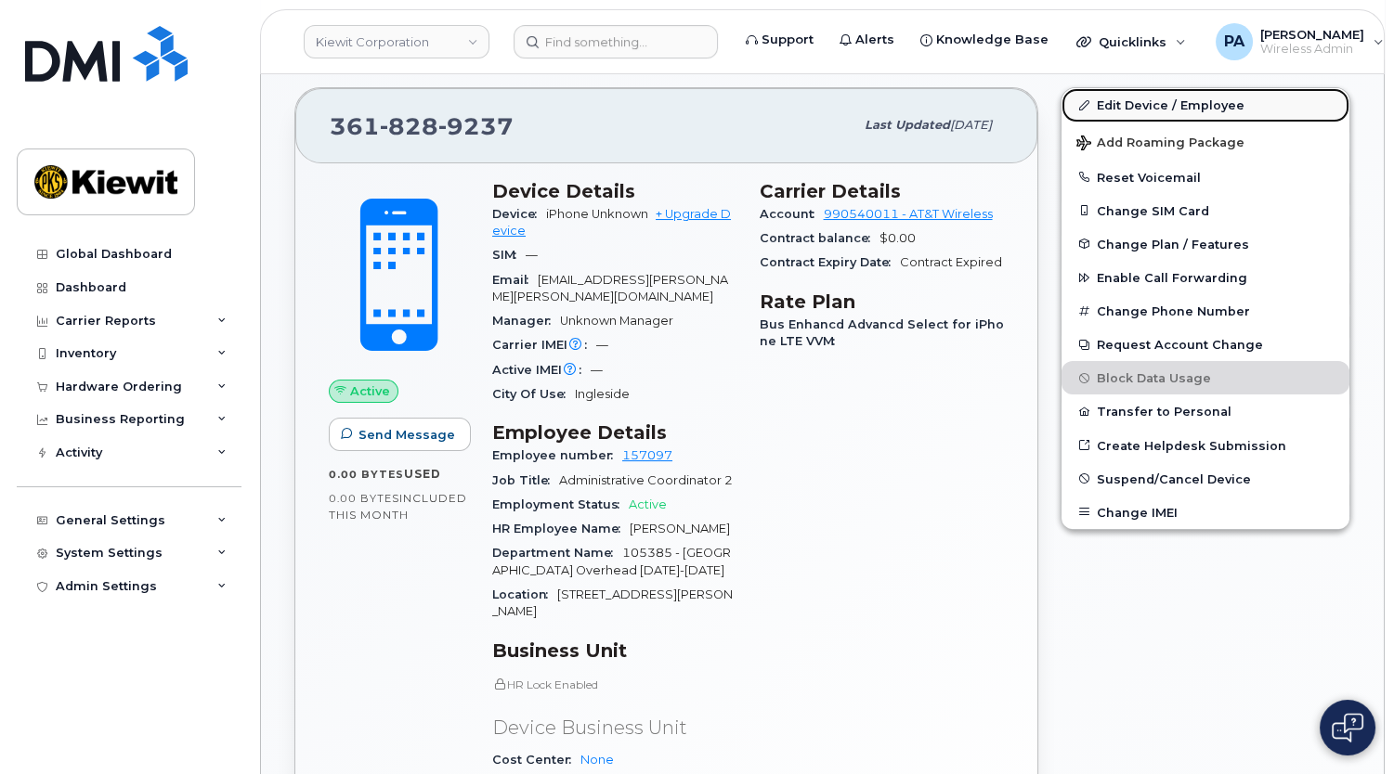
click at [1163, 99] on link "Edit Device / Employee" at bounding box center [1205, 104] width 288 height 33
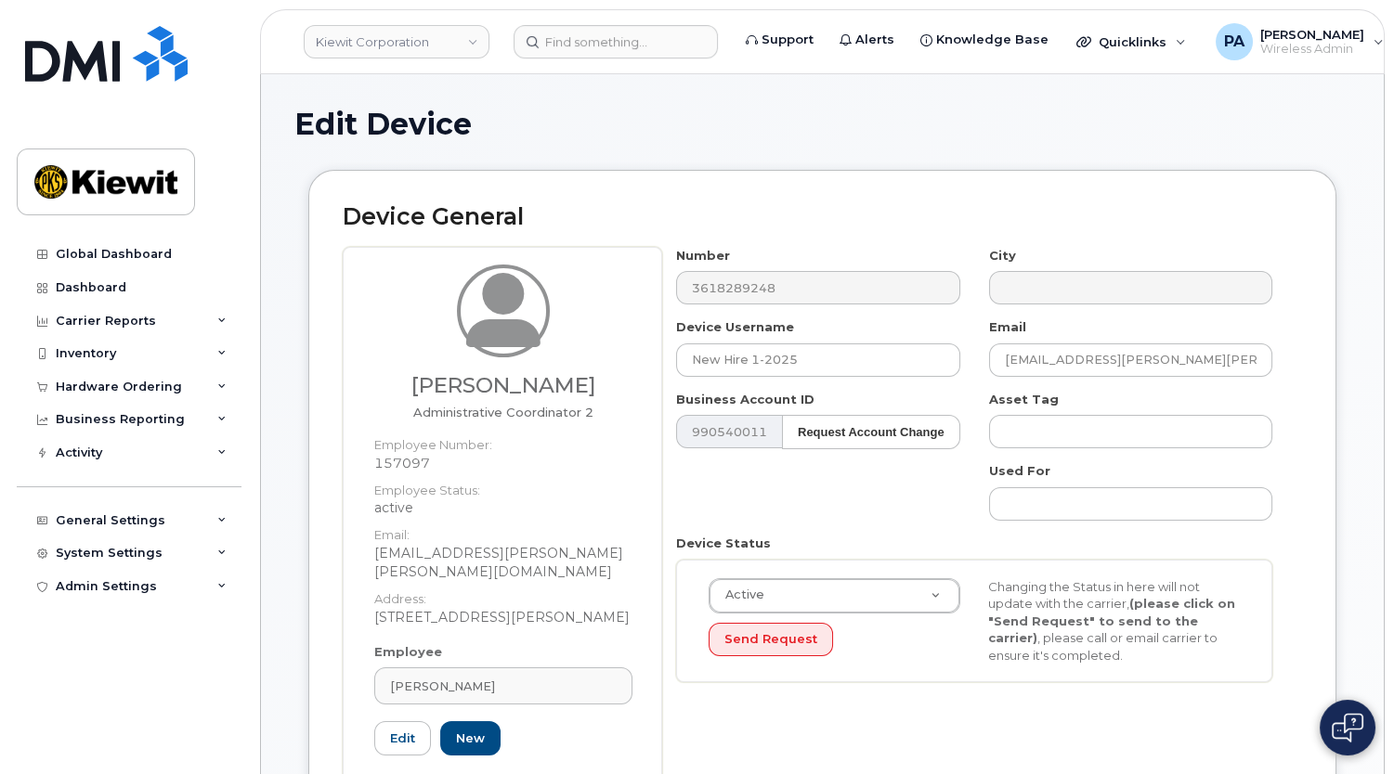
scroll to position [591, 0]
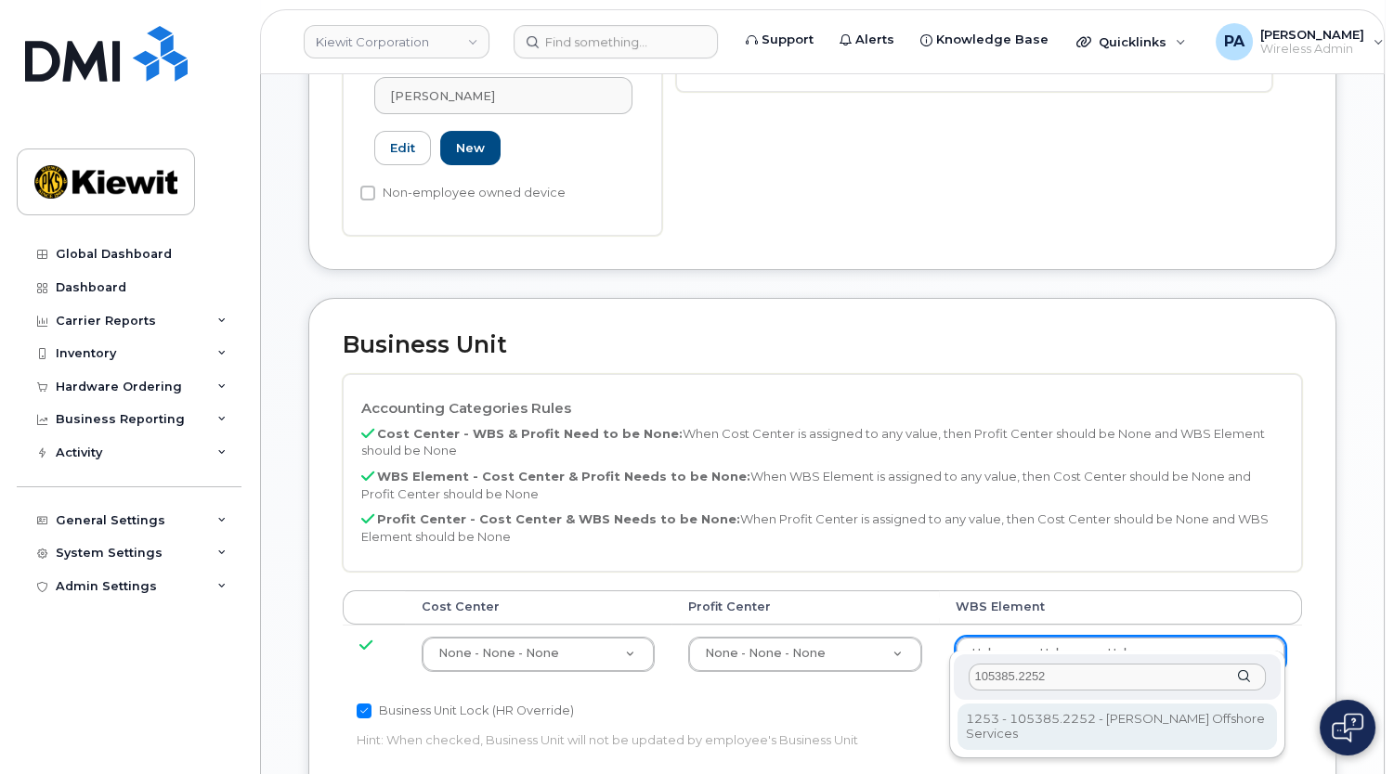
type input "105385.2252"
type input "33459010"
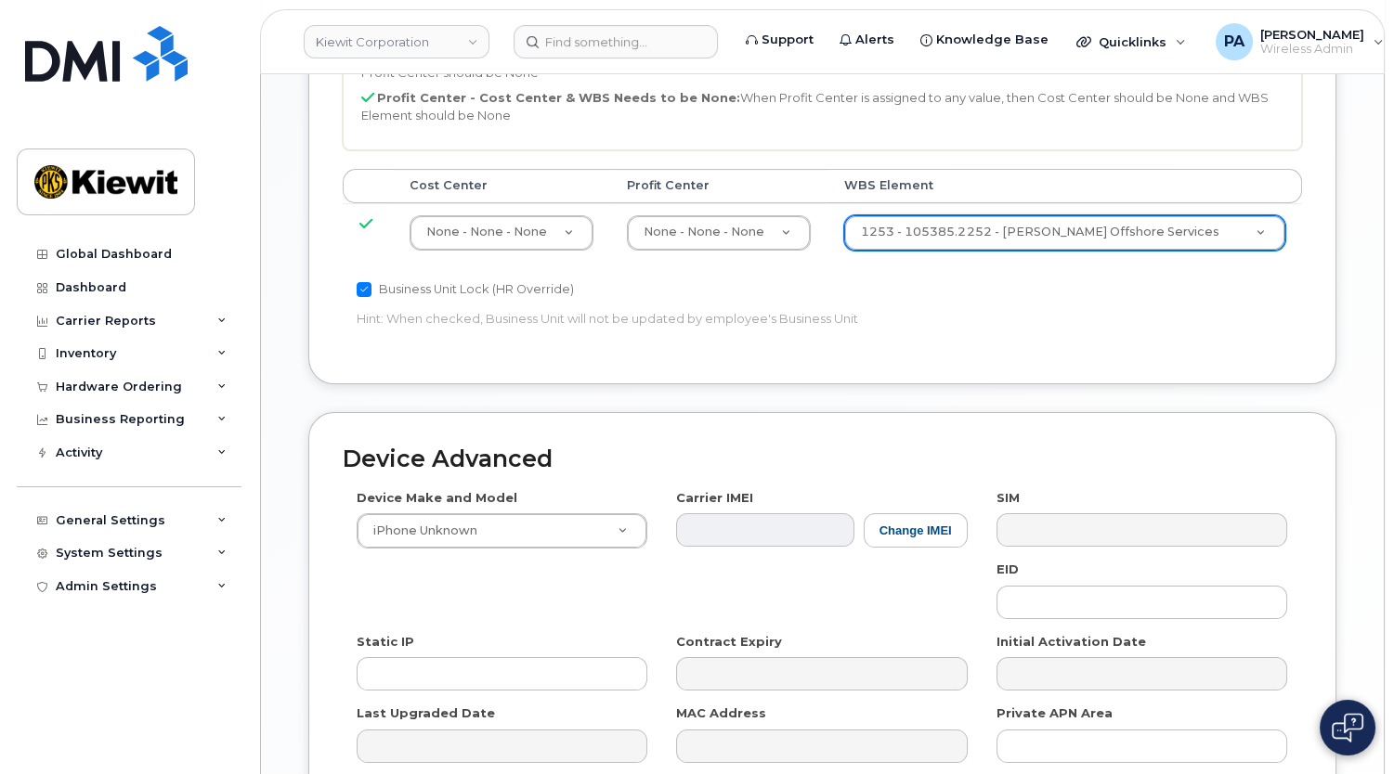
scroll to position [1097, 0]
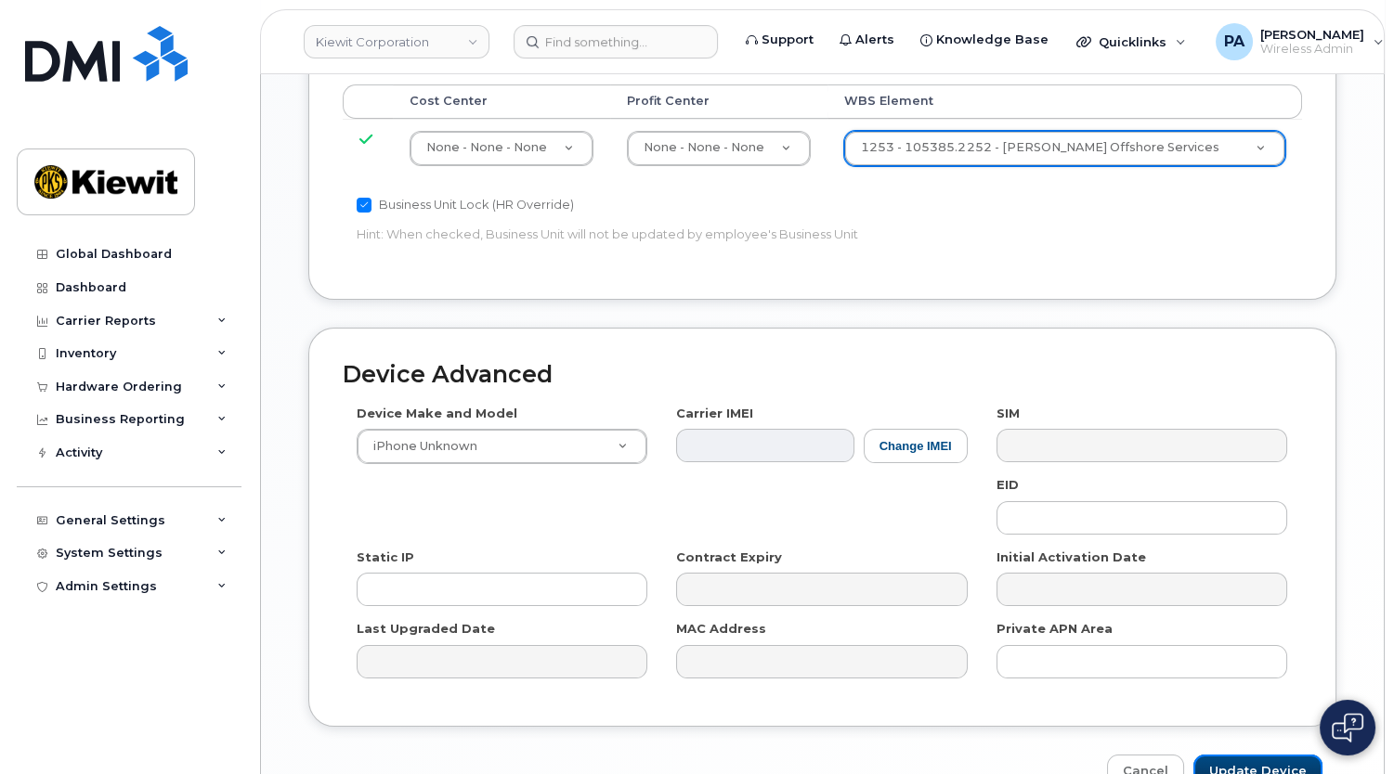
click at [1269, 755] on input "Update Device" at bounding box center [1257, 772] width 129 height 34
type input "Saving..."
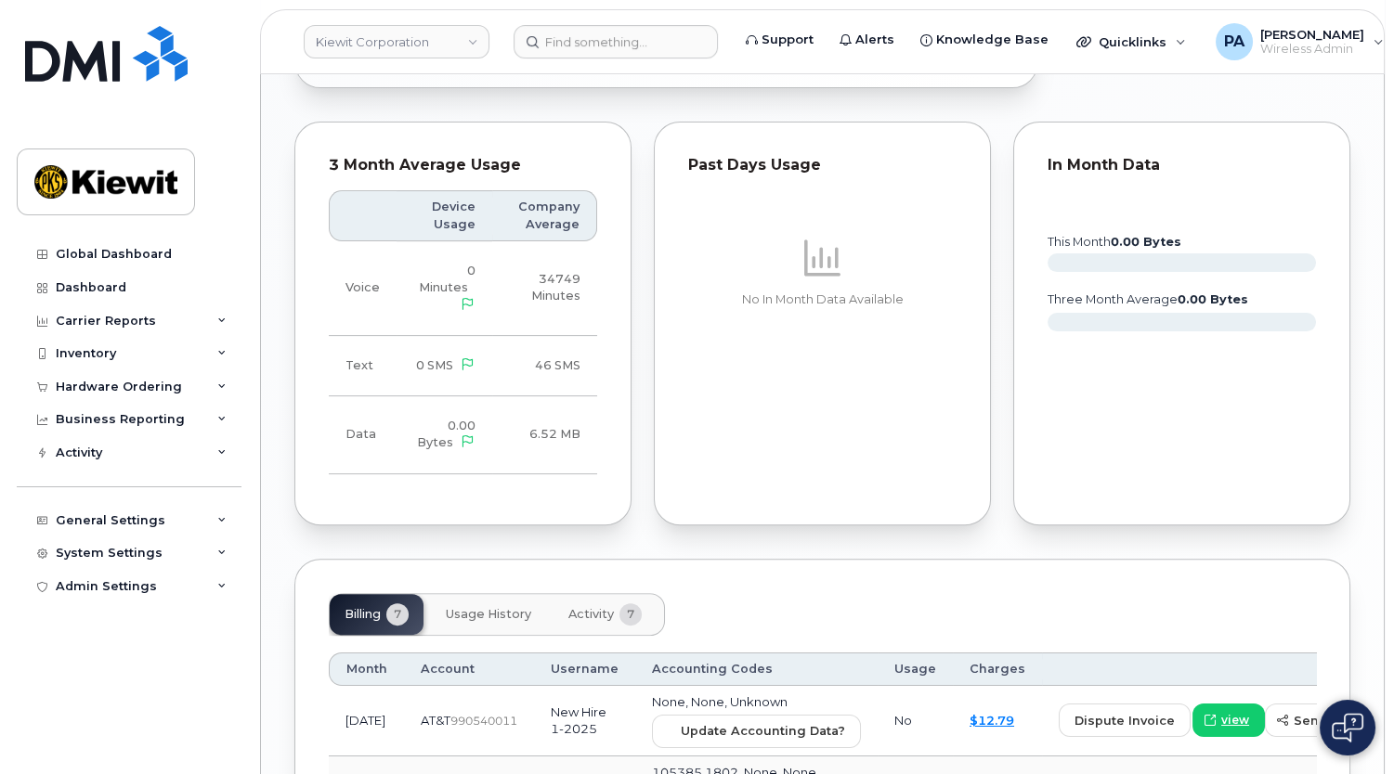
scroll to position [1773, 0]
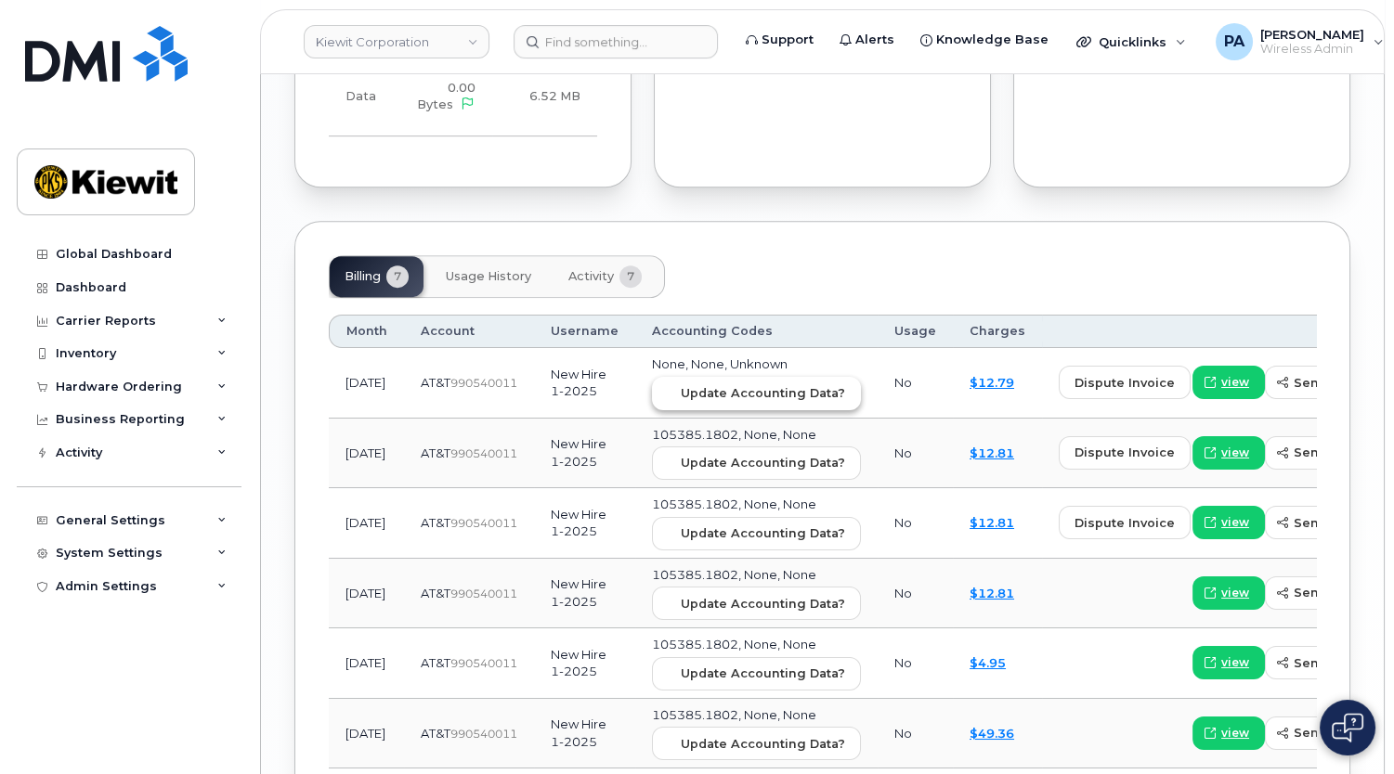
click at [755, 384] on span "Update Accounting Data?" at bounding box center [763, 393] width 164 height 18
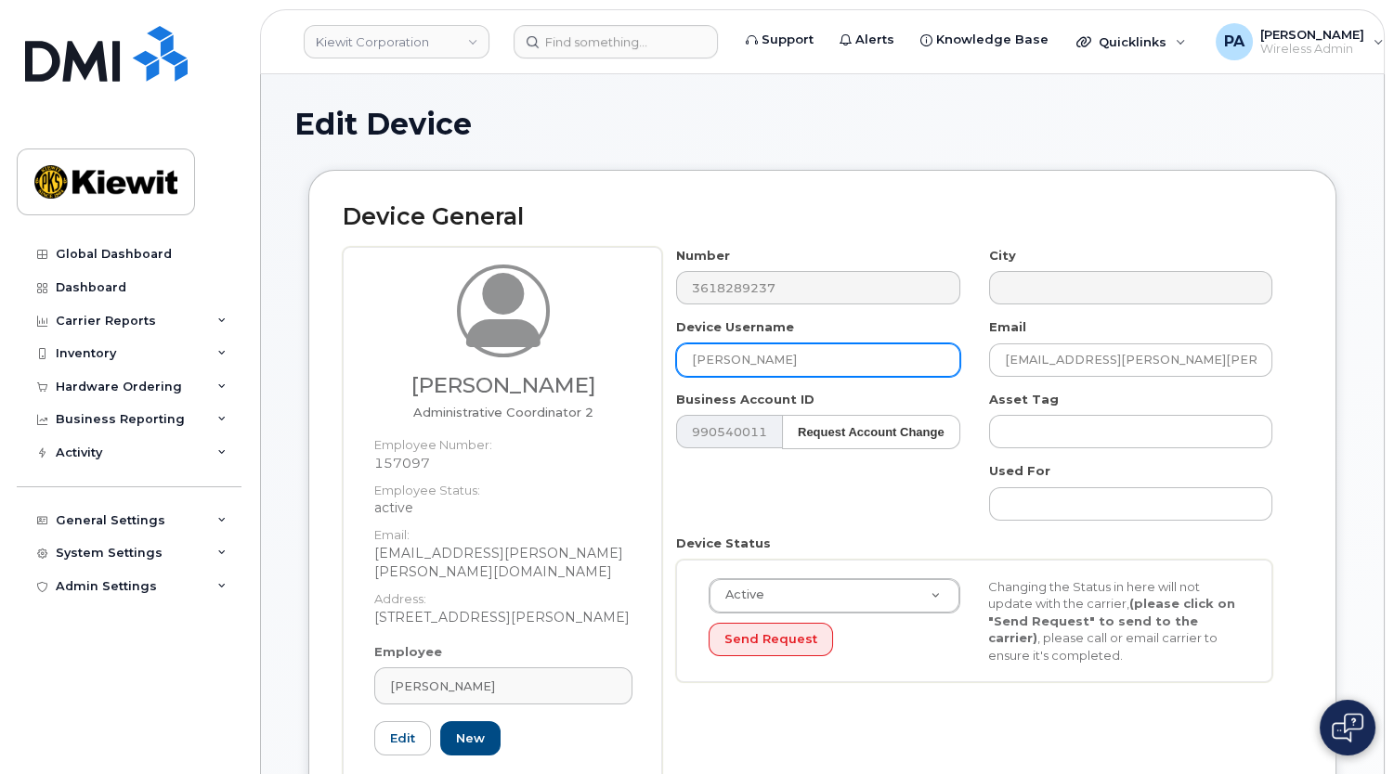
drag, startPoint x: 789, startPoint y: 365, endPoint x: 601, endPoint y: 382, distance: 189.2
click at [601, 382] on div "[PERSON_NAME] Administrative Coordinator 2 Employee Number: 157097 Employee Sta…" at bounding box center [822, 536] width 959 height 579
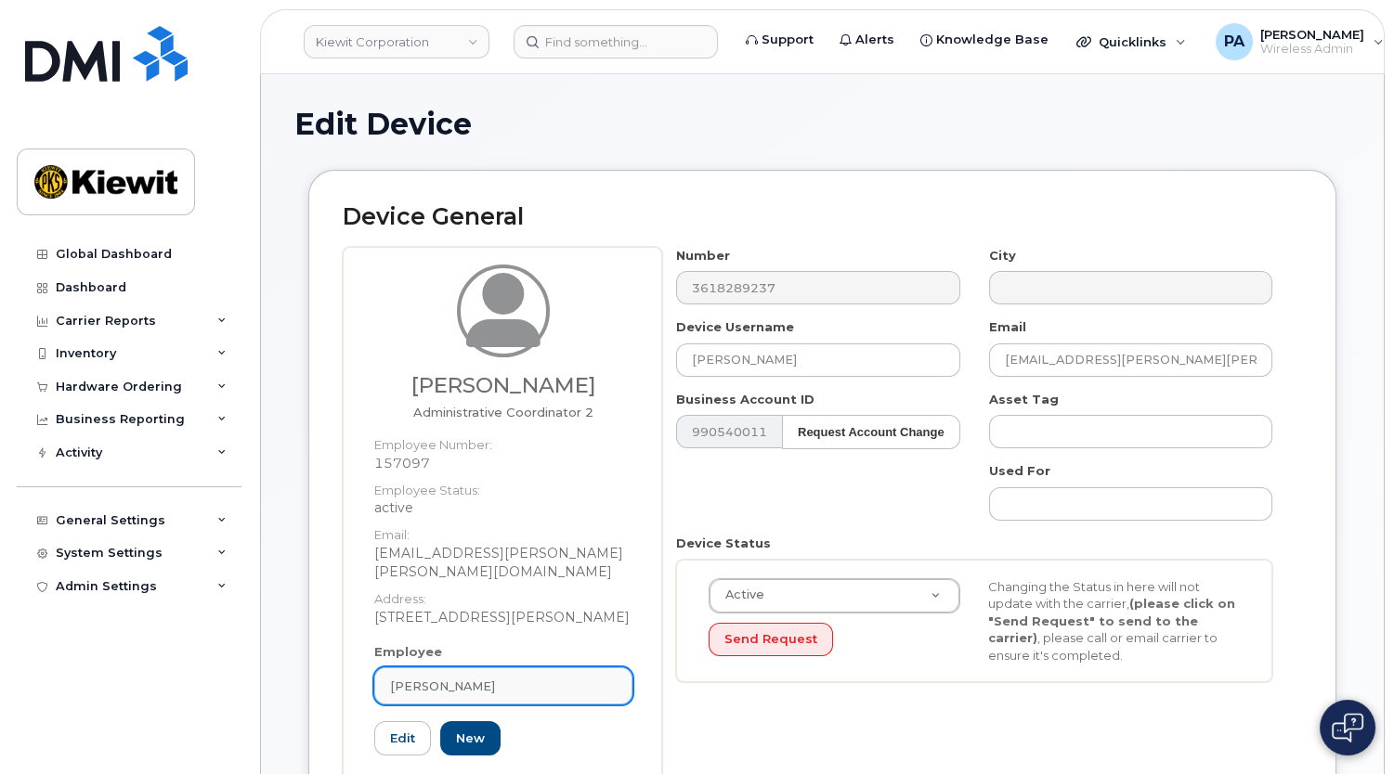
click at [534, 678] on div "Belen Pena" at bounding box center [503, 687] width 227 height 18
paste input "[PERSON_NAME]"
type input "[PERSON_NAME]"
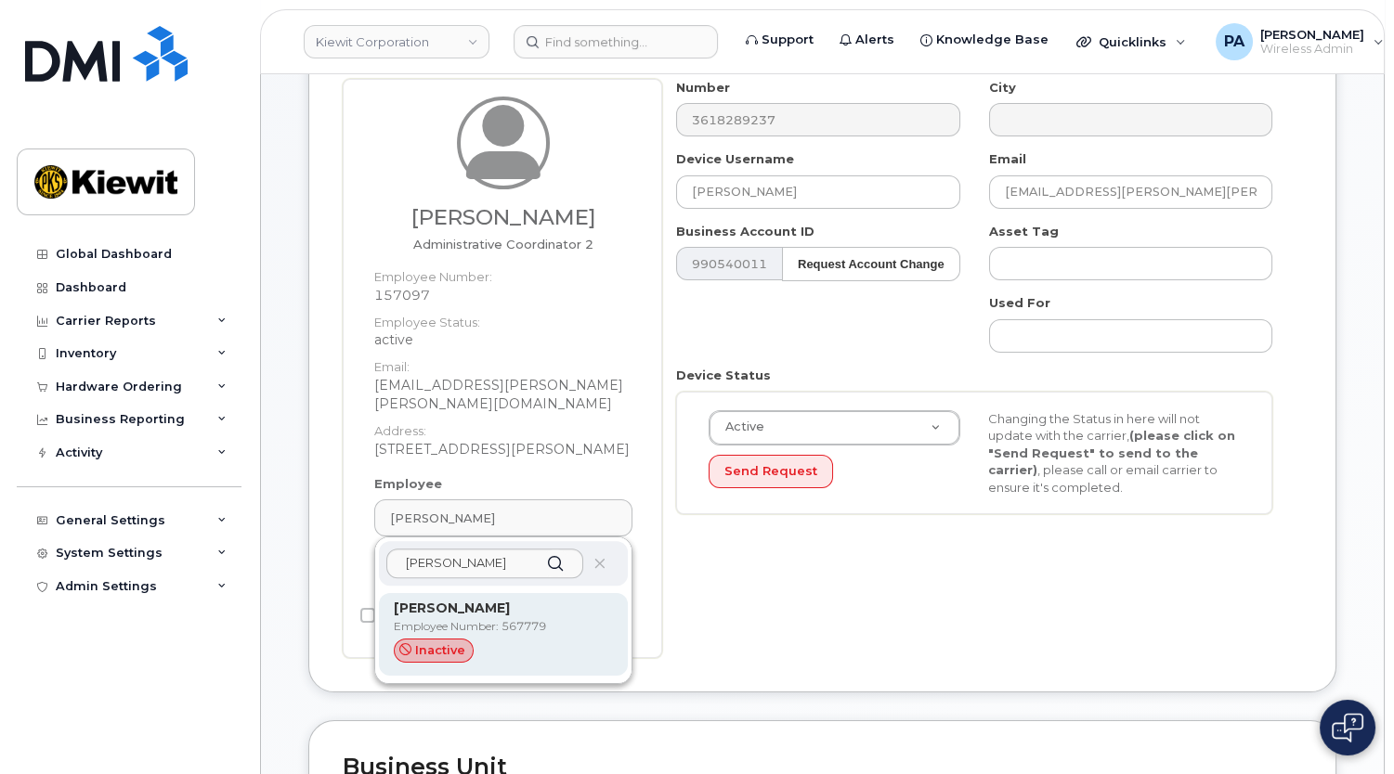
click at [461, 600] on strong "Stefan Plotini" at bounding box center [452, 608] width 116 height 17
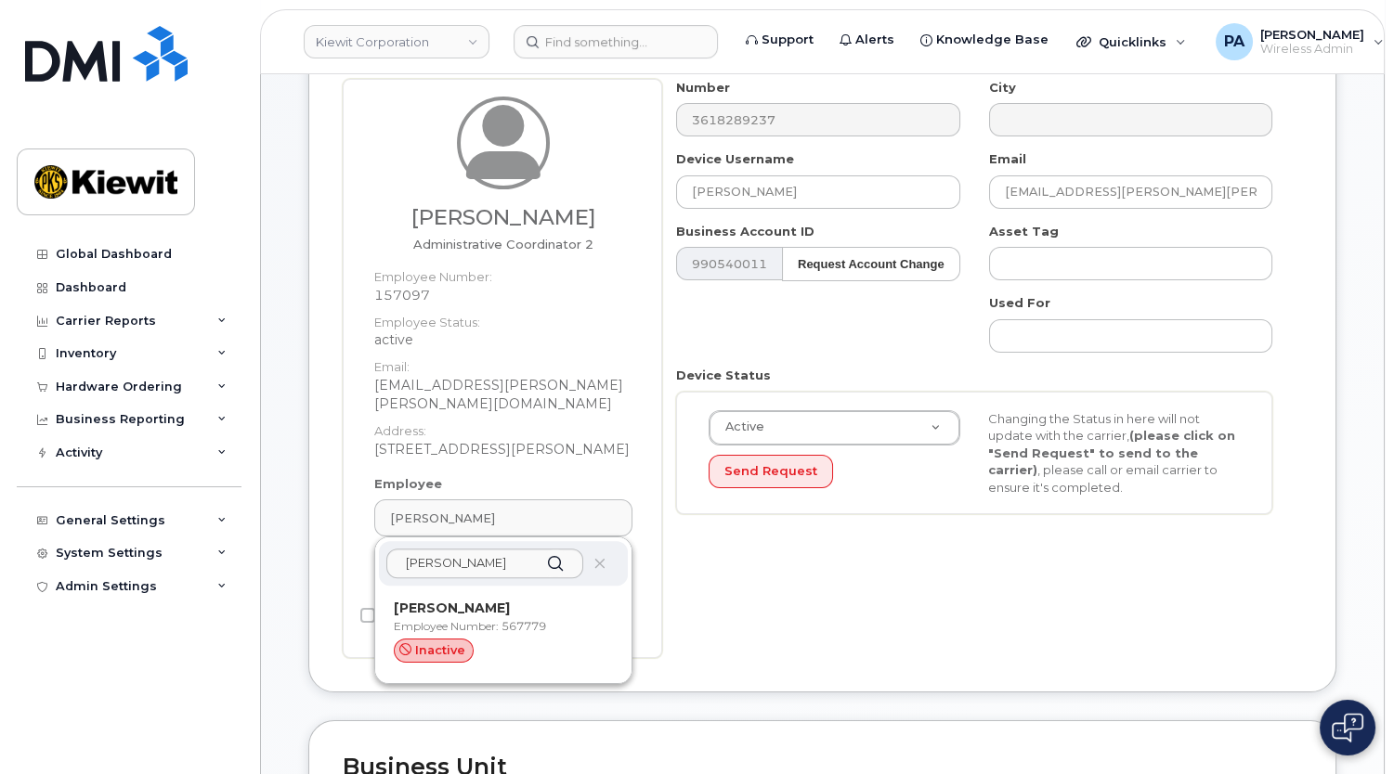
type input "567779"
type input "stefan.plotini@kiewit.com"
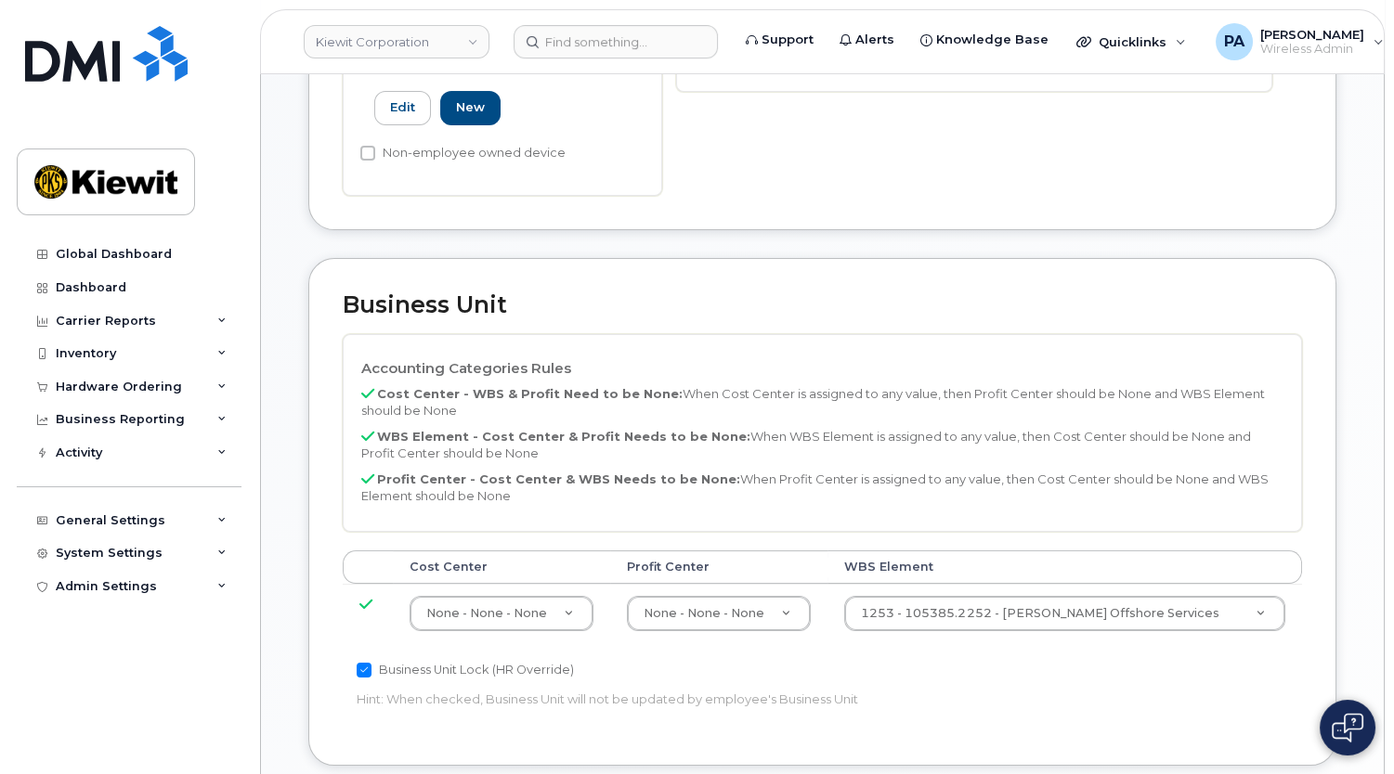
scroll to position [1097, 0]
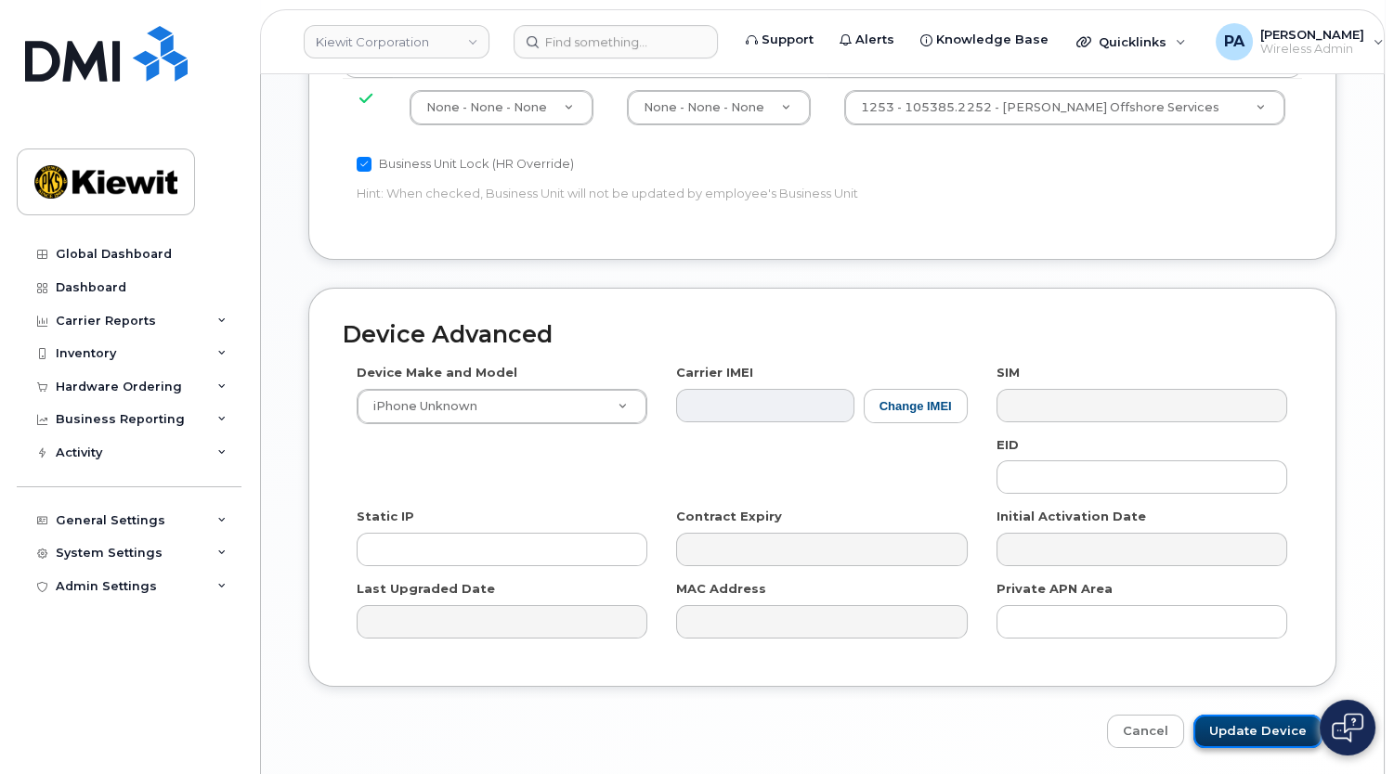
click at [1235, 715] on input "Update Device" at bounding box center [1257, 732] width 129 height 34
type input "Saving..."
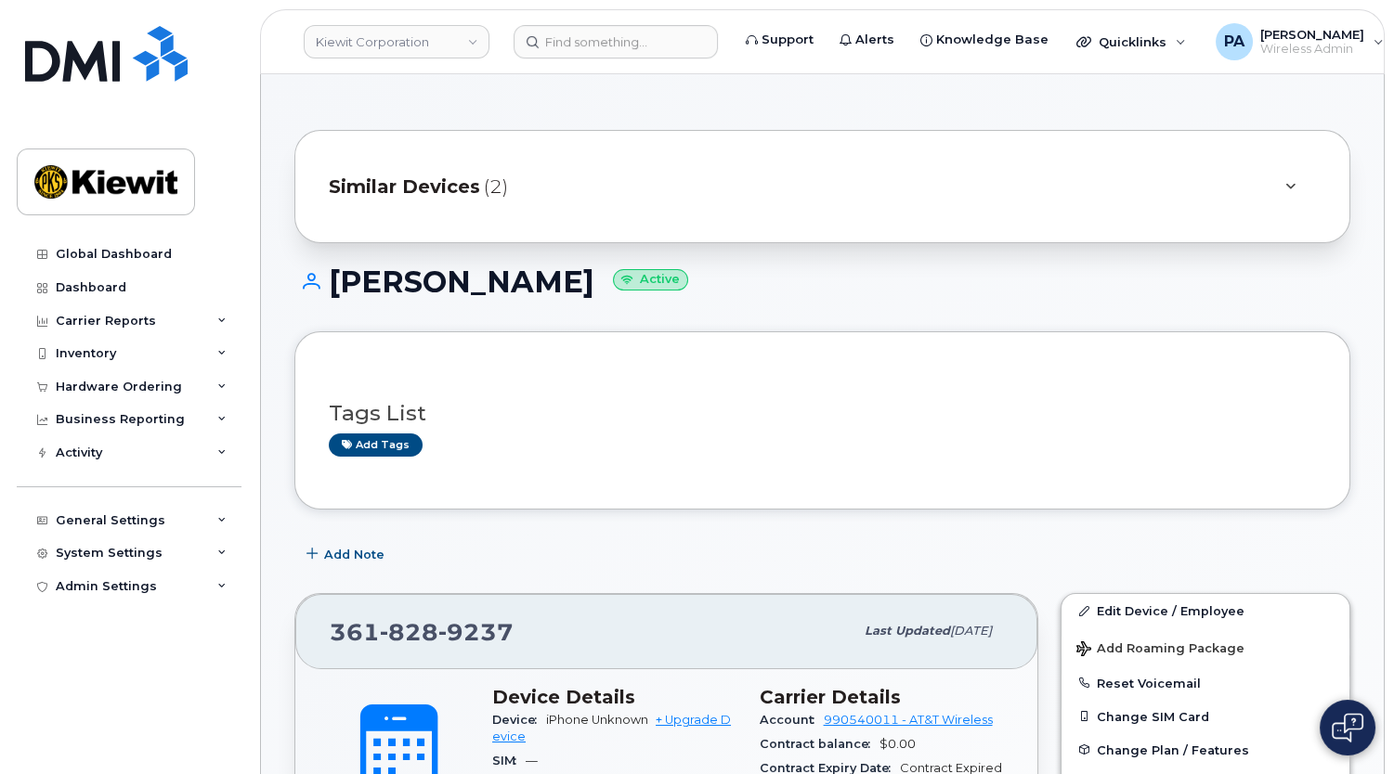
click at [520, 203] on div "Similar Devices (2)" at bounding box center [796, 186] width 935 height 45
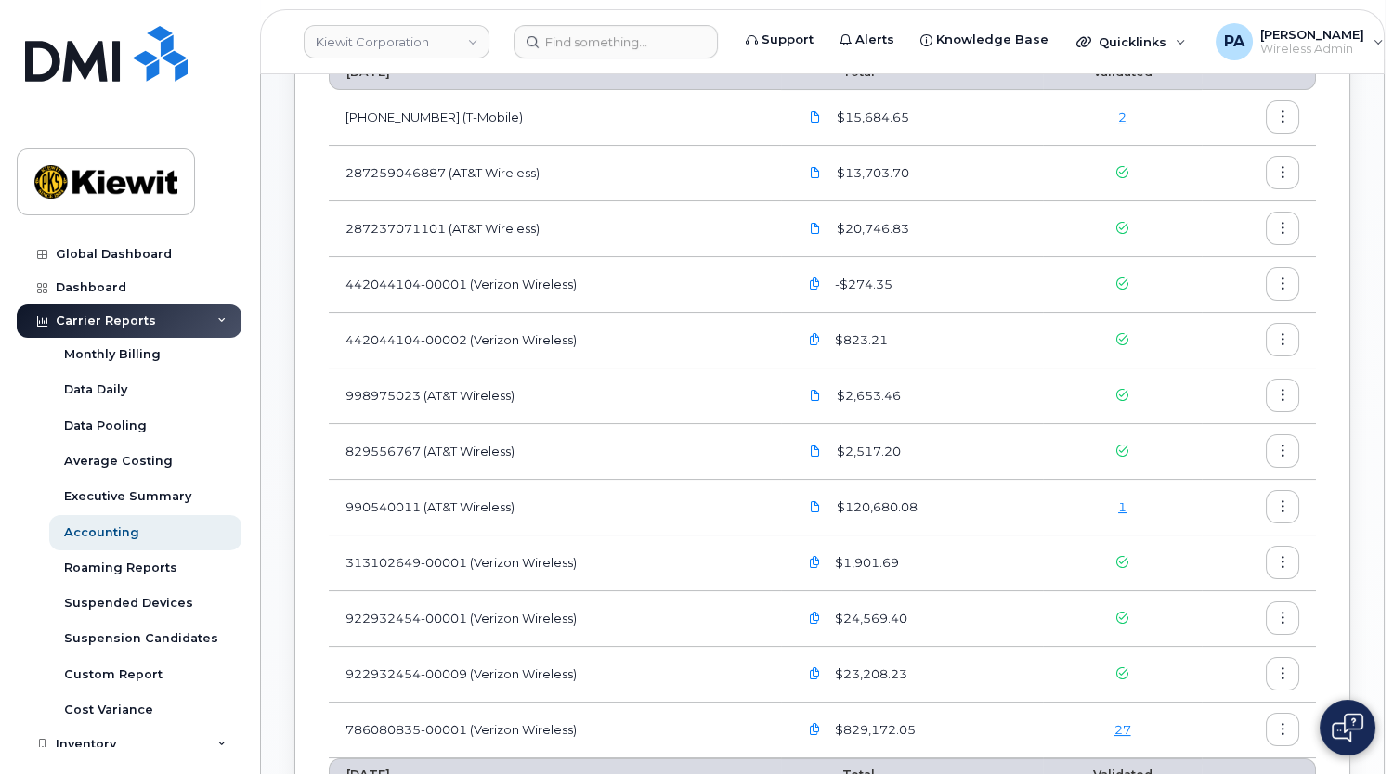
scroll to position [675, 0]
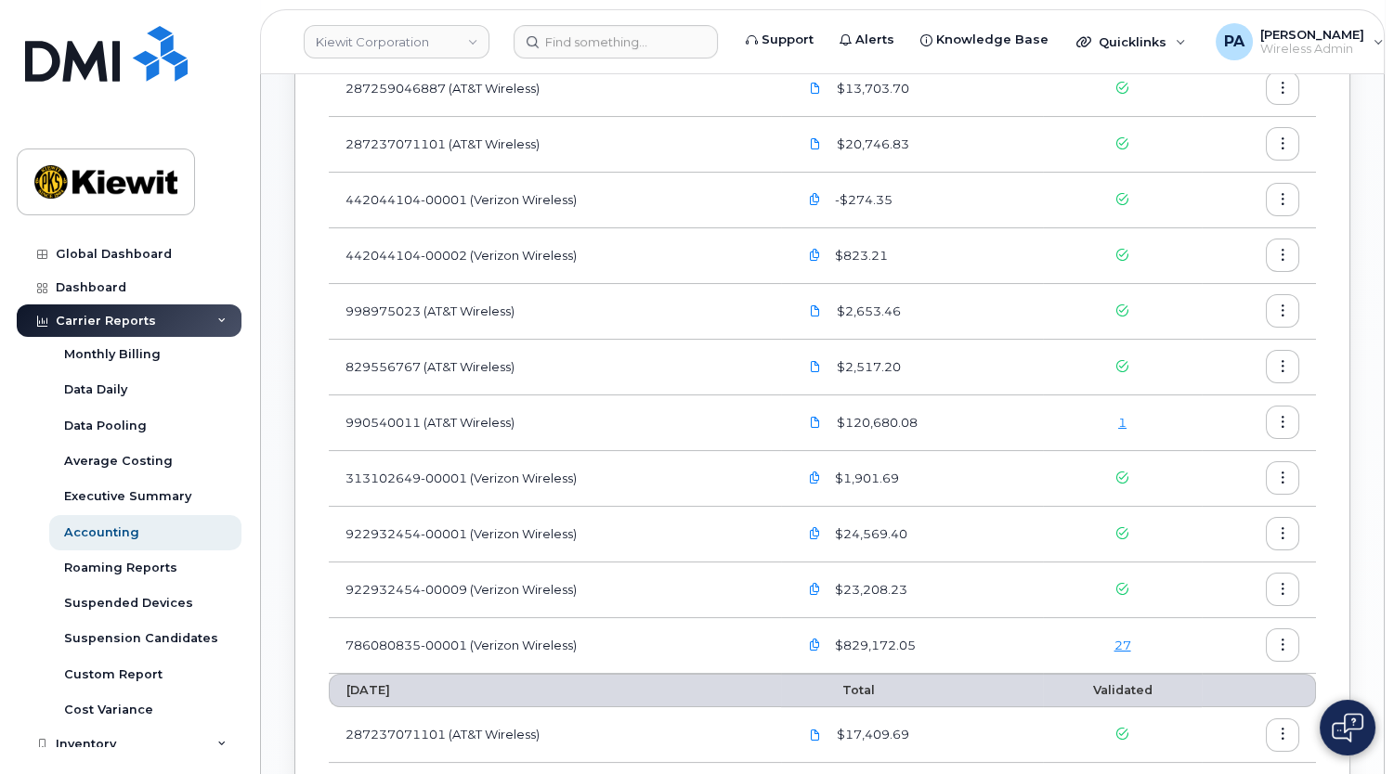
click at [1121, 425] on link "1" at bounding box center [1122, 422] width 8 height 15
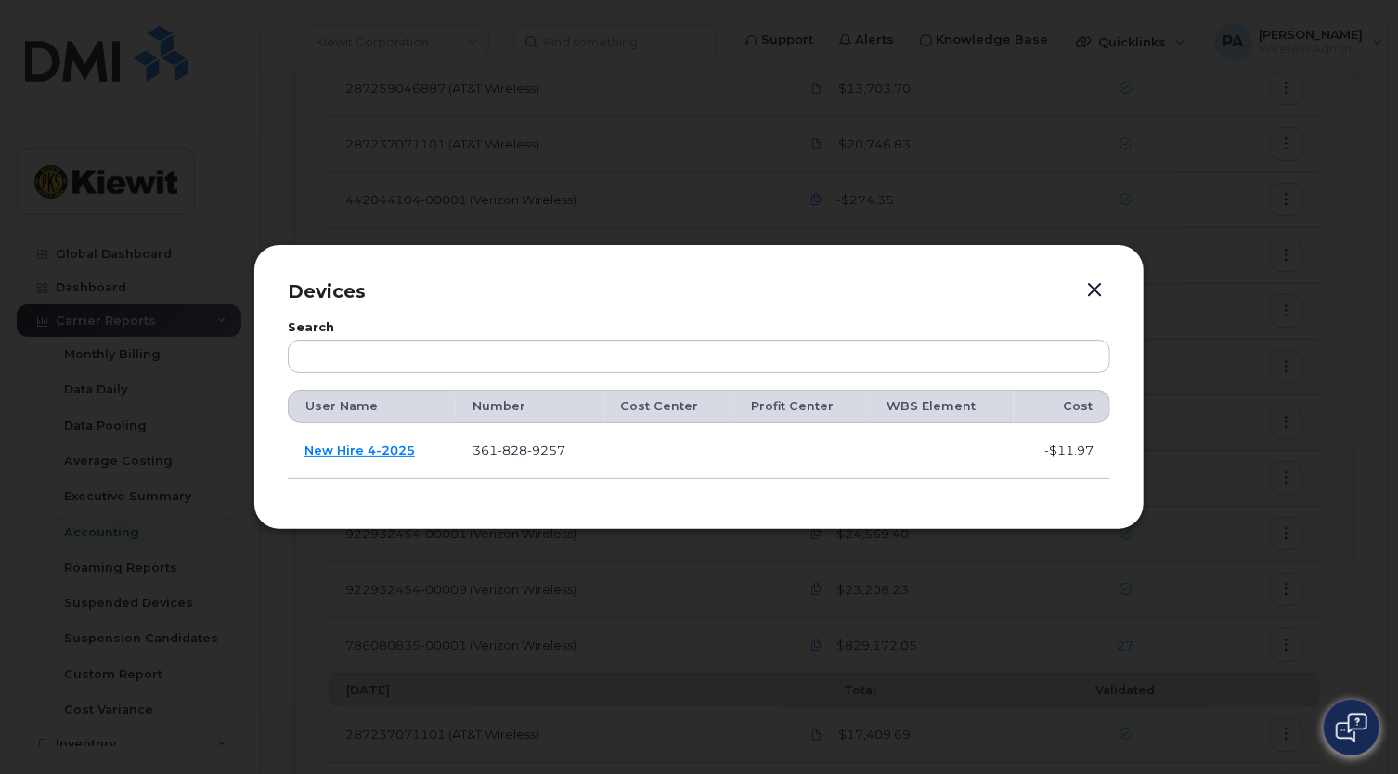
click at [1098, 285] on button "button" at bounding box center [1095, 291] width 28 height 26
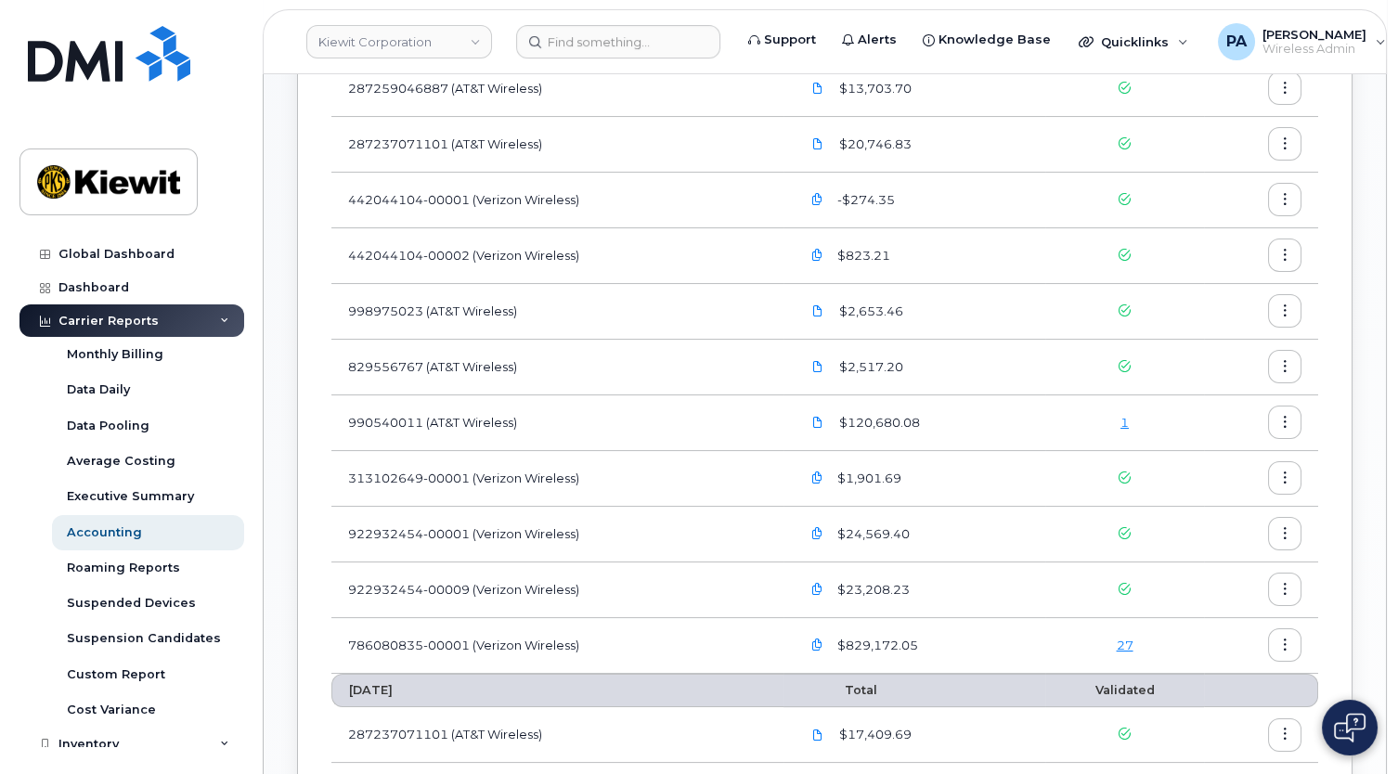
scroll to position [506, 0]
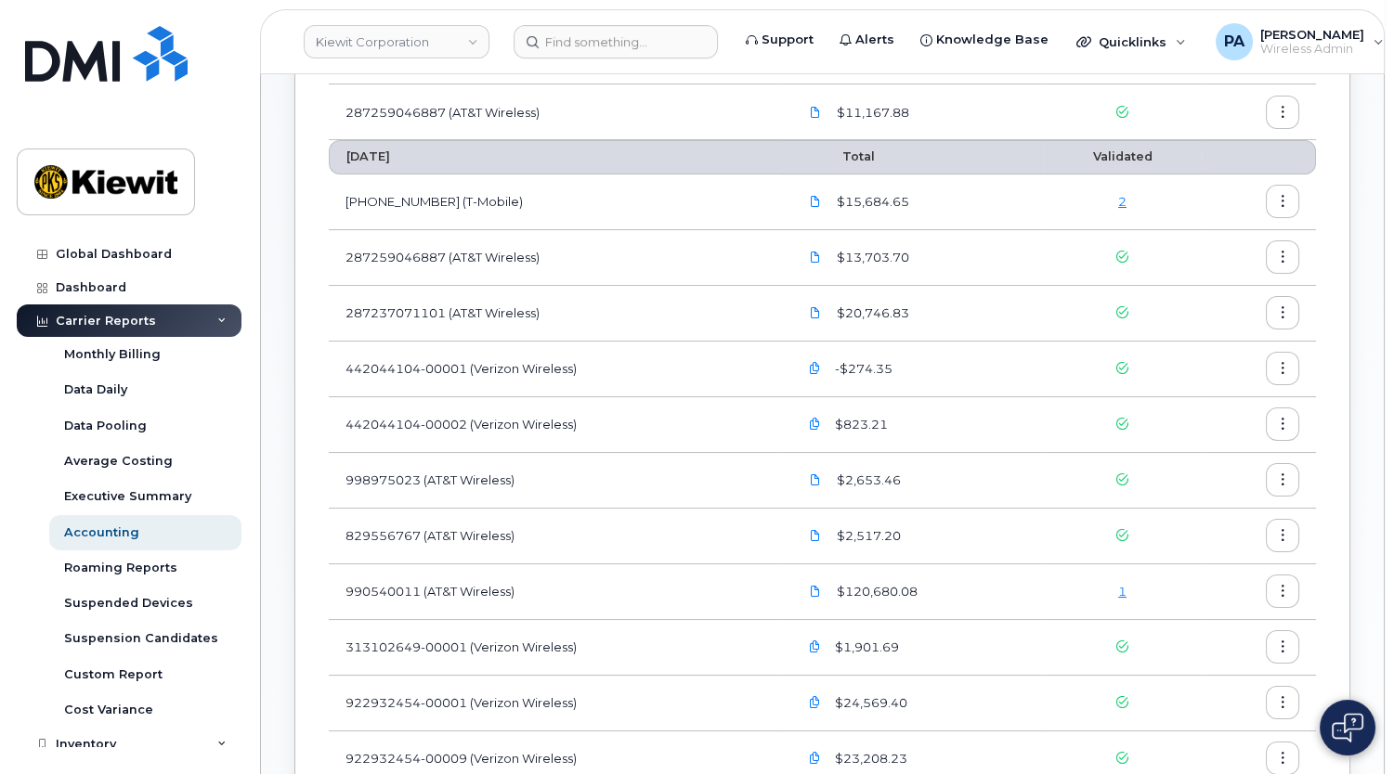
click at [1124, 200] on link "2" at bounding box center [1122, 201] width 8 height 15
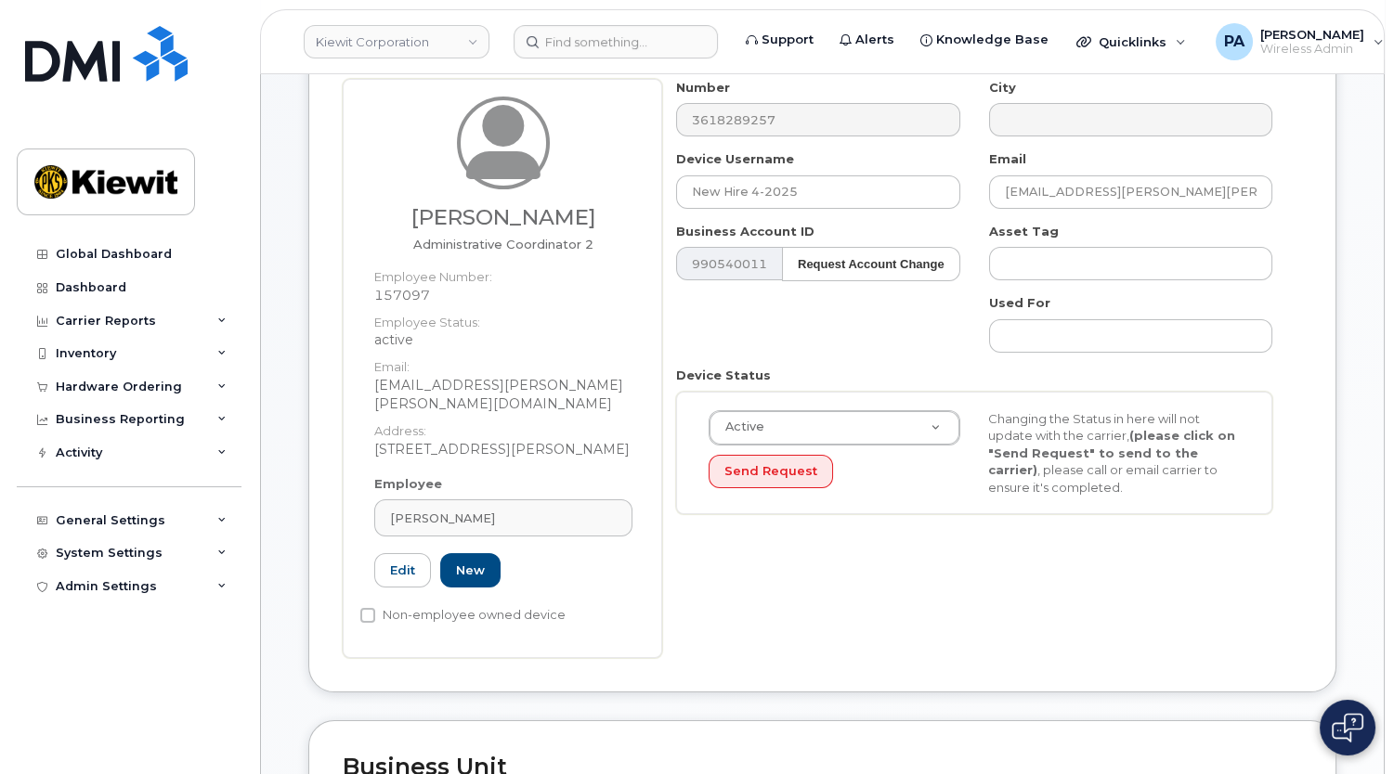
scroll to position [506, 0]
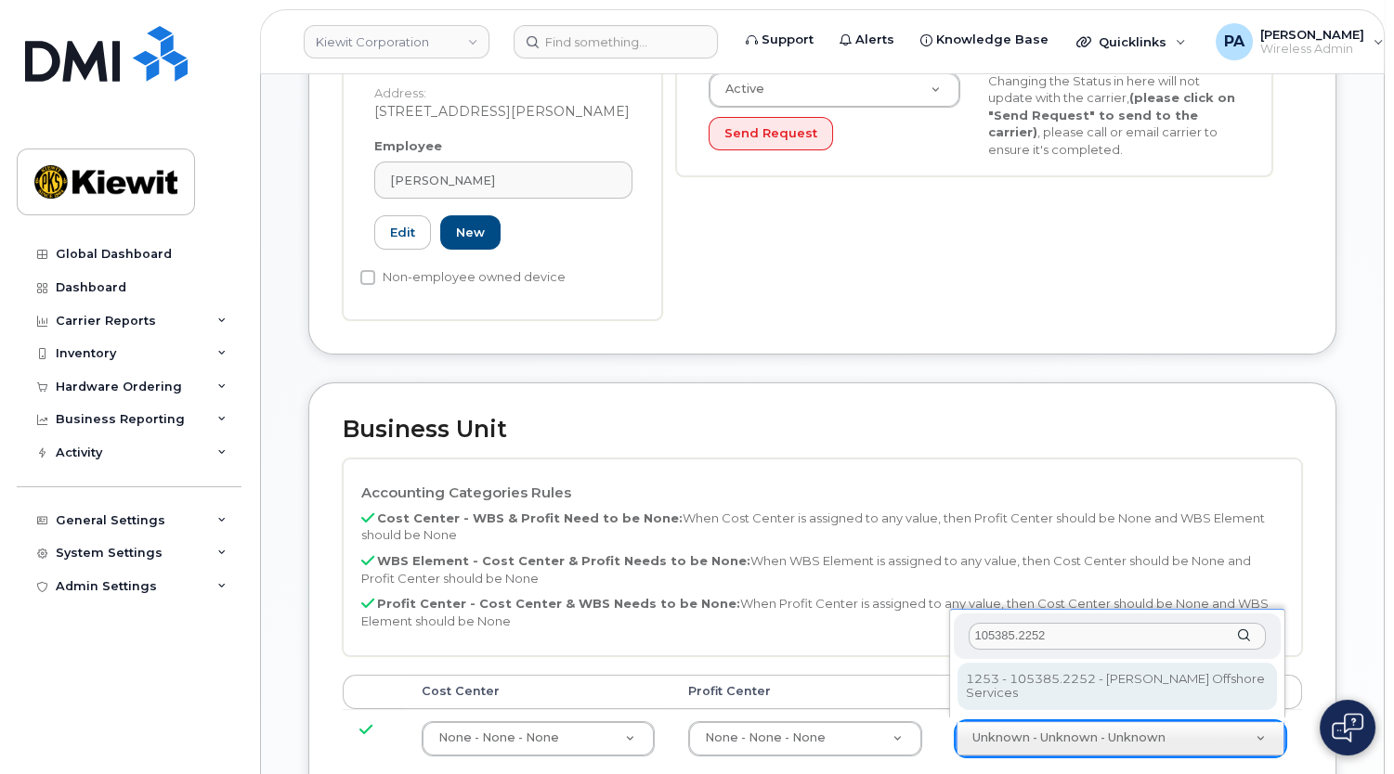
type input "105385.2252"
type input "33459010"
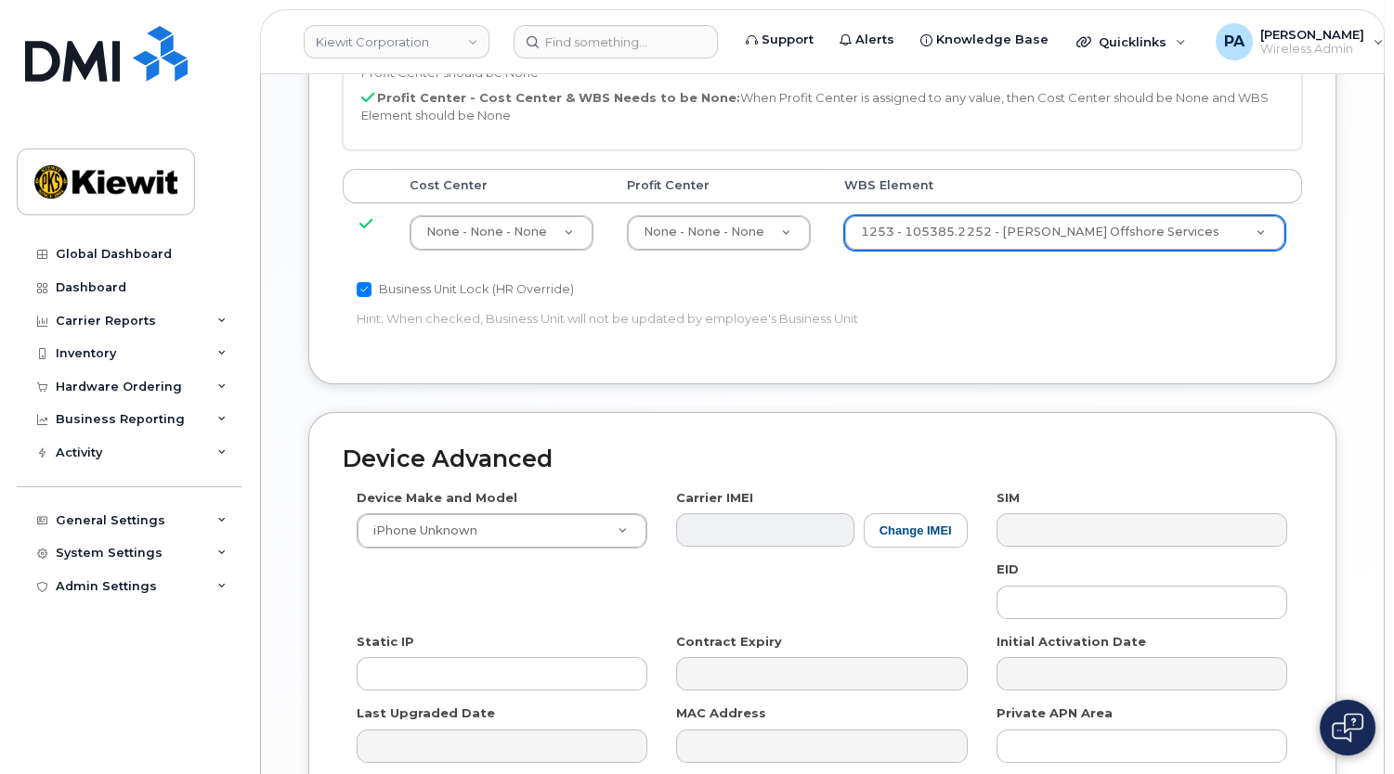
scroll to position [1183, 0]
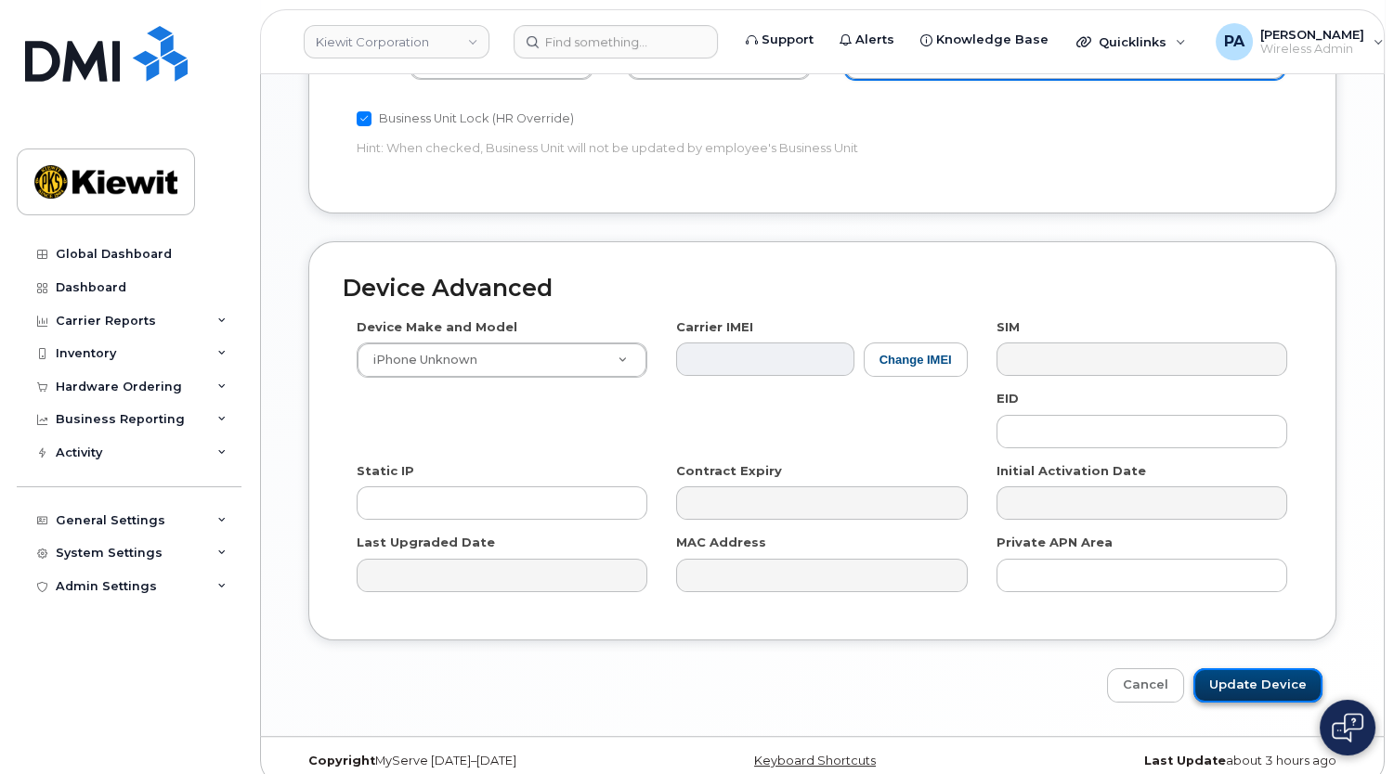
click at [1268, 669] on input "Update Device" at bounding box center [1257, 686] width 129 height 34
type input "Saving..."
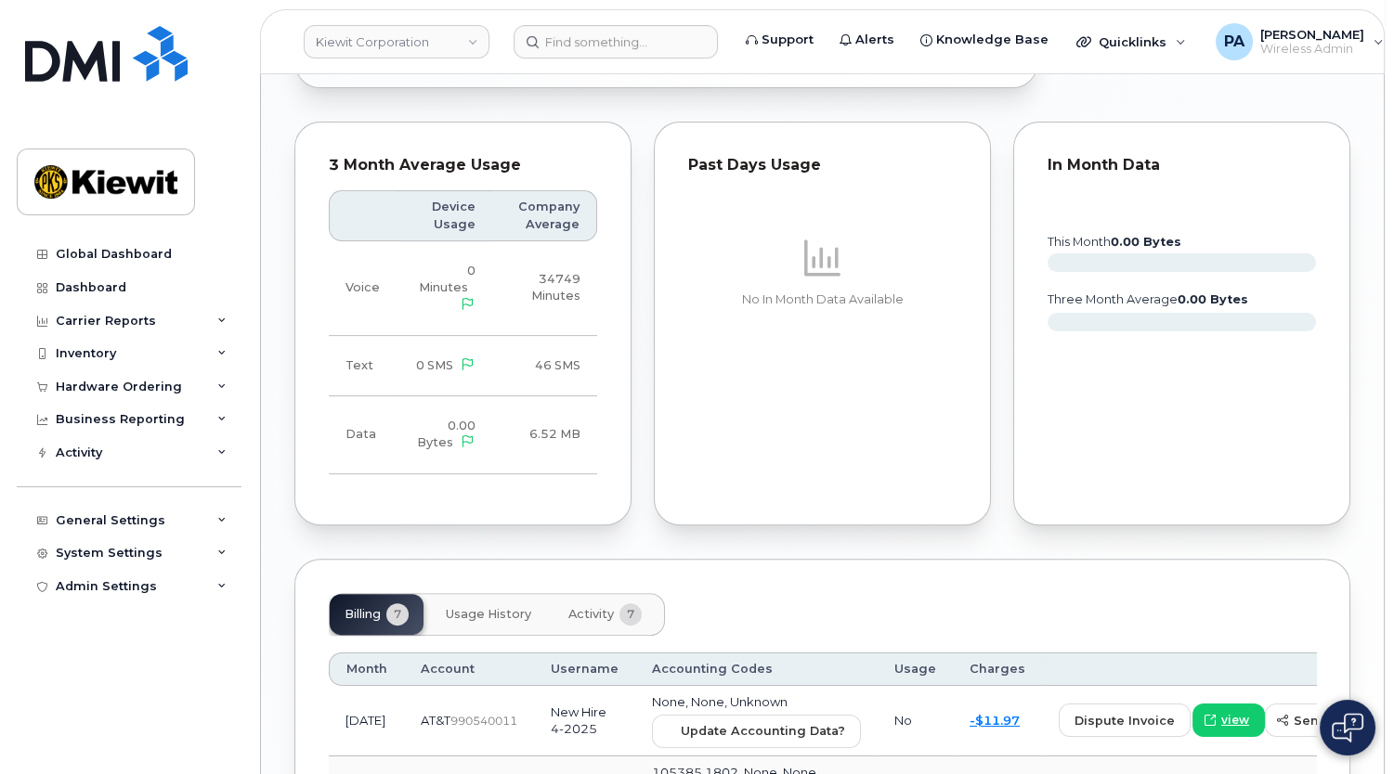
scroll to position [1857, 0]
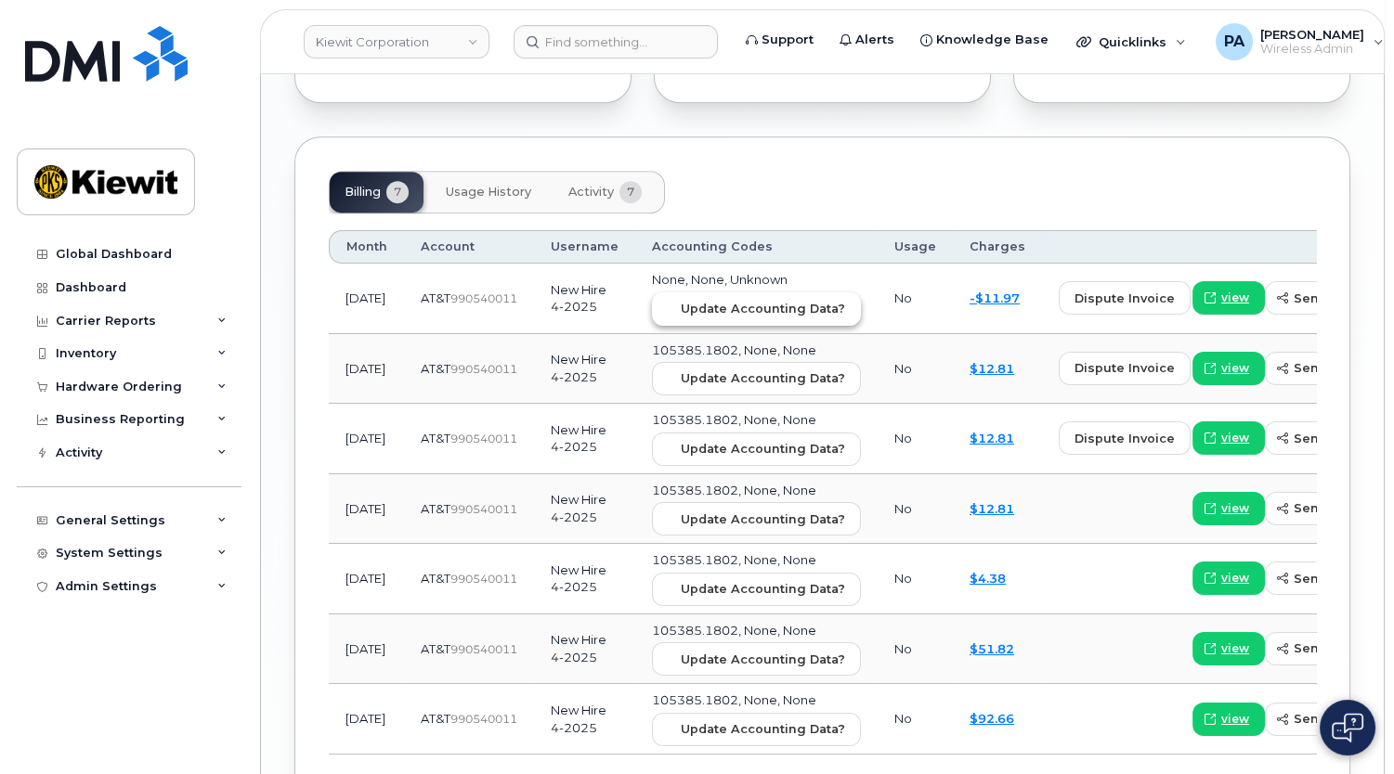
click at [724, 300] on span "Update Accounting Data?" at bounding box center [763, 309] width 164 height 18
